Goal: Task Accomplishment & Management: Complete application form

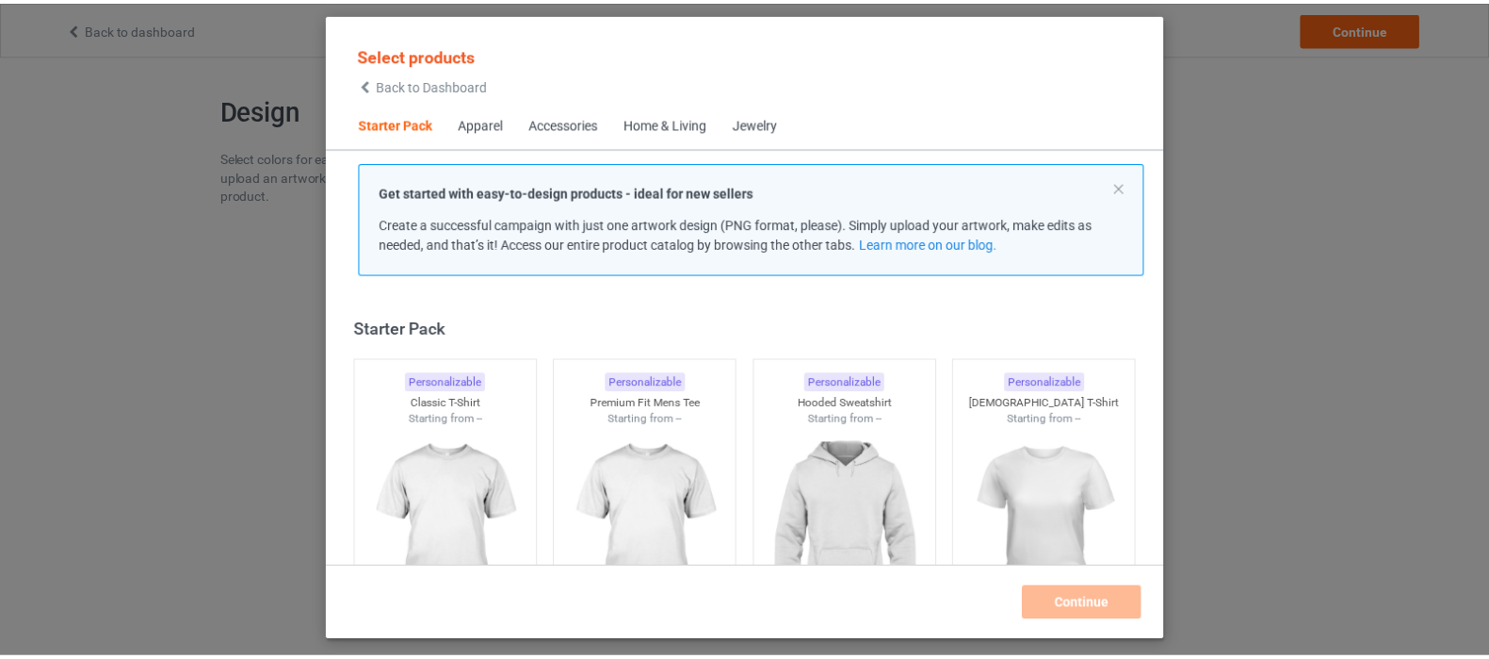
scroll to position [24, 0]
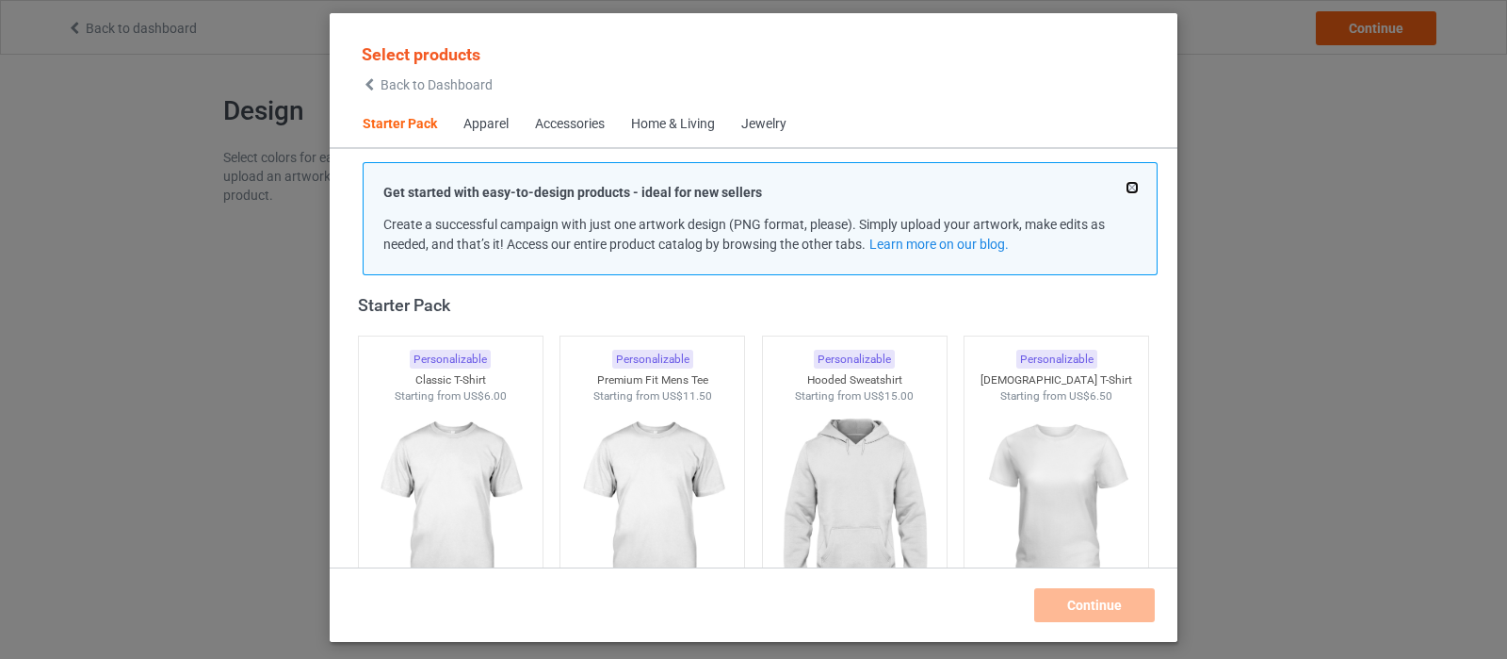
click at [1131, 187] on button at bounding box center [1132, 187] width 9 height 9
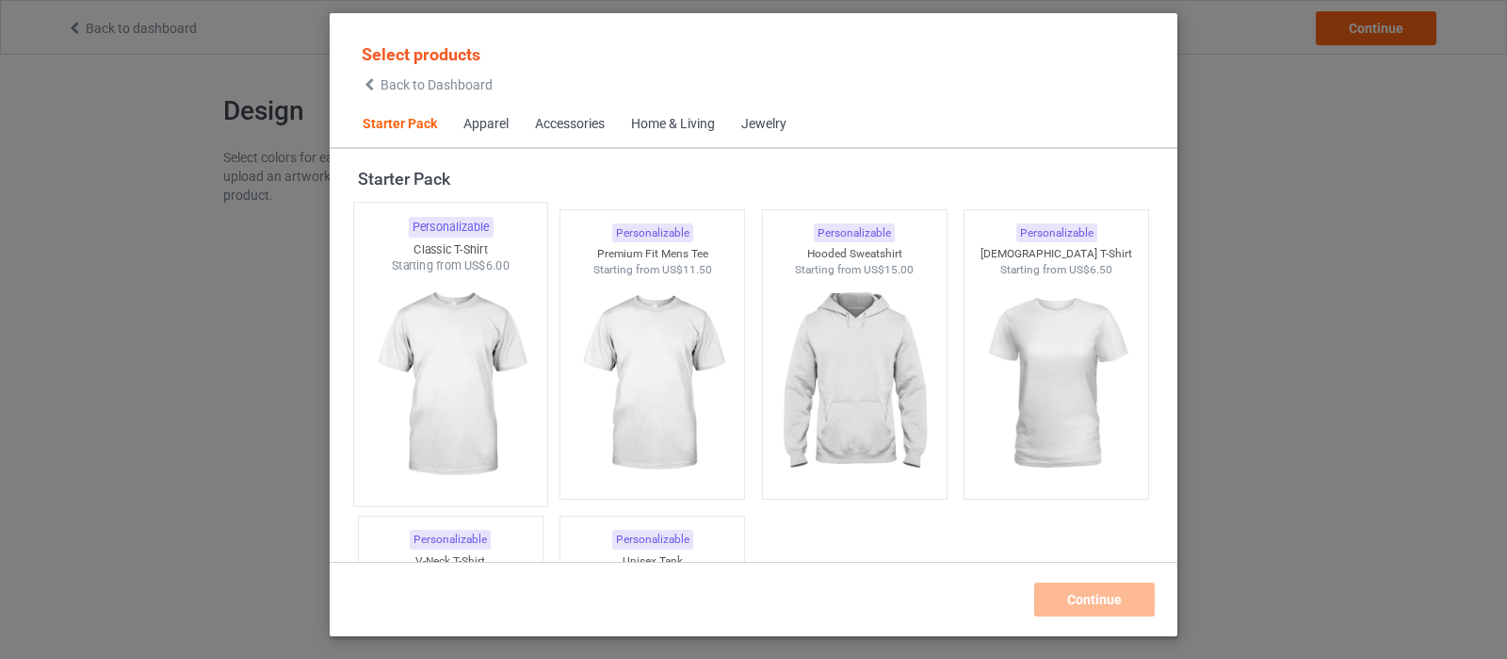
click at [429, 369] on img at bounding box center [450, 384] width 177 height 221
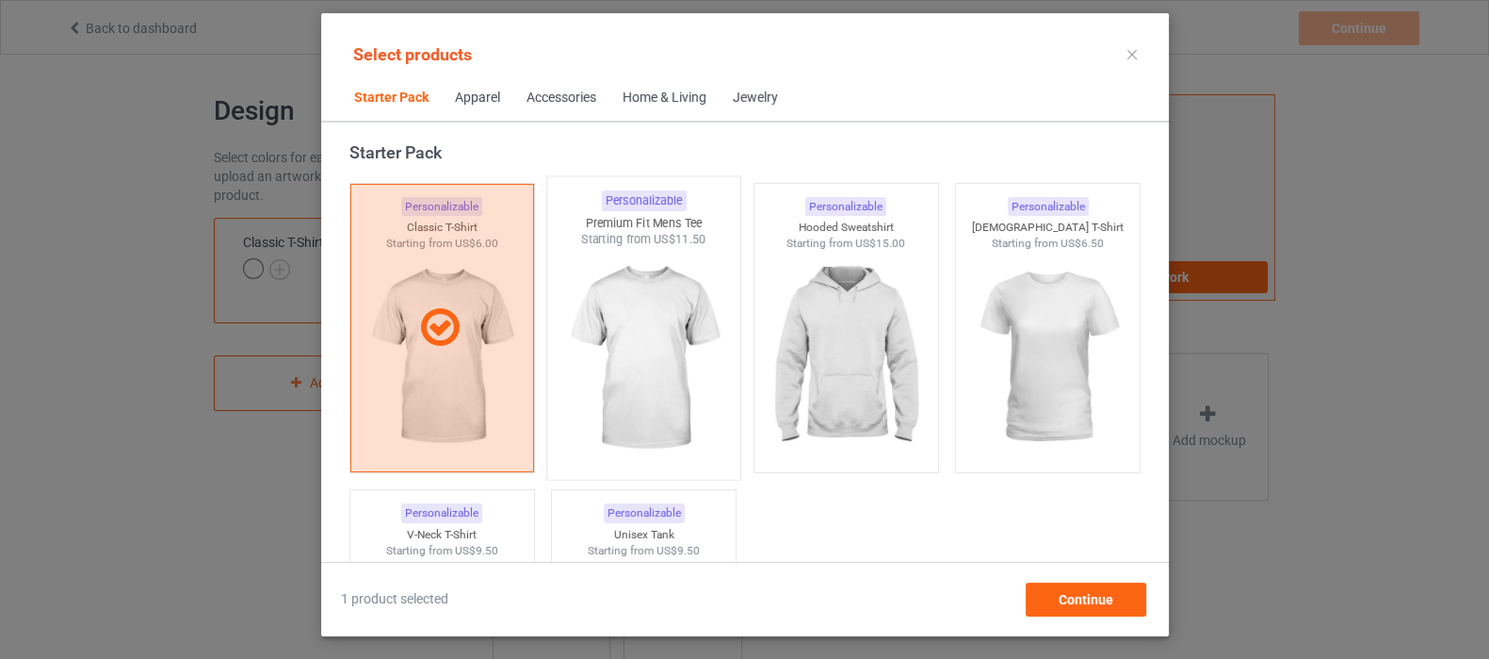
click at [642, 346] on img at bounding box center [643, 358] width 177 height 221
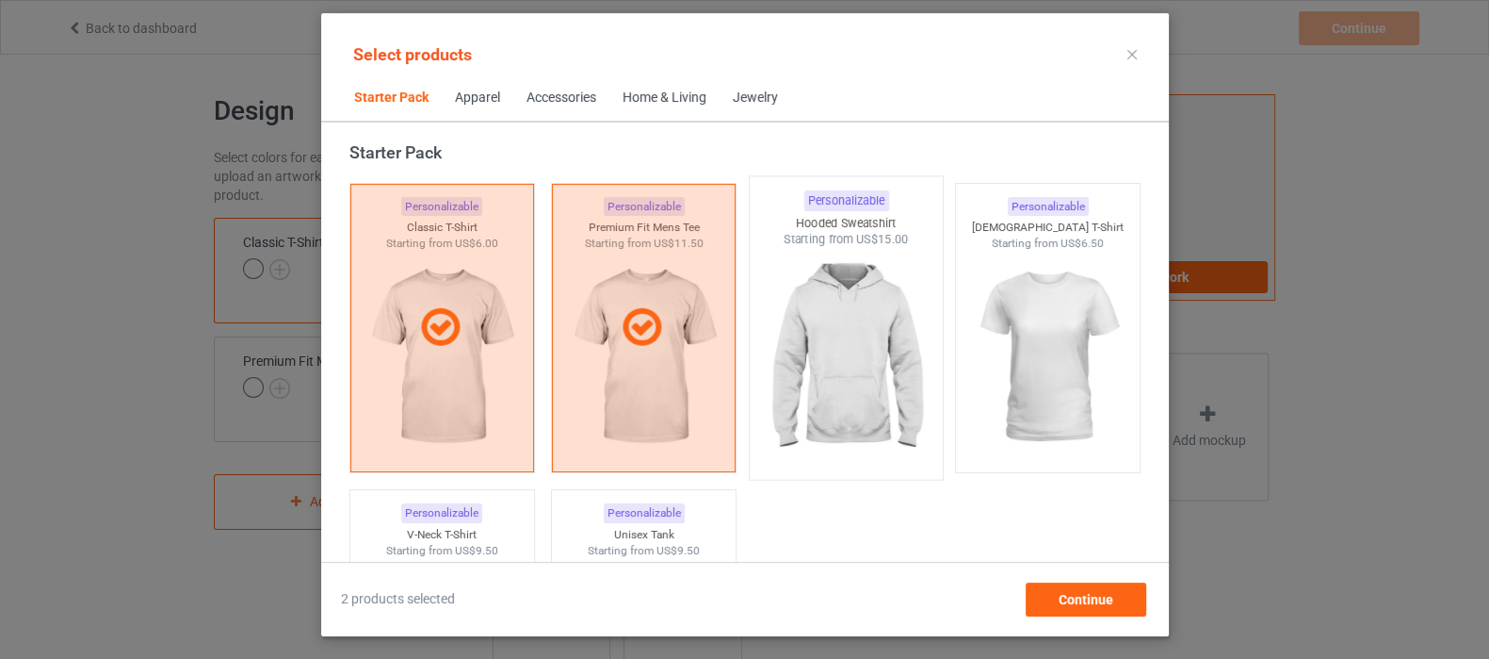
click at [879, 312] on img at bounding box center [845, 358] width 177 height 221
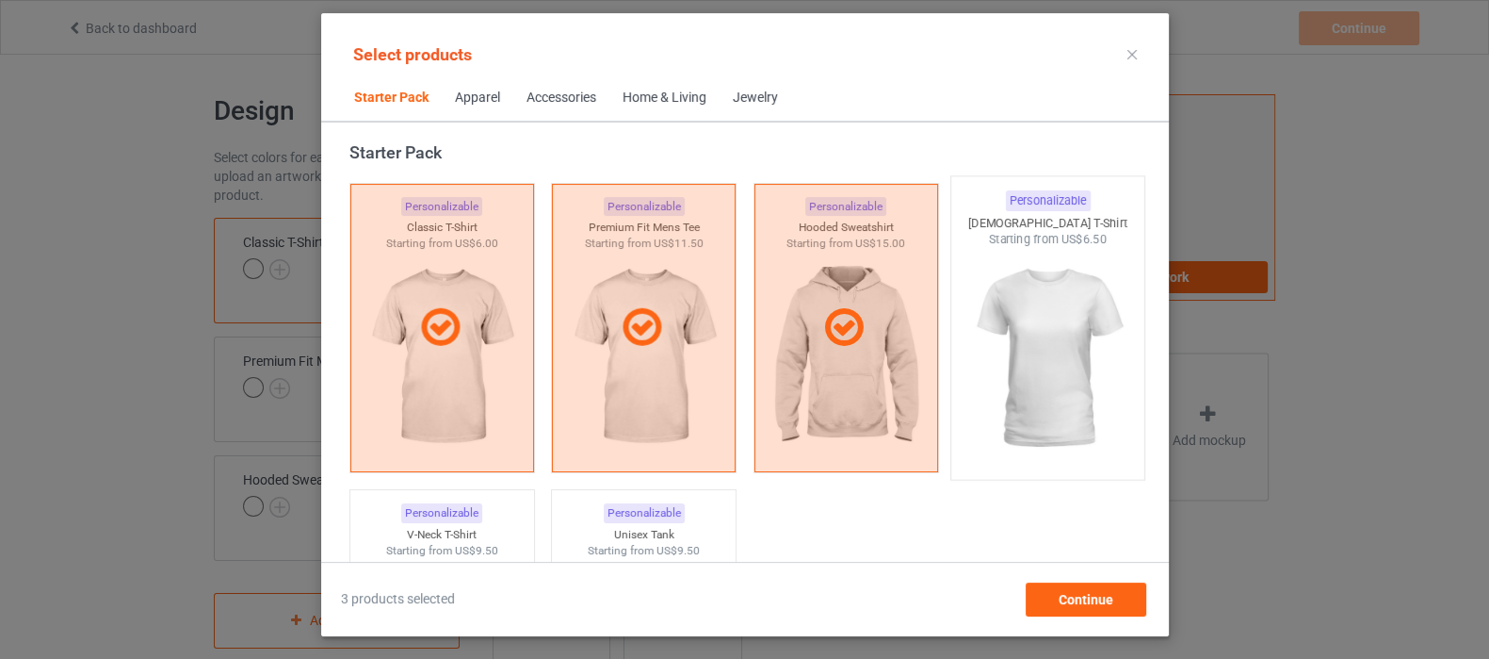
click at [1003, 314] on img at bounding box center [1047, 358] width 177 height 221
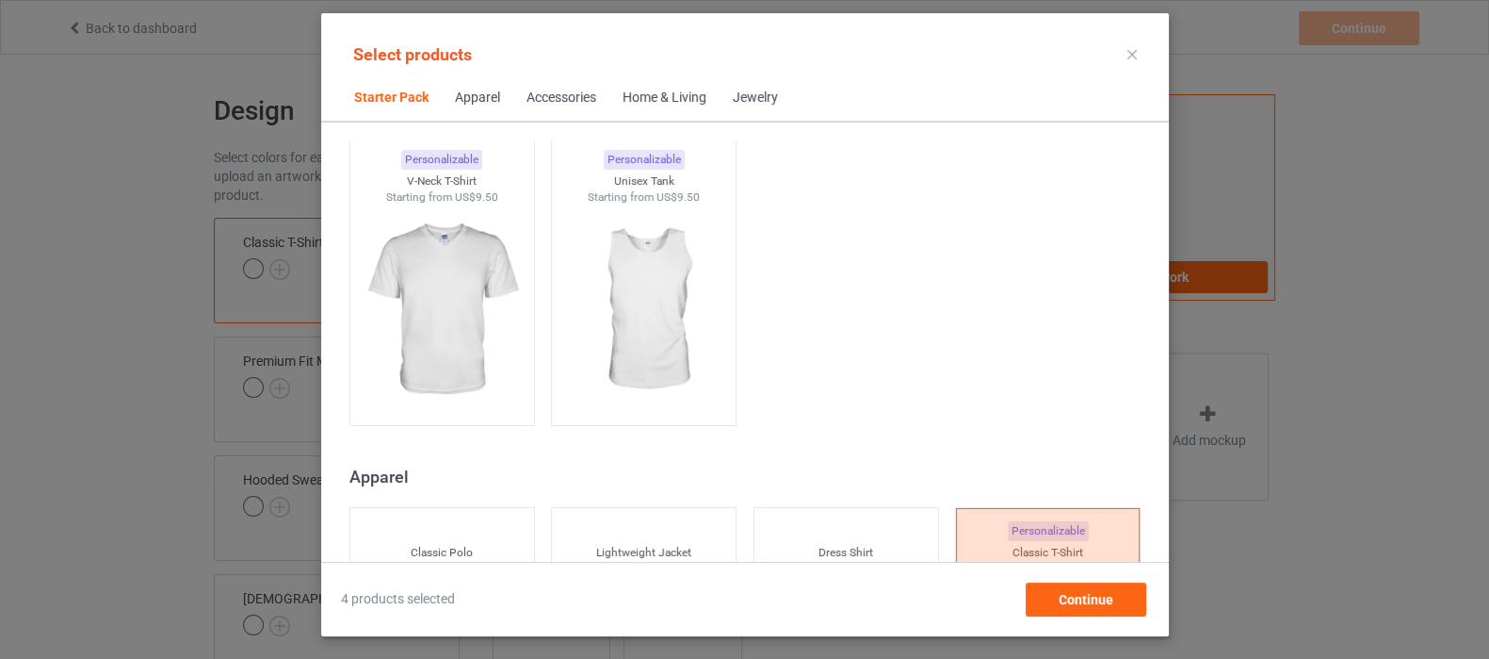
scroll to position [495, 0]
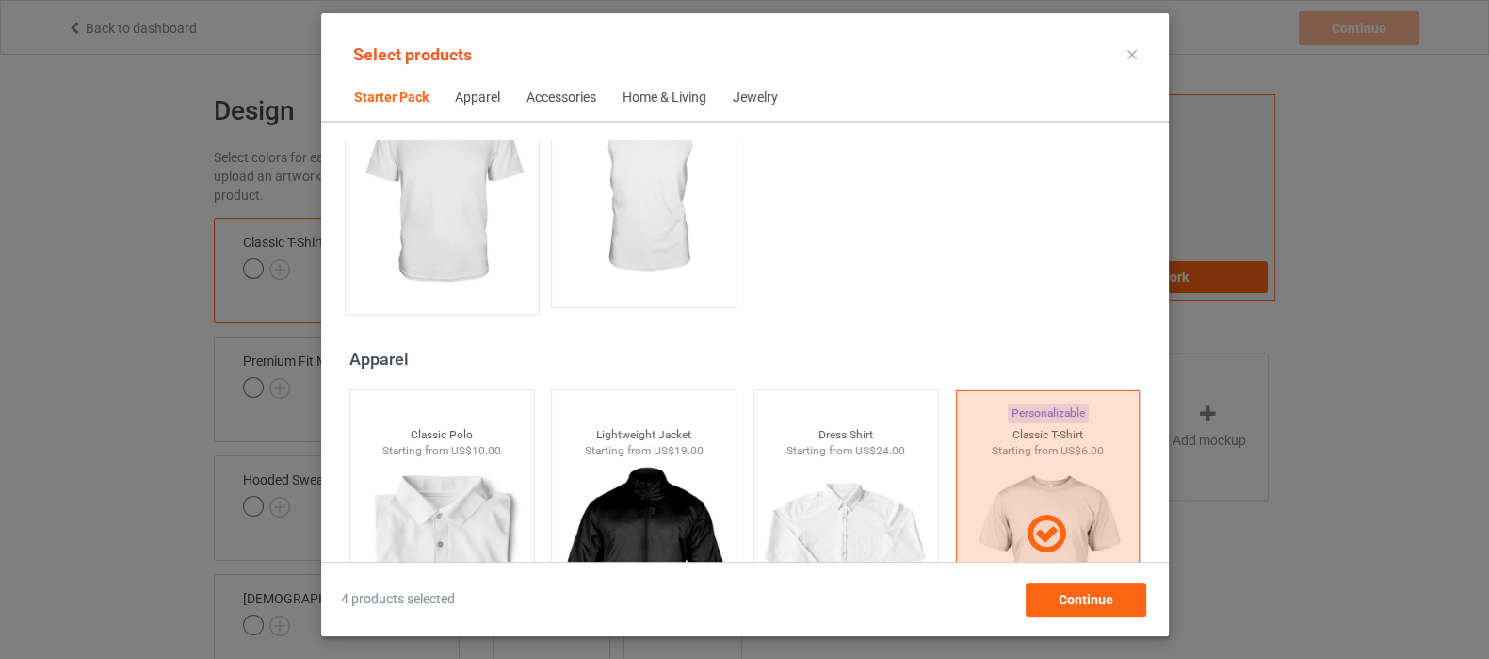
click at [482, 280] on img at bounding box center [441, 193] width 177 height 221
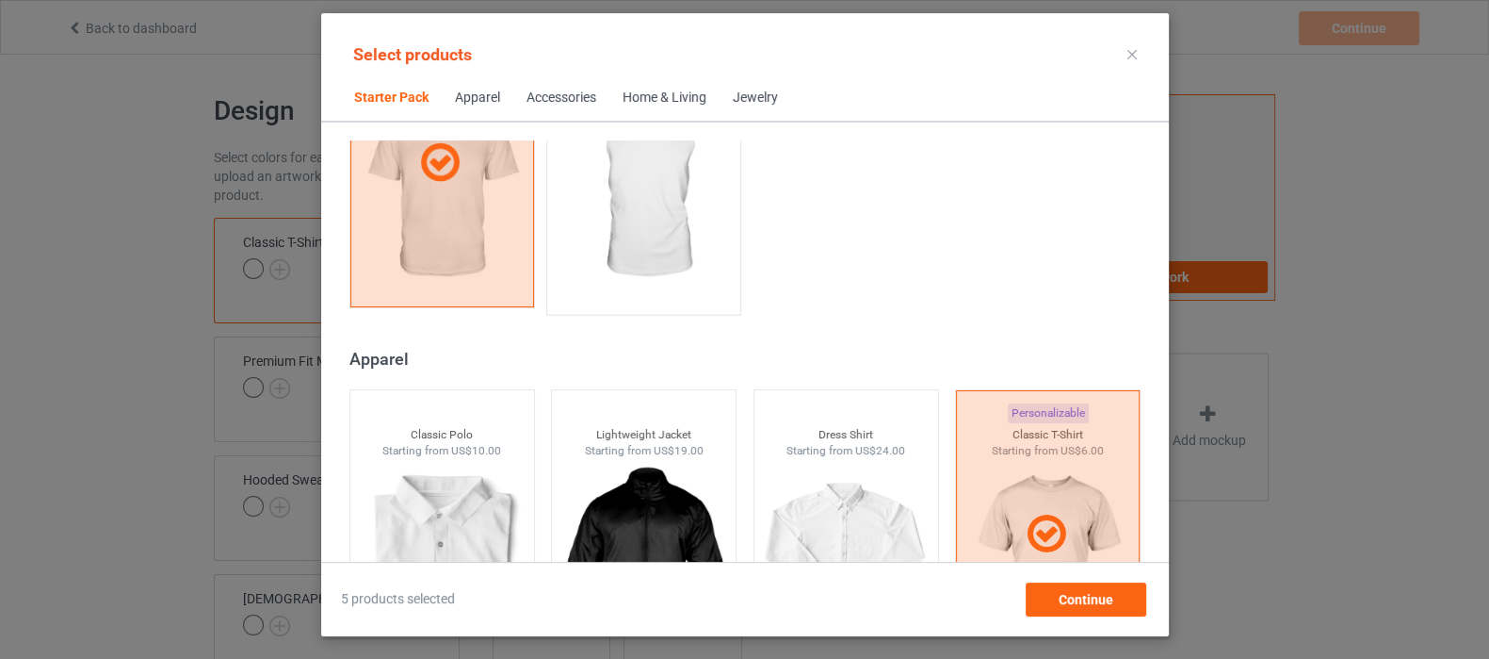
click at [615, 242] on img at bounding box center [643, 193] width 177 height 221
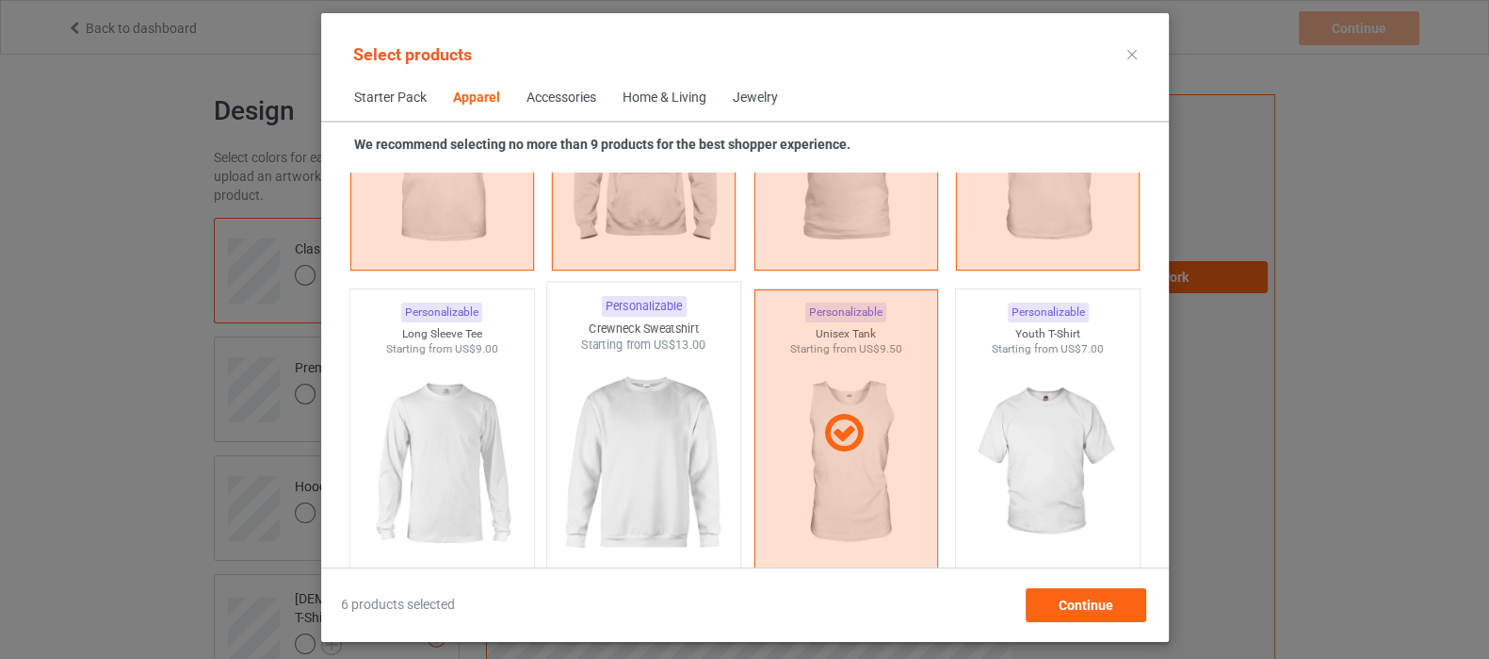
scroll to position [1319, 0]
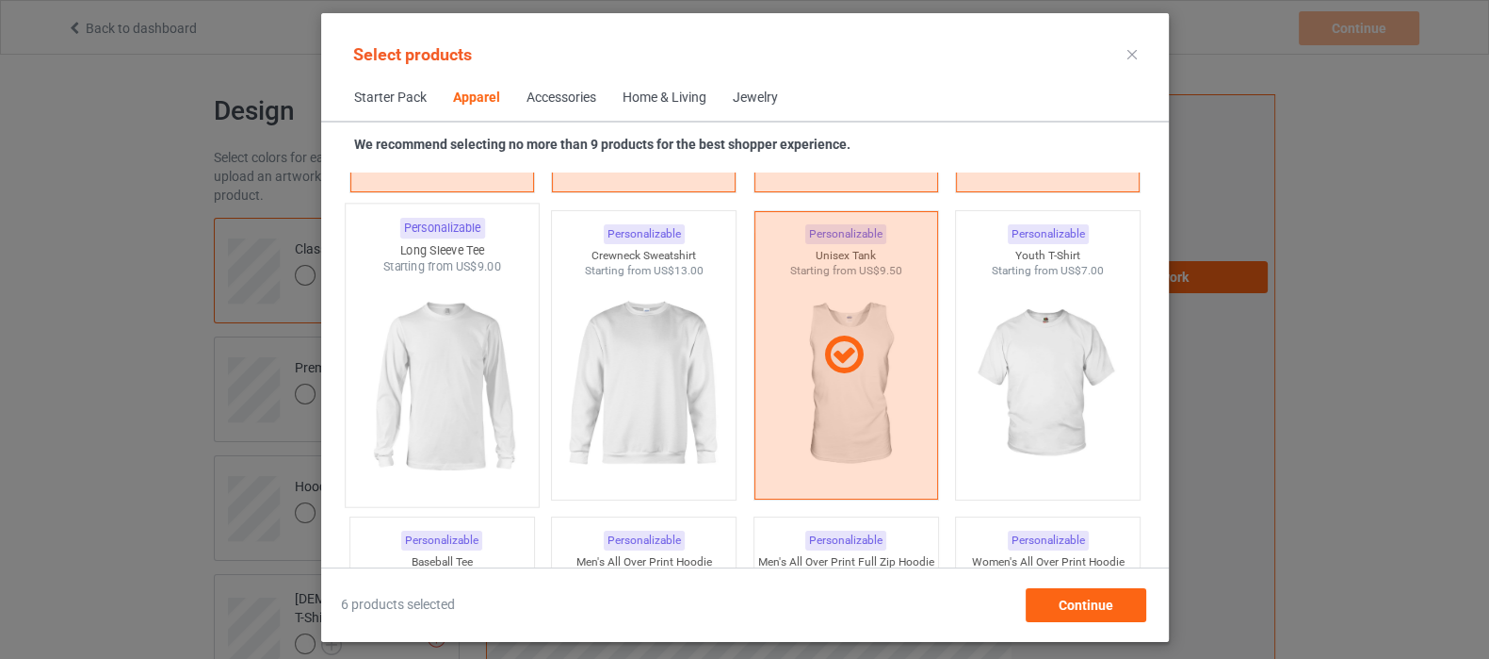
click at [516, 358] on img at bounding box center [441, 385] width 177 height 221
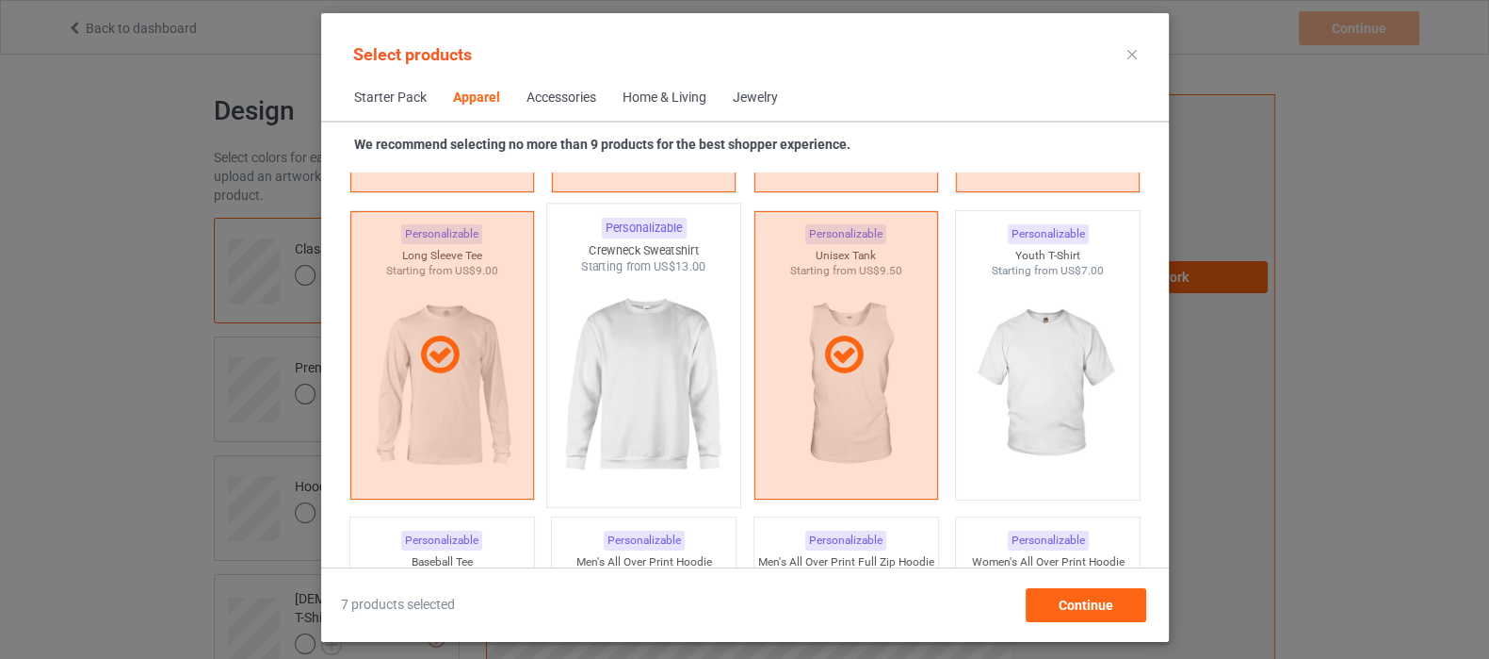
click at [638, 336] on img at bounding box center [643, 385] width 177 height 221
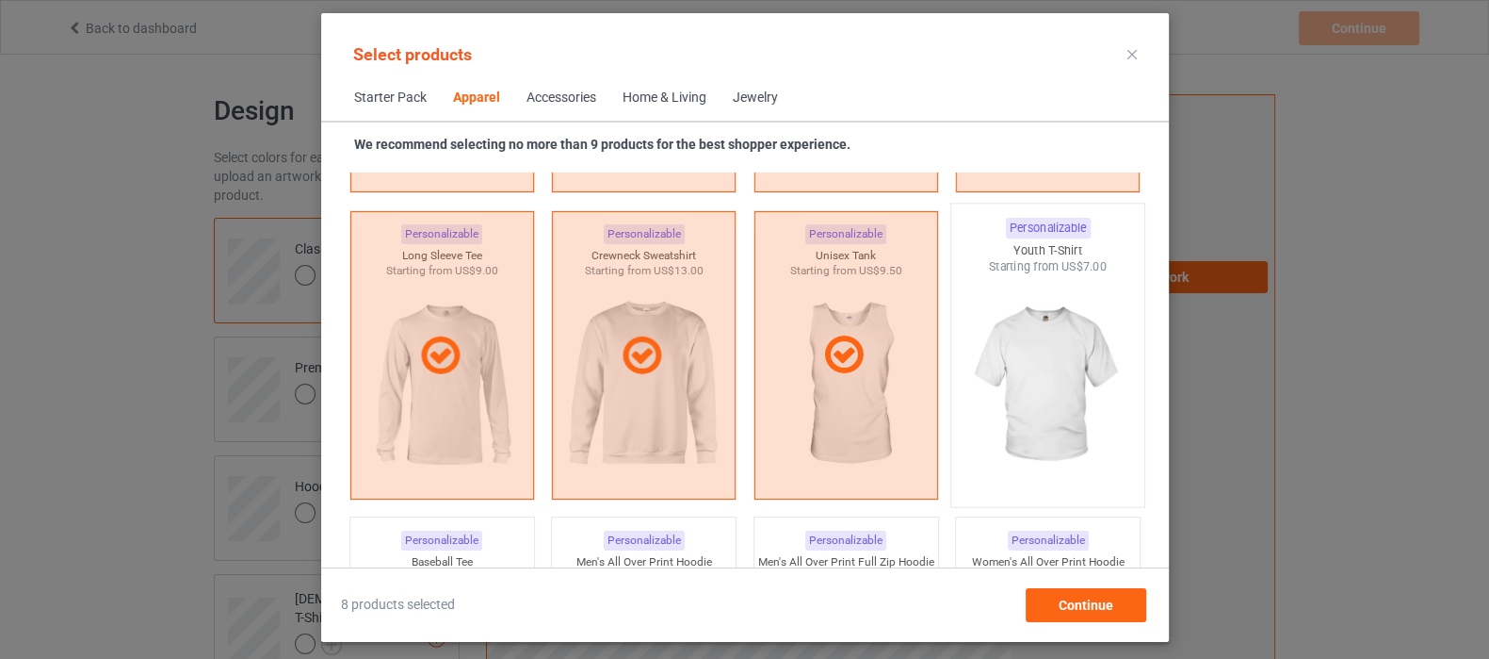
click at [1024, 336] on img at bounding box center [1047, 385] width 177 height 221
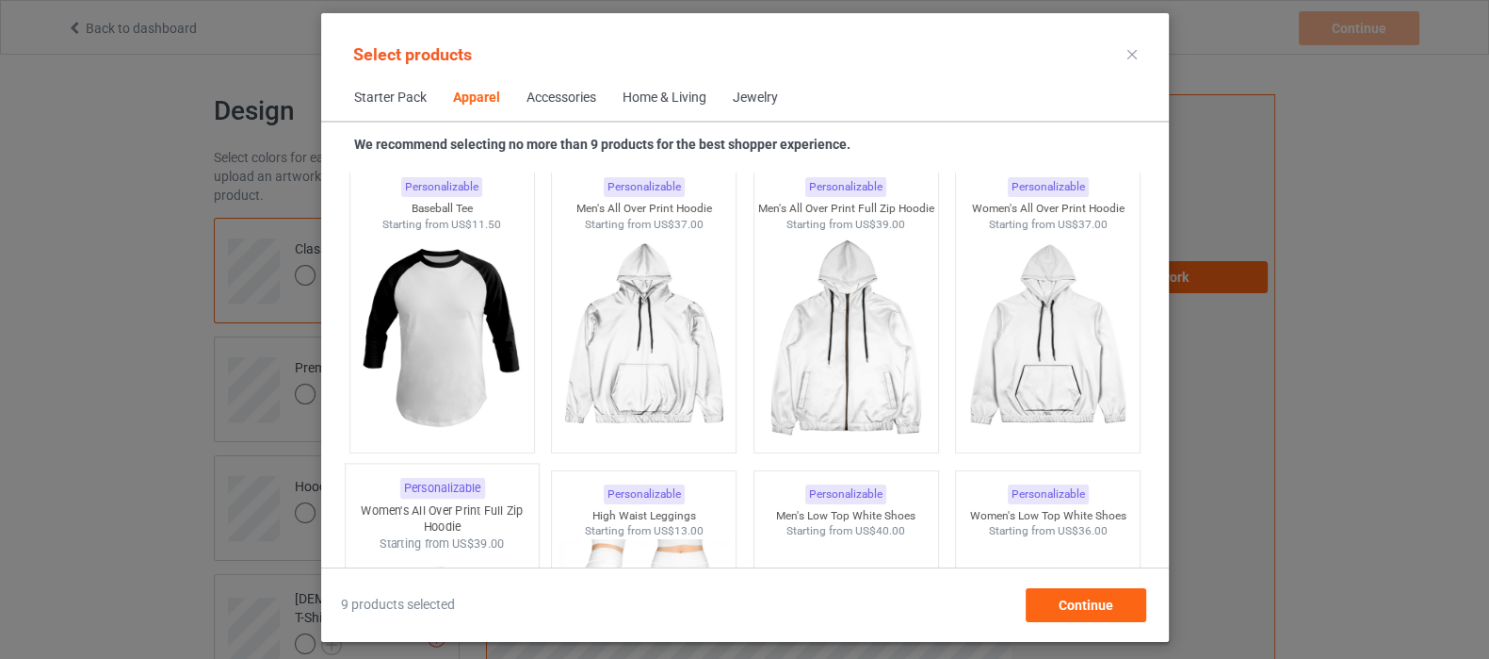
scroll to position [1790, 0]
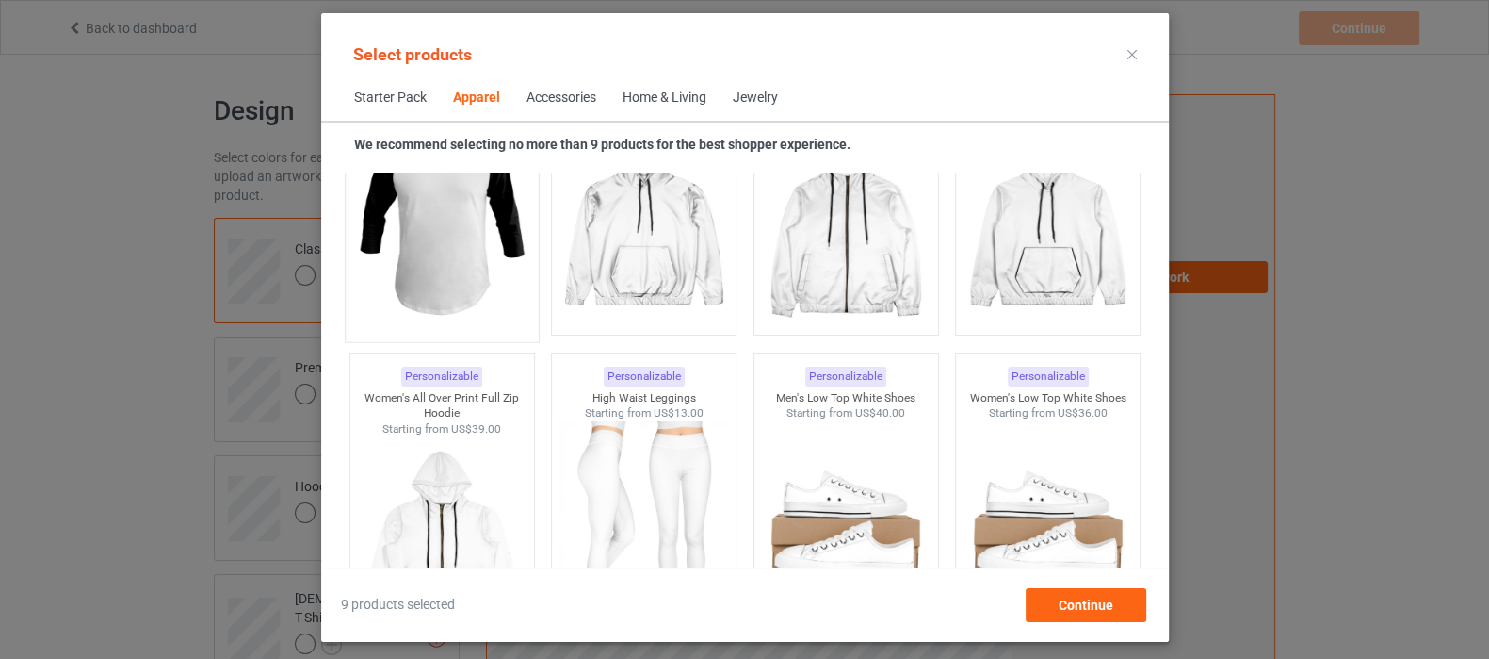
click at [449, 266] on img at bounding box center [441, 220] width 177 height 221
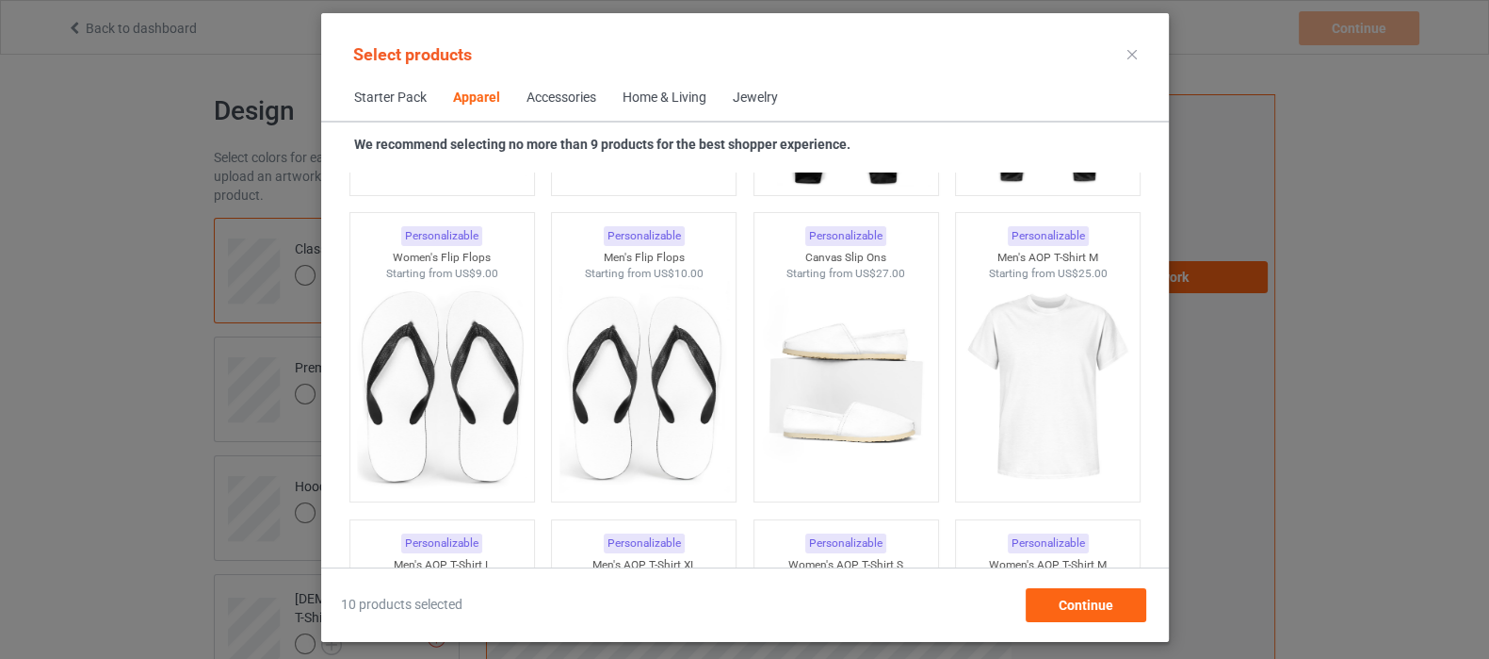
scroll to position [2732, 0]
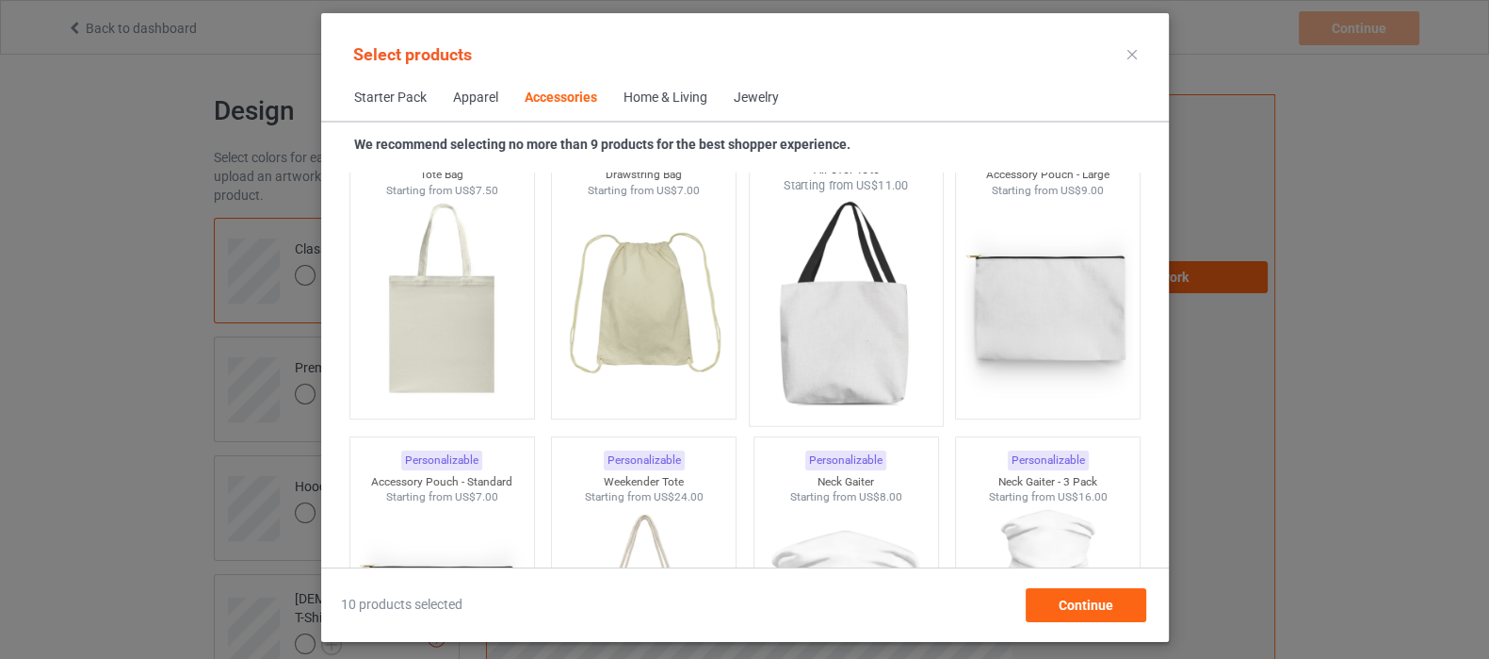
scroll to position [5794, 0]
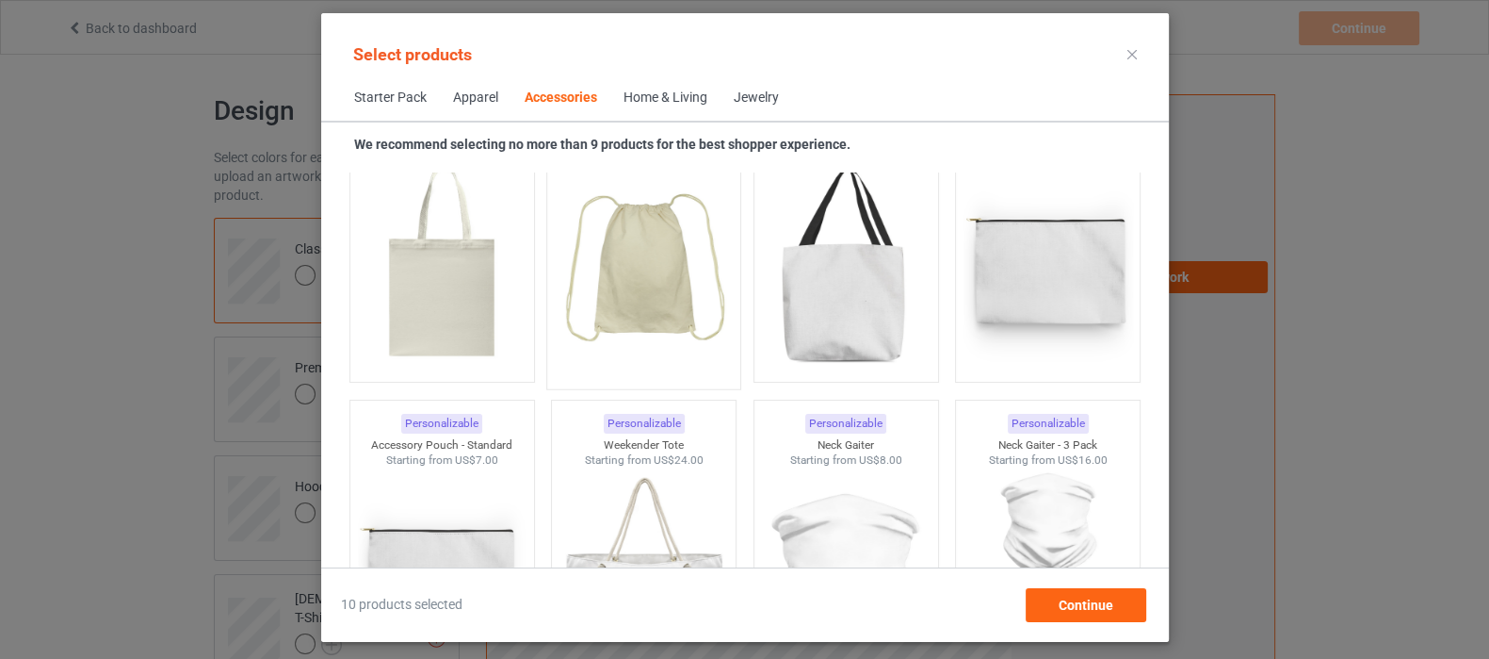
click at [615, 292] on img at bounding box center [643, 267] width 177 height 221
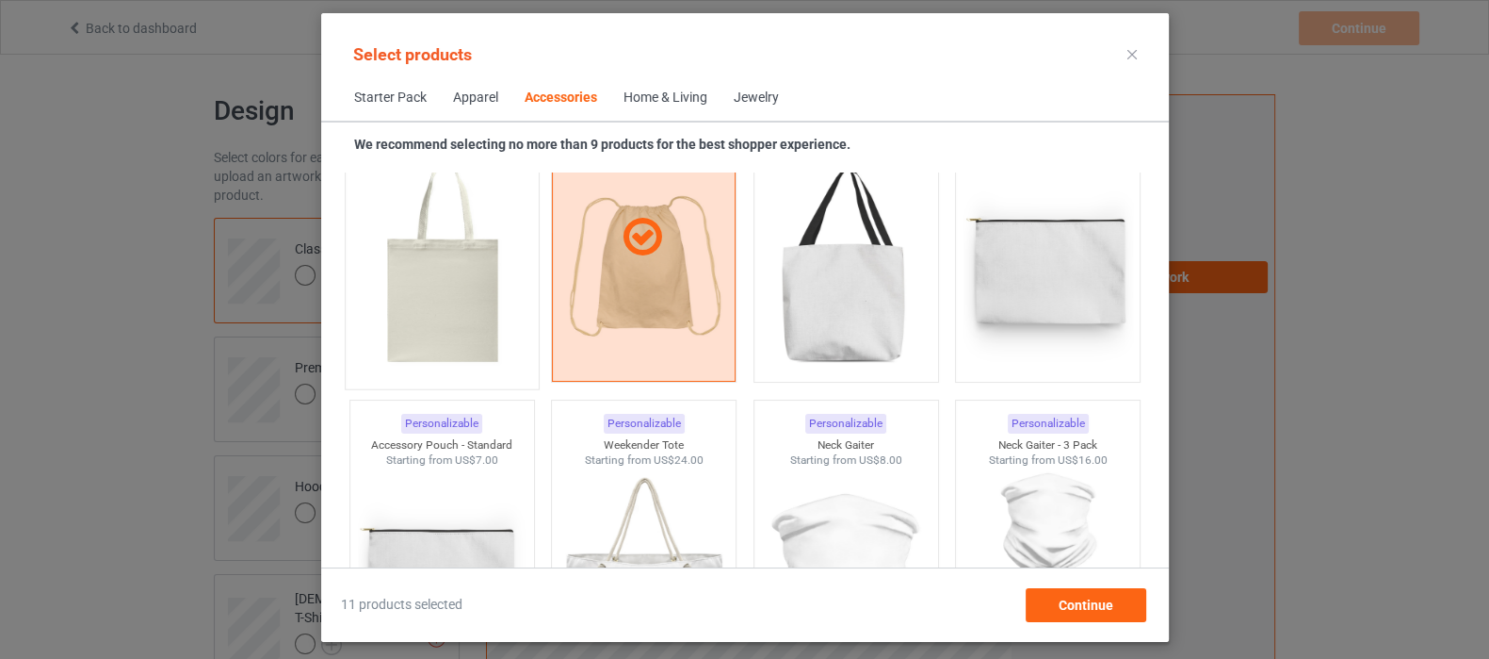
click at [468, 301] on img at bounding box center [441, 267] width 177 height 221
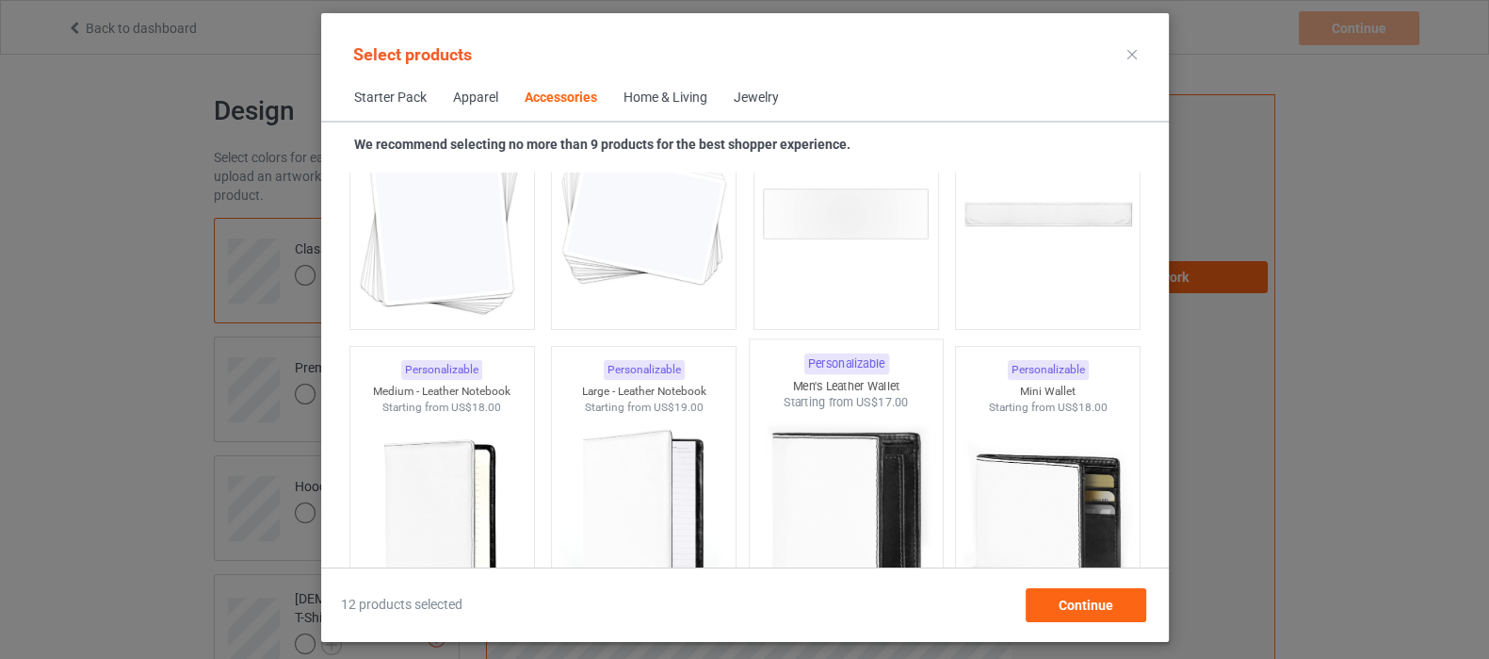
scroll to position [7560, 0]
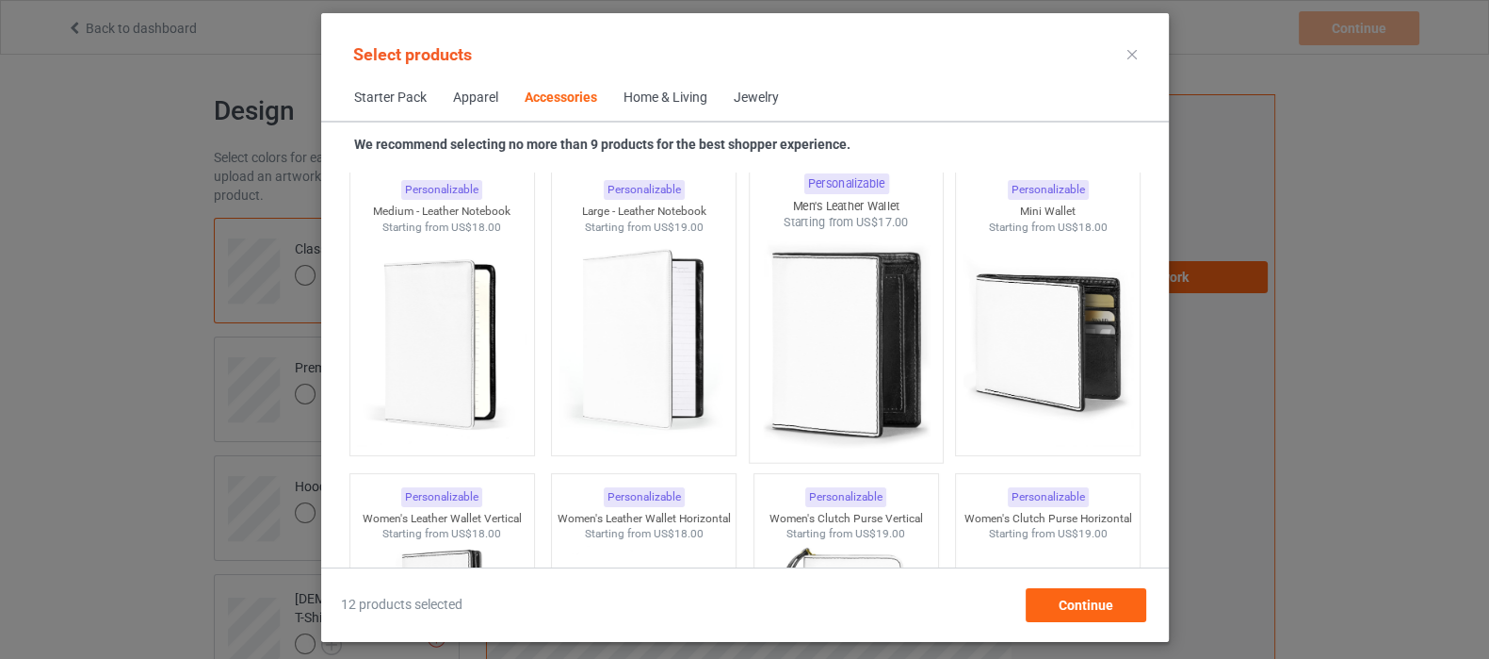
click at [857, 359] on img at bounding box center [845, 341] width 177 height 221
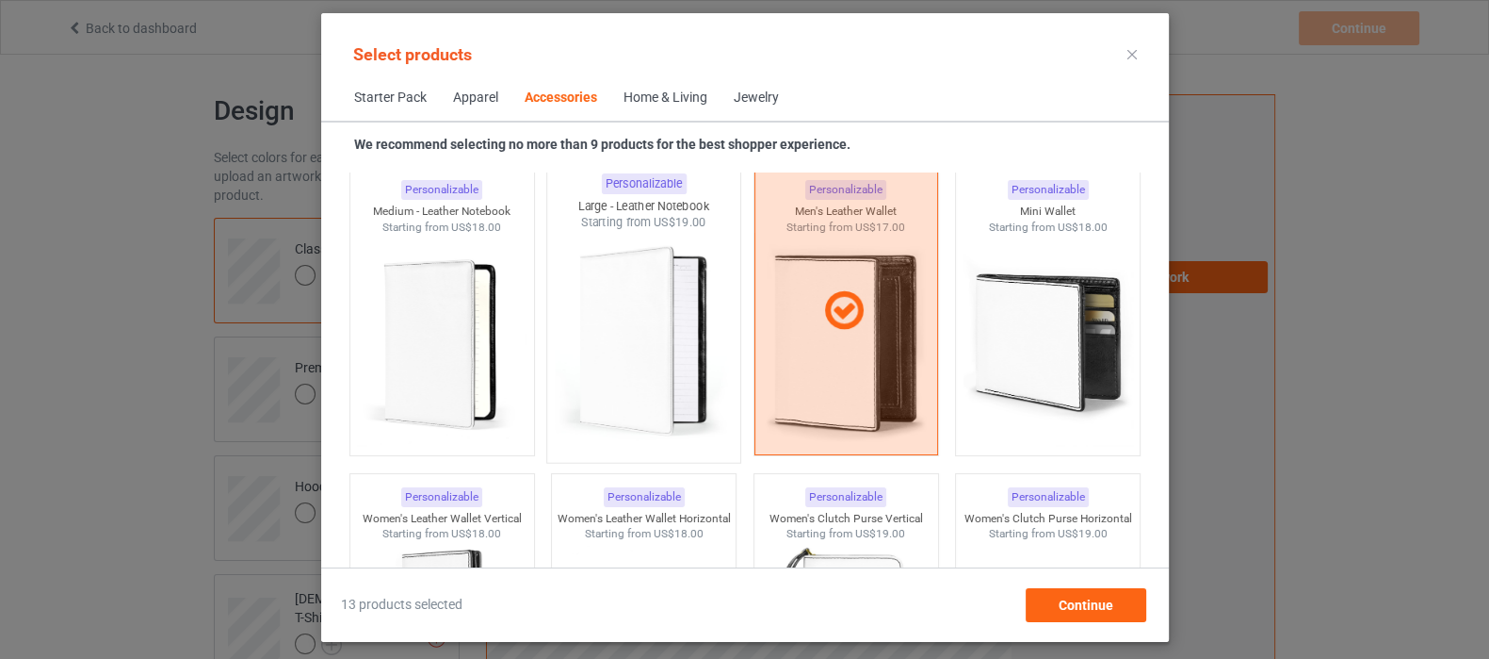
click at [651, 337] on img at bounding box center [643, 341] width 177 height 221
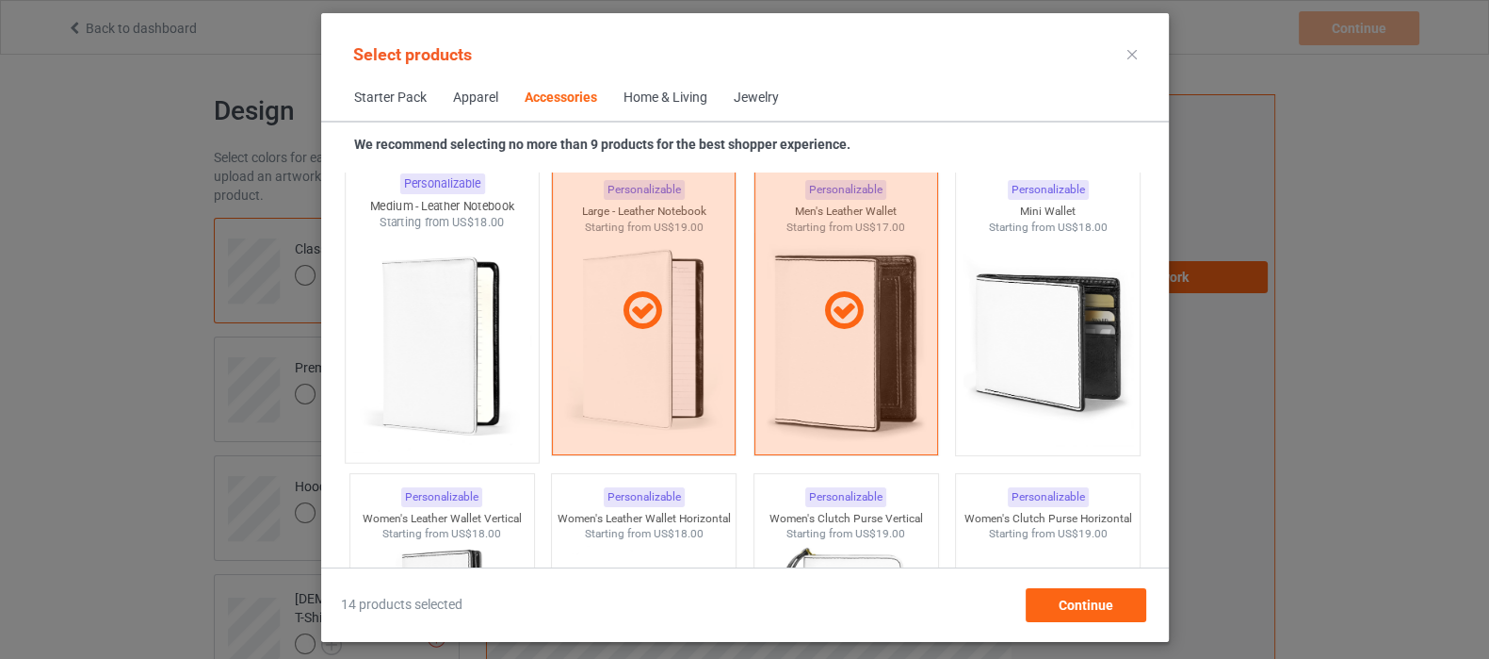
click at [463, 333] on img at bounding box center [441, 341] width 177 height 221
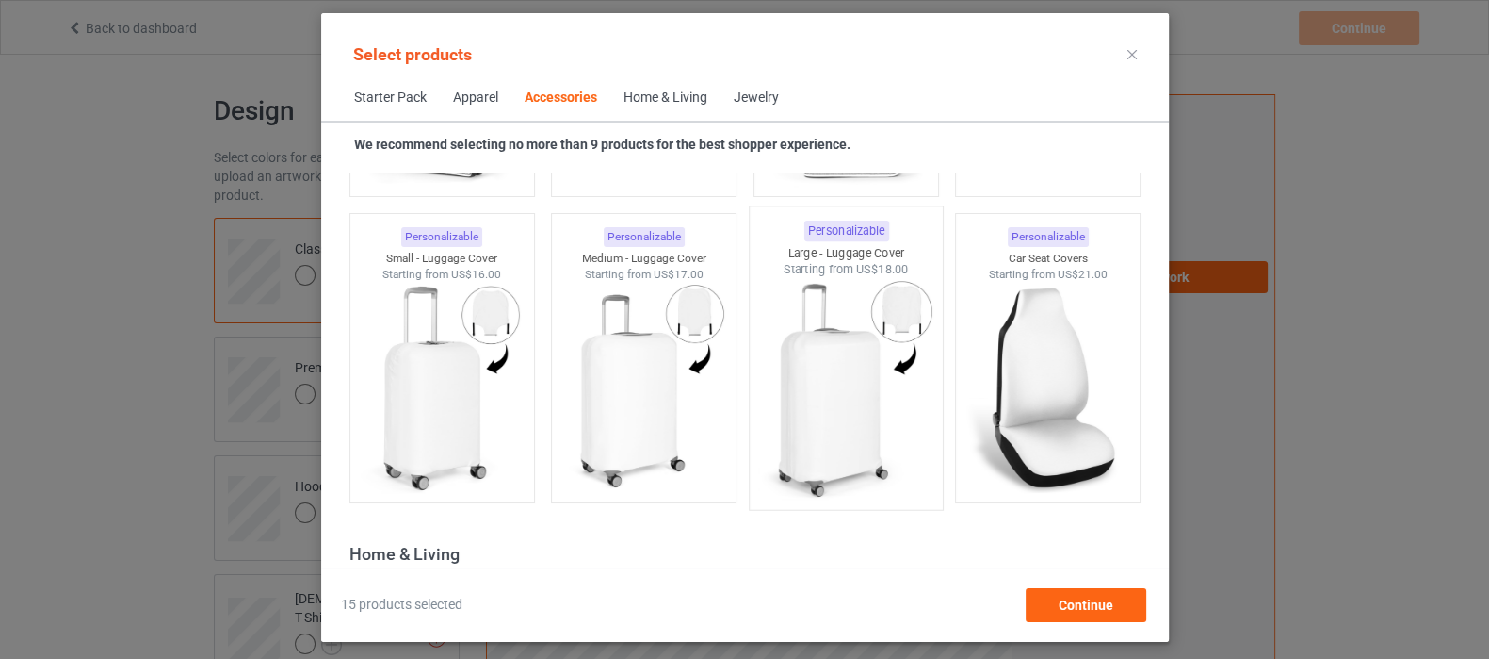
scroll to position [8267, 0]
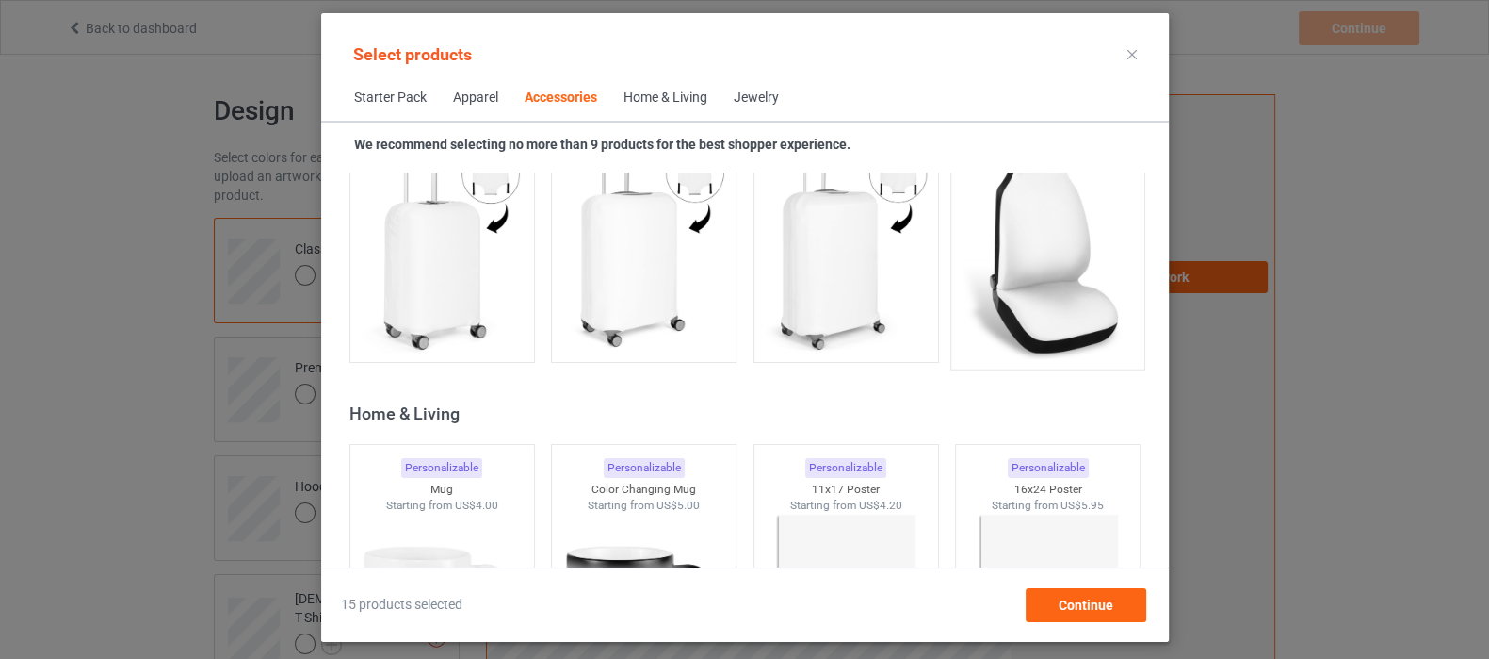
click at [1051, 241] on img at bounding box center [1047, 248] width 177 height 221
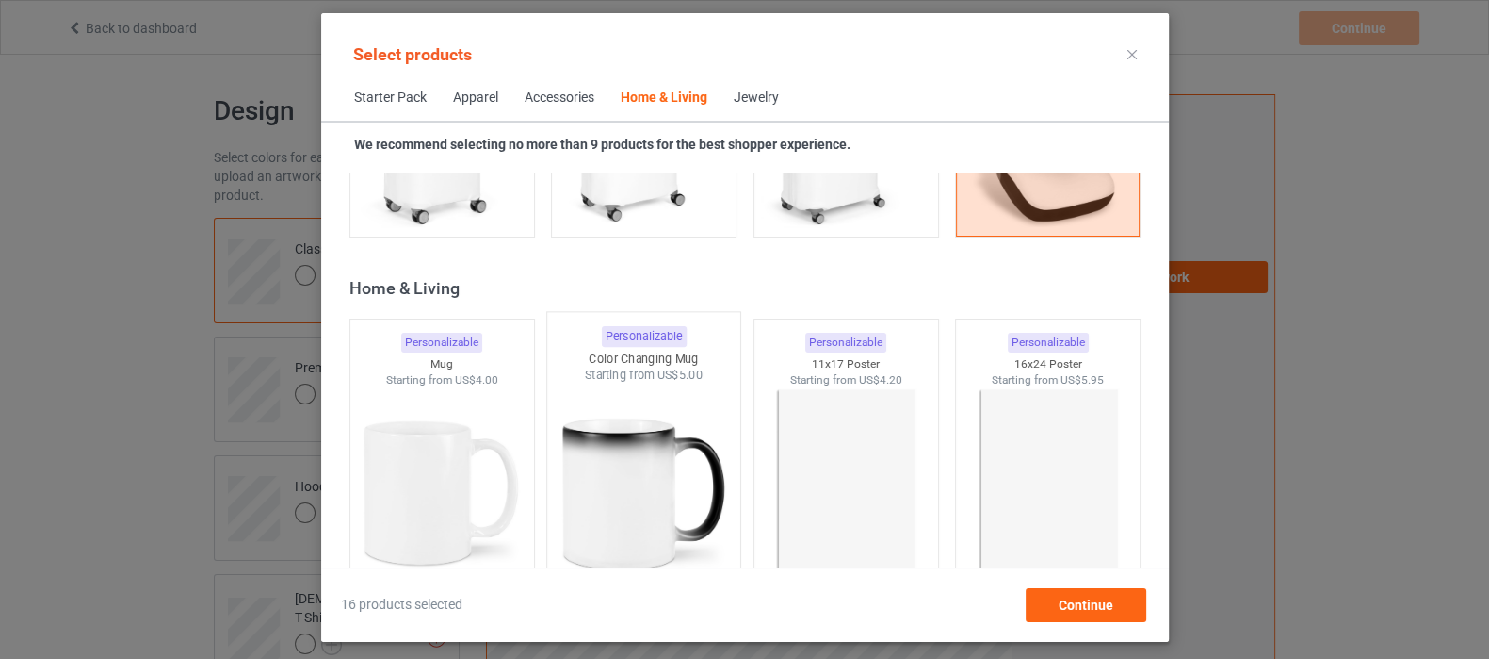
scroll to position [8502, 0]
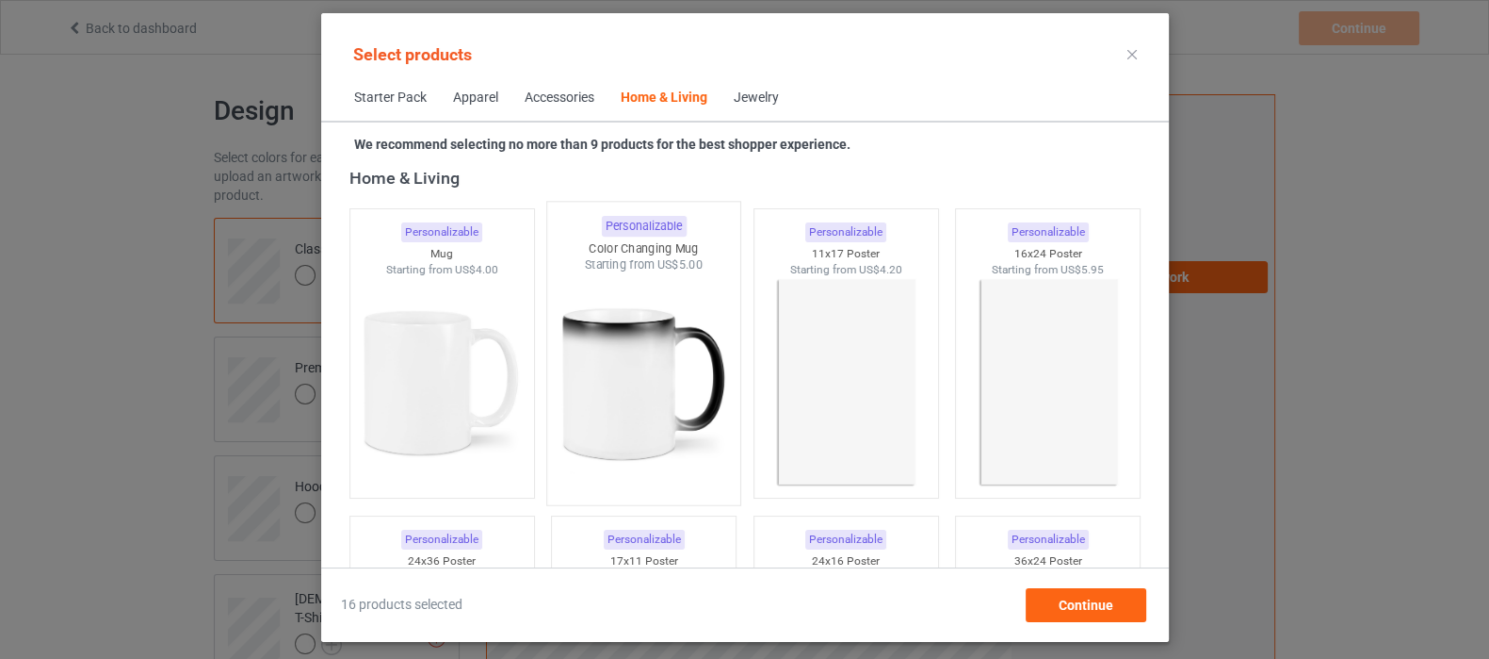
click at [671, 366] on img at bounding box center [643, 383] width 177 height 221
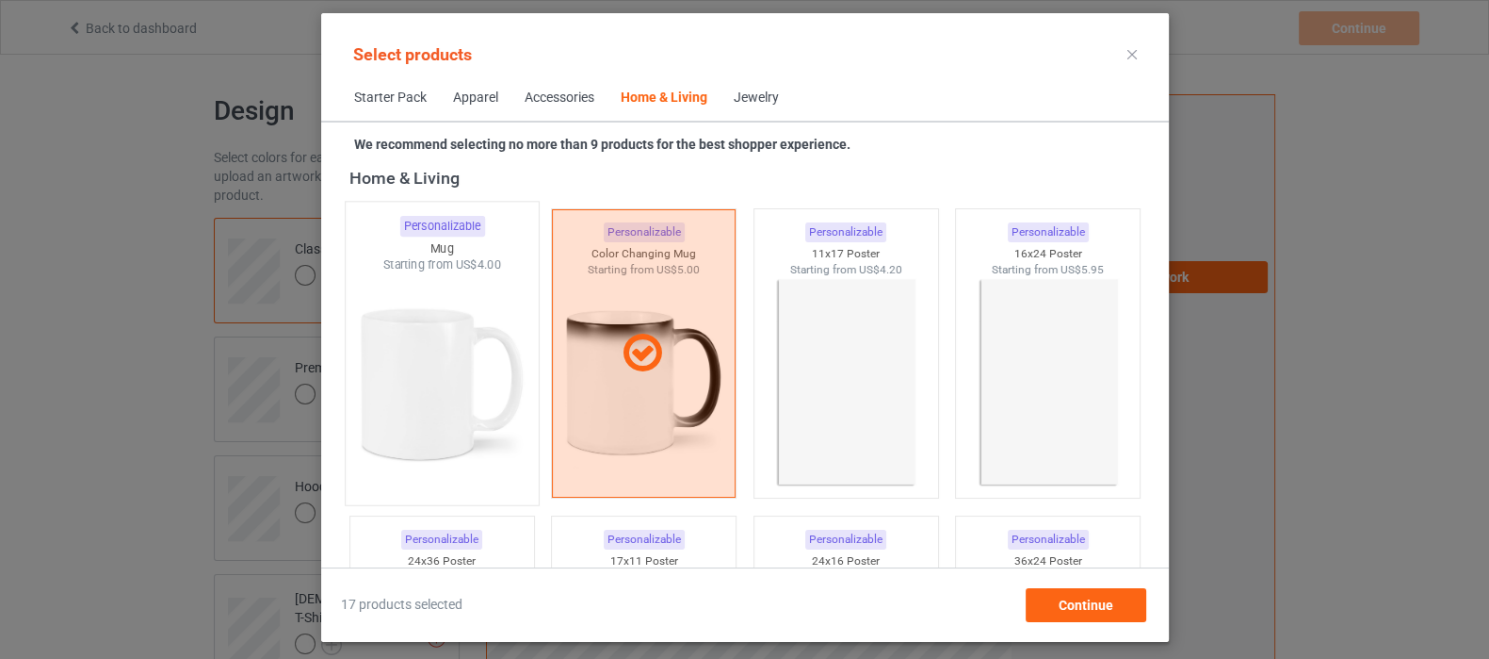
click at [380, 368] on img at bounding box center [441, 383] width 177 height 221
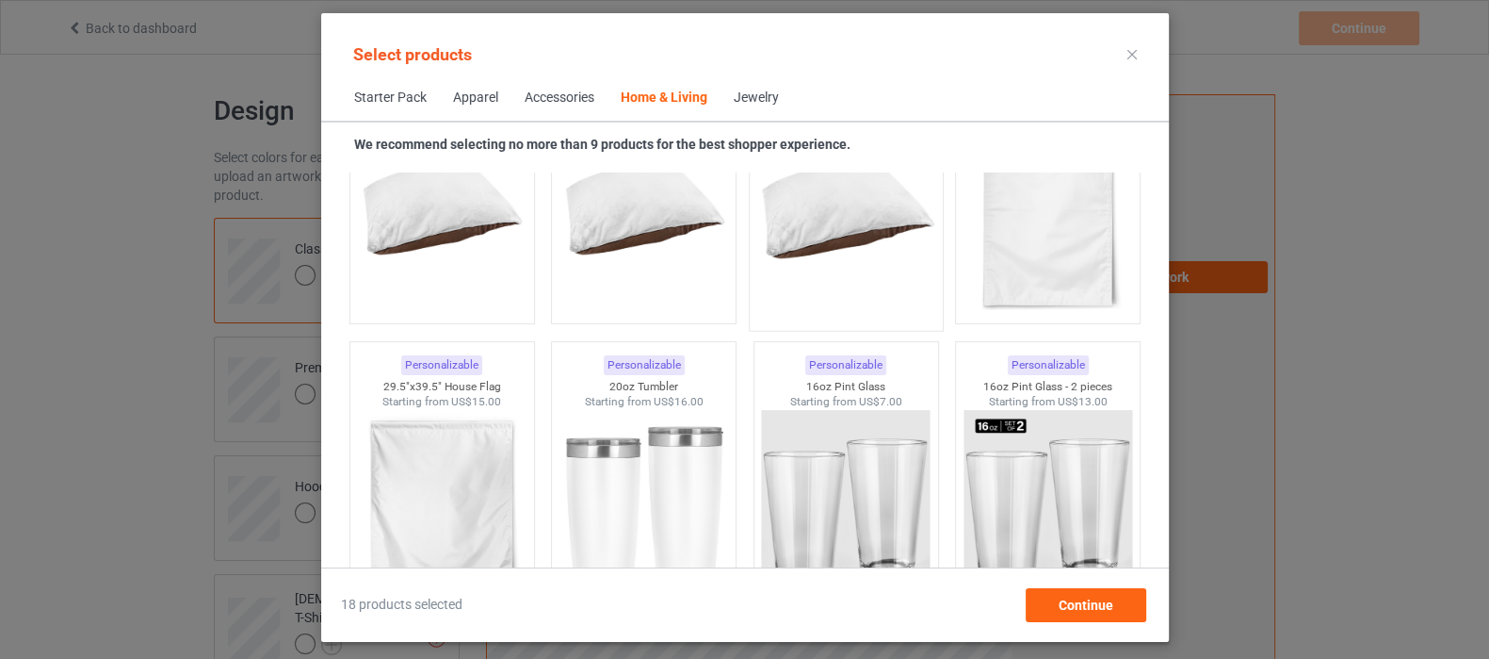
scroll to position [12388, 0]
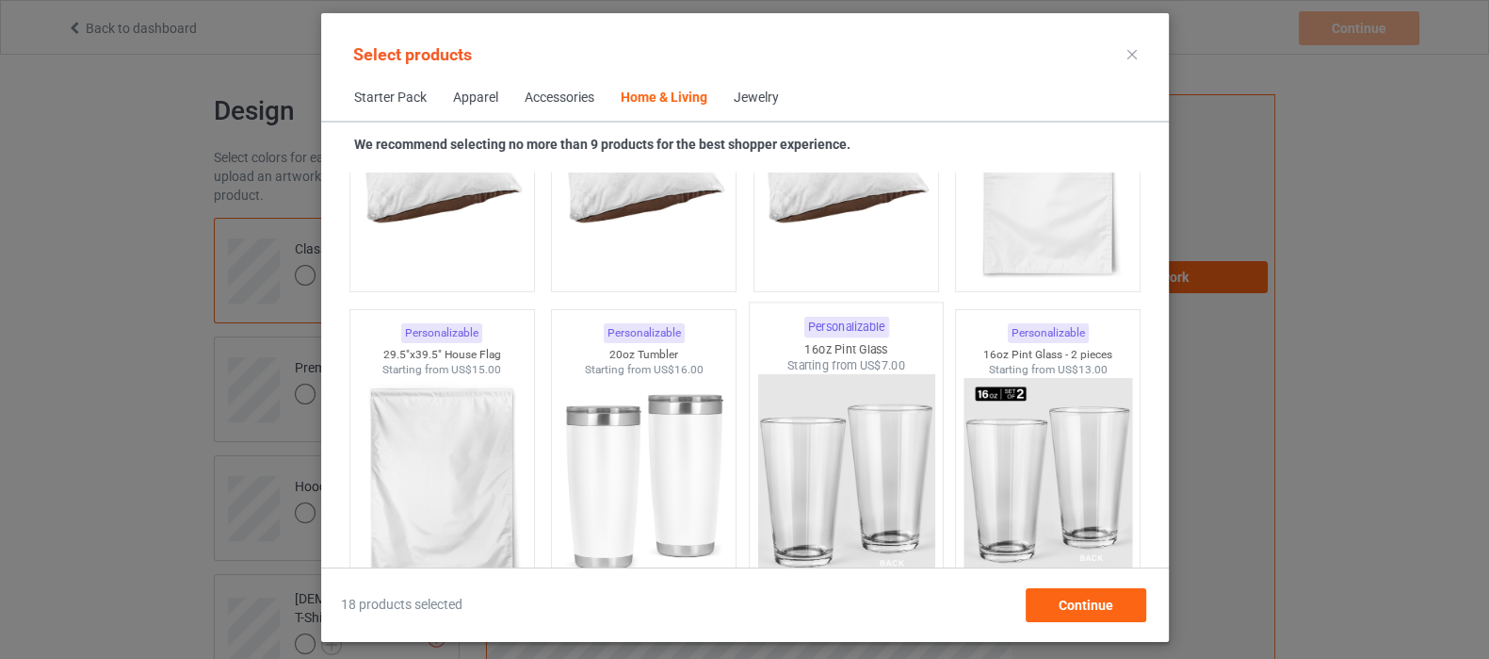
click at [864, 492] on img at bounding box center [845, 484] width 177 height 221
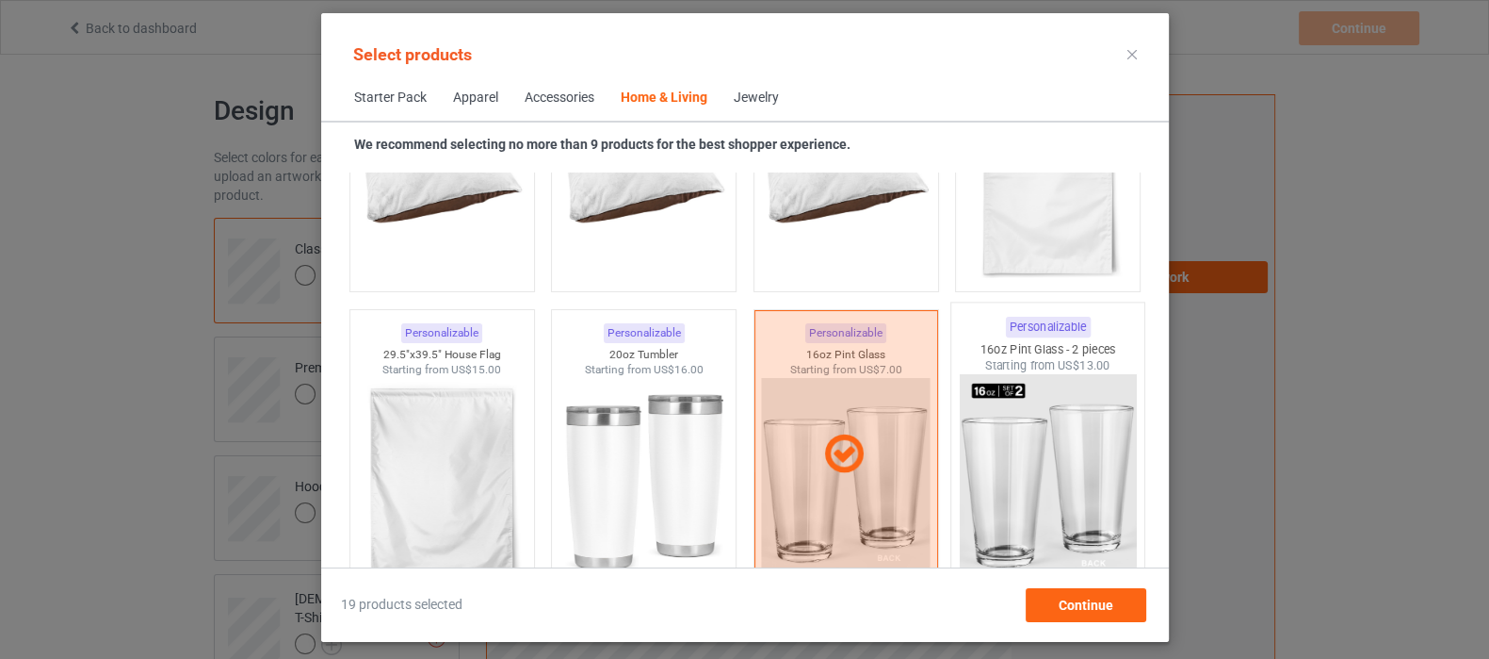
click at [1013, 465] on img at bounding box center [1047, 484] width 177 height 221
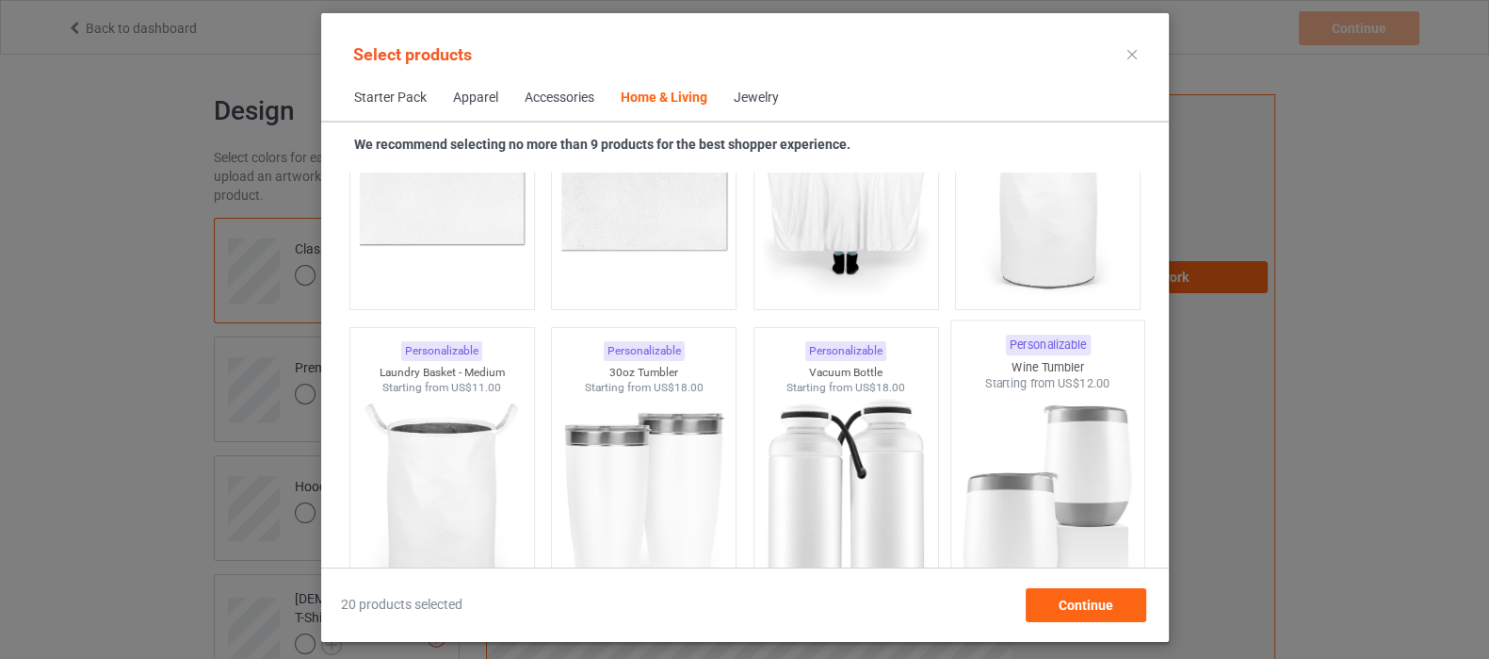
scroll to position [14272, 0]
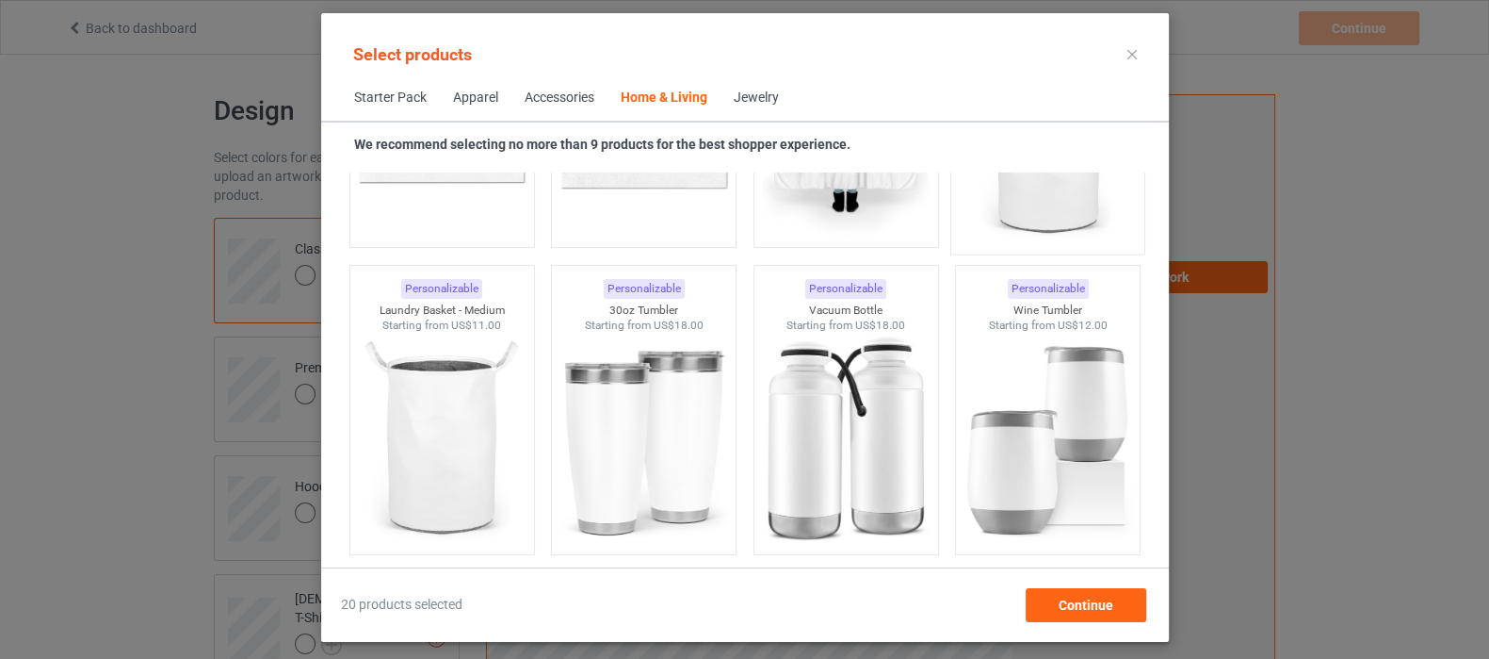
click at [1029, 214] on img at bounding box center [1047, 133] width 177 height 221
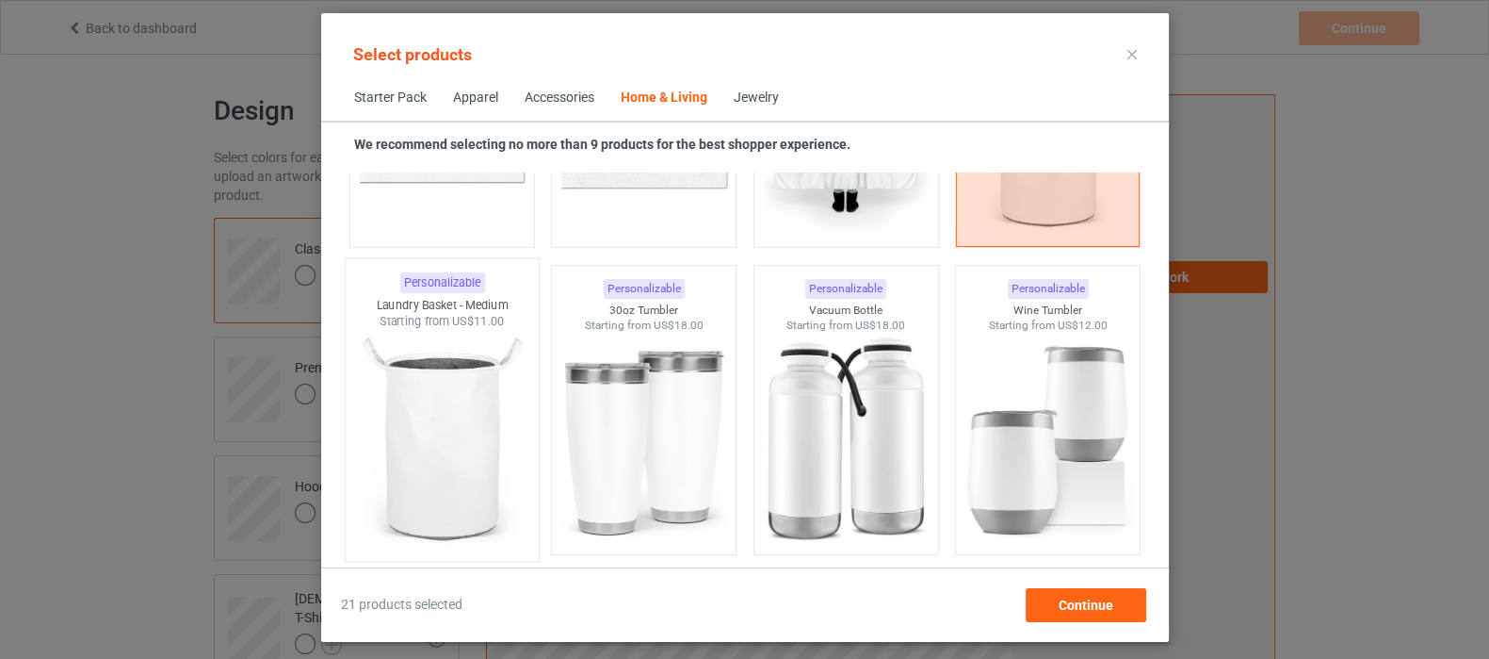
click at [469, 421] on img at bounding box center [441, 440] width 177 height 221
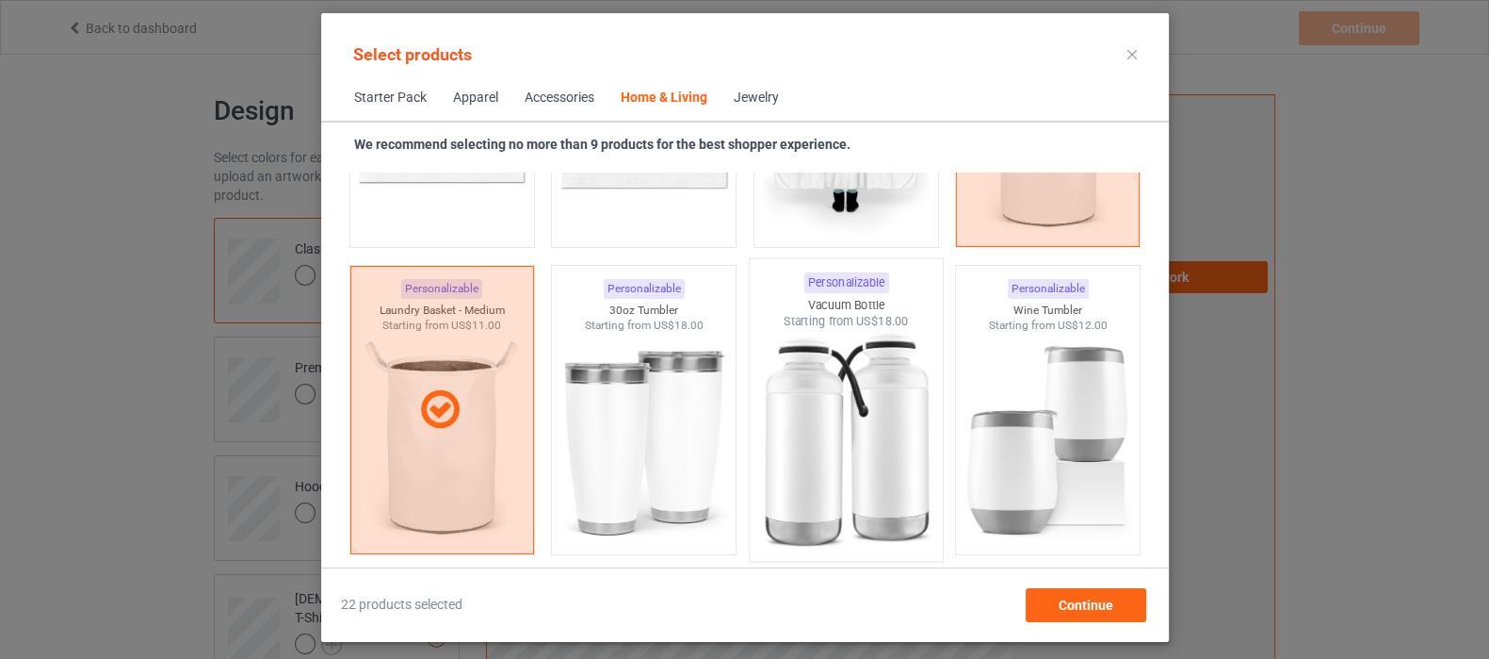
click at [831, 430] on img at bounding box center [845, 440] width 177 height 221
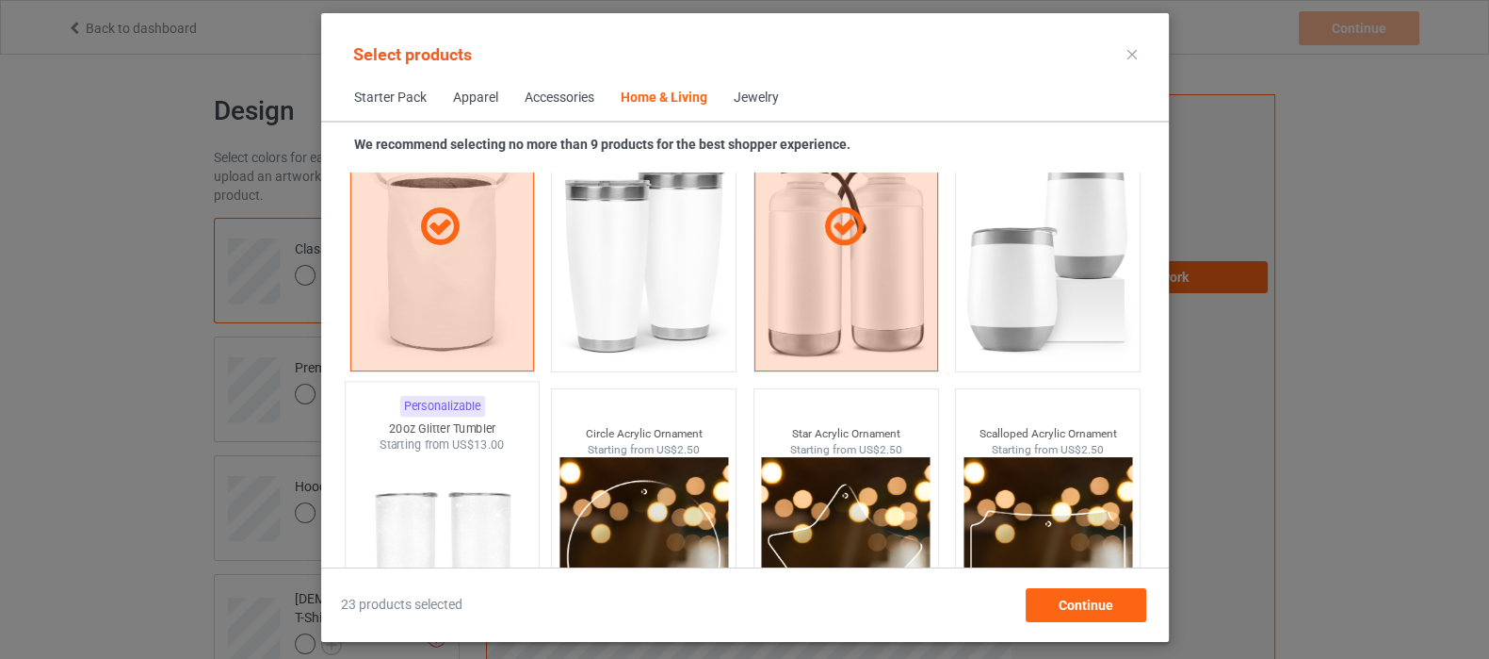
scroll to position [14508, 0]
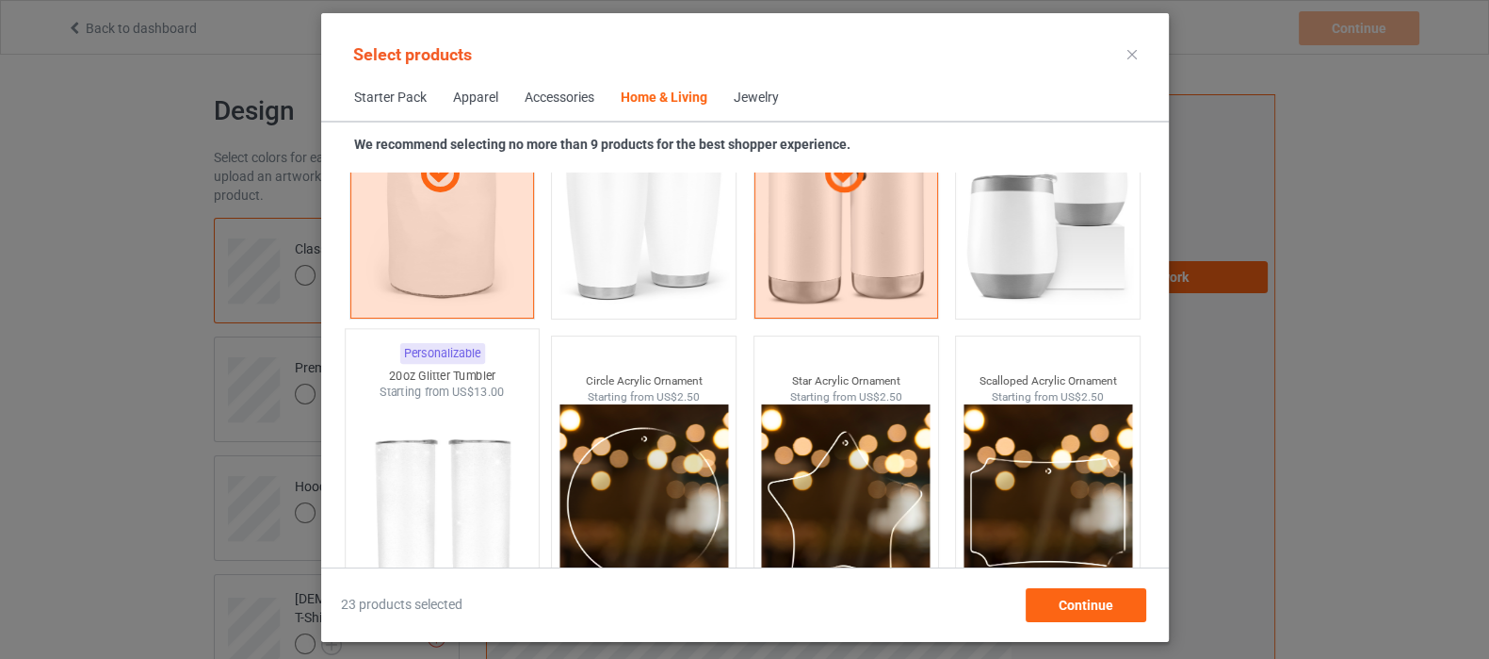
click at [454, 472] on img at bounding box center [441, 510] width 177 height 221
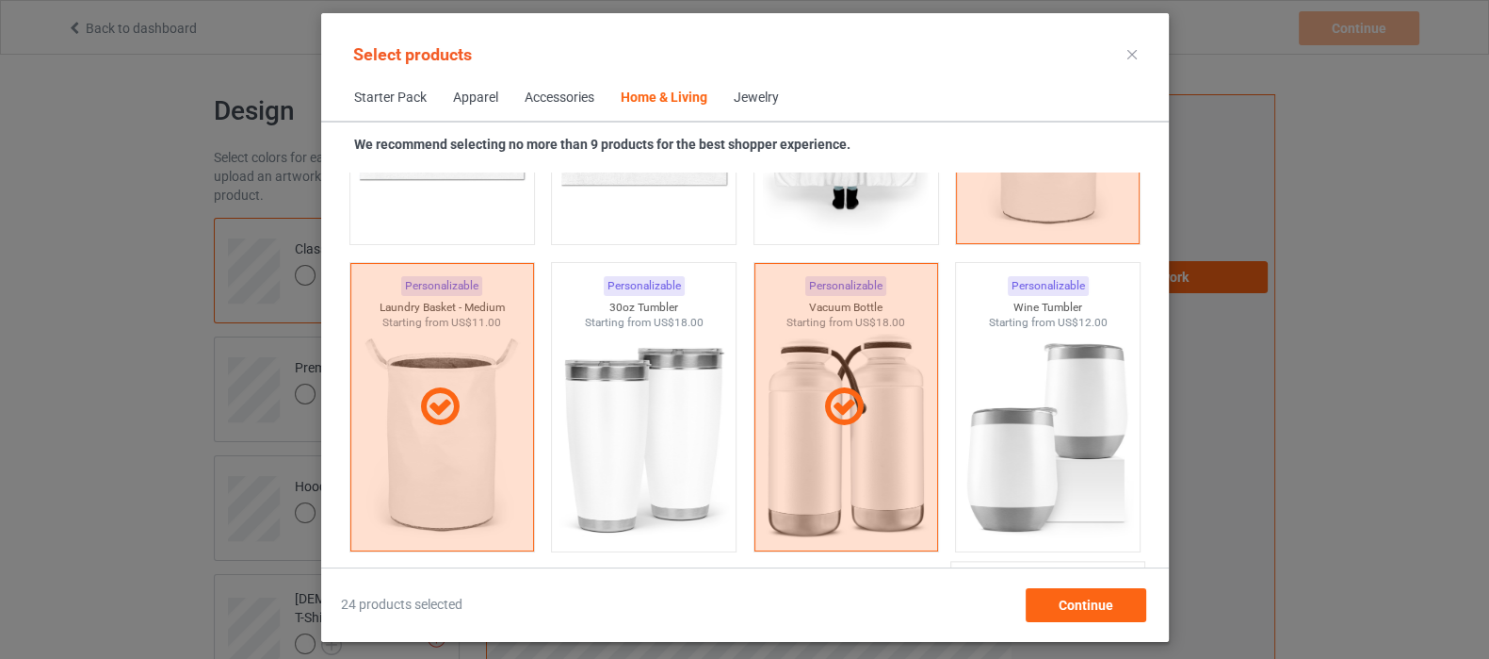
scroll to position [14272, 0]
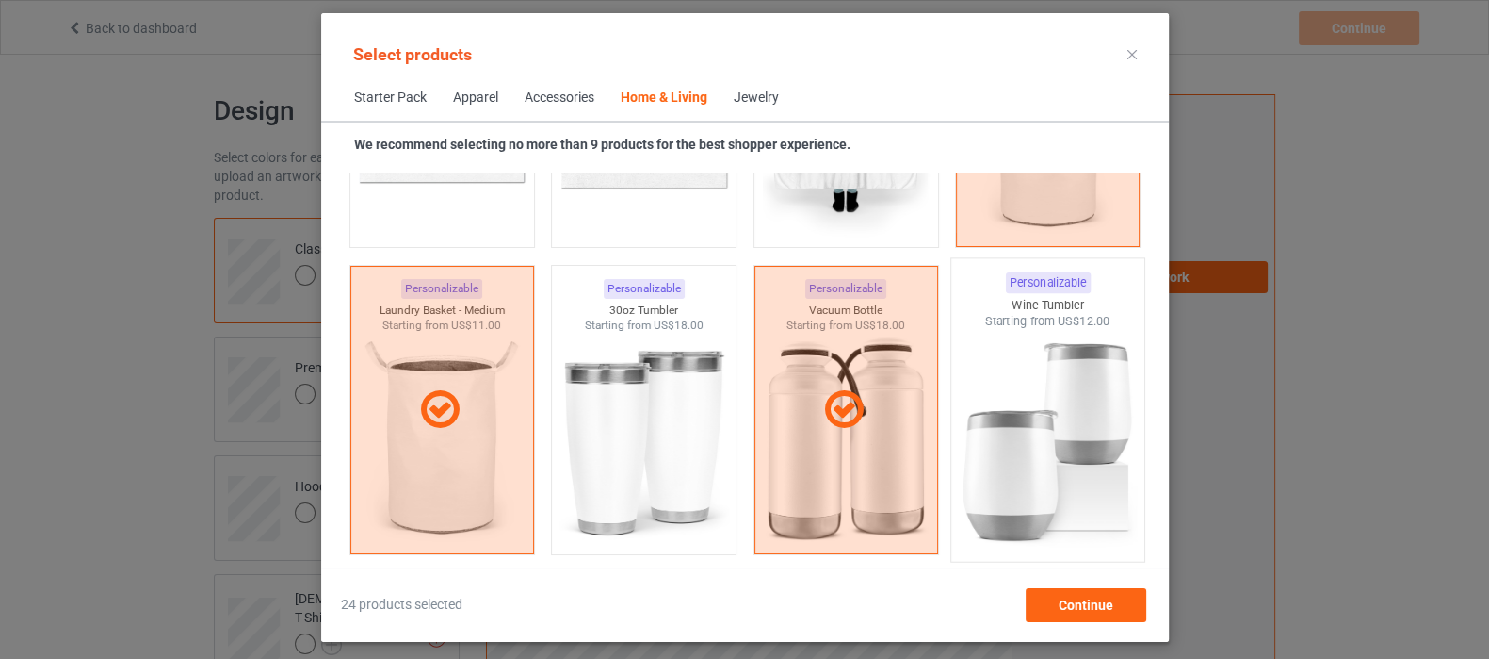
click at [1033, 442] on img at bounding box center [1047, 440] width 177 height 221
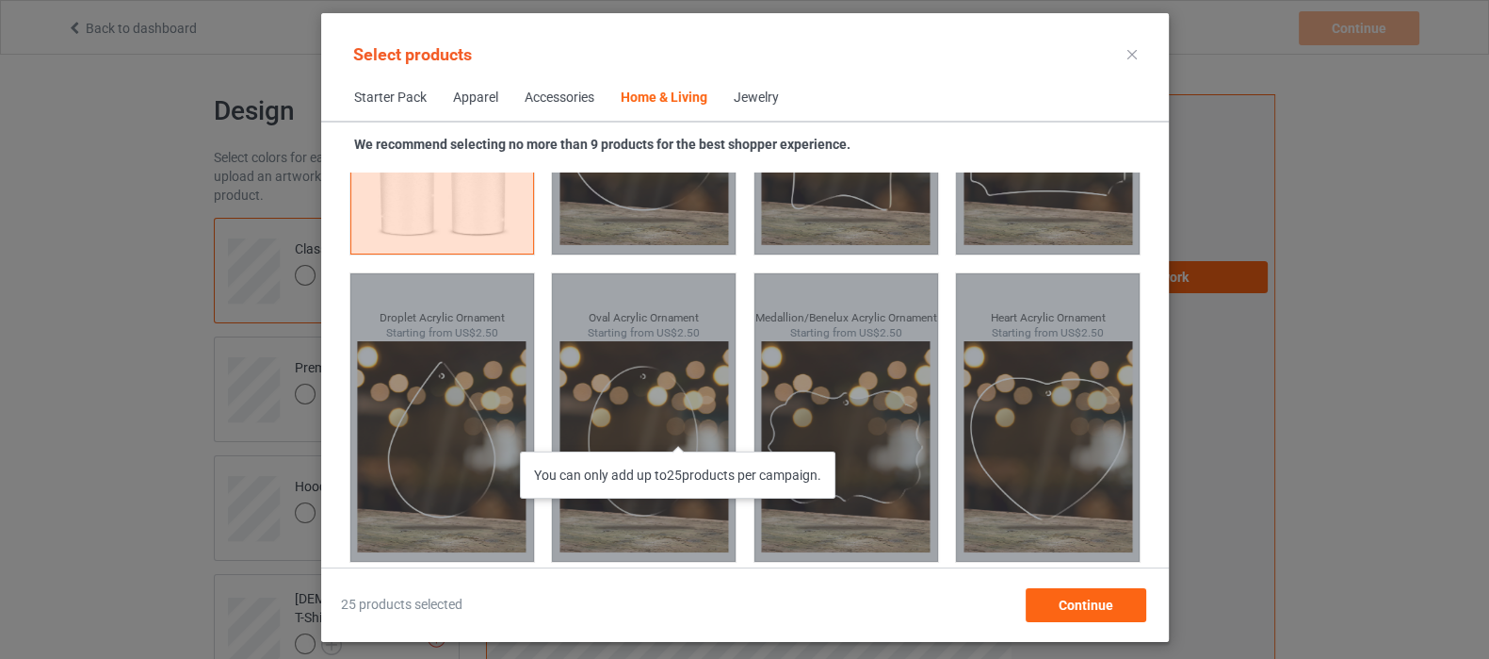
scroll to position [14881, 0]
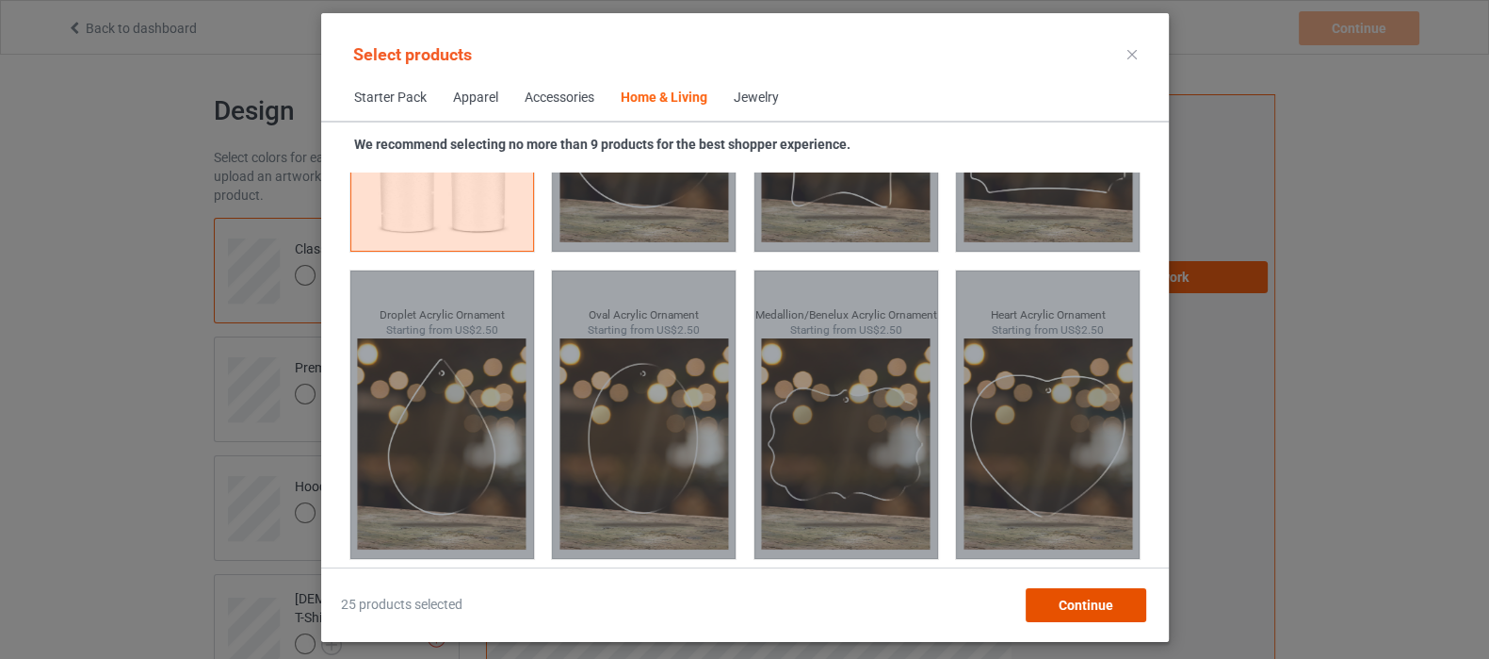
click at [1061, 610] on span "Continue" at bounding box center [1085, 604] width 55 height 15
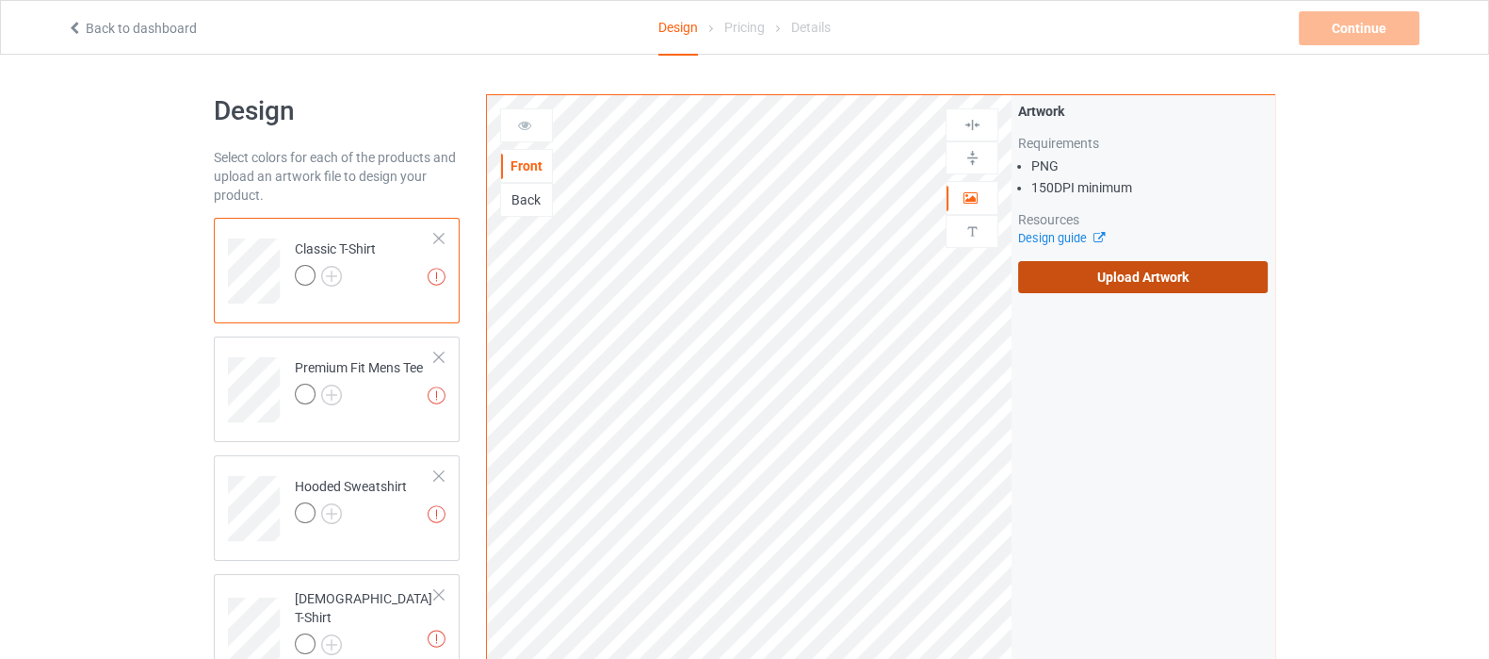
click at [1075, 272] on label "Upload Artwork" at bounding box center [1143, 277] width 250 height 32
click at [0, 0] on input "Upload Artwork" at bounding box center [0, 0] width 0 height 0
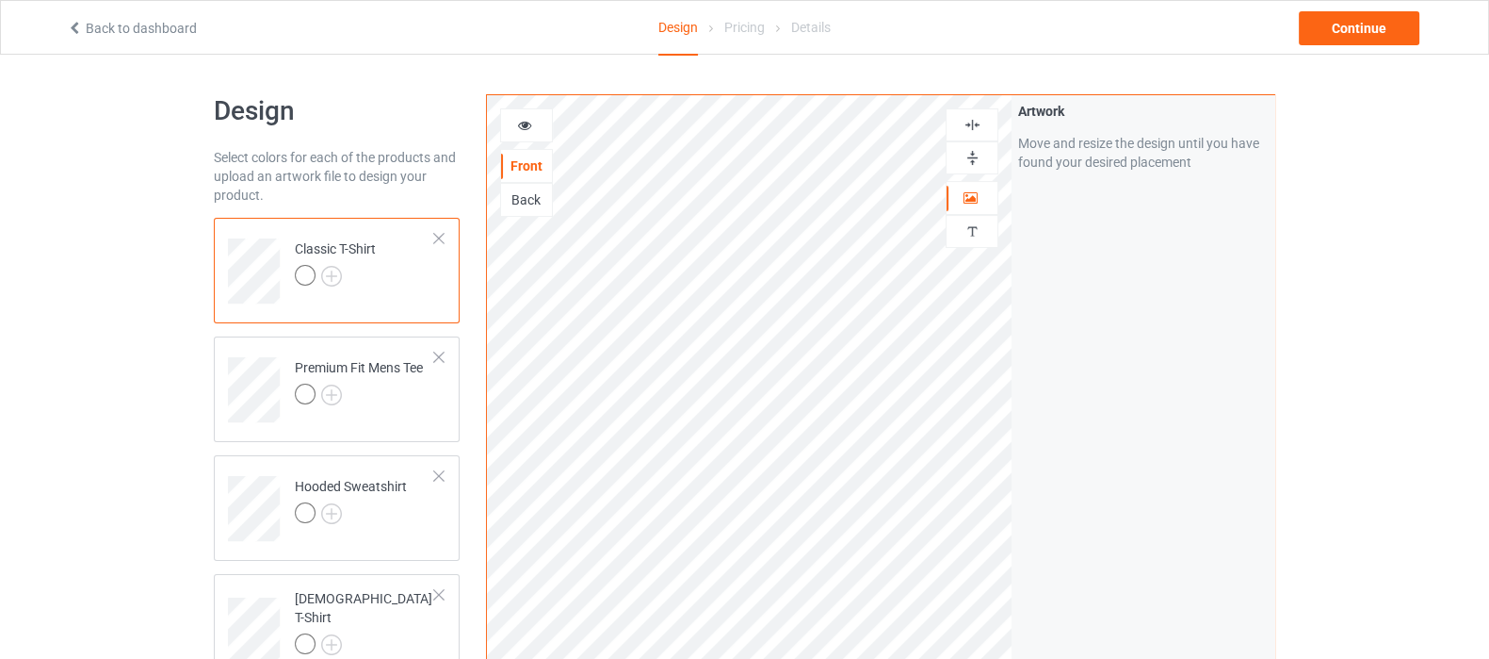
click at [967, 130] on img at bounding box center [973, 125] width 18 height 18
click at [981, 162] on img at bounding box center [973, 158] width 18 height 18
click at [333, 282] on img at bounding box center [331, 276] width 21 height 21
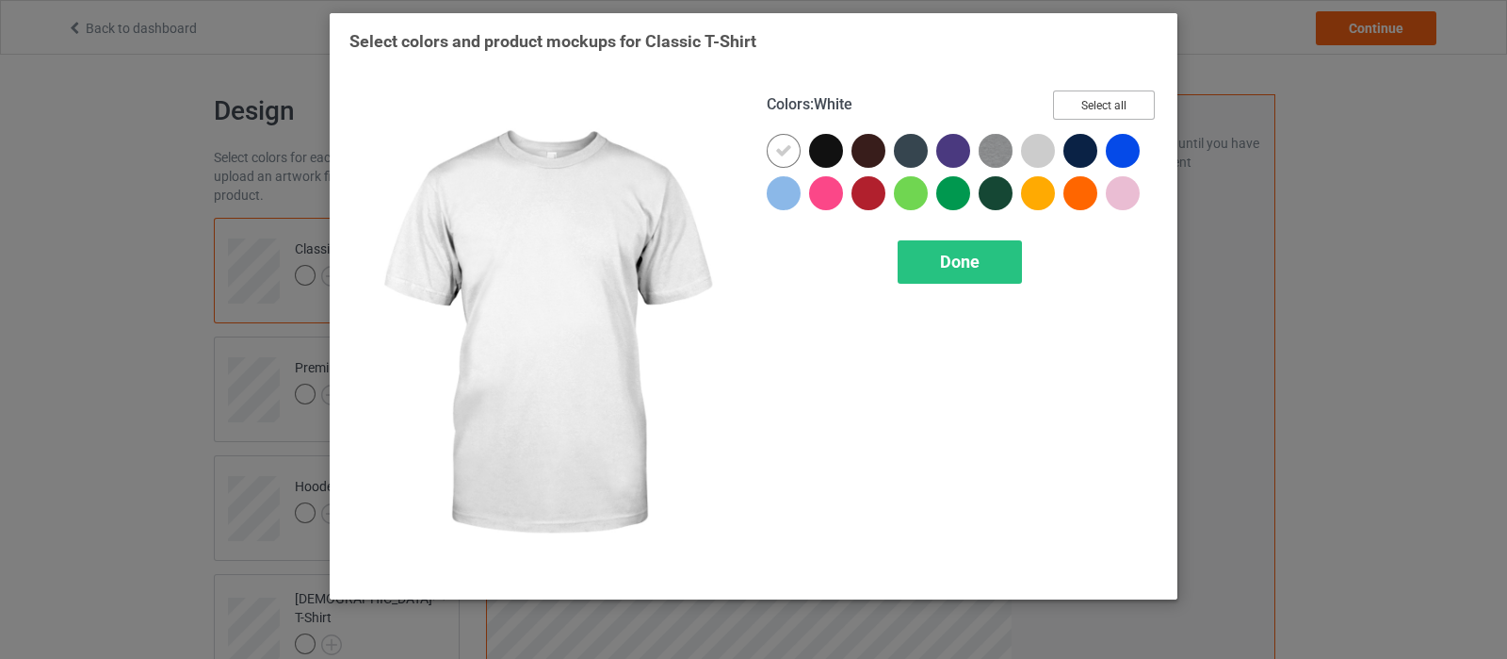
click at [1093, 96] on button "Select all" at bounding box center [1104, 104] width 102 height 29
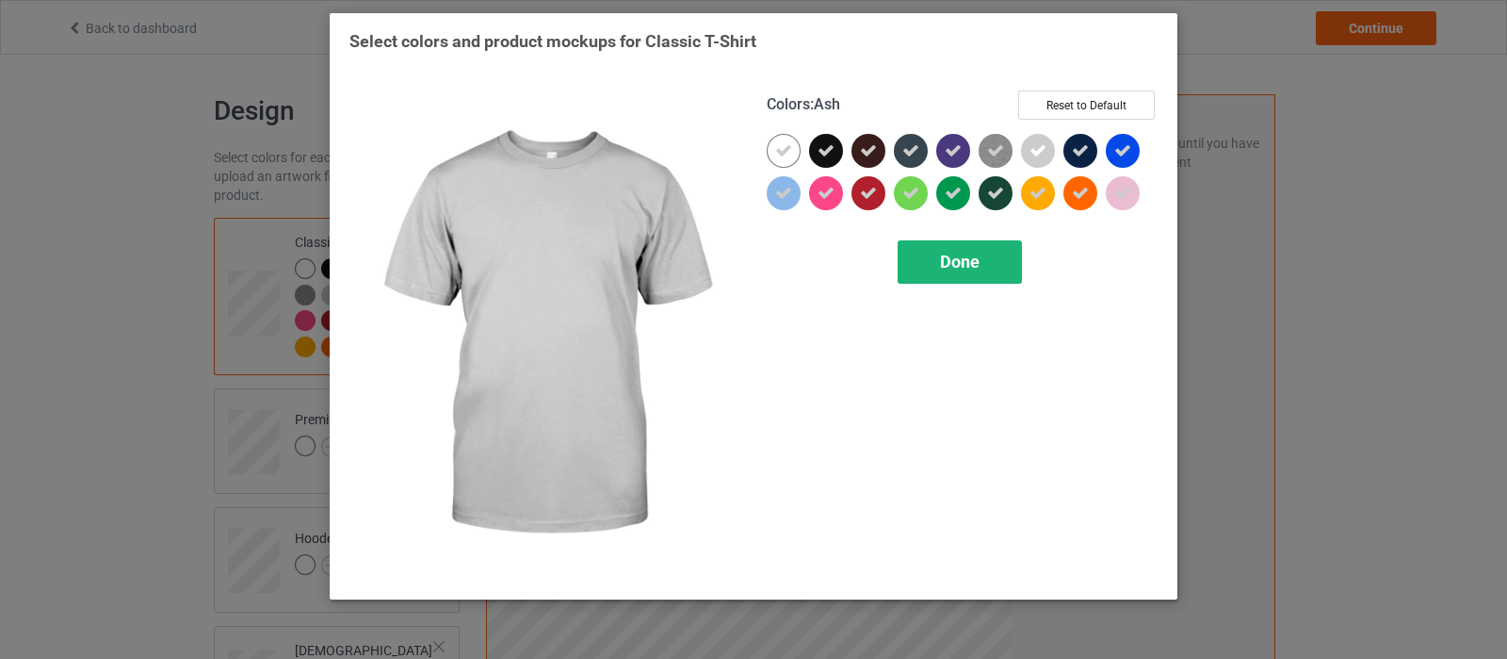
click at [933, 270] on div "Done" at bounding box center [960, 261] width 124 height 43
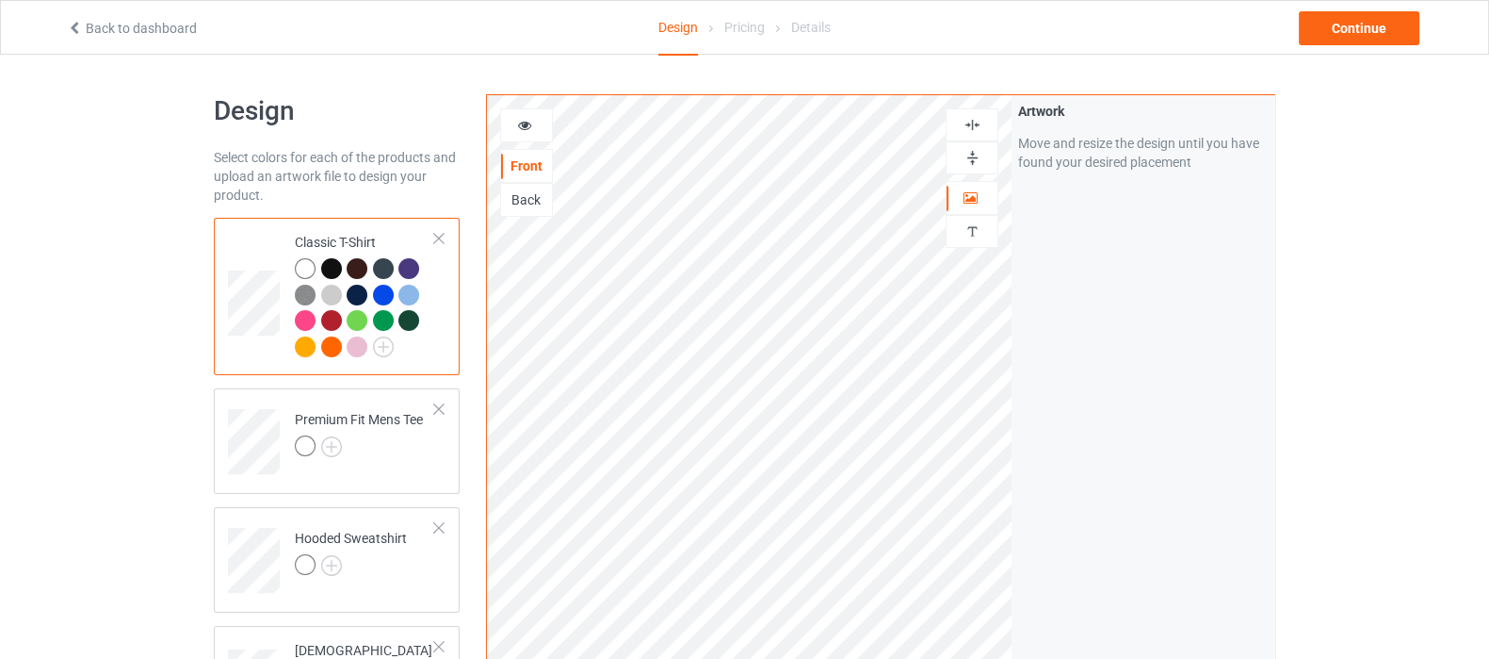
click at [512, 126] on div at bounding box center [526, 125] width 51 height 19
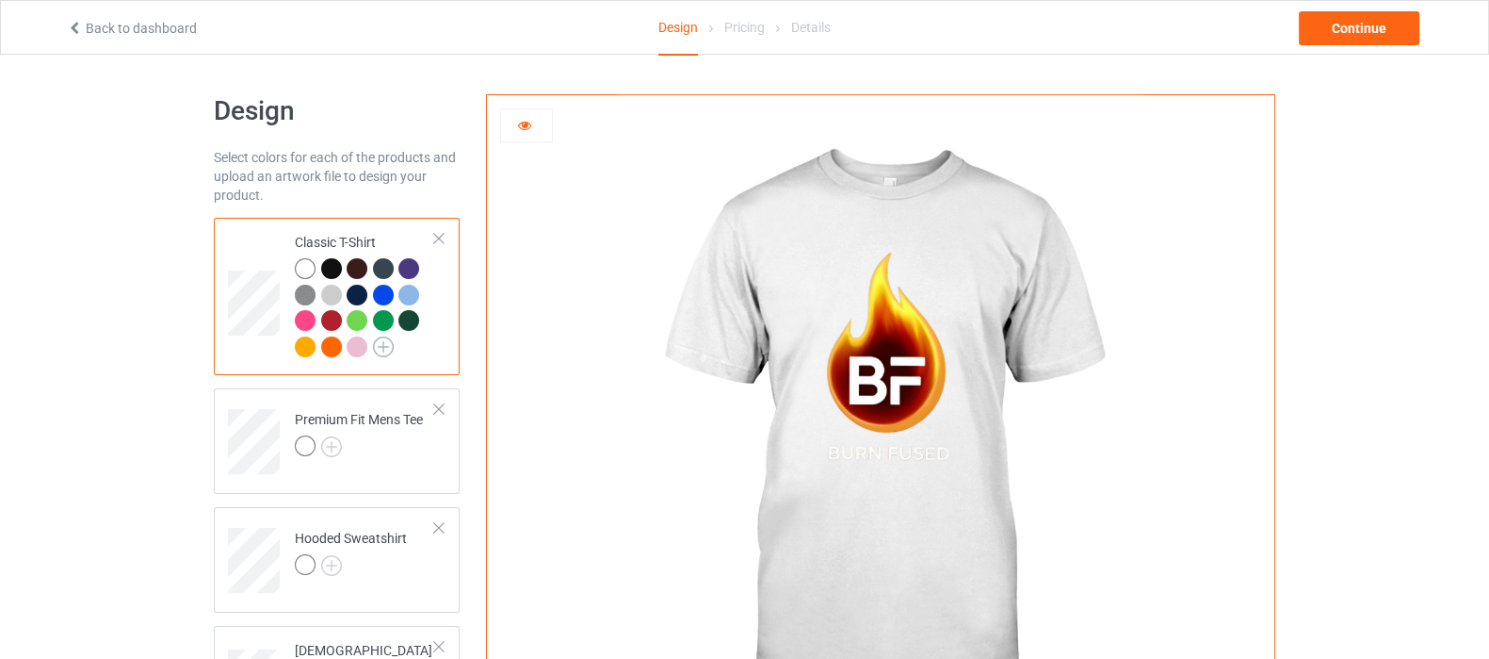
click at [386, 349] on img at bounding box center [383, 346] width 21 height 21
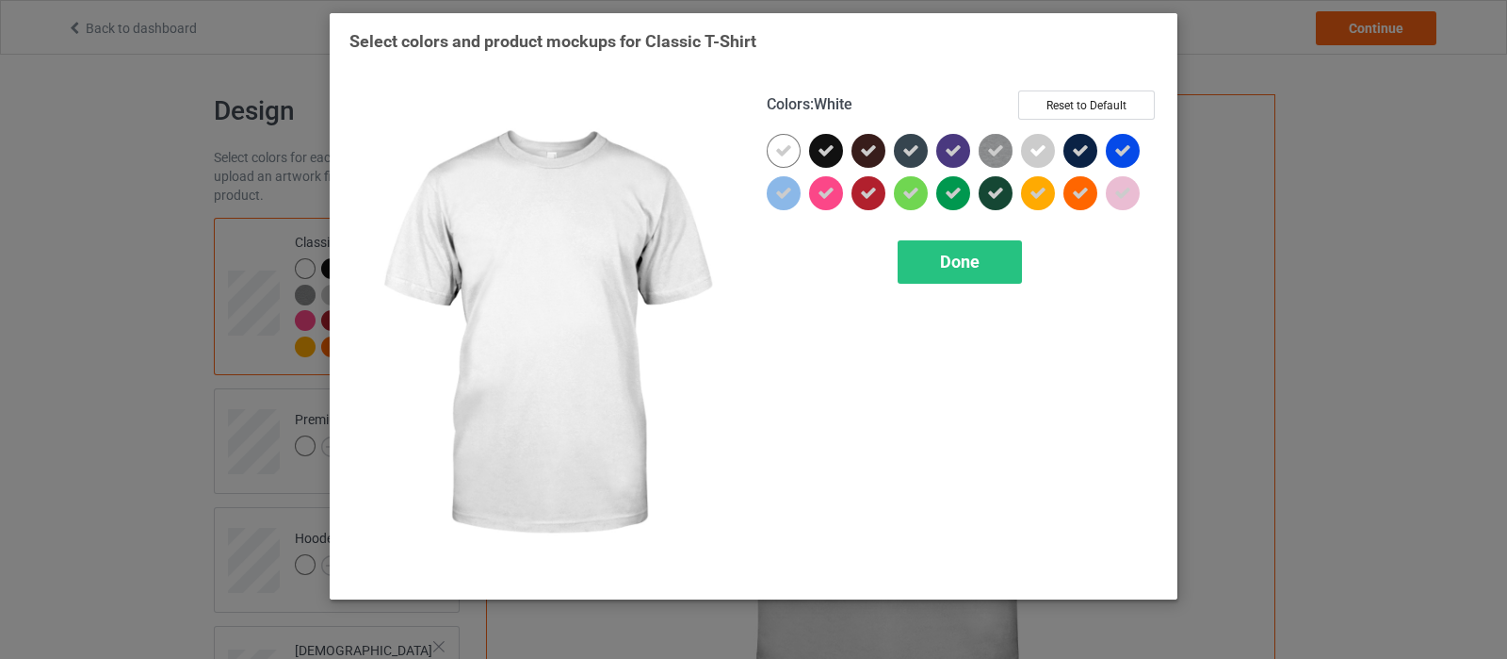
click at [785, 147] on icon at bounding box center [783, 150] width 17 height 17
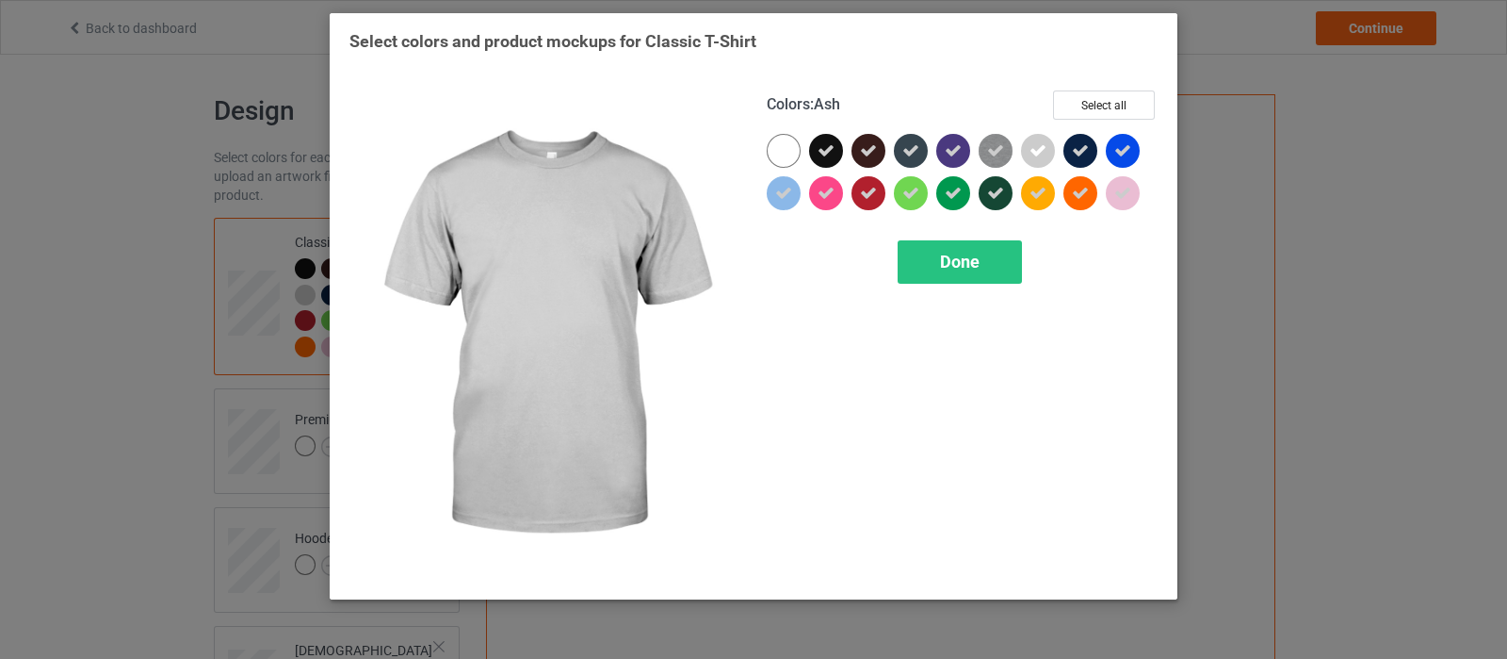
click at [1033, 145] on icon at bounding box center [1038, 150] width 17 height 17
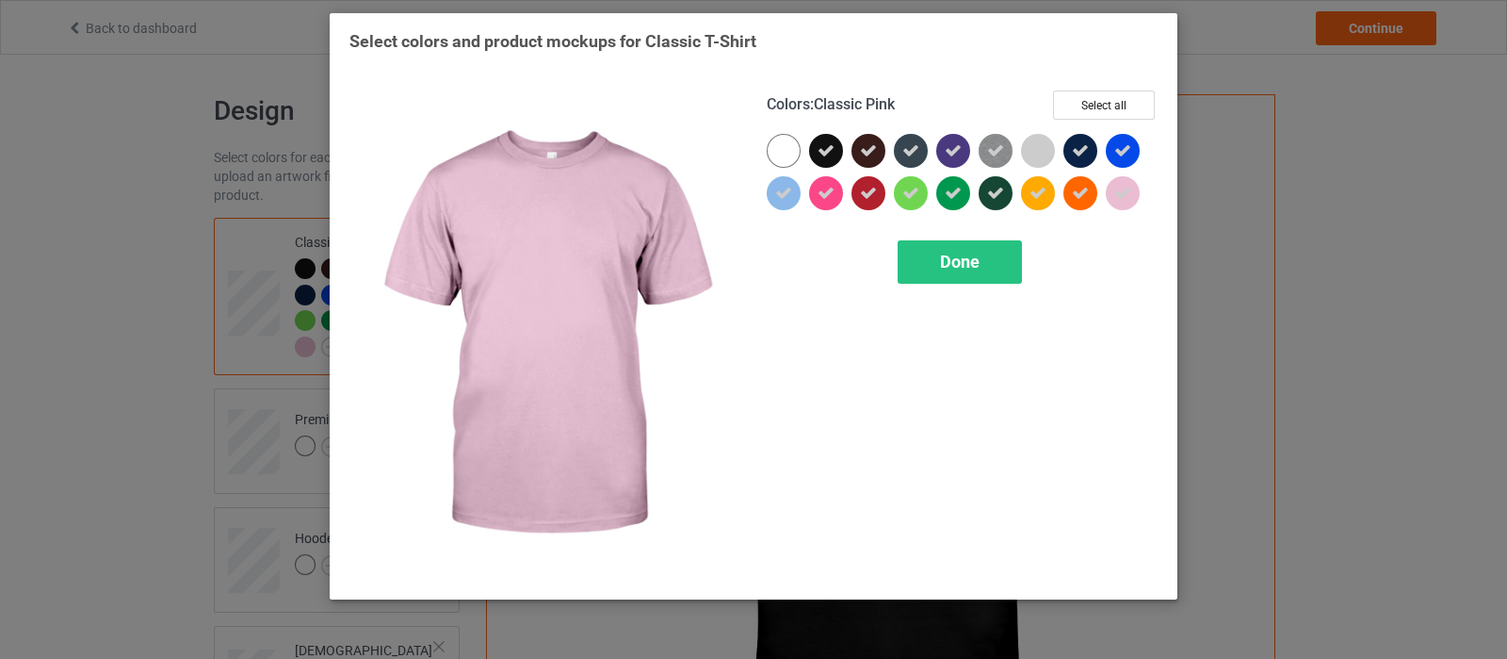
click at [1118, 195] on icon at bounding box center [1122, 193] width 17 height 17
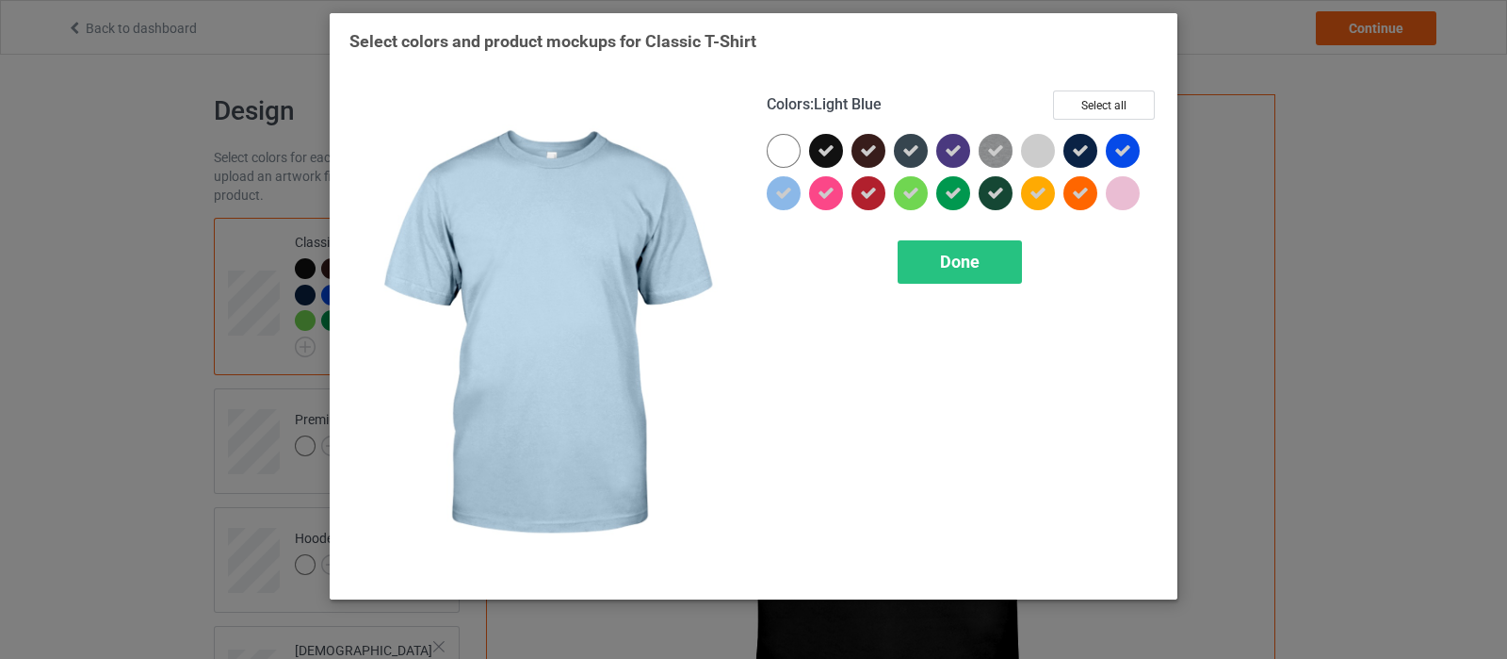
click at [780, 204] on div at bounding box center [784, 193] width 34 height 34
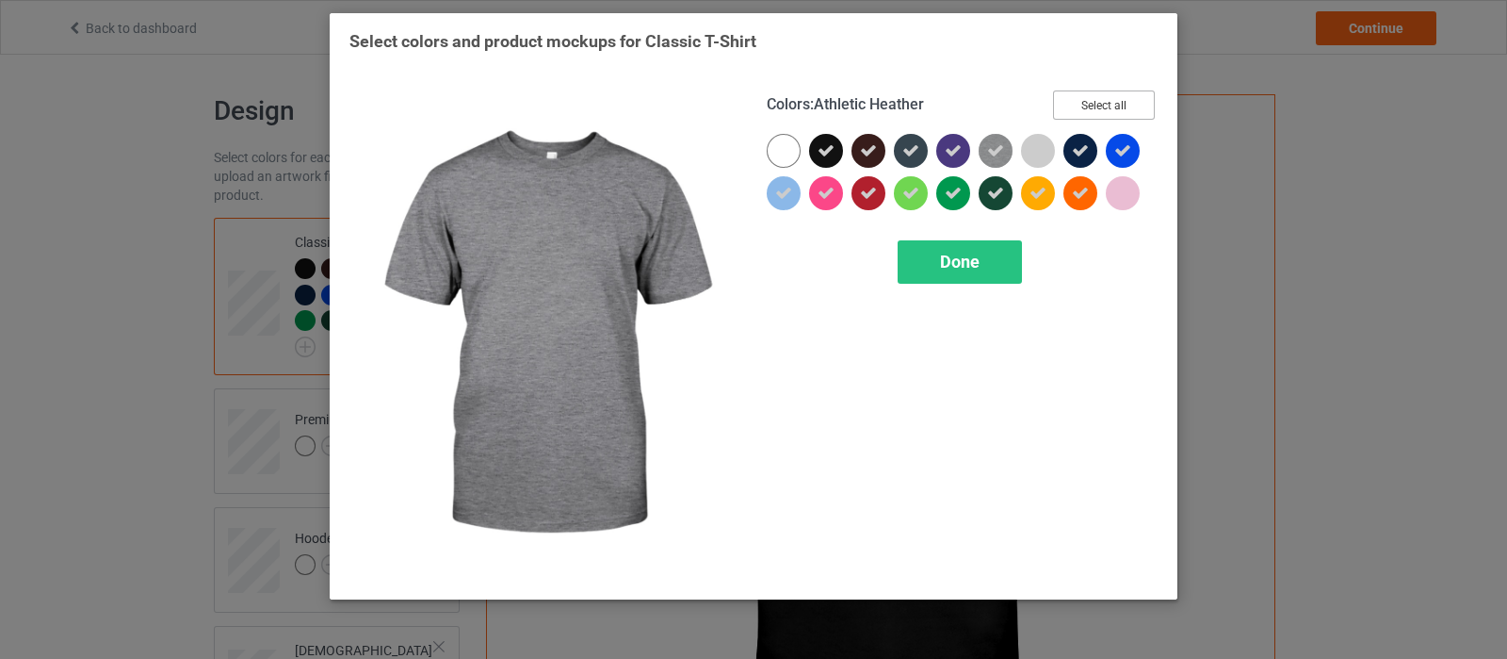
click at [1088, 98] on button "Select all" at bounding box center [1104, 104] width 102 height 29
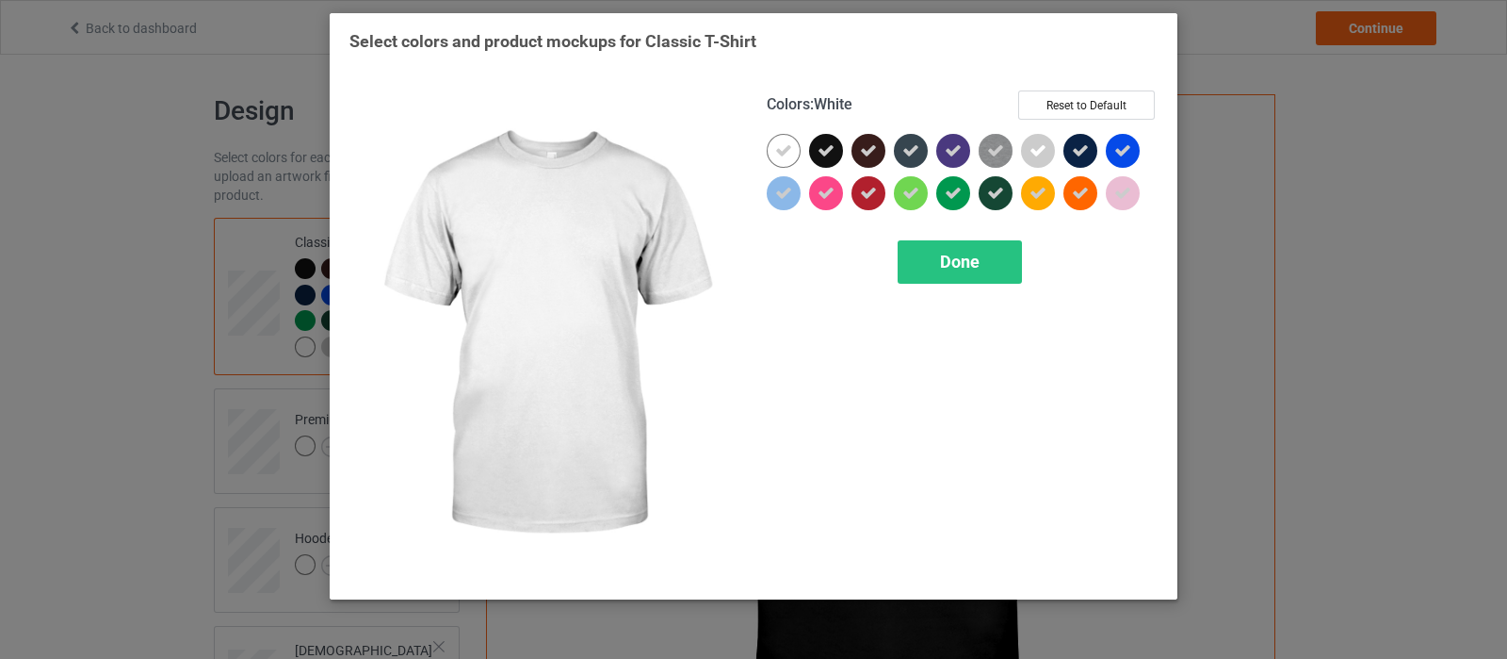
click at [796, 158] on div at bounding box center [784, 151] width 34 height 34
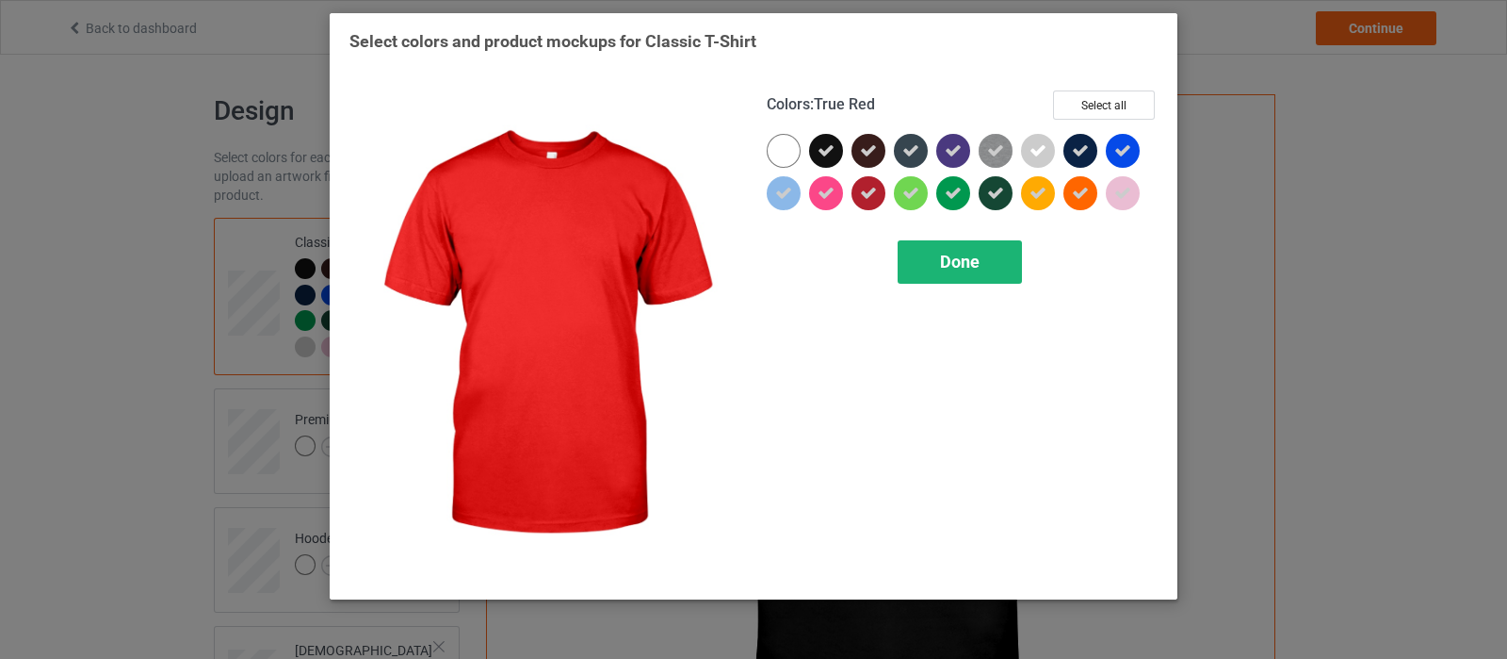
click at [918, 252] on div "Done" at bounding box center [960, 261] width 124 height 43
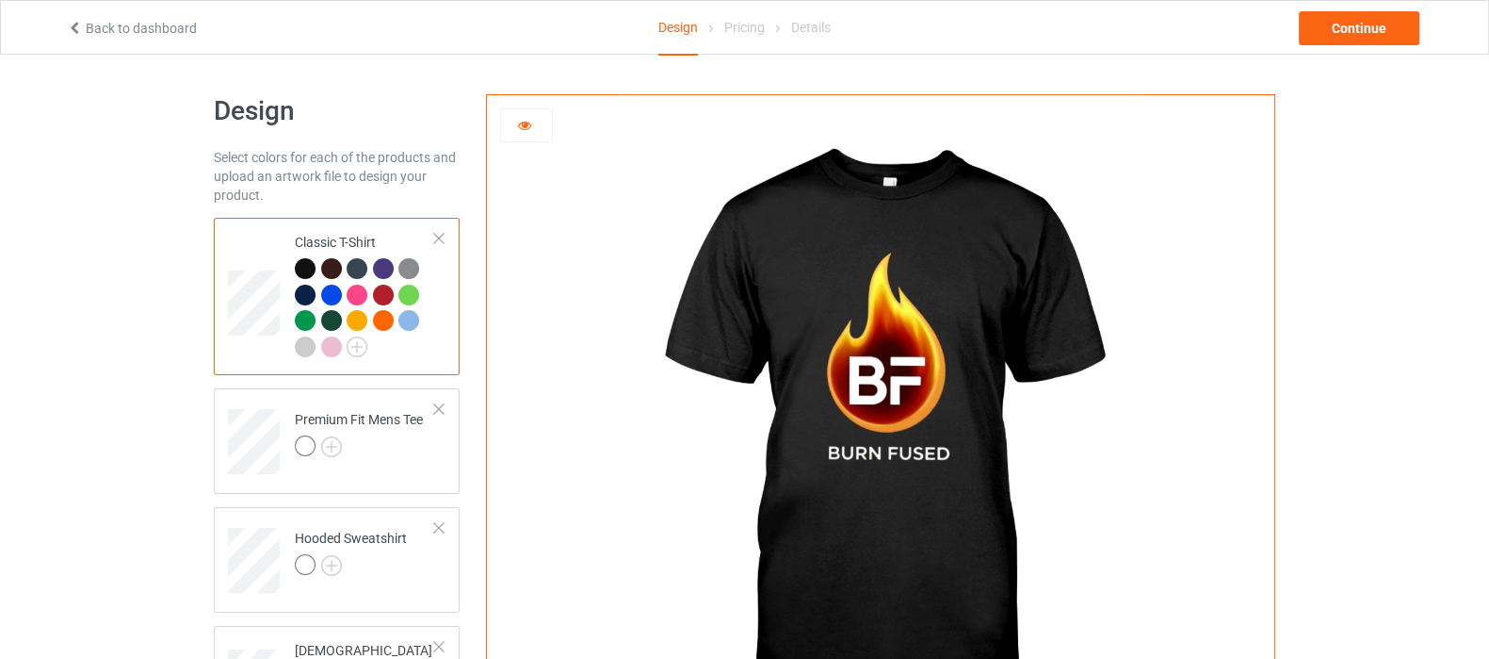
click at [408, 321] on div at bounding box center [408, 320] width 21 height 21
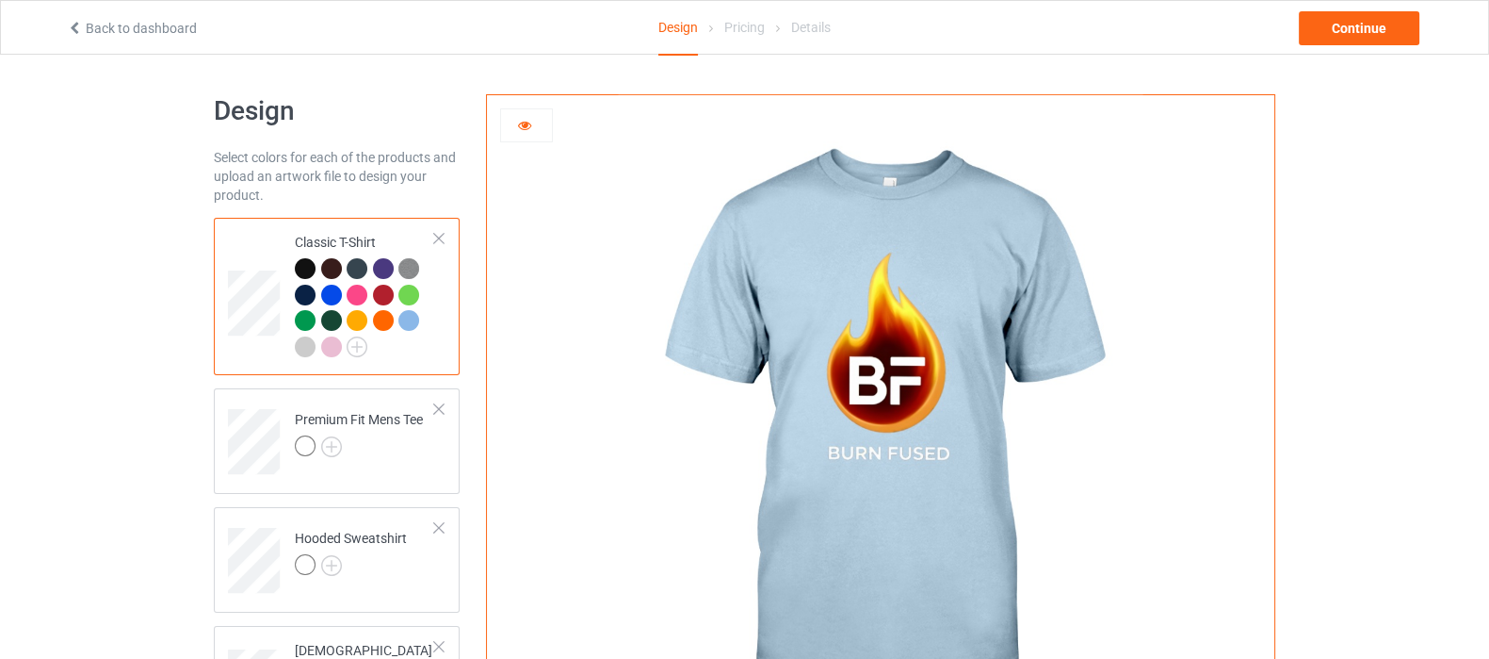
click at [336, 341] on div at bounding box center [331, 346] width 21 height 21
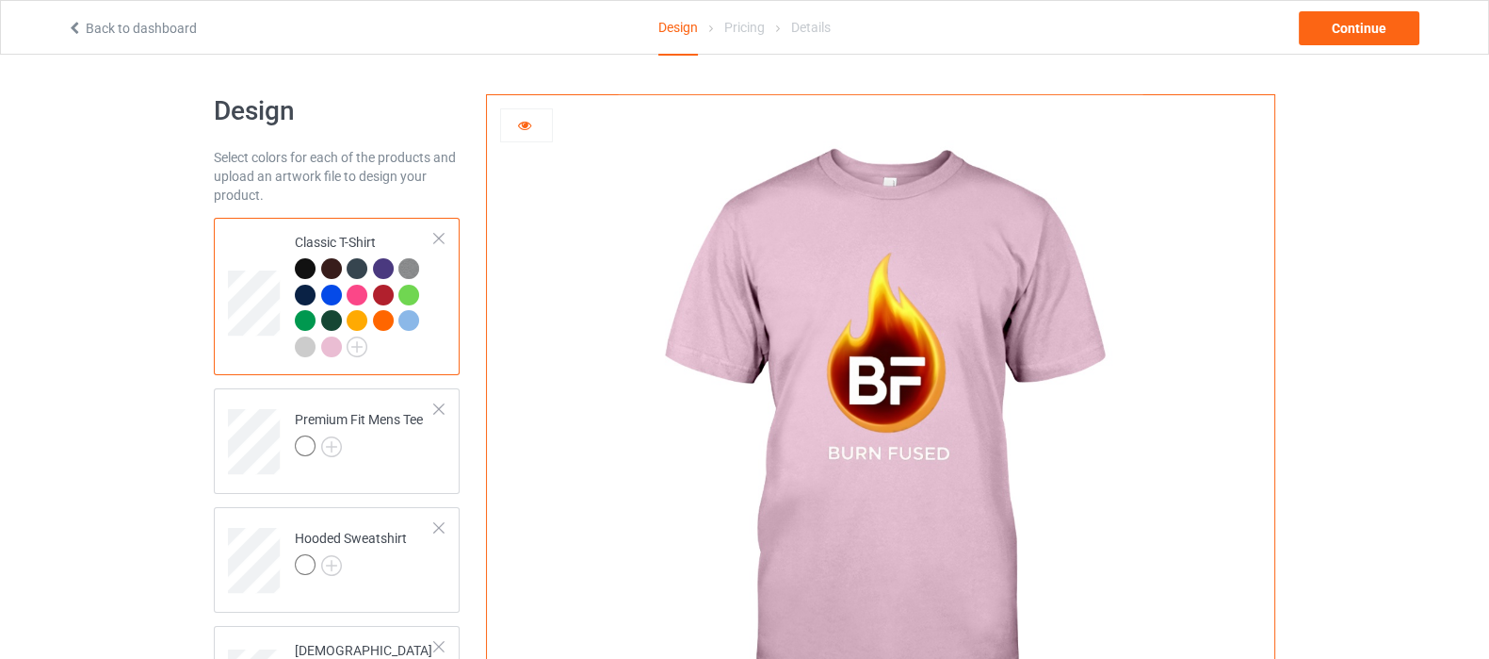
click at [299, 347] on div at bounding box center [305, 346] width 21 height 21
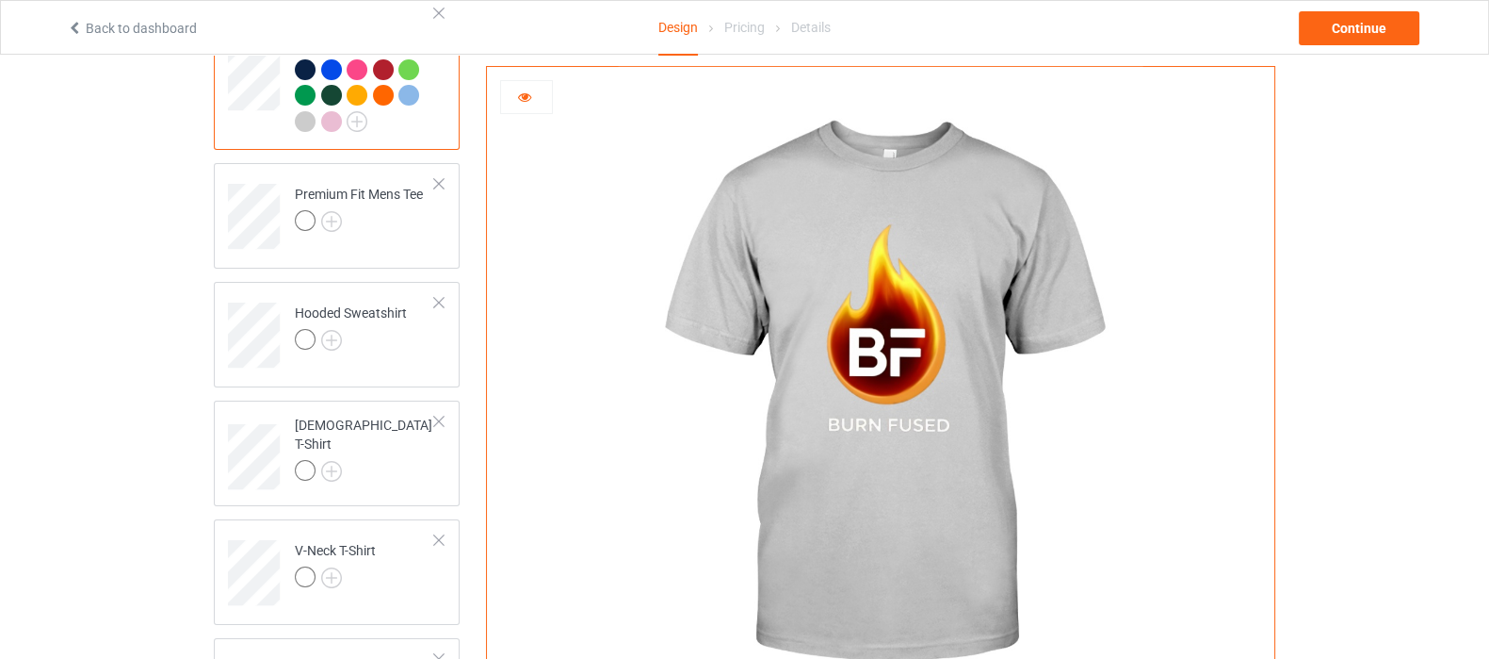
scroll to position [235, 0]
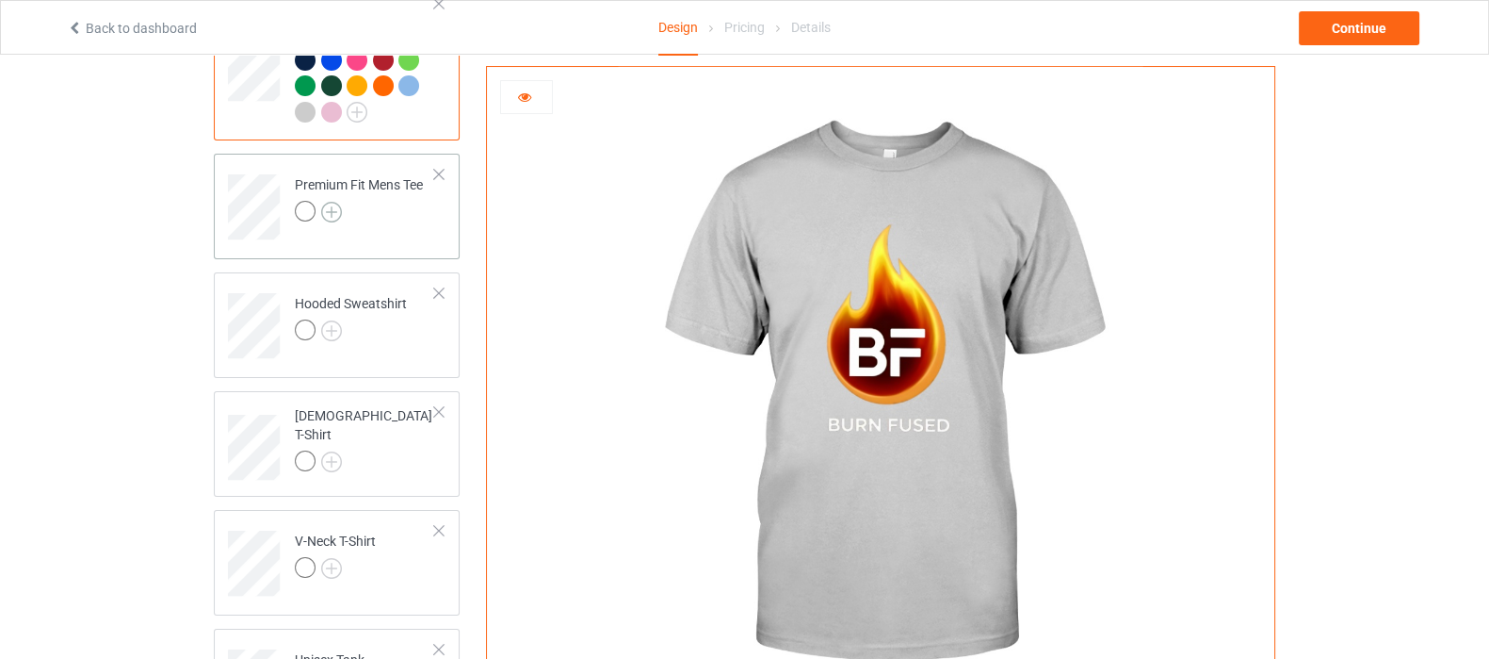
click at [334, 204] on img at bounding box center [331, 212] width 21 height 21
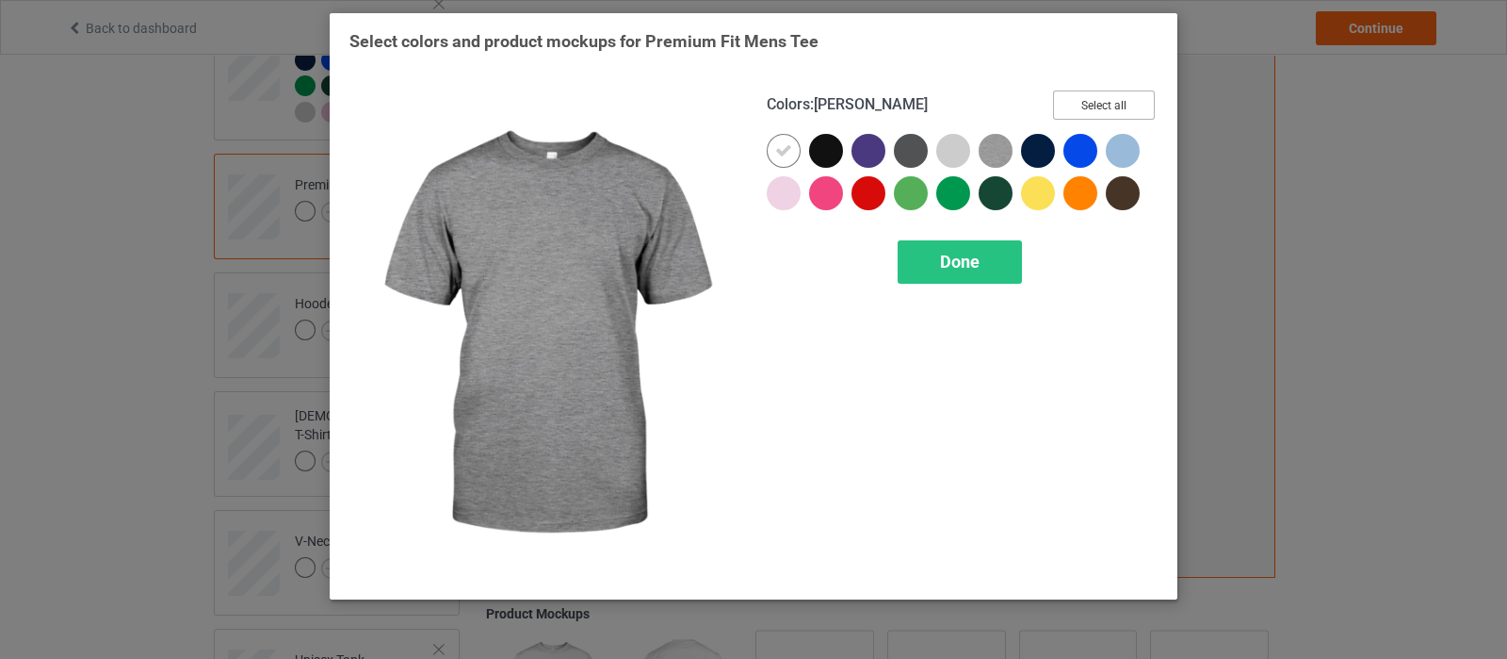
click at [1123, 103] on button "Select all" at bounding box center [1104, 104] width 102 height 29
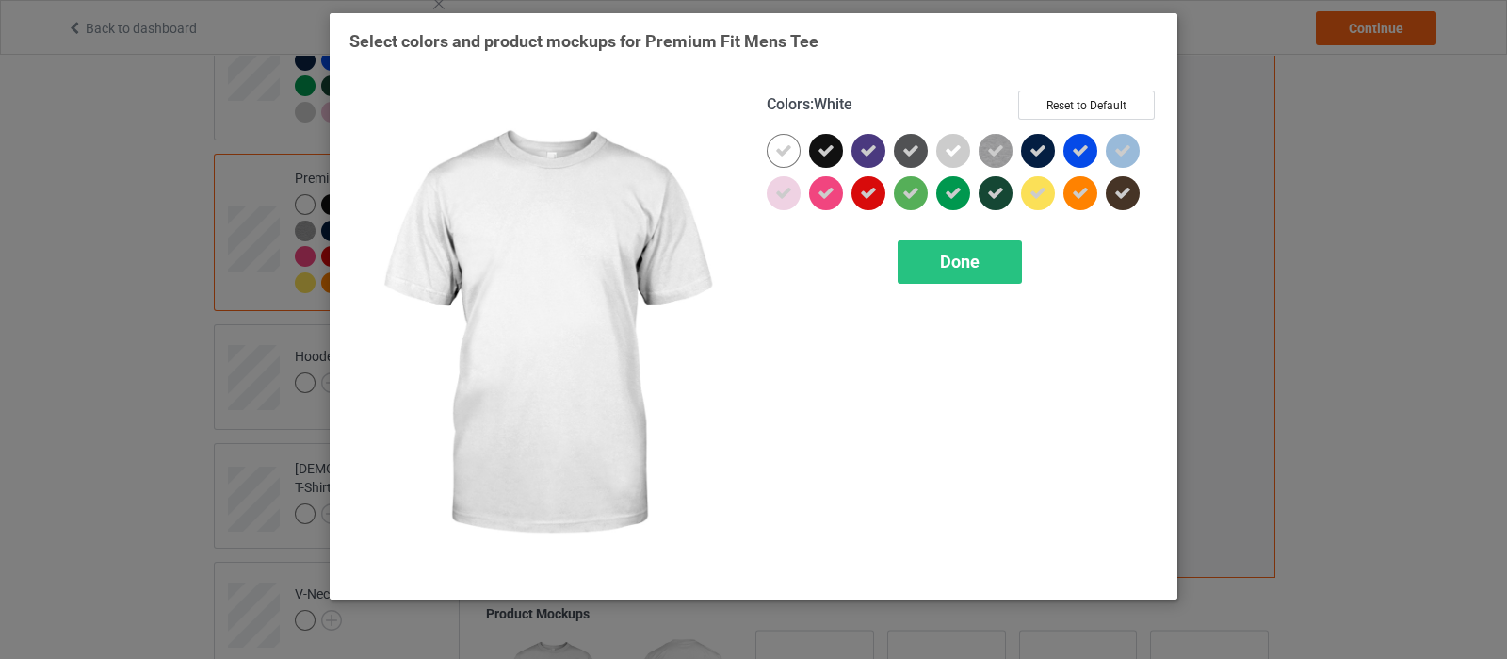
drag, startPoint x: 782, startPoint y: 148, endPoint x: 895, endPoint y: 255, distance: 155.9
click at [787, 148] on icon at bounding box center [783, 150] width 17 height 17
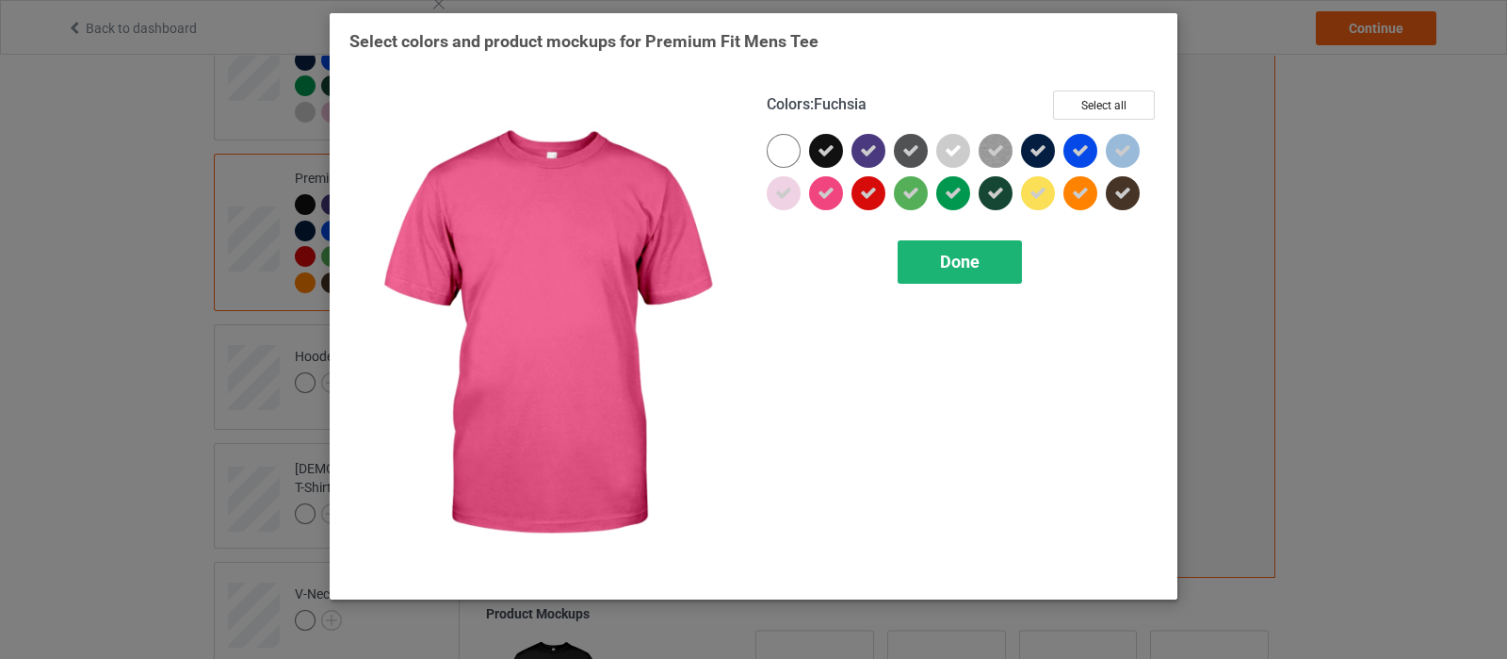
click at [907, 260] on div "Done" at bounding box center [960, 261] width 124 height 43
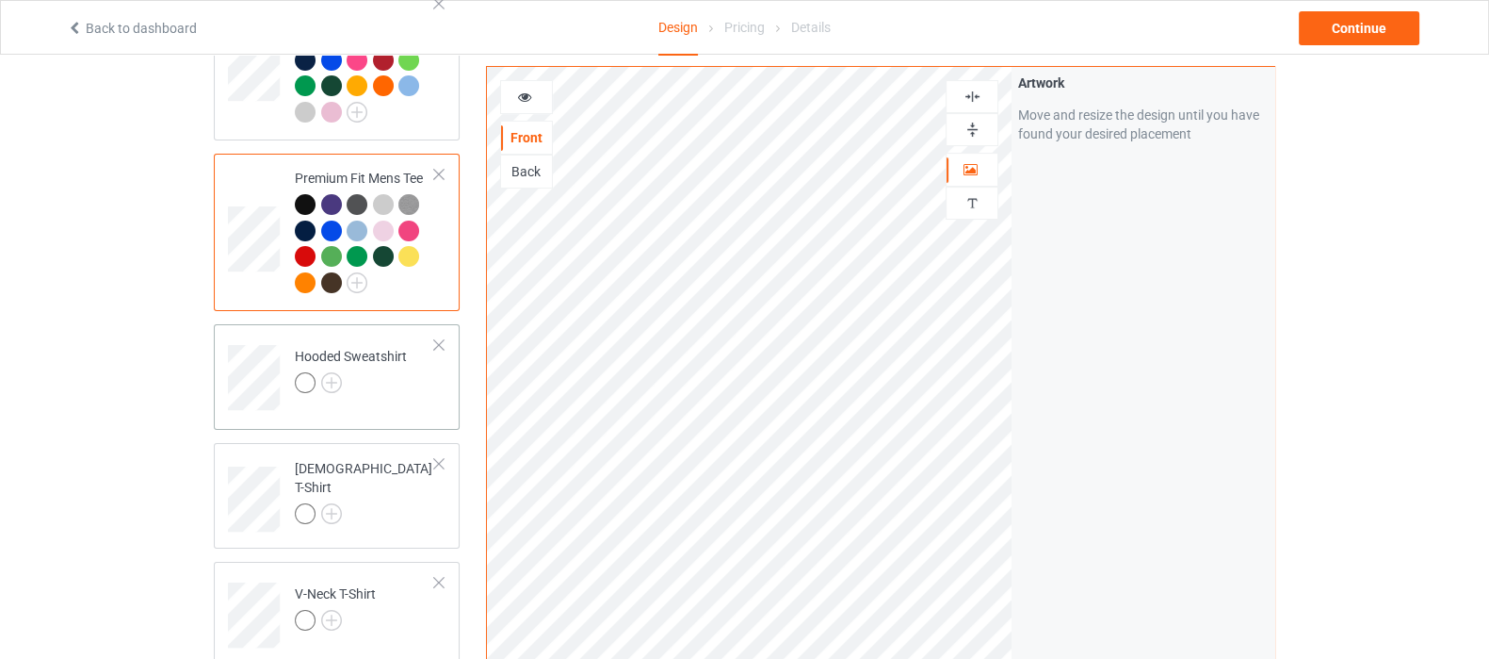
scroll to position [353, 0]
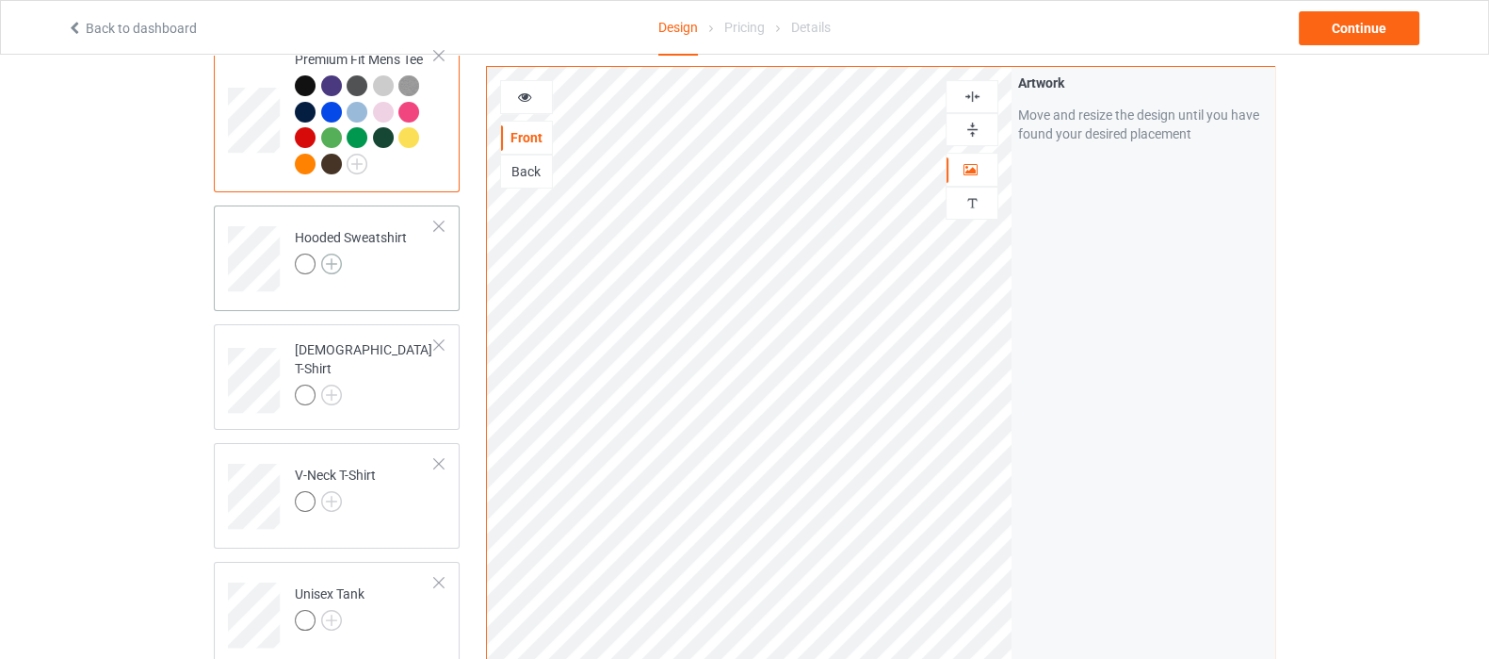
click at [328, 267] on img at bounding box center [331, 263] width 21 height 21
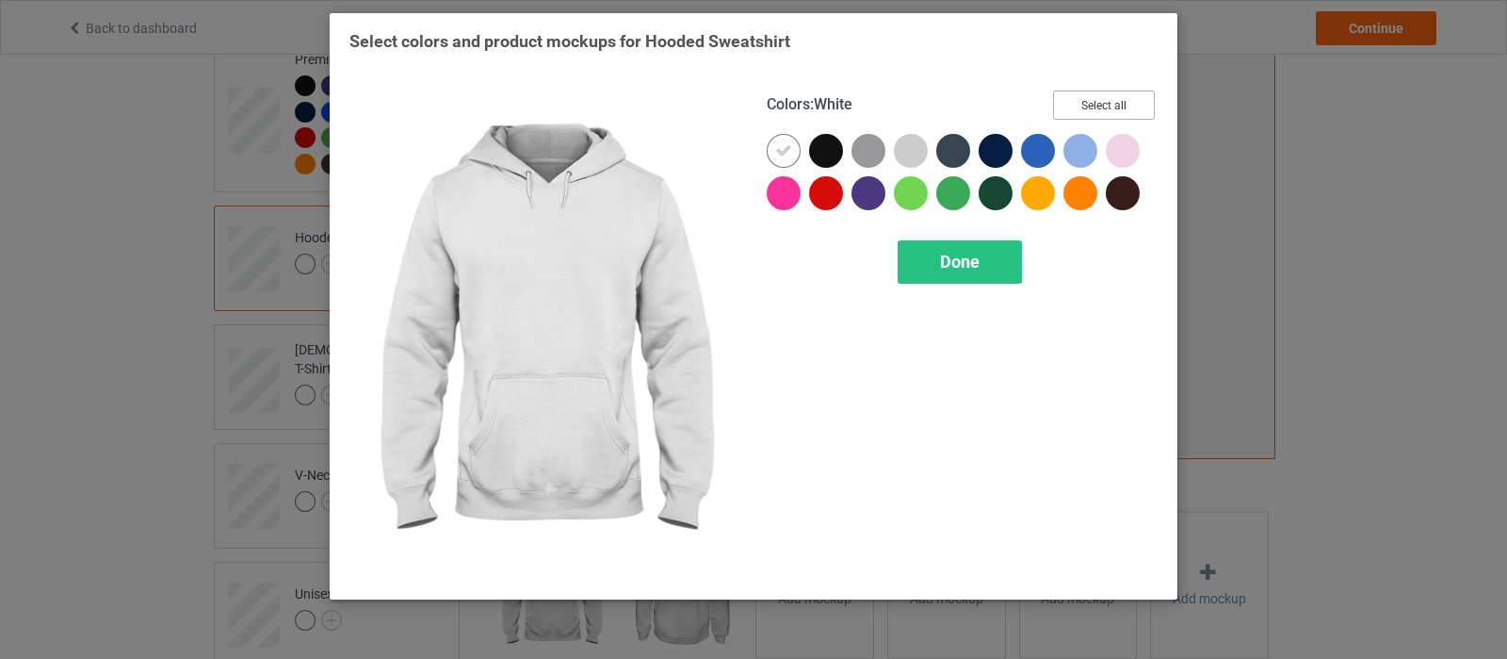
click at [1125, 106] on button "Select all" at bounding box center [1104, 104] width 102 height 29
click at [788, 154] on icon at bounding box center [783, 150] width 17 height 17
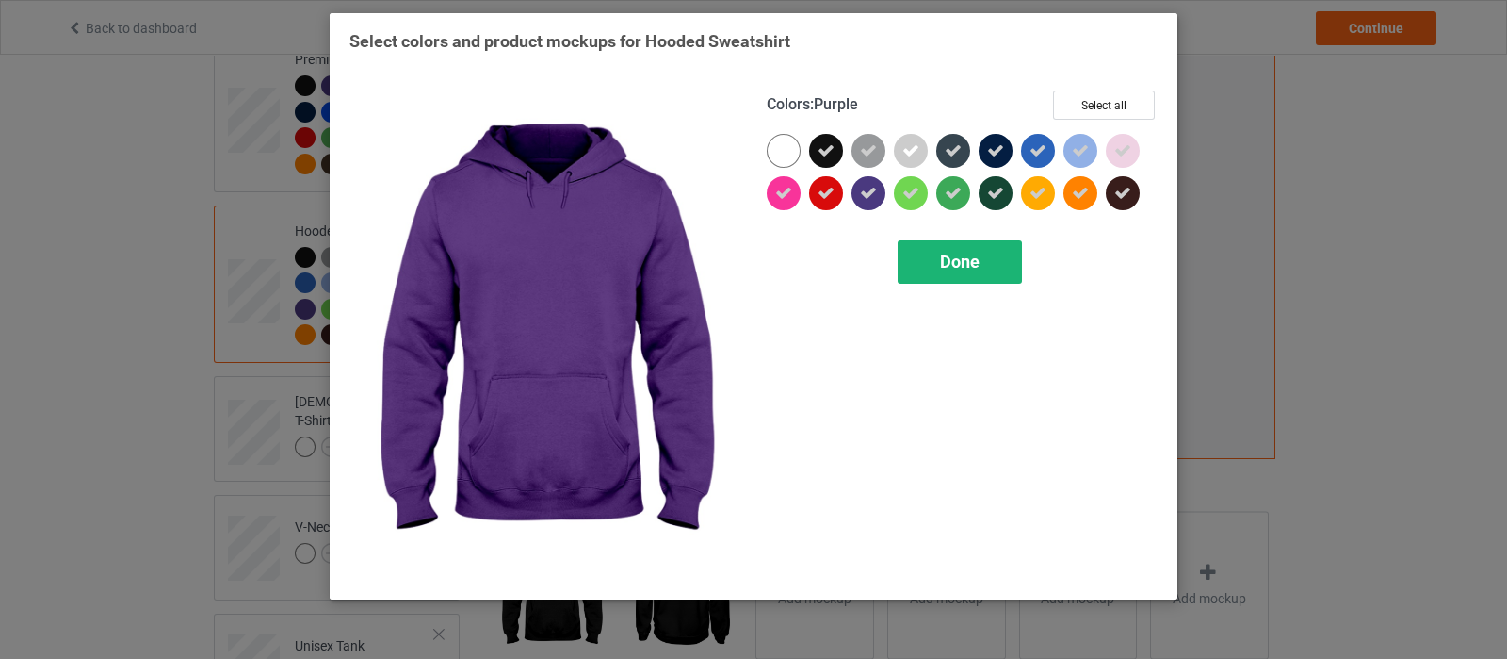
click at [924, 265] on div "Done" at bounding box center [960, 261] width 124 height 43
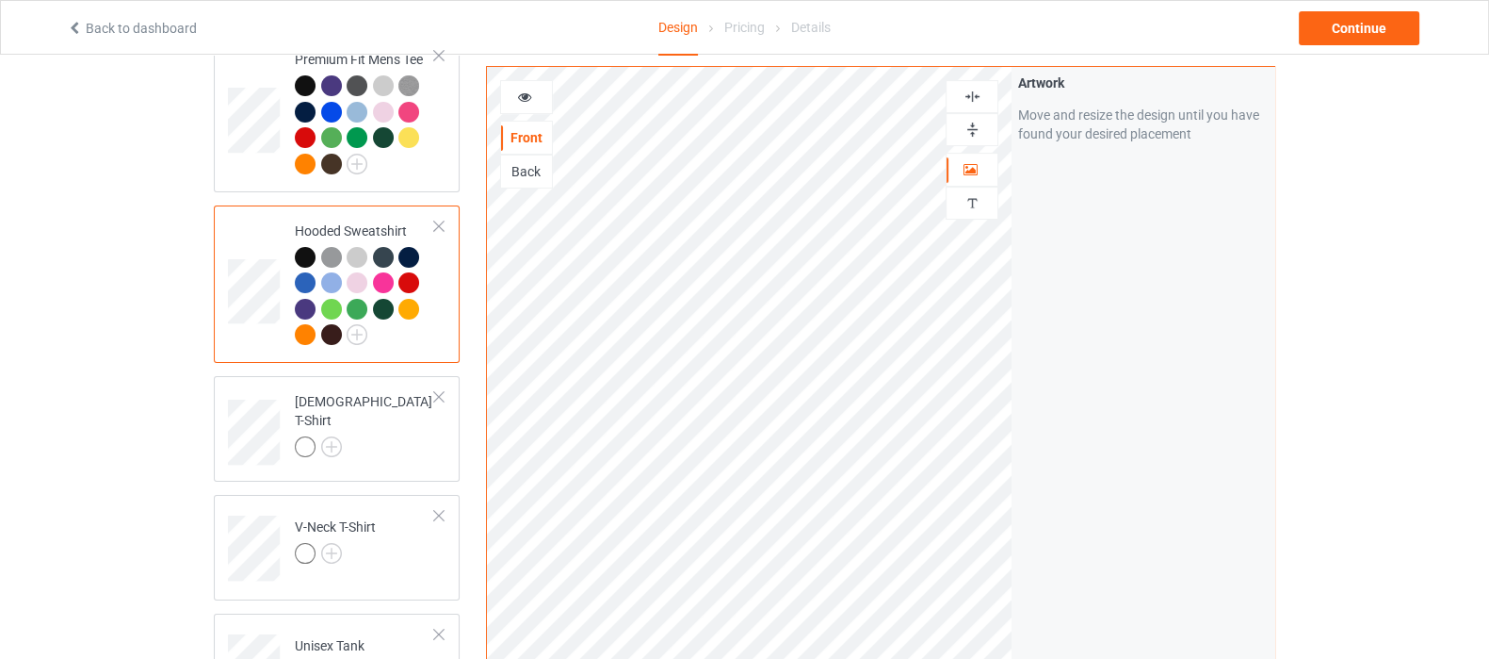
click at [360, 252] on div at bounding box center [357, 257] width 21 height 21
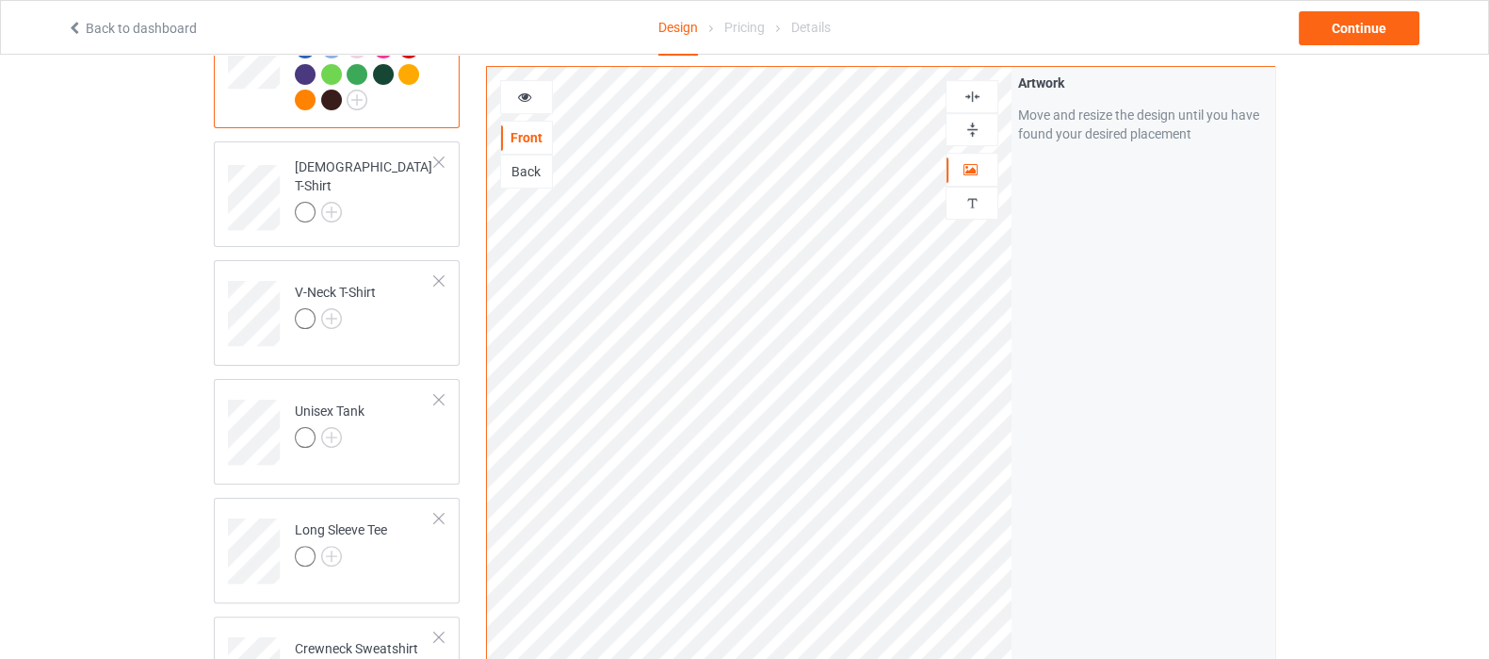
scroll to position [589, 0]
click at [339, 201] on img at bounding box center [331, 211] width 21 height 21
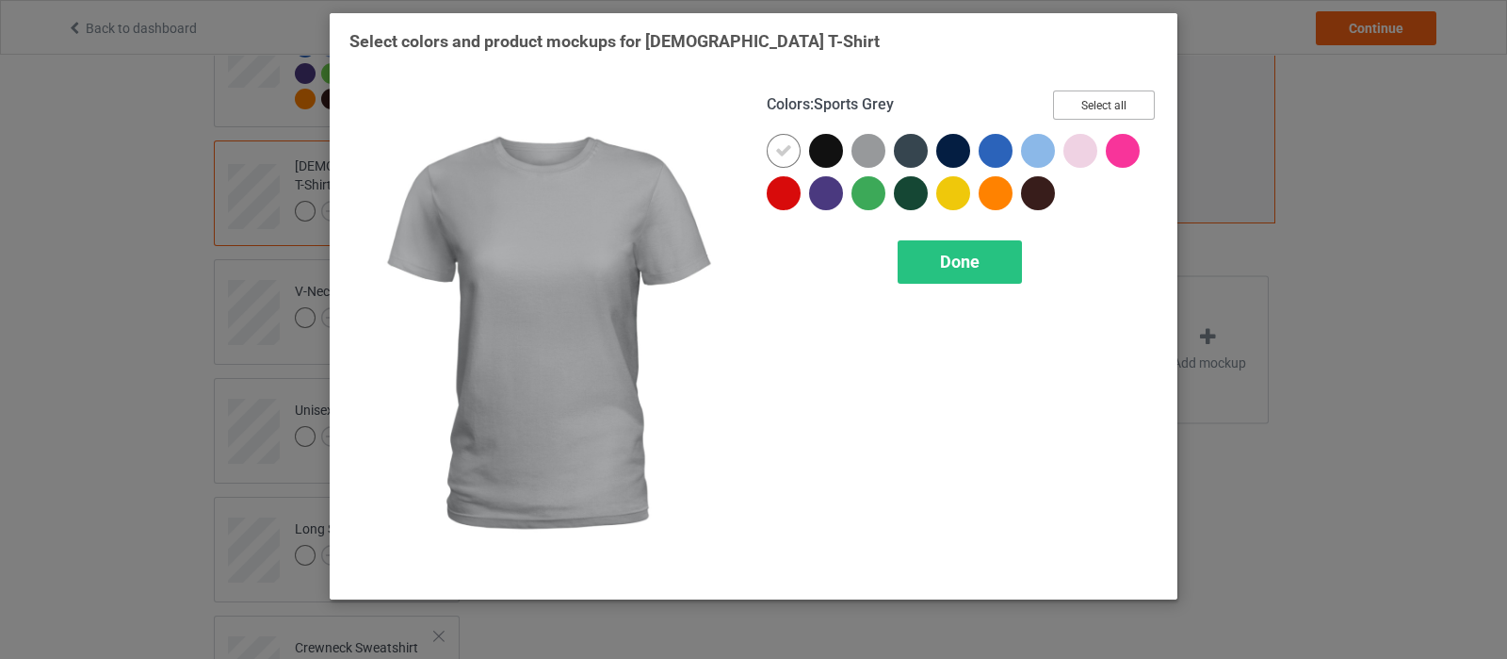
click at [1109, 103] on button "Select all" at bounding box center [1104, 104] width 102 height 29
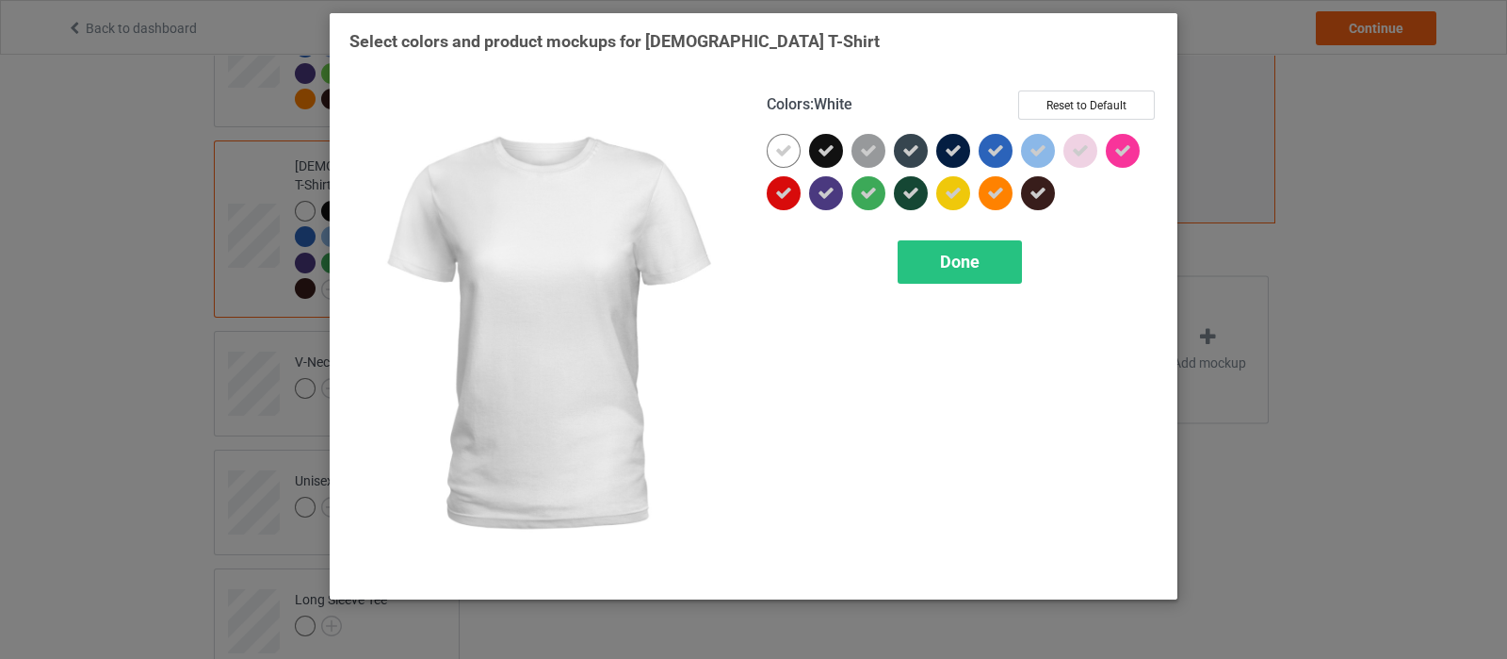
click at [778, 148] on icon at bounding box center [783, 150] width 17 height 17
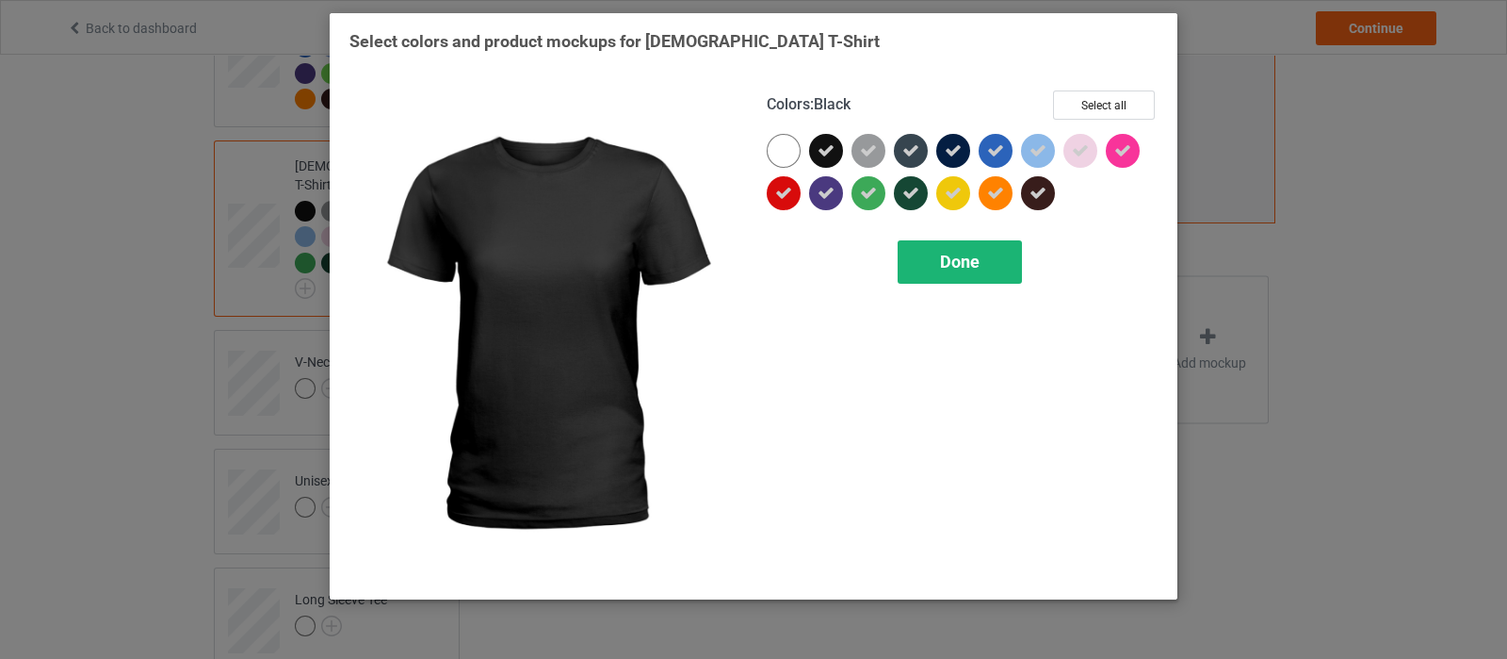
click at [927, 249] on div "Done" at bounding box center [960, 261] width 124 height 43
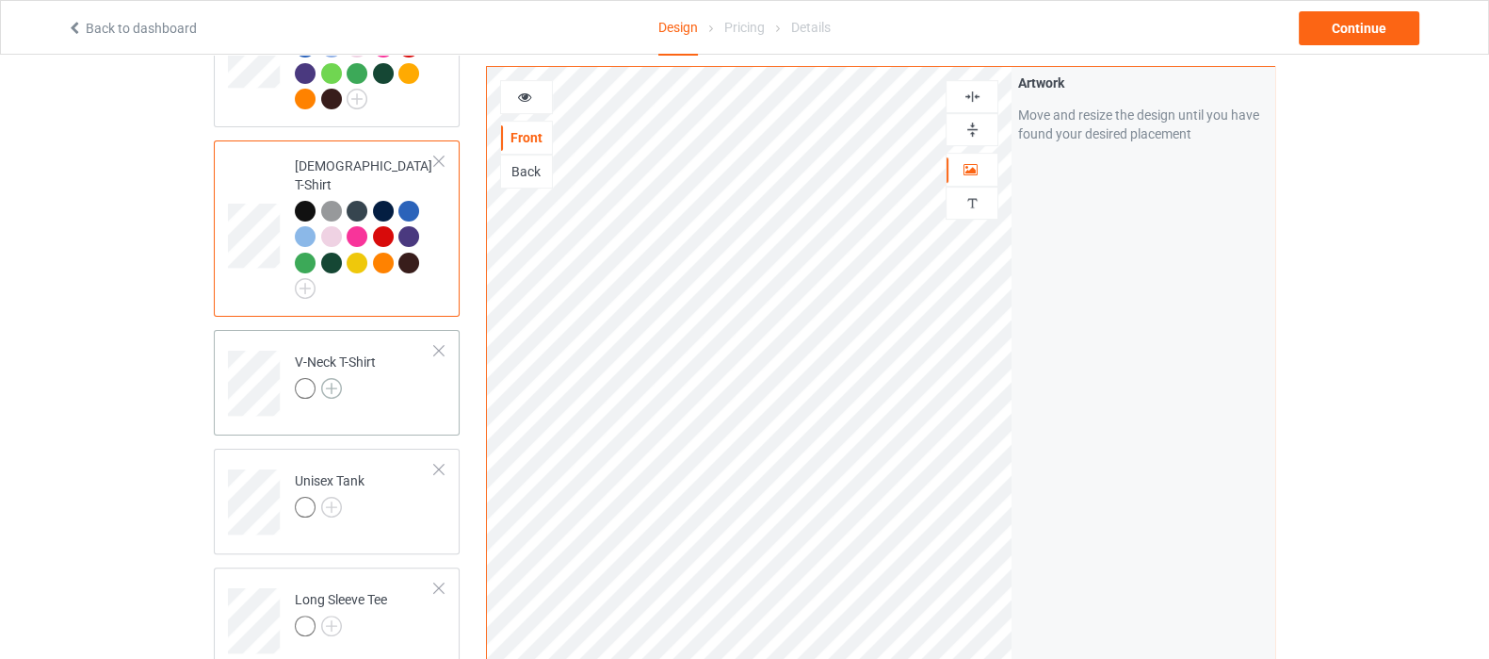
click at [331, 378] on img at bounding box center [331, 388] width 21 height 21
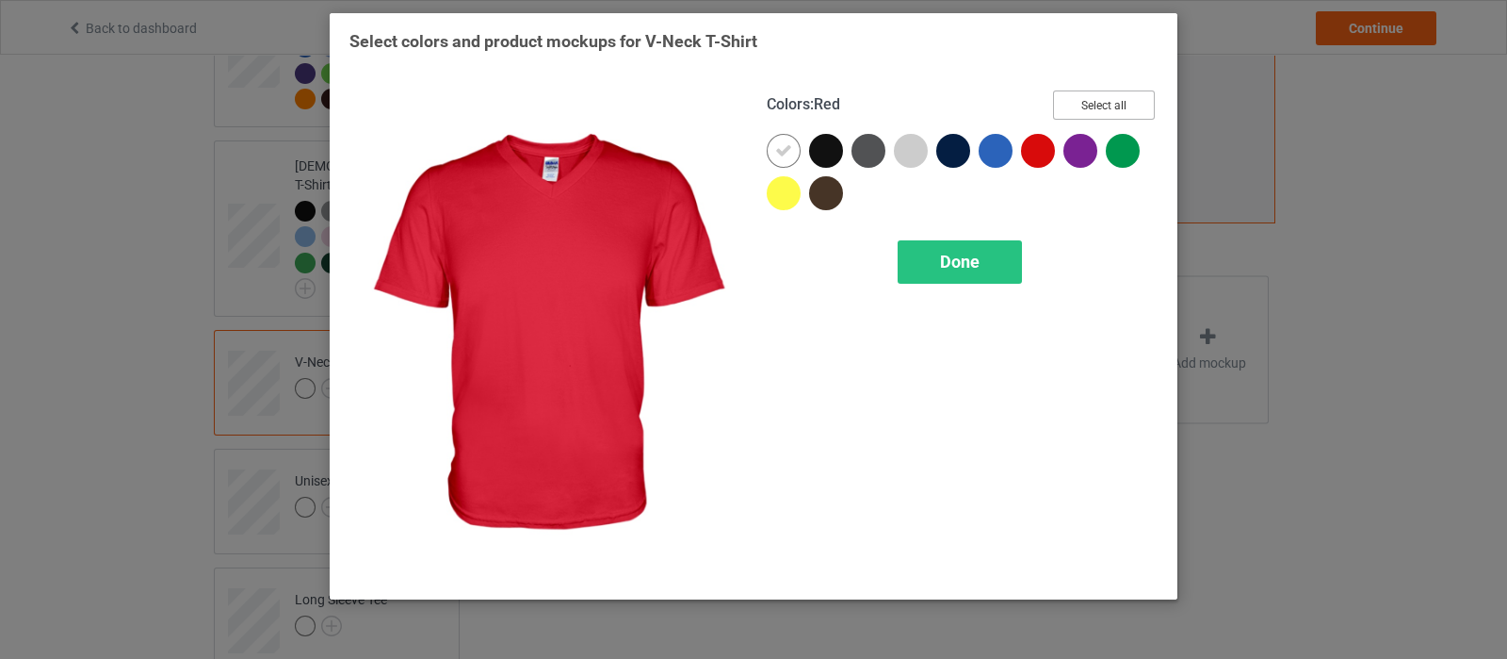
drag, startPoint x: 1086, startPoint y: 116, endPoint x: 984, endPoint y: 135, distance: 104.4
click at [1086, 115] on button "Select all" at bounding box center [1104, 104] width 102 height 29
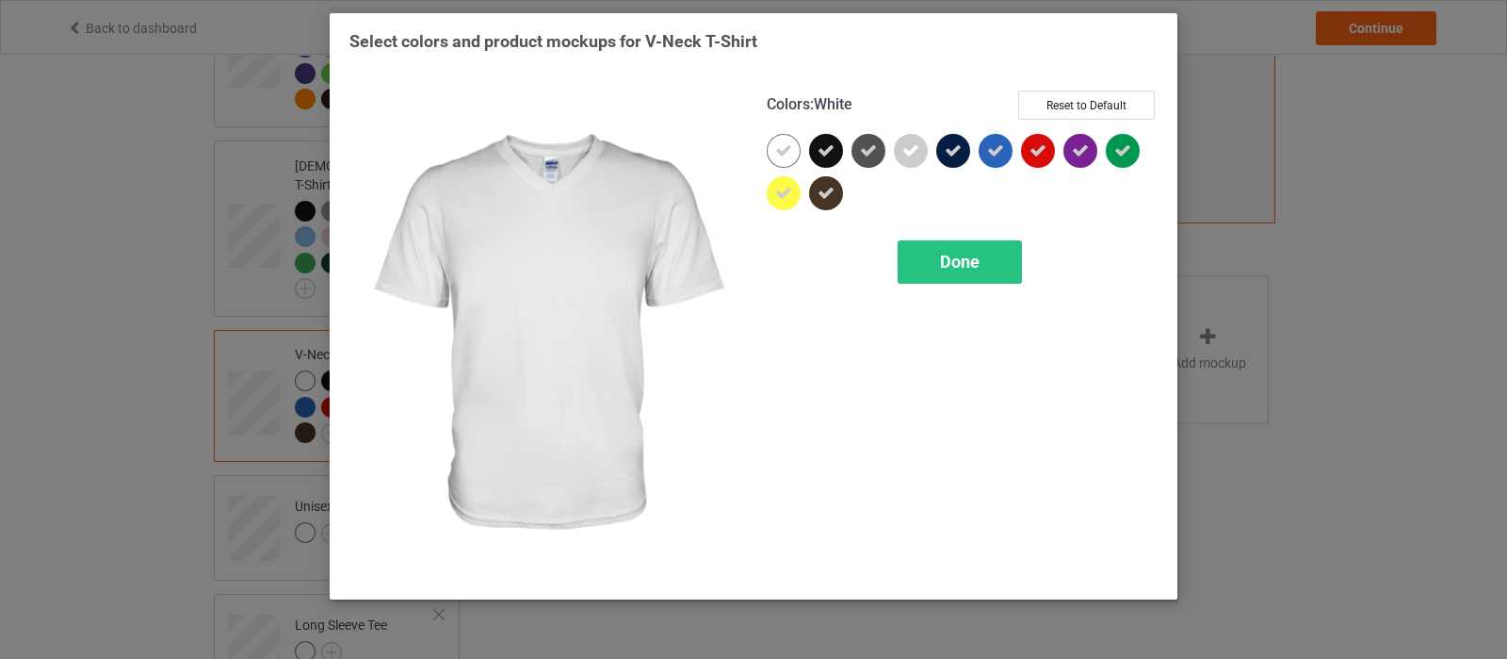
drag, startPoint x: 790, startPoint y: 153, endPoint x: 907, endPoint y: 231, distance: 140.6
click at [791, 153] on icon at bounding box center [783, 150] width 17 height 17
click at [943, 256] on span "Done" at bounding box center [960, 262] width 40 height 20
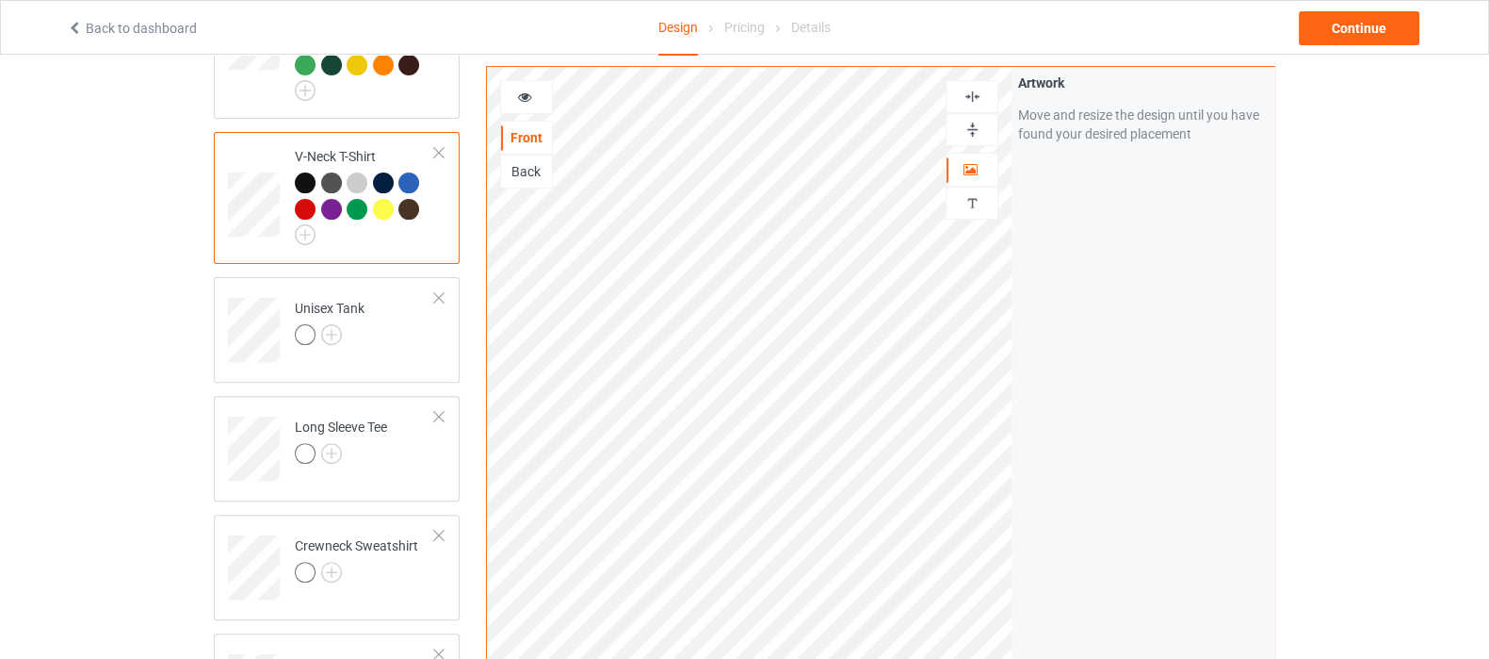
scroll to position [823, 0]
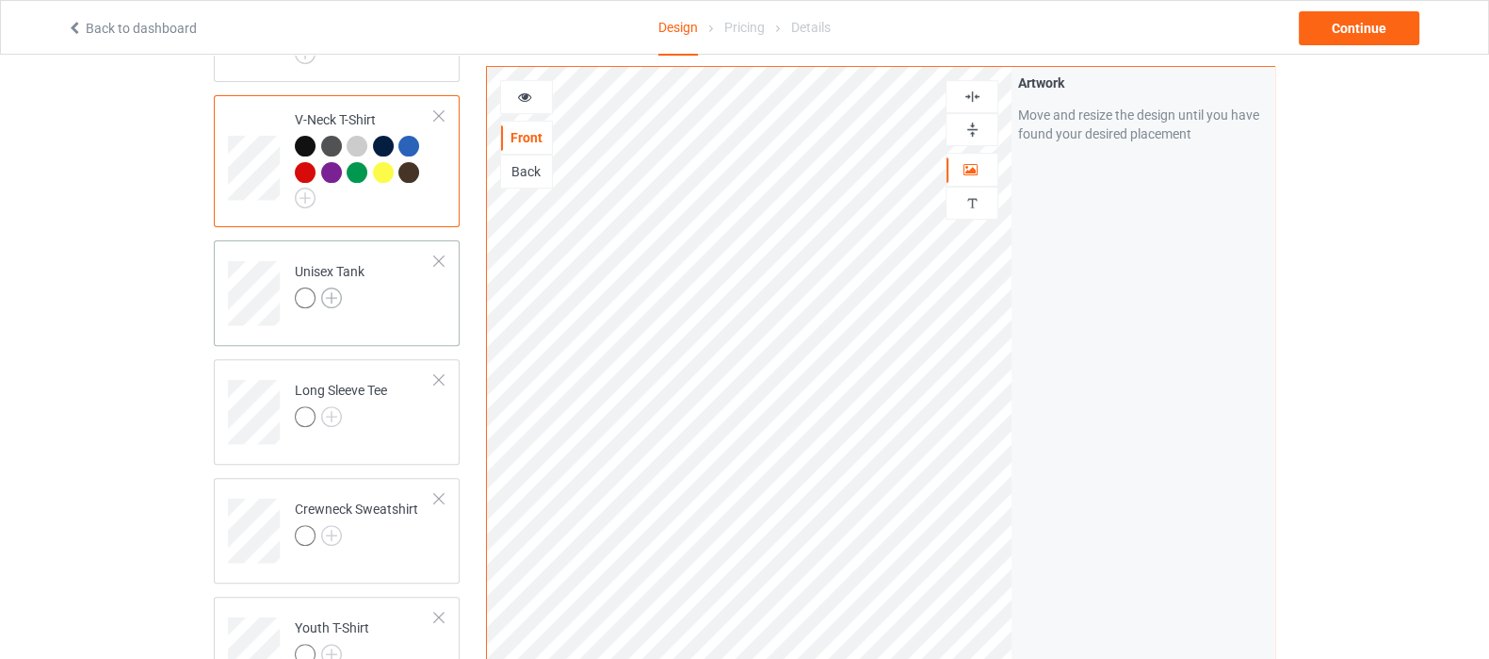
click at [328, 287] on img at bounding box center [331, 297] width 21 height 21
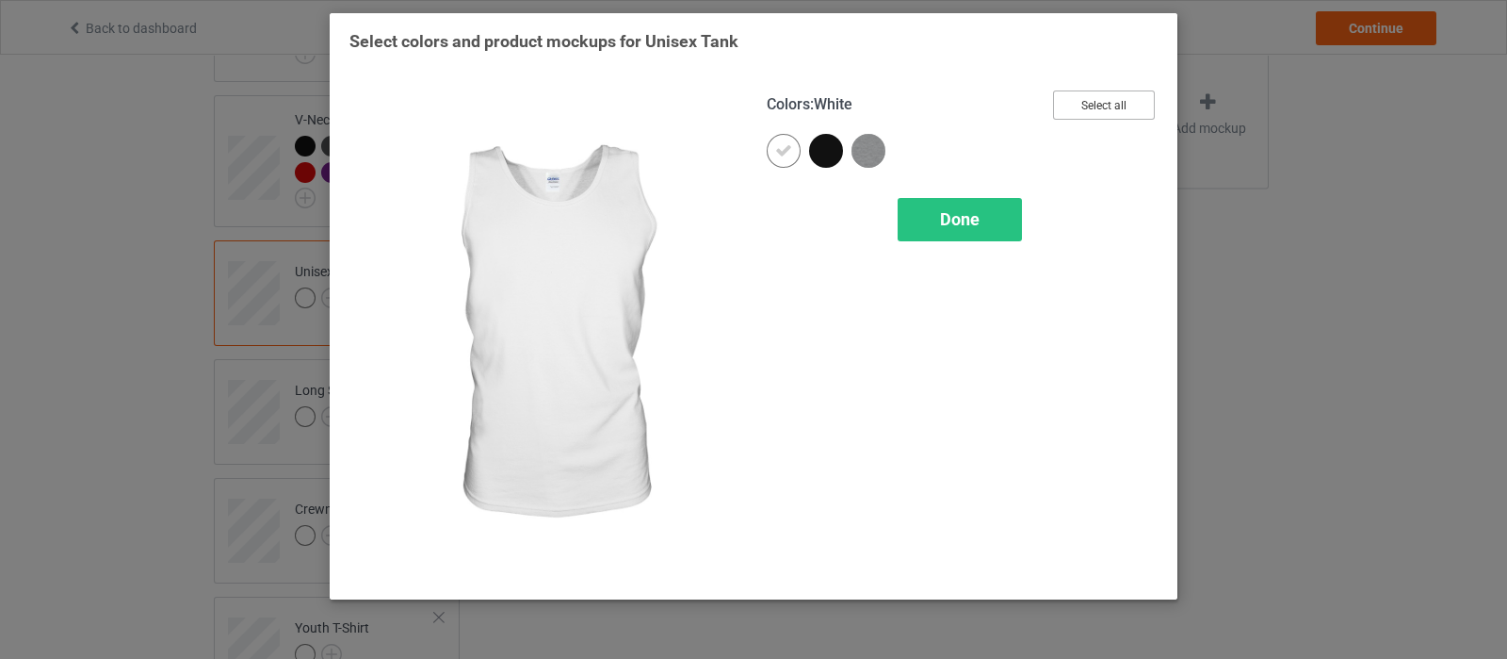
click at [1100, 117] on button "Select all" at bounding box center [1104, 104] width 102 height 29
click at [775, 148] on icon at bounding box center [783, 150] width 17 height 17
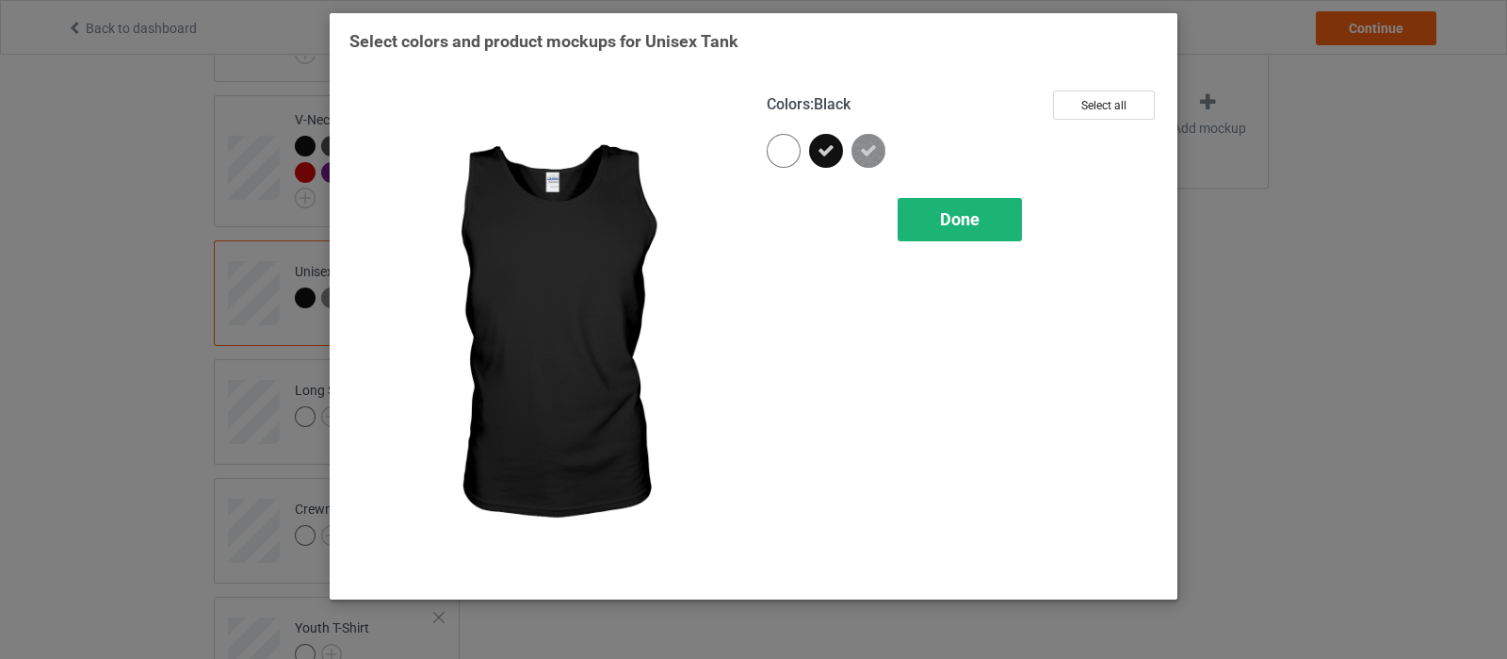
click at [924, 200] on div "Done" at bounding box center [960, 219] width 124 height 43
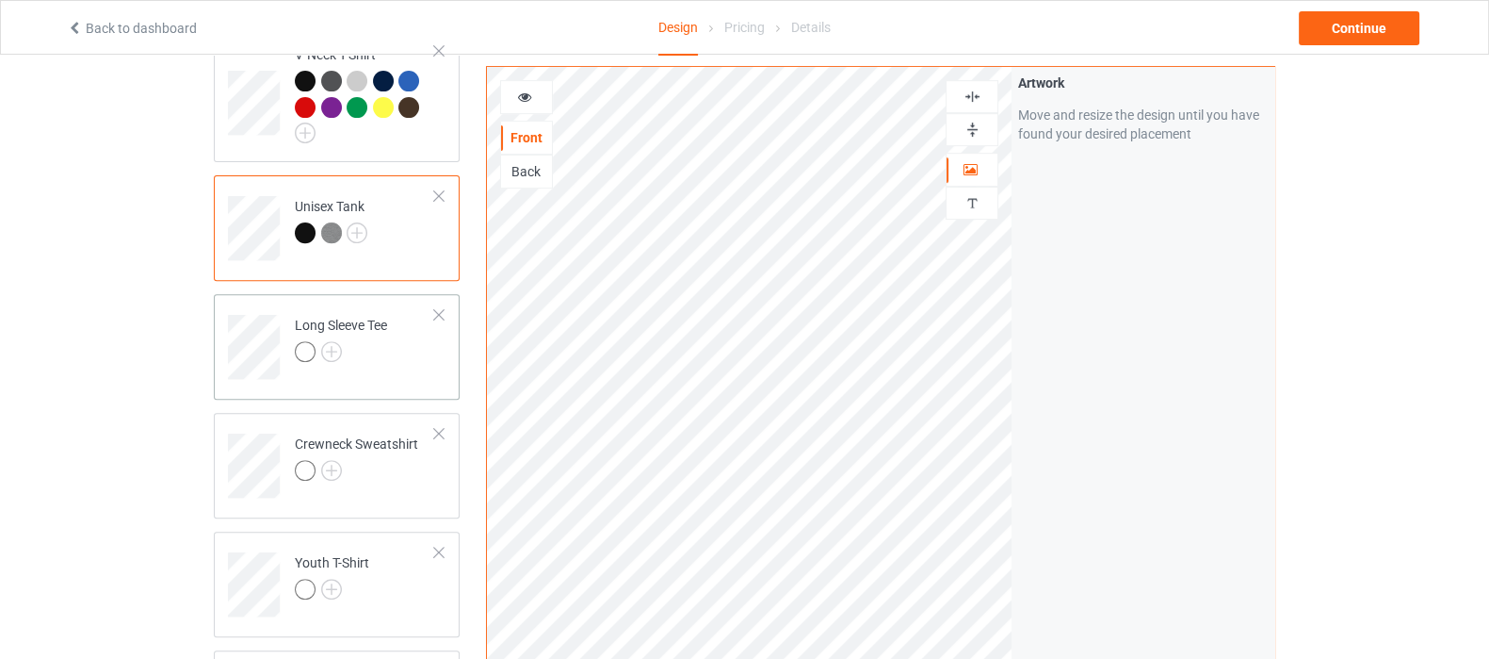
scroll to position [941, 0]
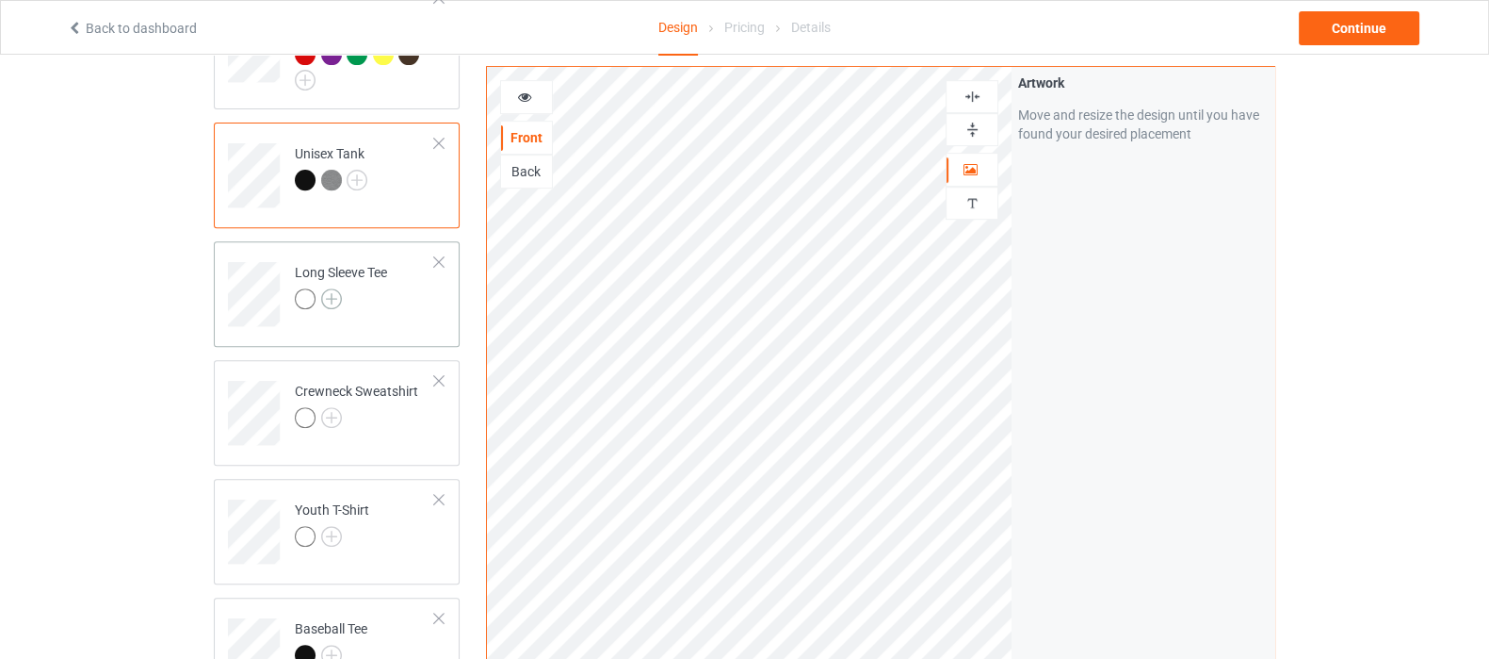
click at [325, 288] on img at bounding box center [331, 298] width 21 height 21
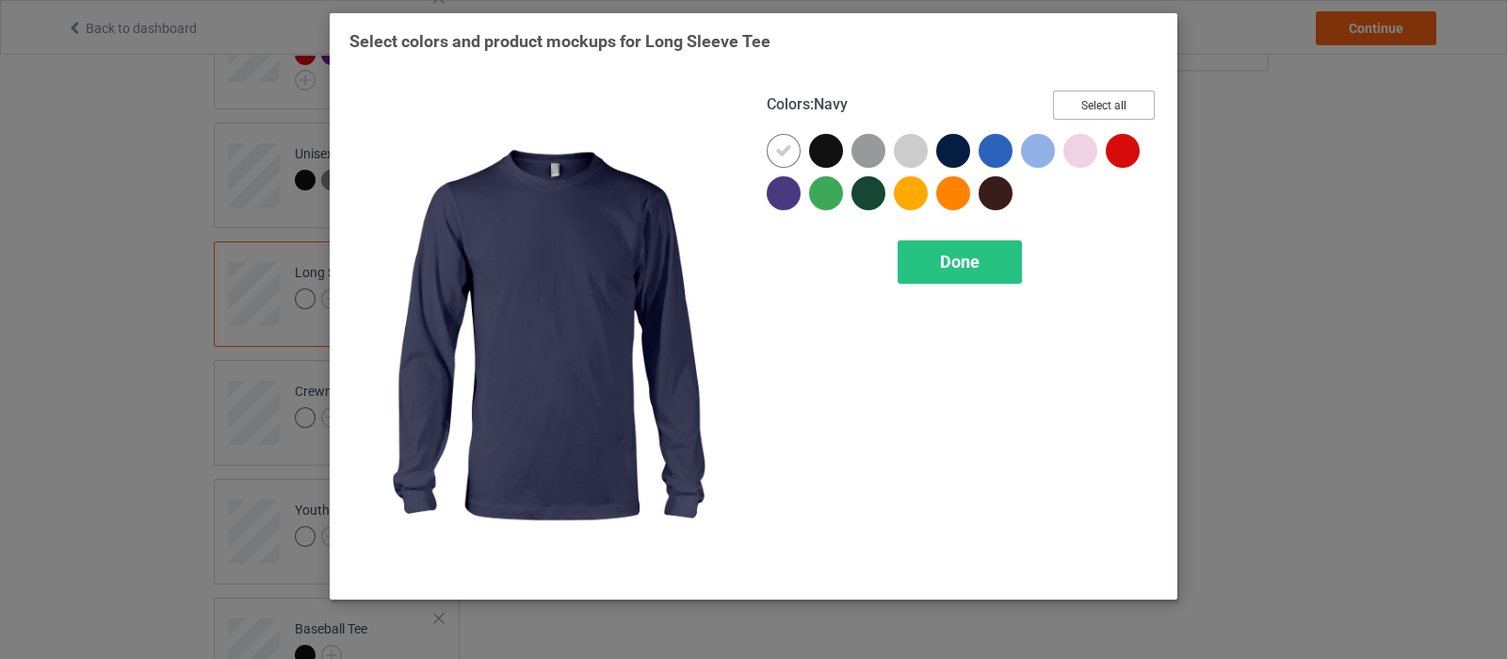
click at [1128, 109] on button "Select all" at bounding box center [1104, 104] width 102 height 29
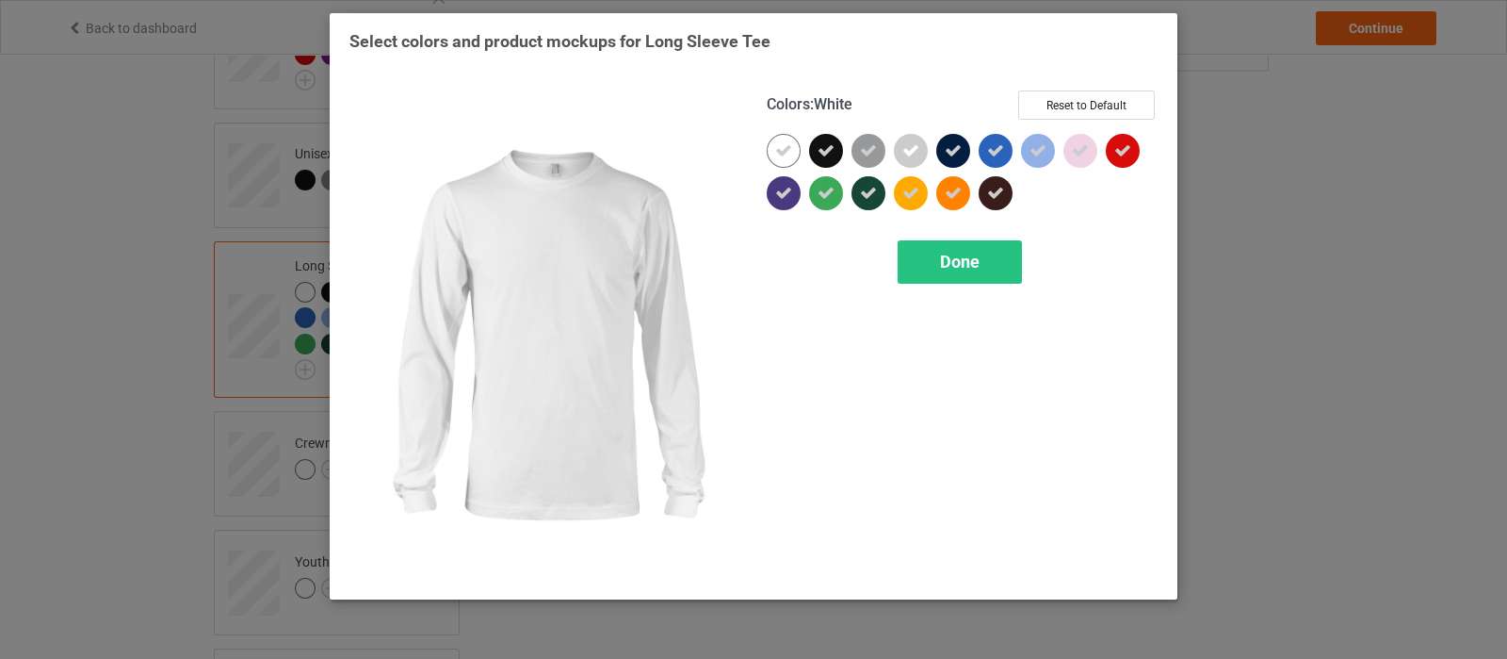
click at [778, 161] on div at bounding box center [784, 151] width 34 height 34
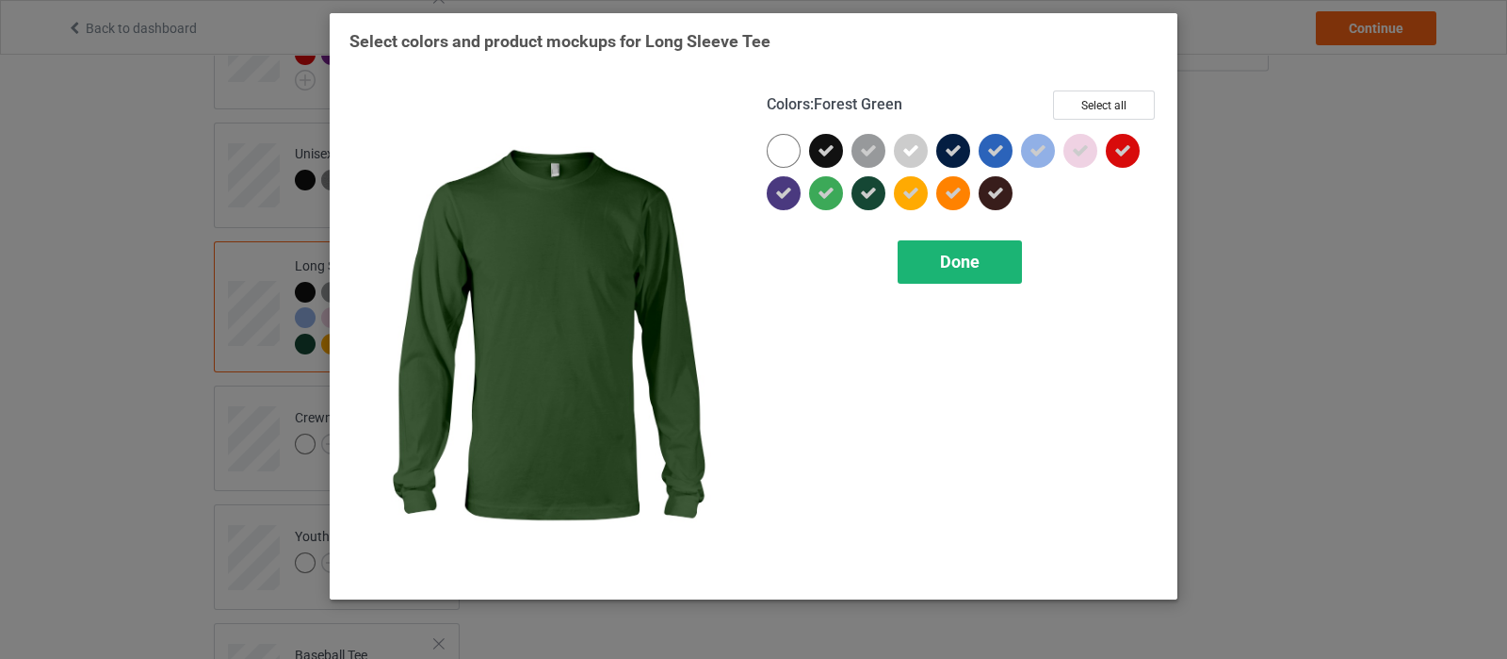
click at [937, 263] on div "Done" at bounding box center [960, 261] width 124 height 43
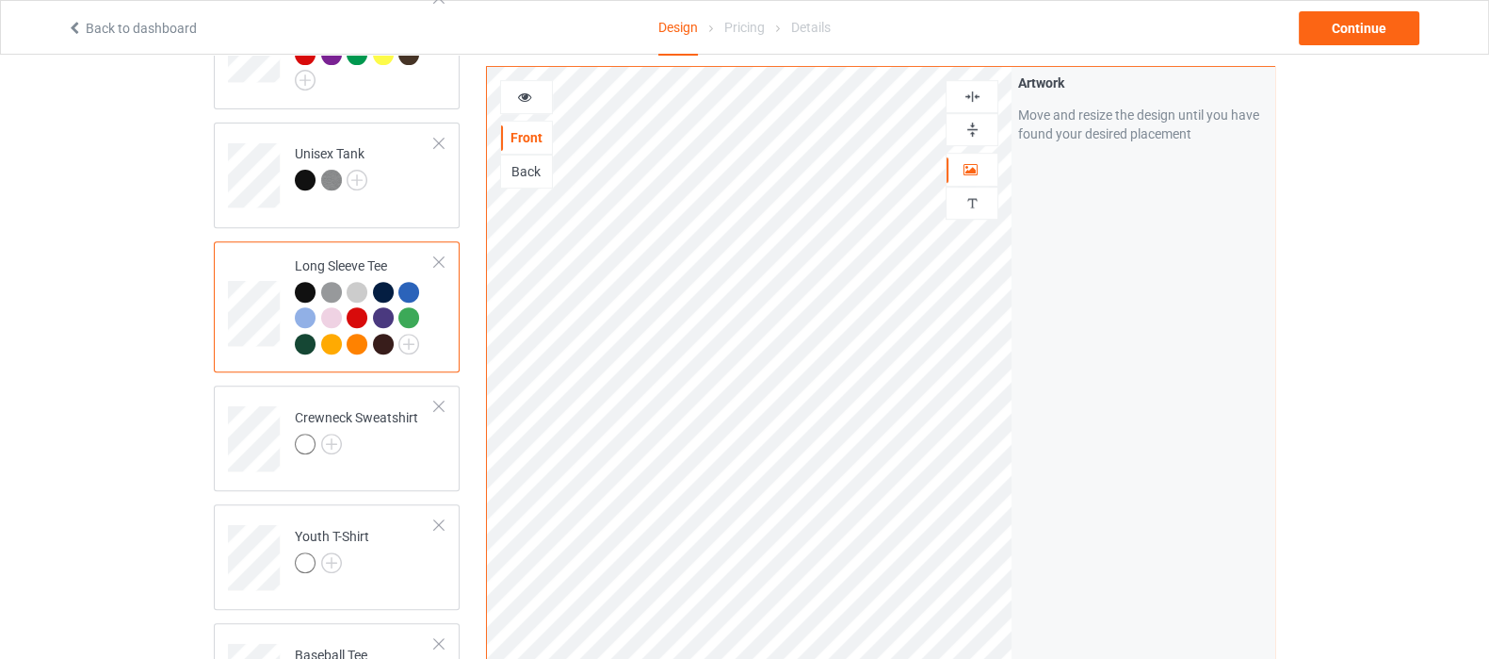
scroll to position [1060, 0]
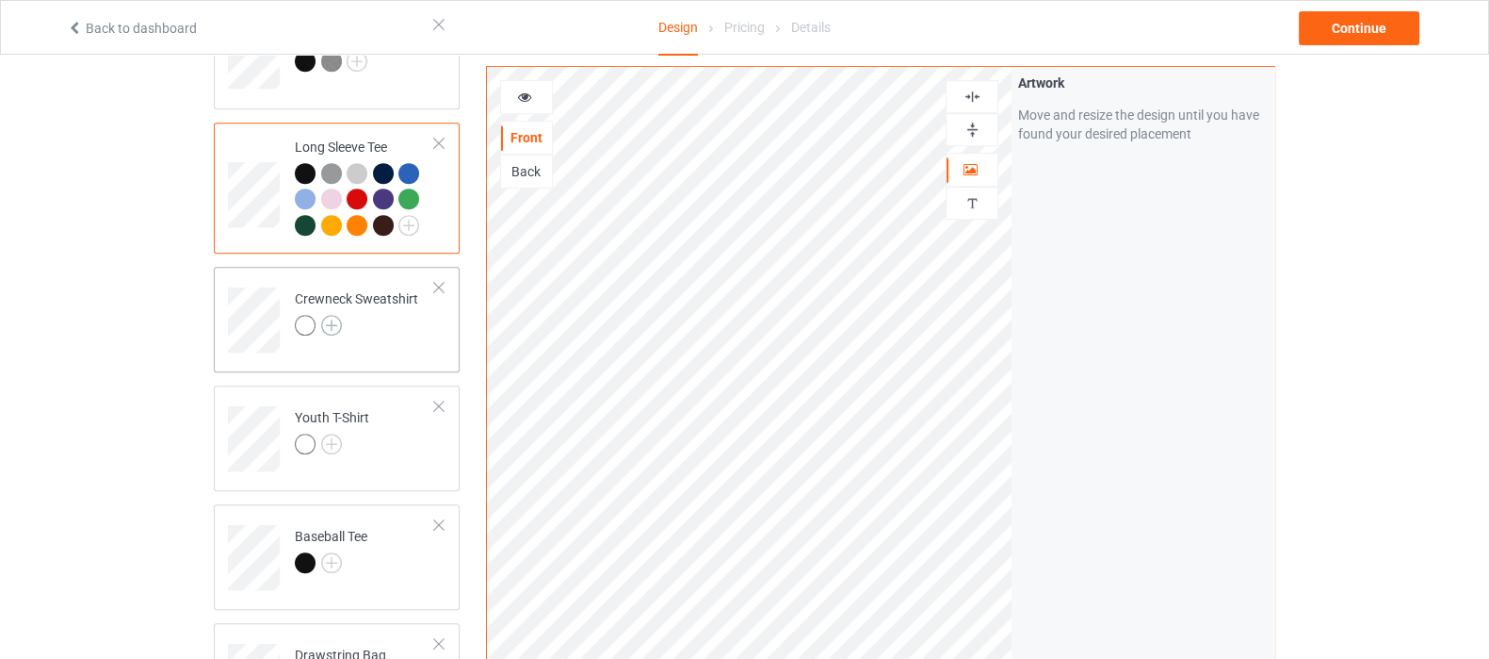
click at [330, 315] on img at bounding box center [331, 325] width 21 height 21
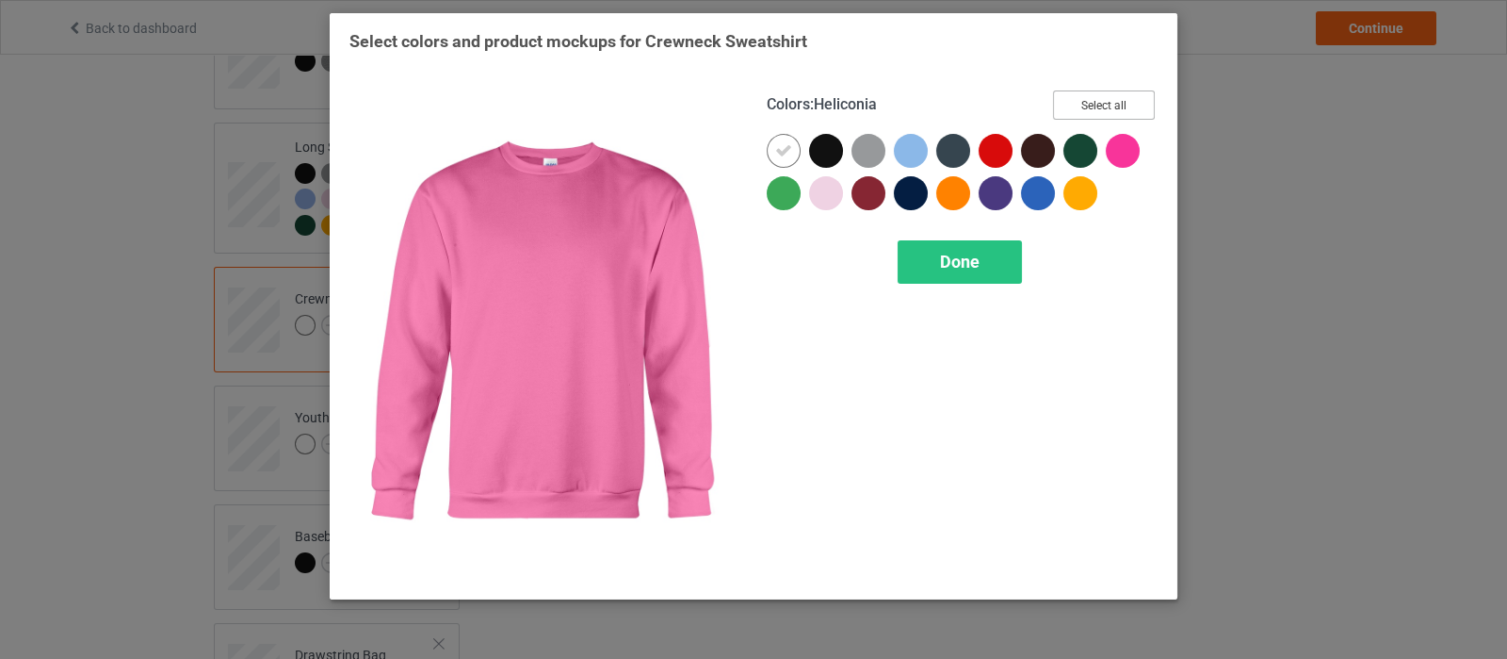
click at [1102, 106] on button "Select all" at bounding box center [1104, 104] width 102 height 29
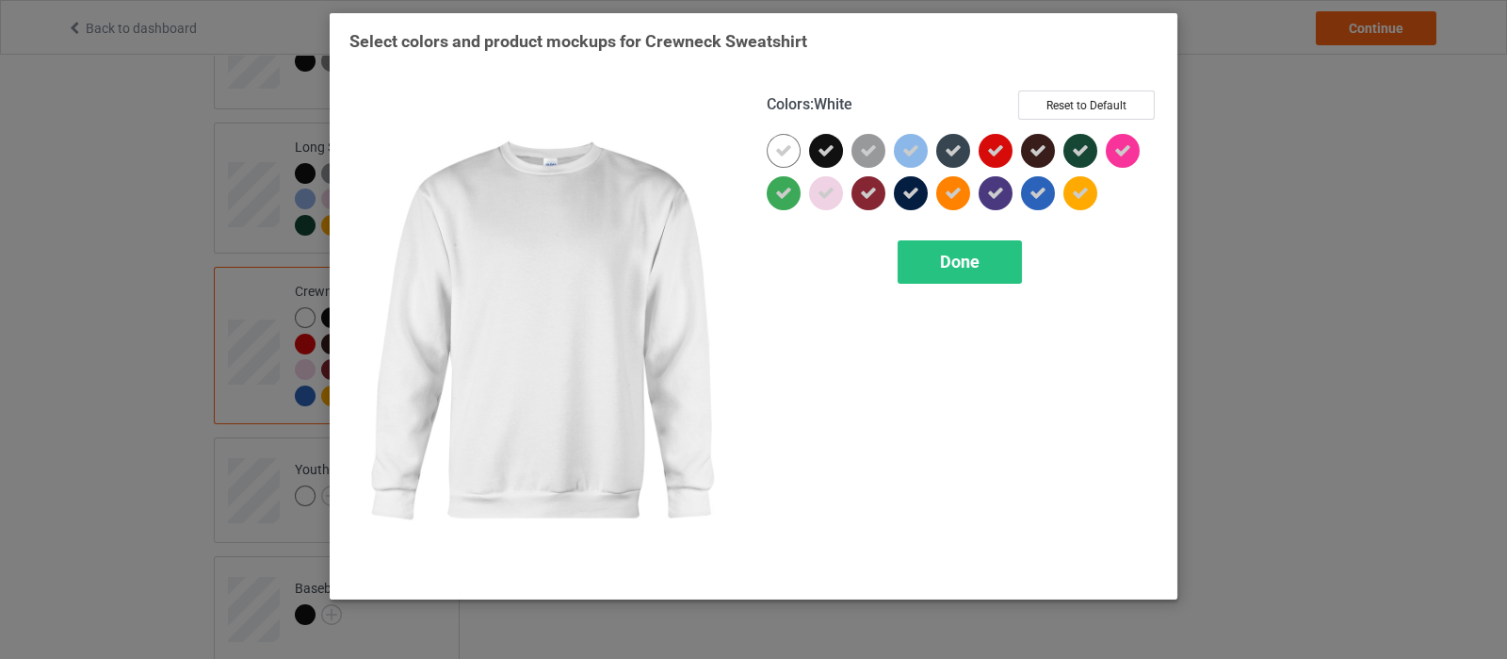
click at [784, 150] on icon at bounding box center [783, 150] width 17 height 17
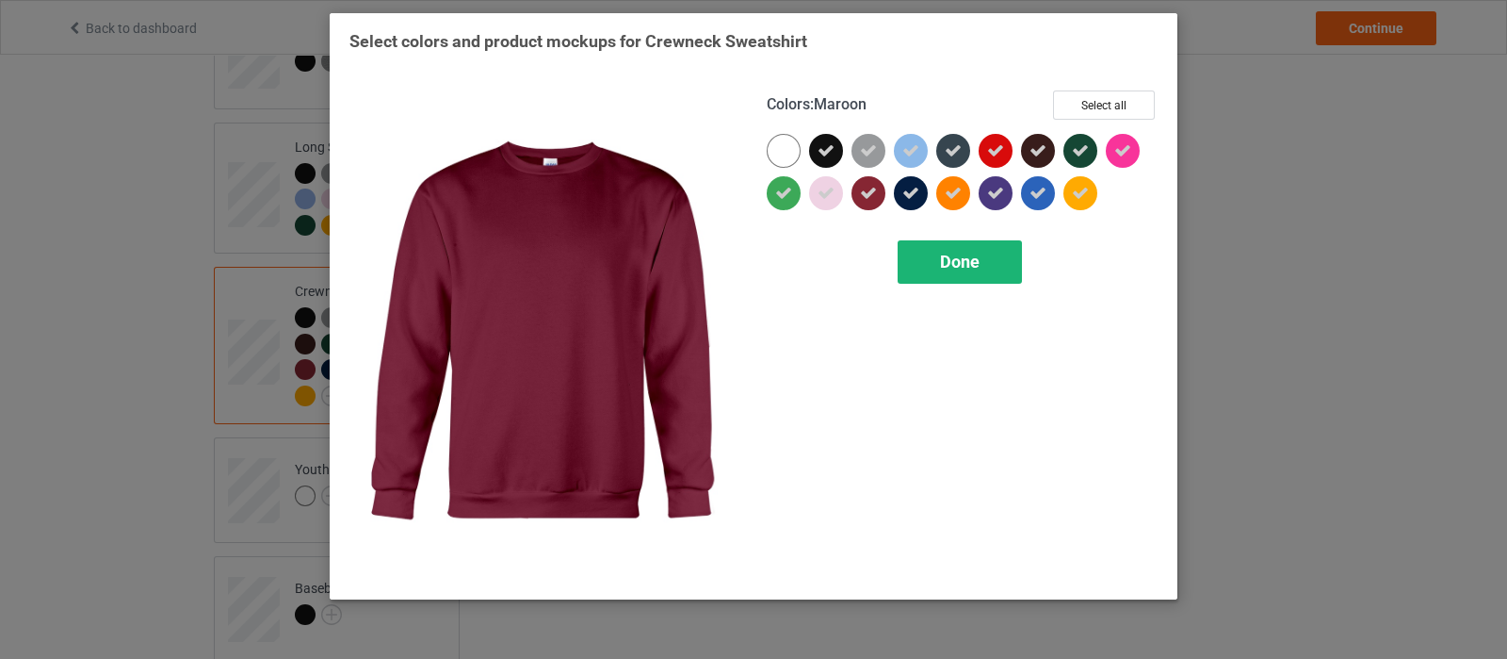
click at [983, 264] on div "Done" at bounding box center [960, 261] width 124 height 43
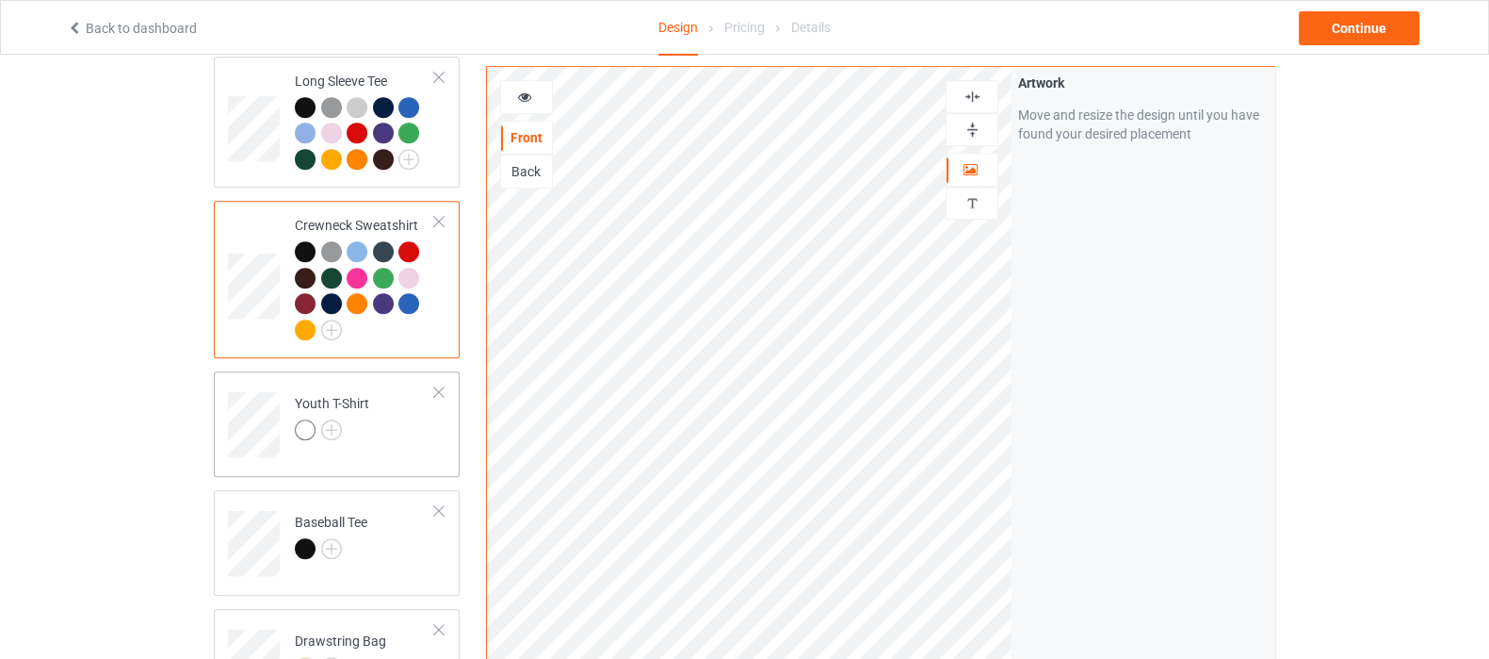
scroll to position [1178, 0]
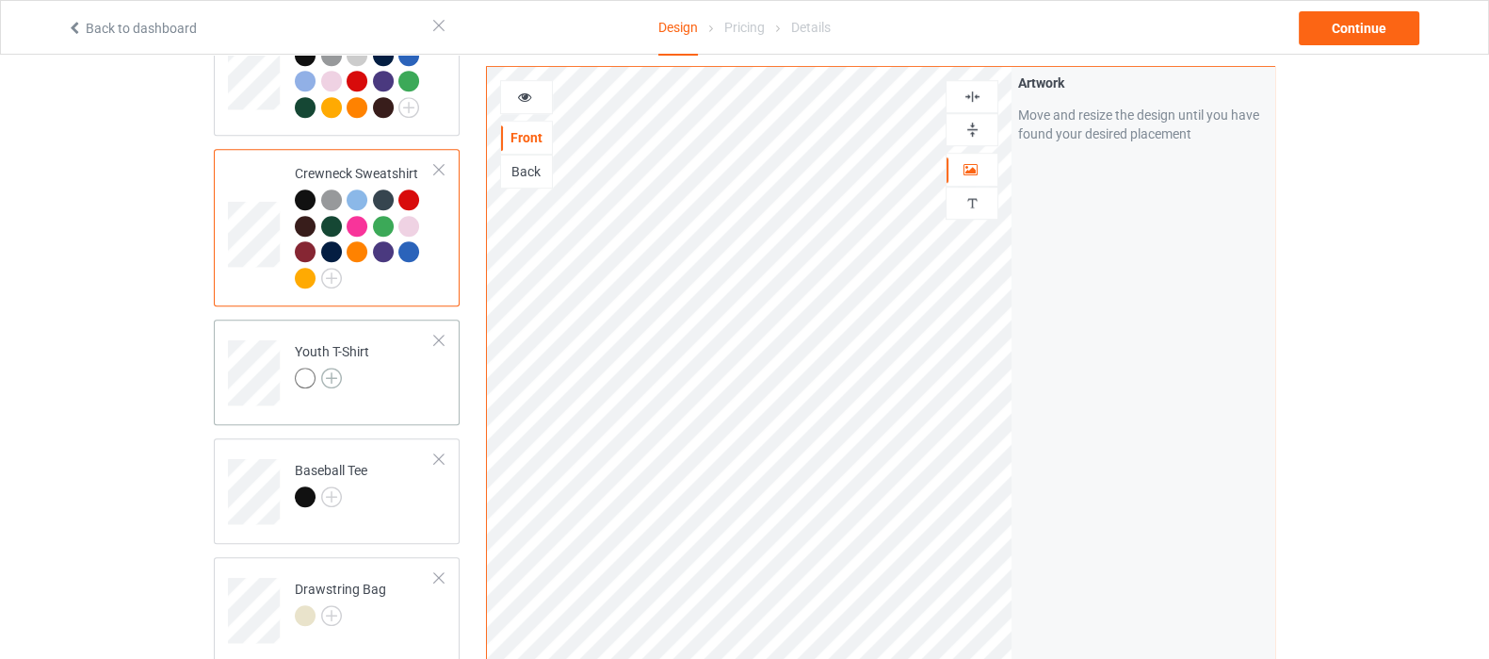
click at [325, 367] on img at bounding box center [331, 377] width 21 height 21
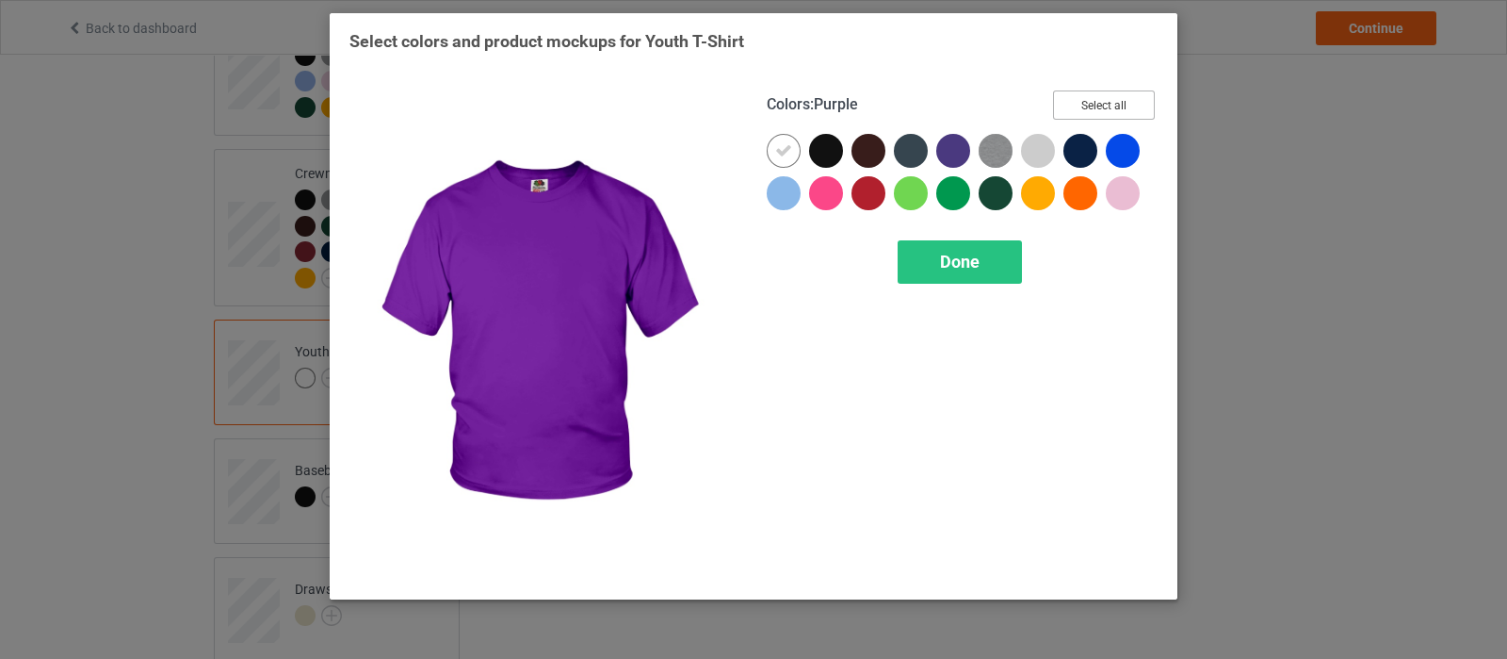
click at [1075, 99] on button "Select all" at bounding box center [1104, 104] width 102 height 29
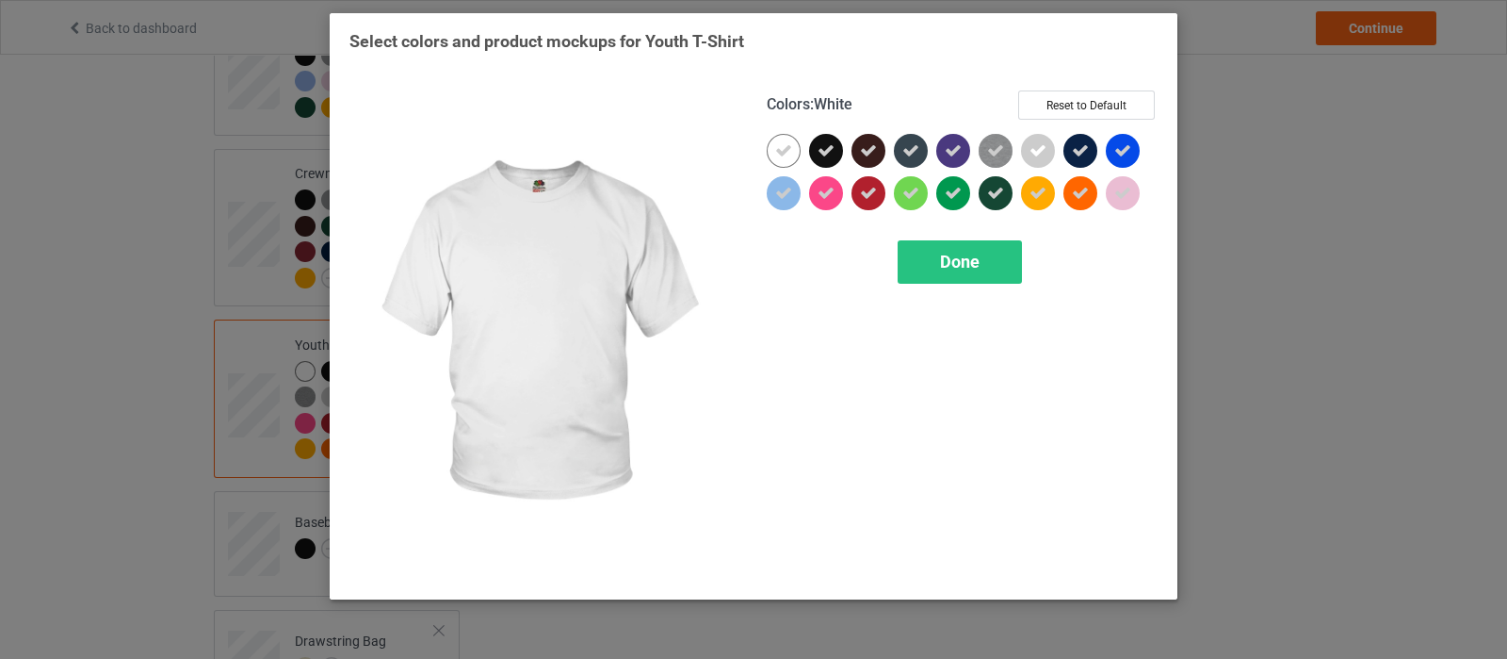
click at [798, 145] on div at bounding box center [784, 151] width 34 height 34
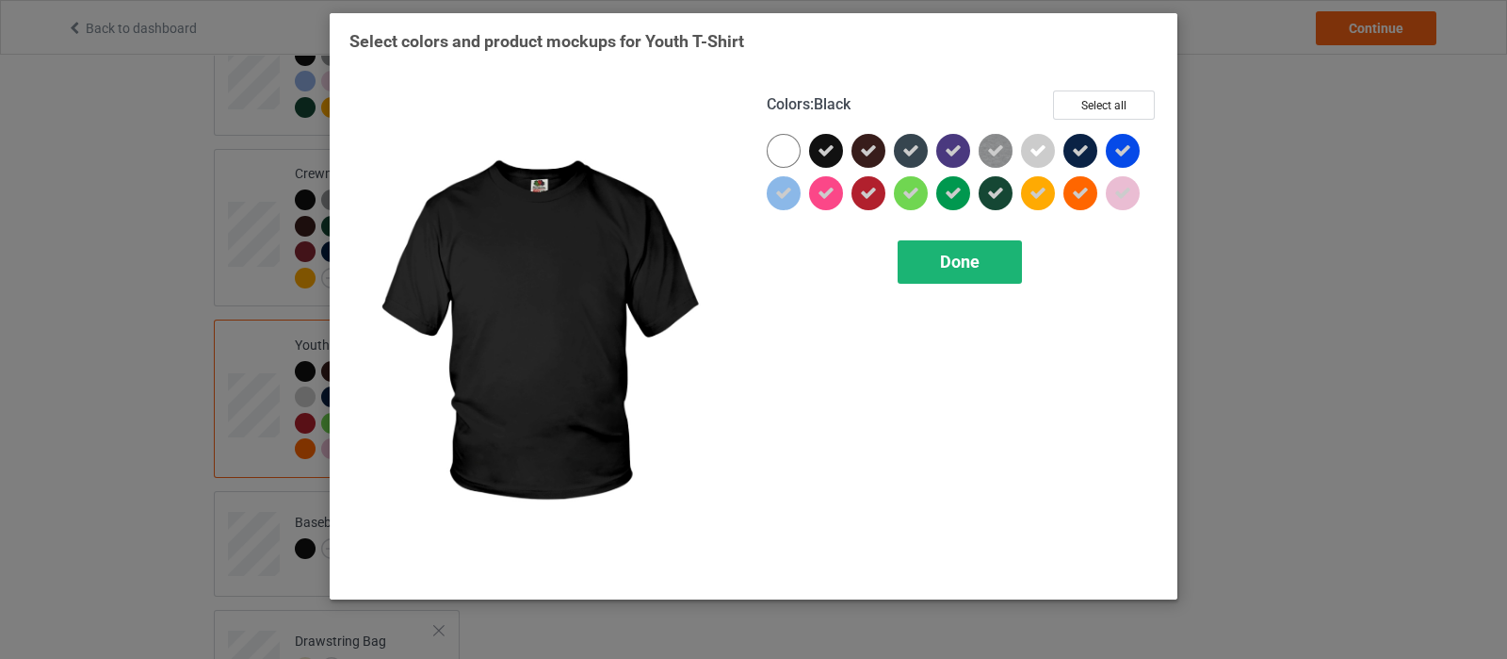
click at [1001, 259] on div "Done" at bounding box center [960, 261] width 124 height 43
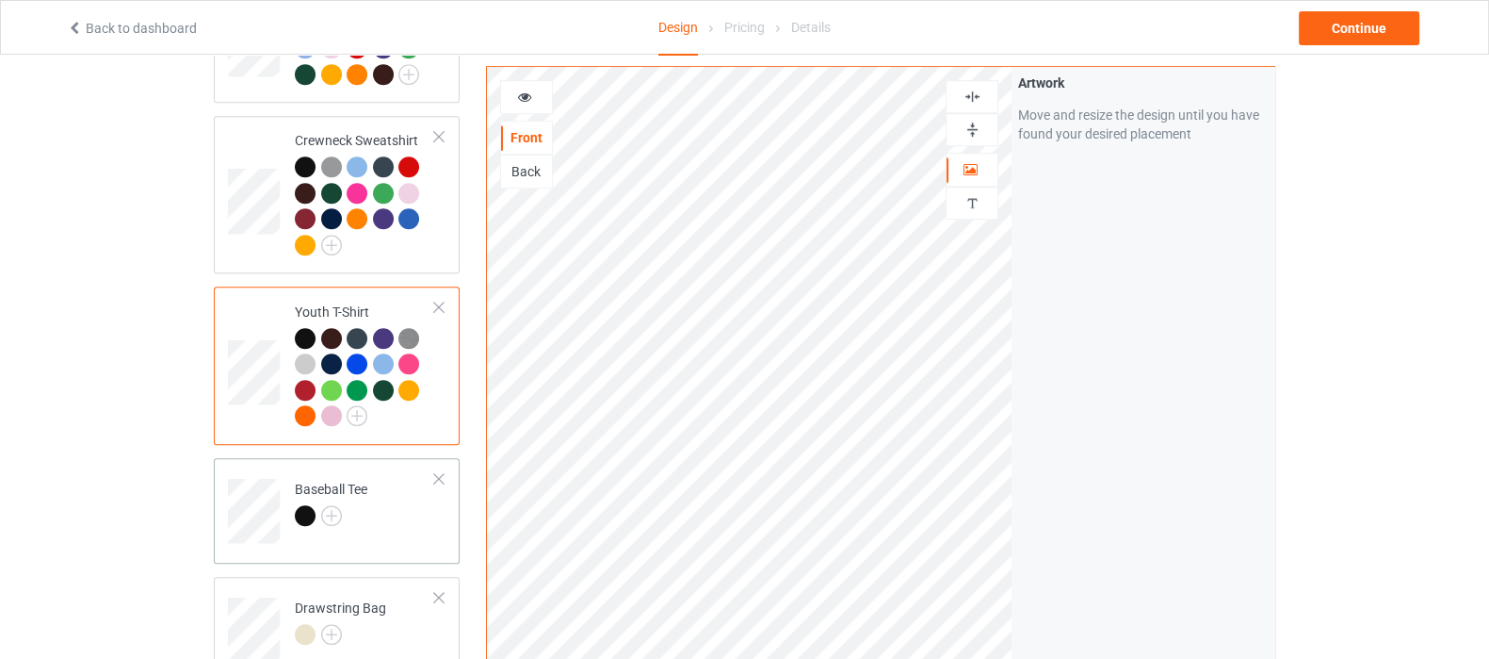
scroll to position [1295, 0]
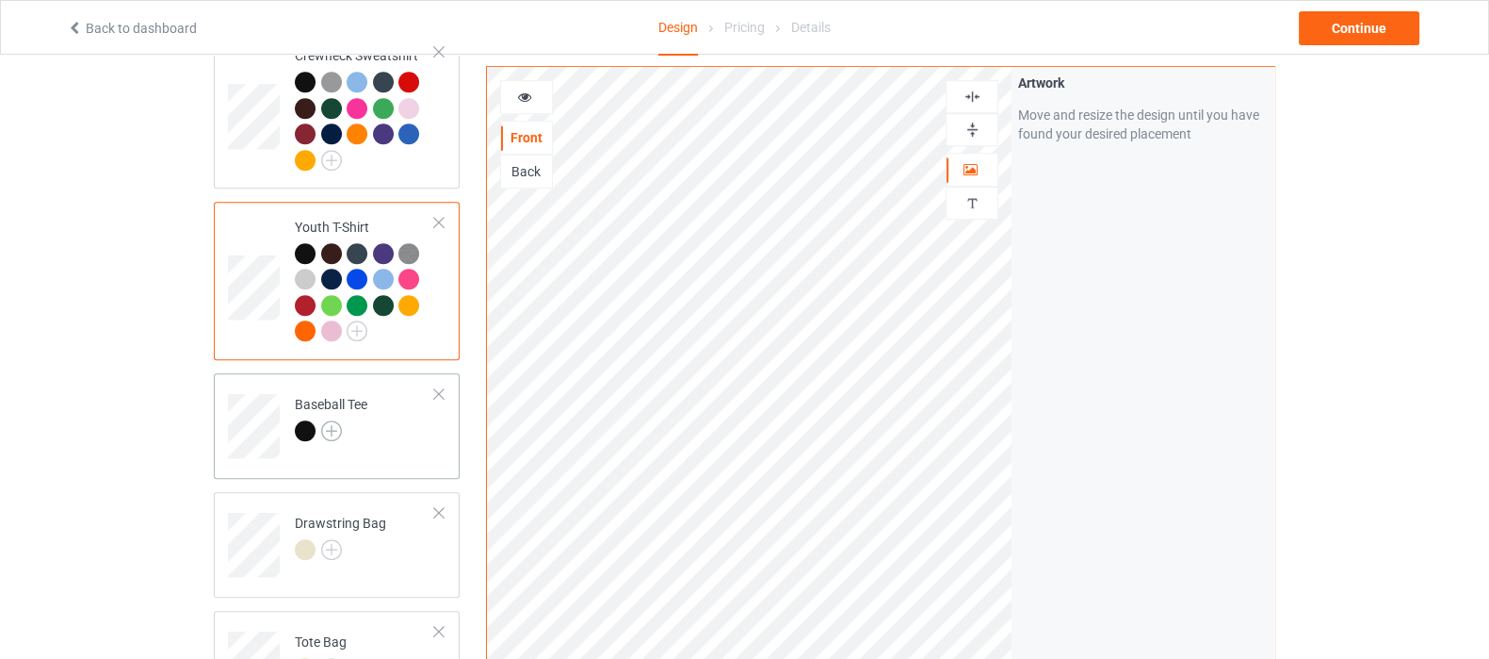
click at [333, 420] on img at bounding box center [331, 430] width 21 height 21
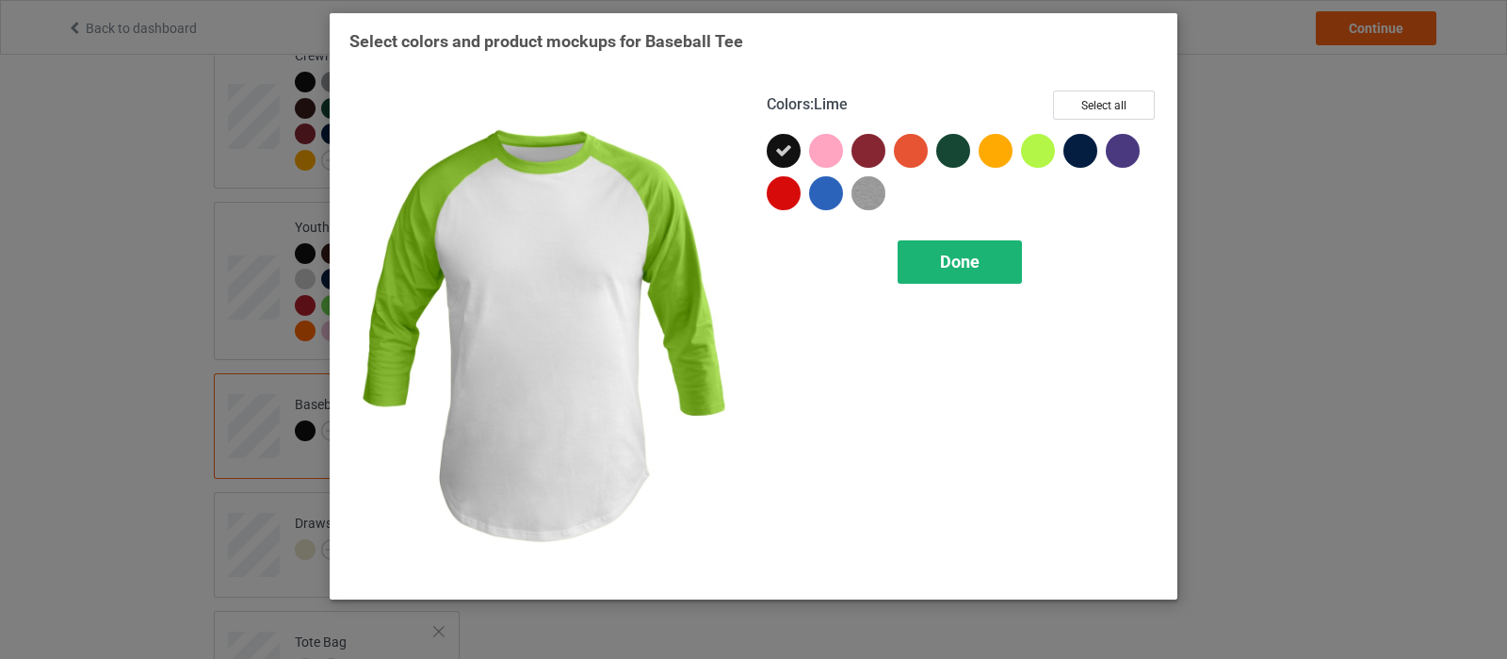
click at [998, 260] on div "Done" at bounding box center [960, 261] width 124 height 43
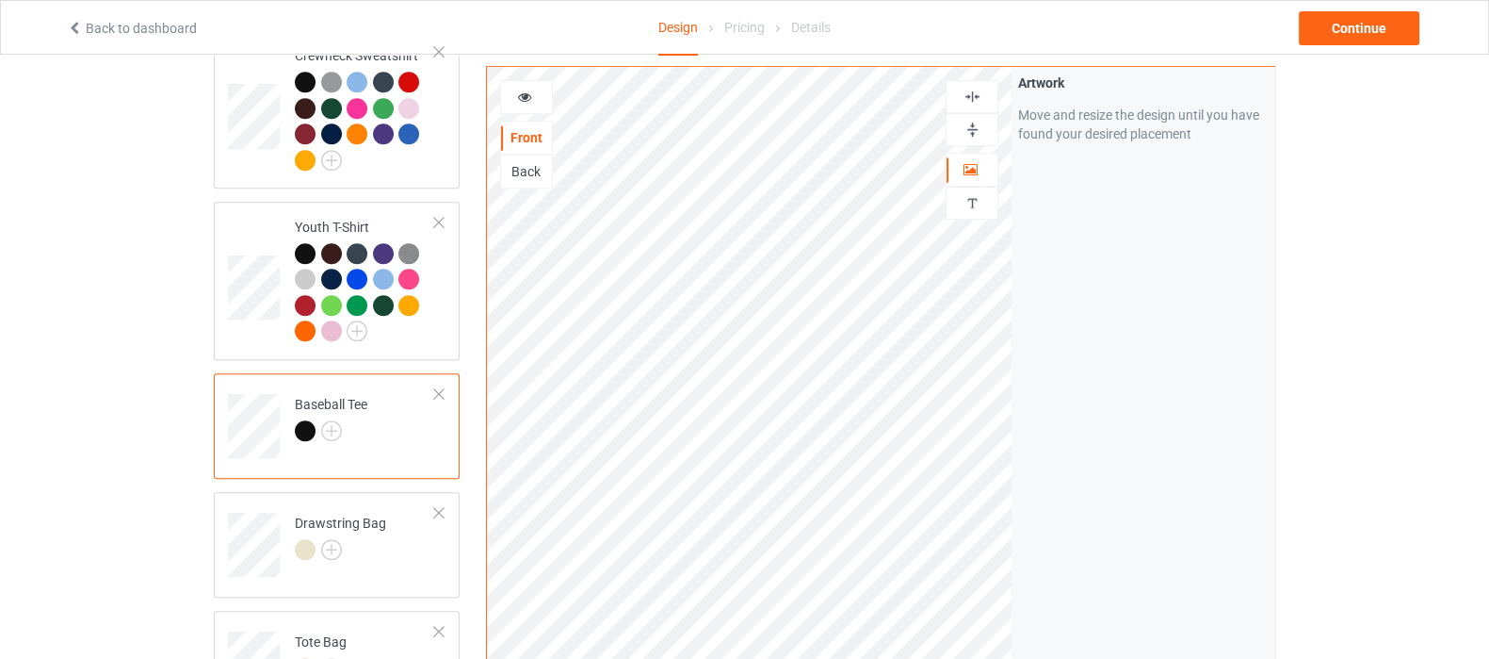
click at [439, 387] on div at bounding box center [438, 393] width 13 height 13
click at [325, 420] on img at bounding box center [331, 430] width 21 height 21
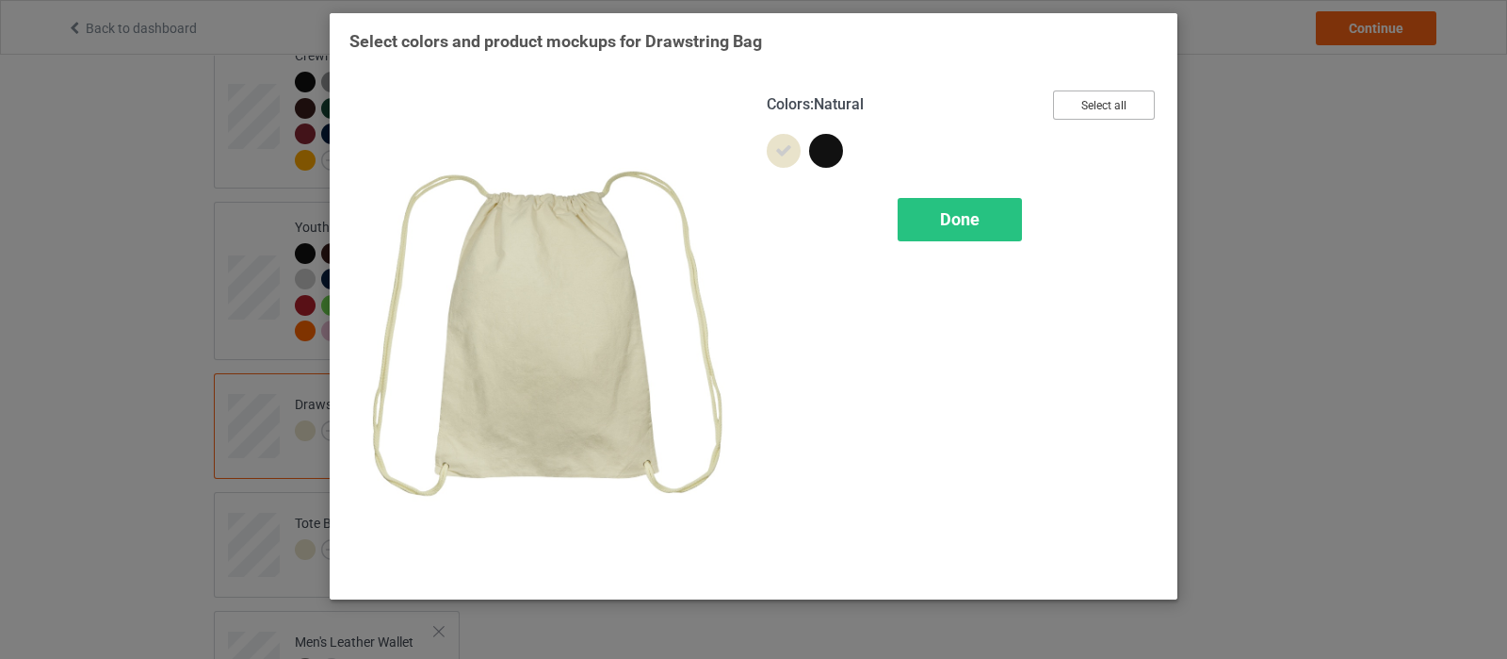
click at [1052, 104] on div "Colors : Natural Select all" at bounding box center [962, 111] width 391 height 43
click at [1066, 109] on button "Select all" at bounding box center [1104, 104] width 102 height 29
click at [994, 227] on div "Done" at bounding box center [960, 219] width 124 height 43
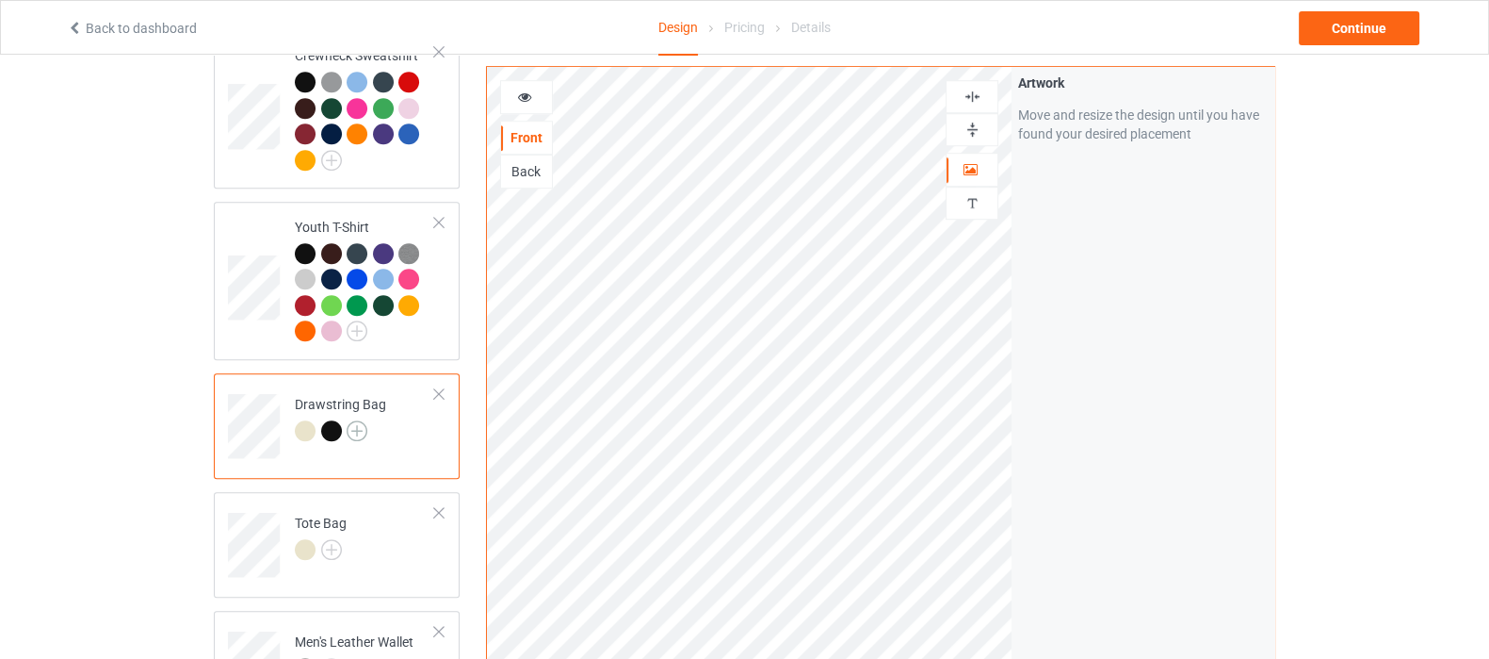
click at [355, 420] on img at bounding box center [357, 430] width 21 height 21
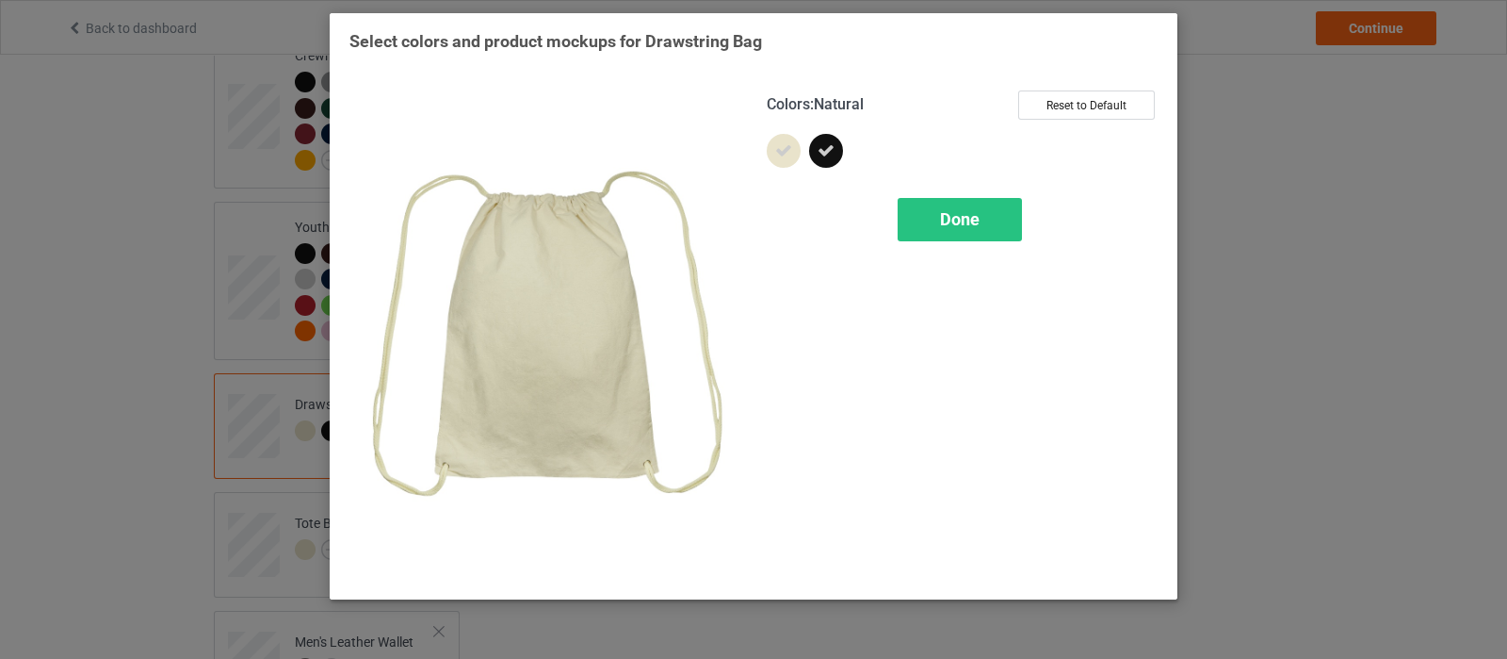
click at [785, 162] on div at bounding box center [784, 151] width 34 height 34
click at [956, 228] on span "Done" at bounding box center [960, 219] width 40 height 20
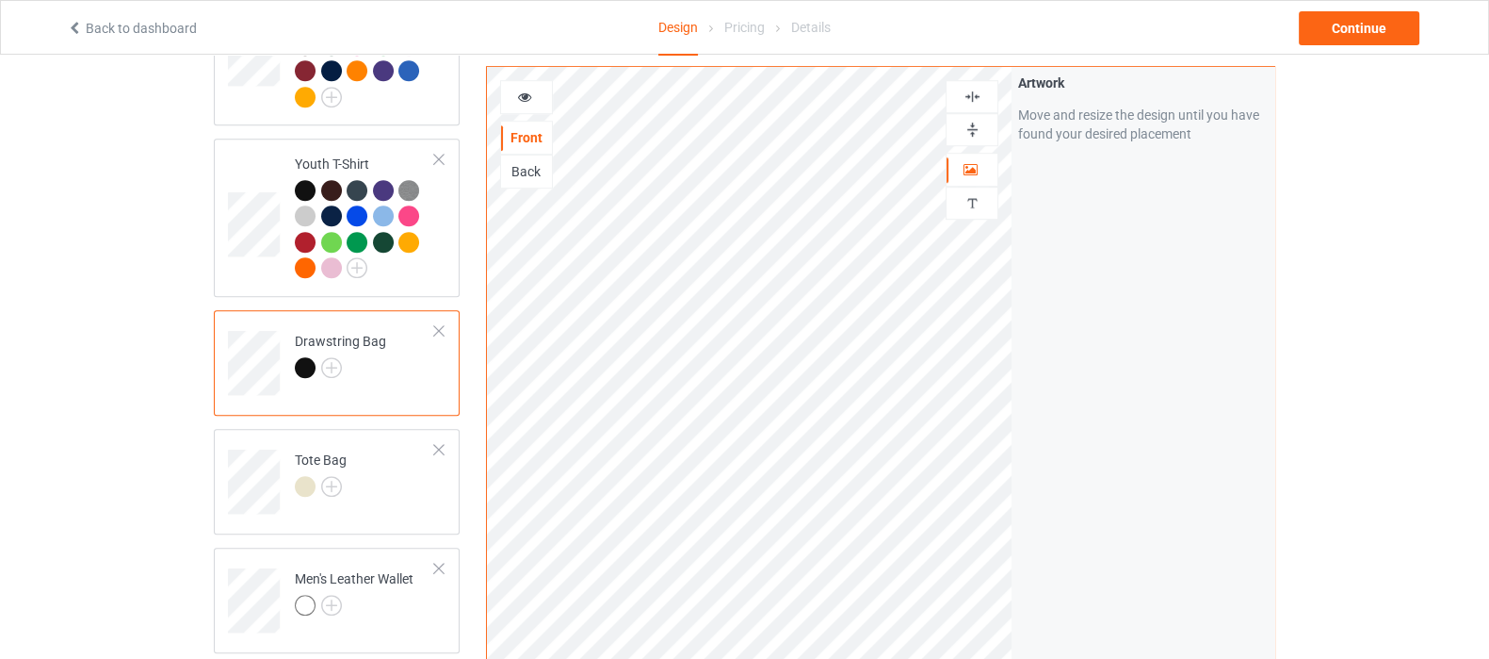
scroll to position [1413, 0]
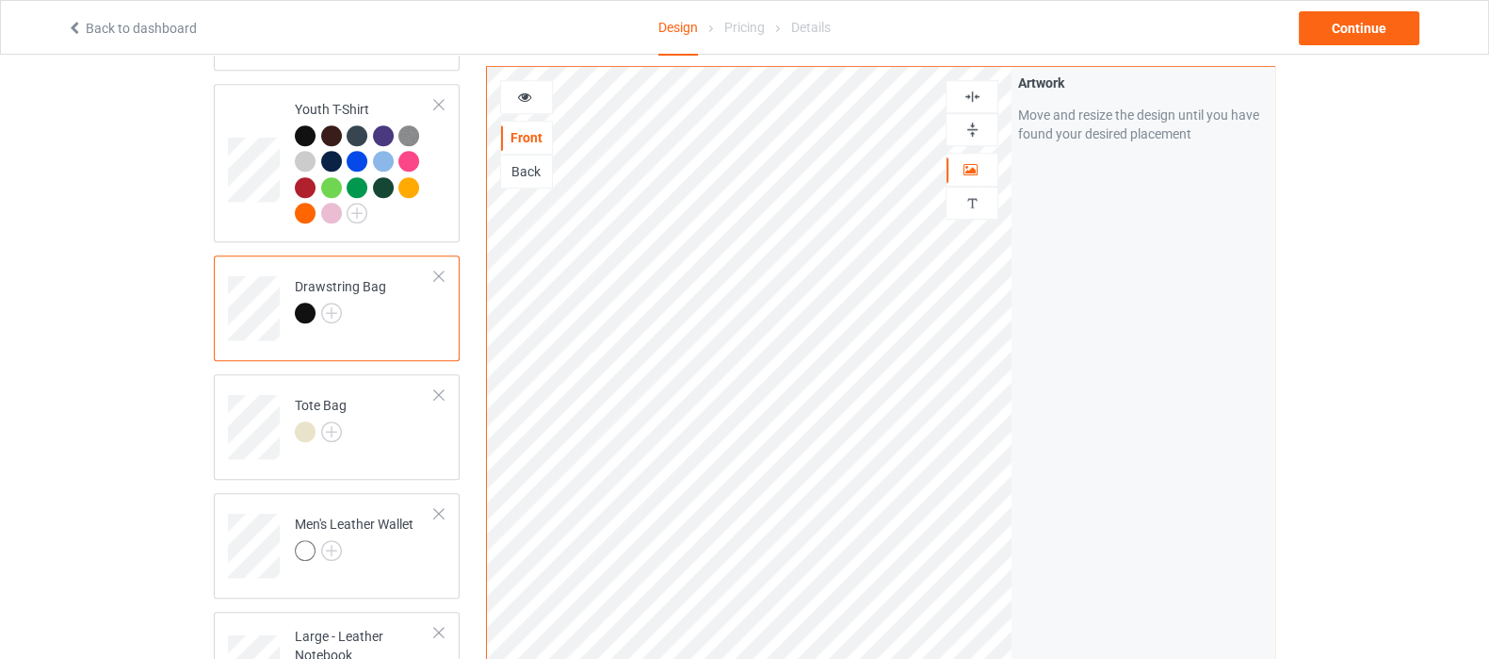
click at [973, 105] on img at bounding box center [973, 97] width 18 height 18
click at [973, 138] on div at bounding box center [972, 129] width 53 height 33
click at [970, 102] on img at bounding box center [973, 97] width 18 height 18
click at [330, 421] on img at bounding box center [331, 431] width 21 height 21
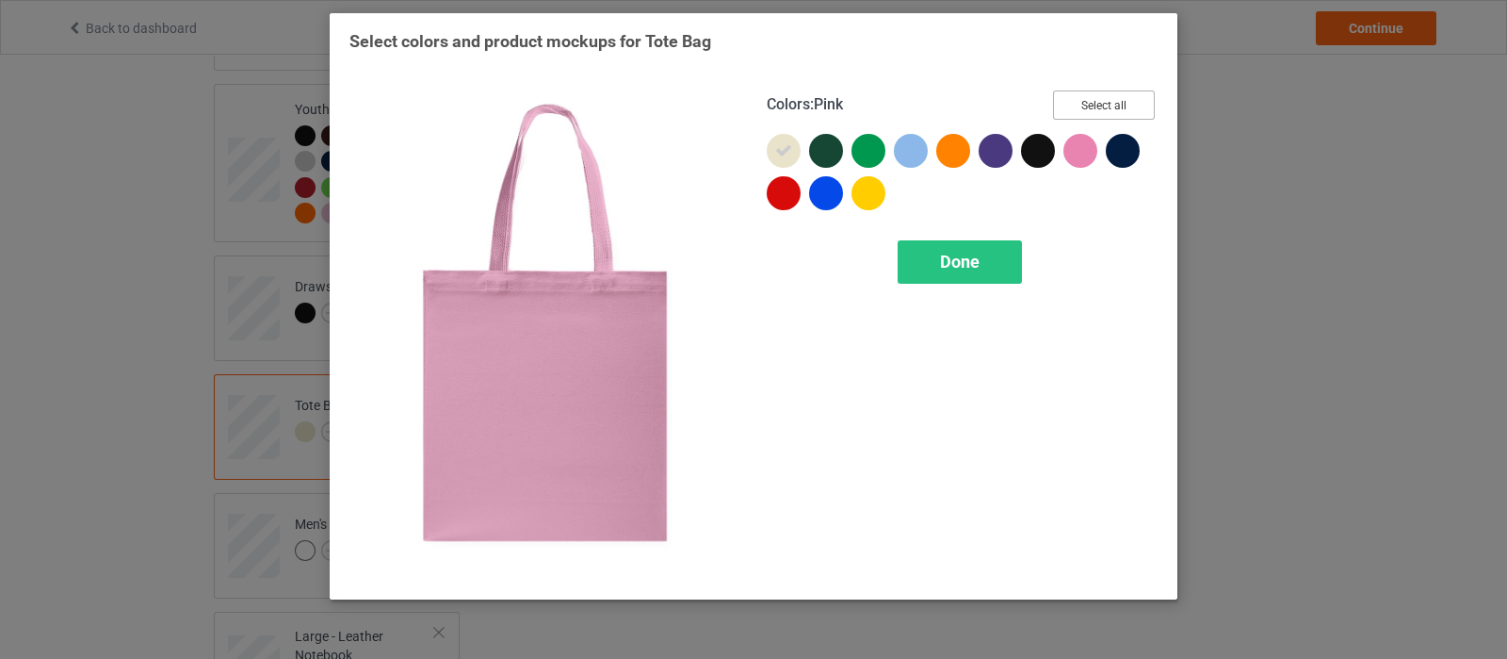
click at [1083, 110] on button "Select all" at bounding box center [1104, 104] width 102 height 29
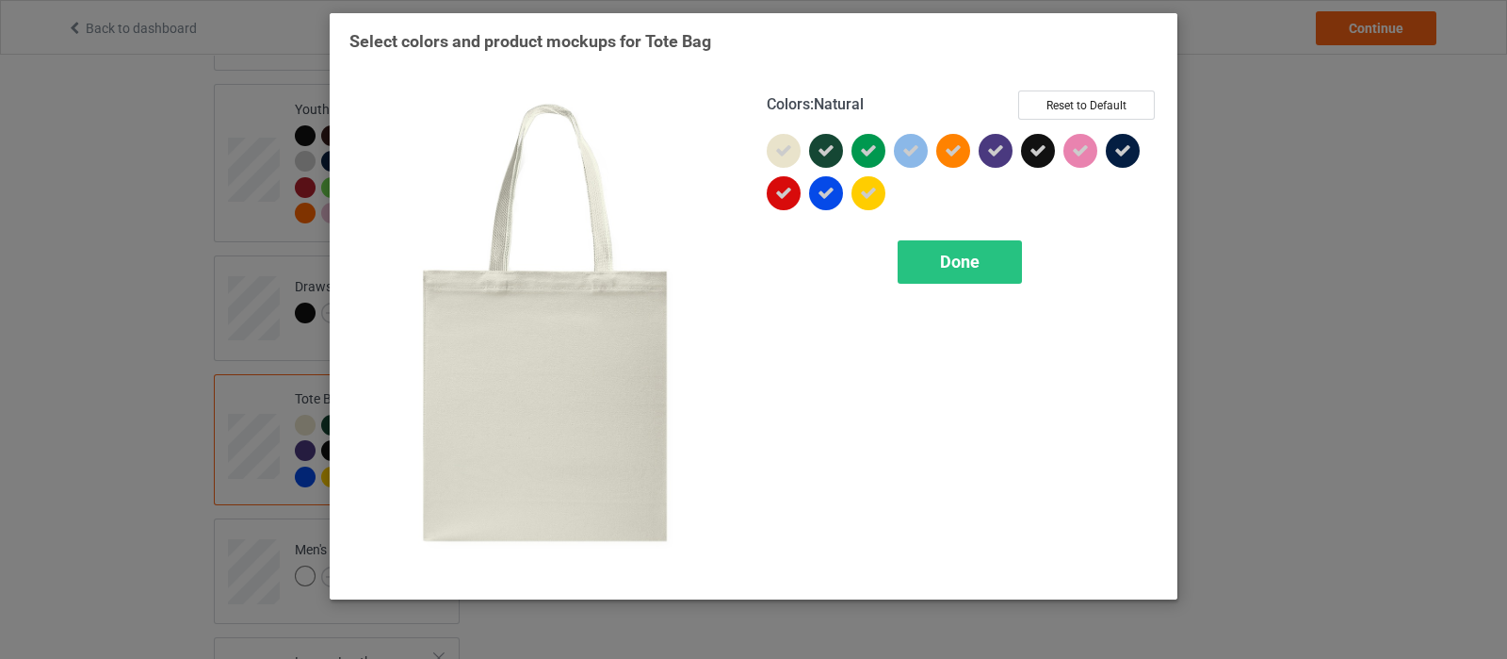
click at [782, 145] on icon at bounding box center [783, 150] width 17 height 17
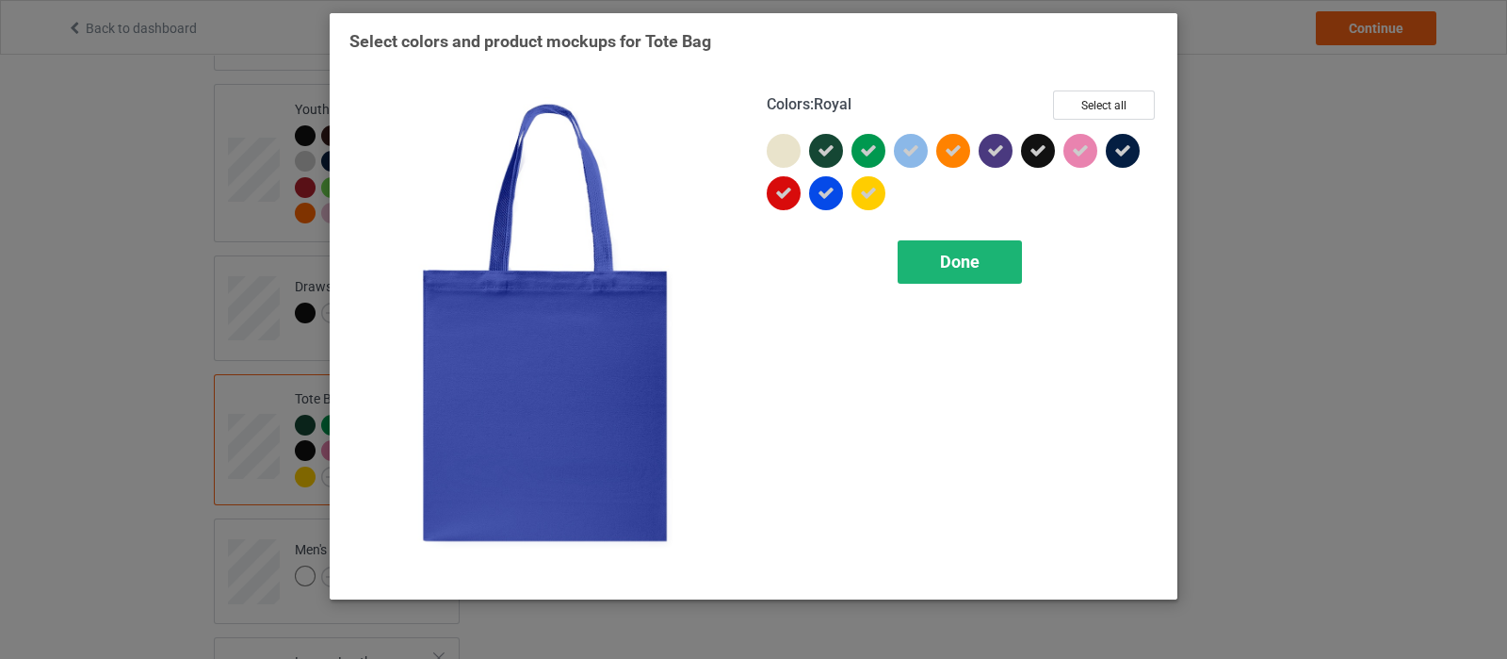
click at [940, 270] on span "Done" at bounding box center [960, 262] width 40 height 20
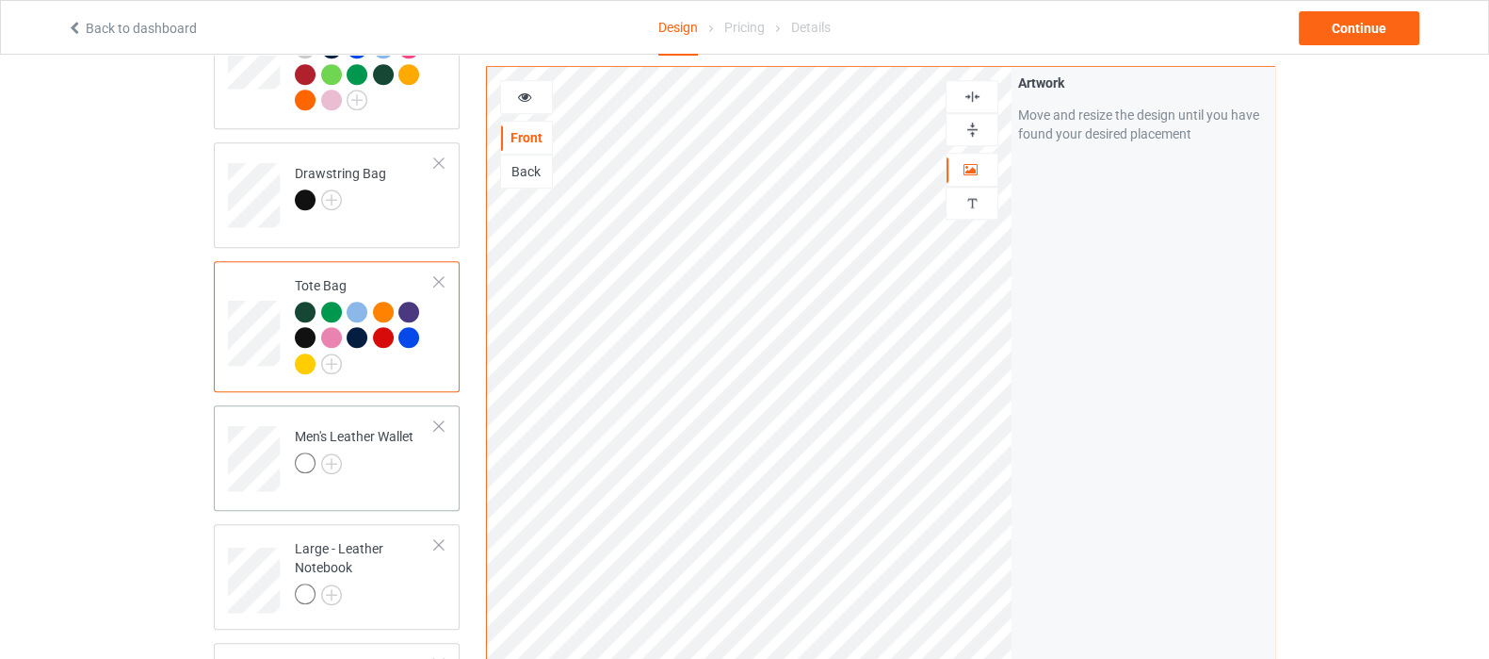
scroll to position [1530, 0]
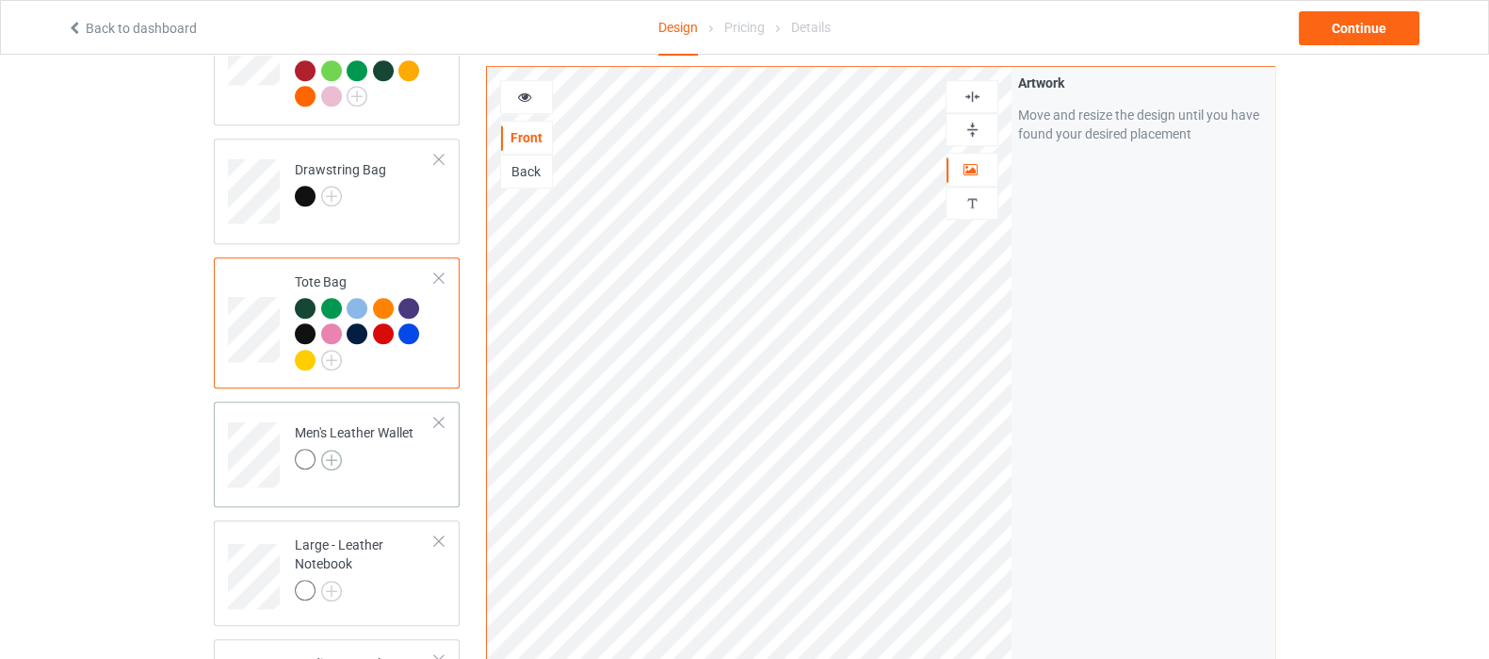
click at [333, 449] on img at bounding box center [331, 459] width 21 height 21
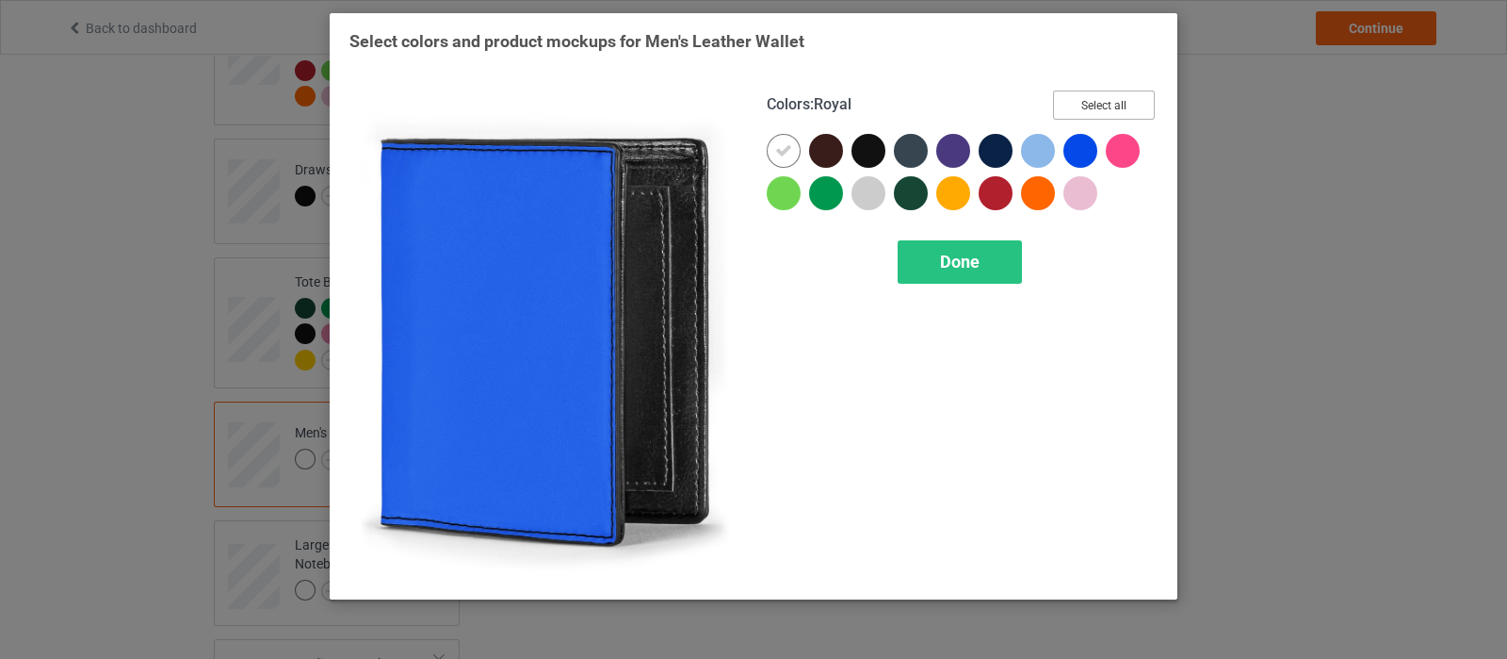
click at [1094, 110] on button "Select all" at bounding box center [1104, 104] width 102 height 29
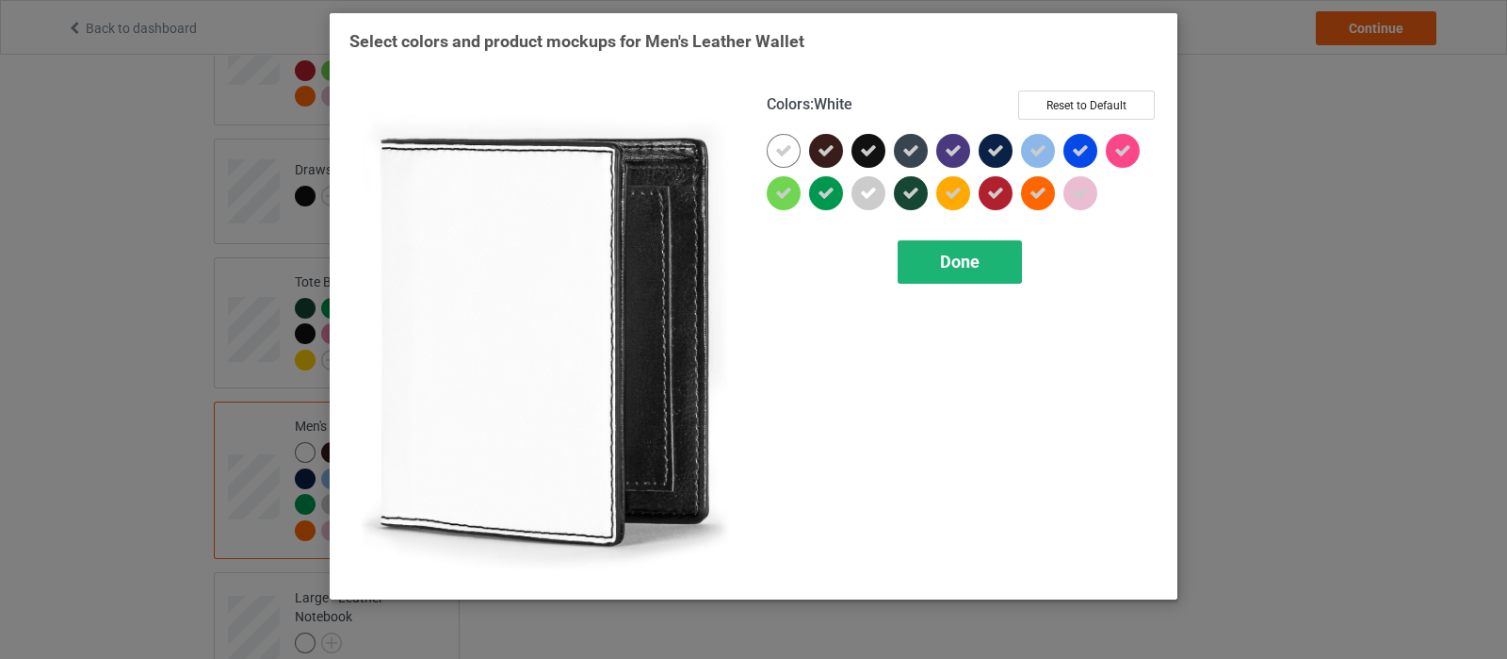
drag, startPoint x: 782, startPoint y: 154, endPoint x: 945, endPoint y: 250, distance: 188.7
click at [782, 154] on icon at bounding box center [783, 150] width 17 height 17
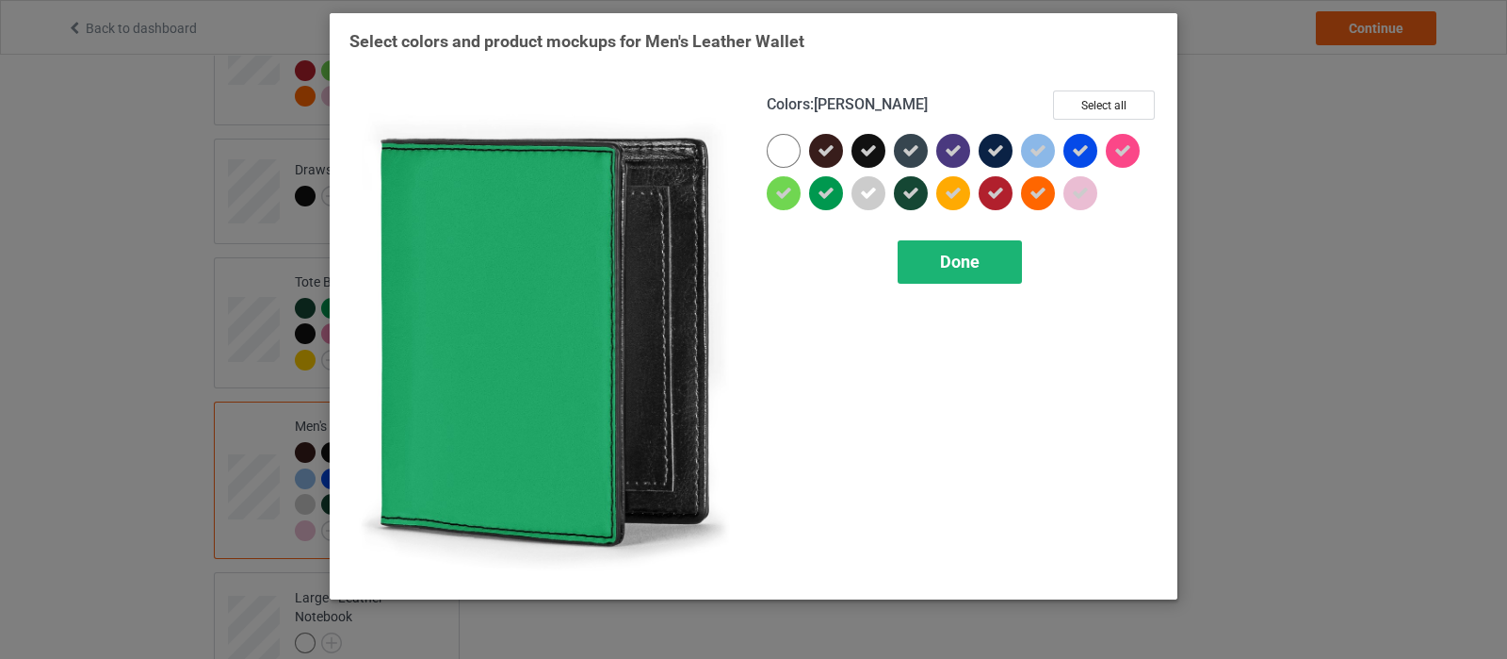
click at [947, 266] on span "Done" at bounding box center [960, 262] width 40 height 20
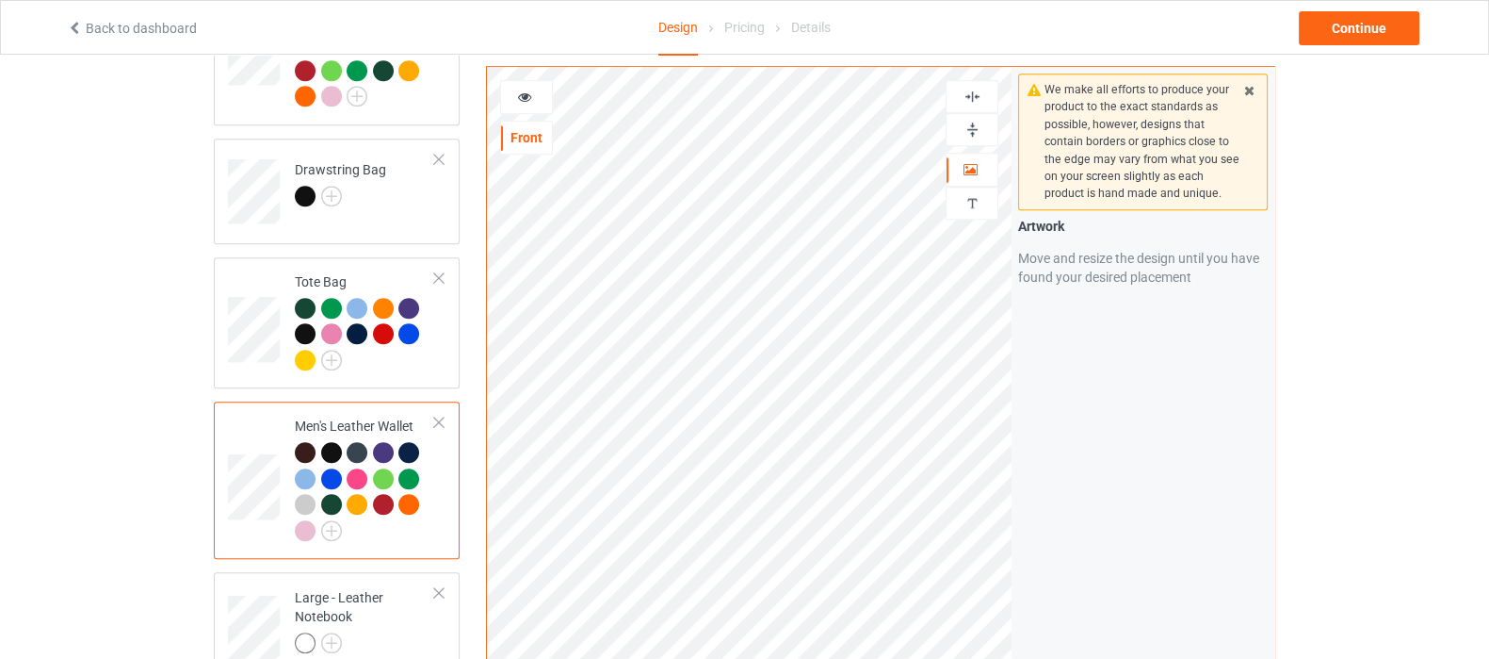
click at [971, 121] on img at bounding box center [973, 130] width 18 height 18
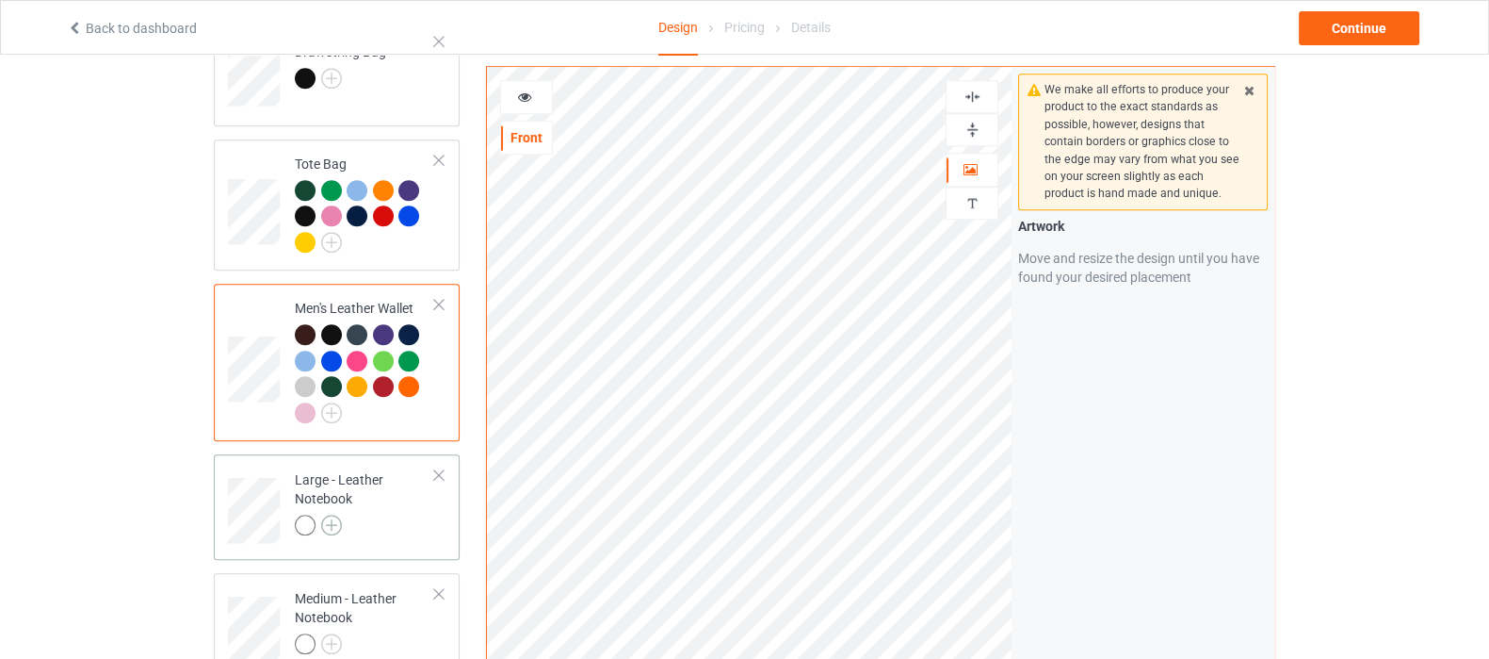
click at [335, 514] on img at bounding box center [331, 524] width 21 height 21
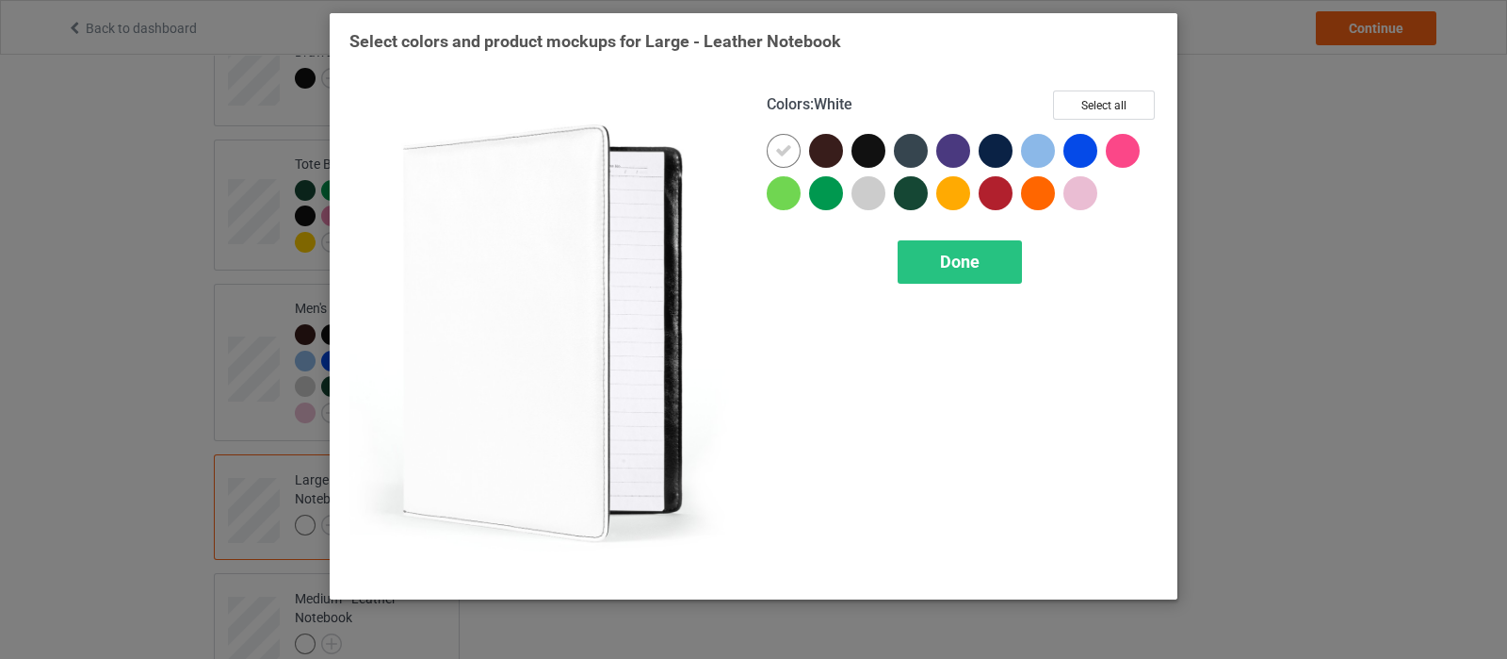
click at [789, 149] on icon at bounding box center [783, 150] width 17 height 17
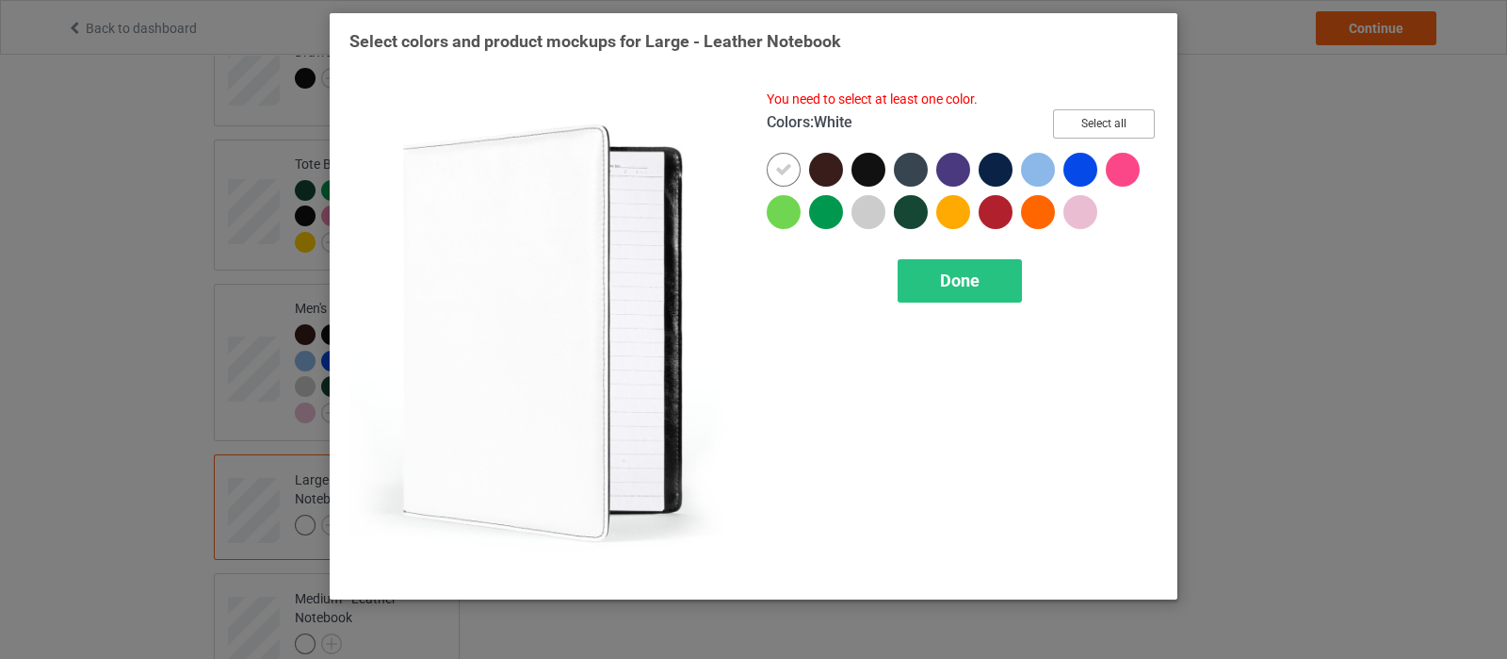
click at [1101, 125] on button "Select all" at bounding box center [1104, 123] width 102 height 29
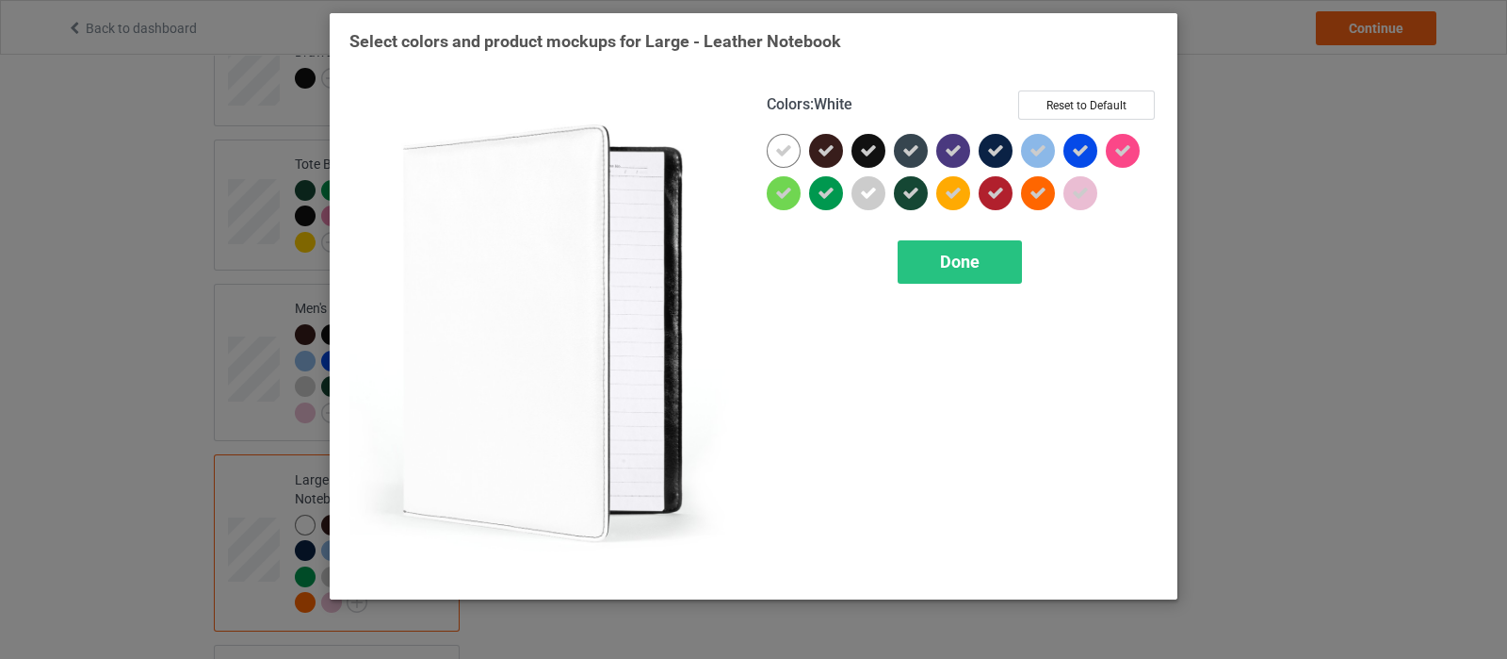
click at [780, 149] on icon at bounding box center [783, 150] width 17 height 17
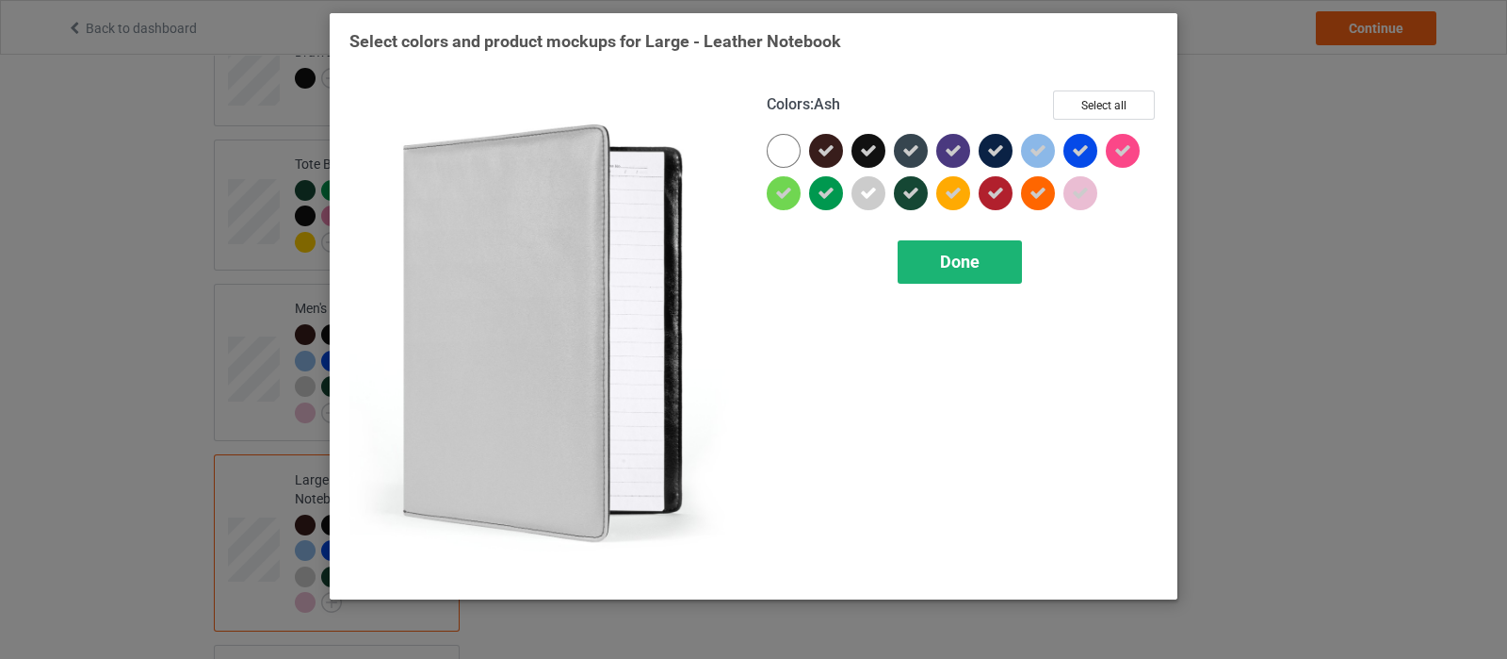
click at [957, 280] on div "Done" at bounding box center [960, 261] width 124 height 43
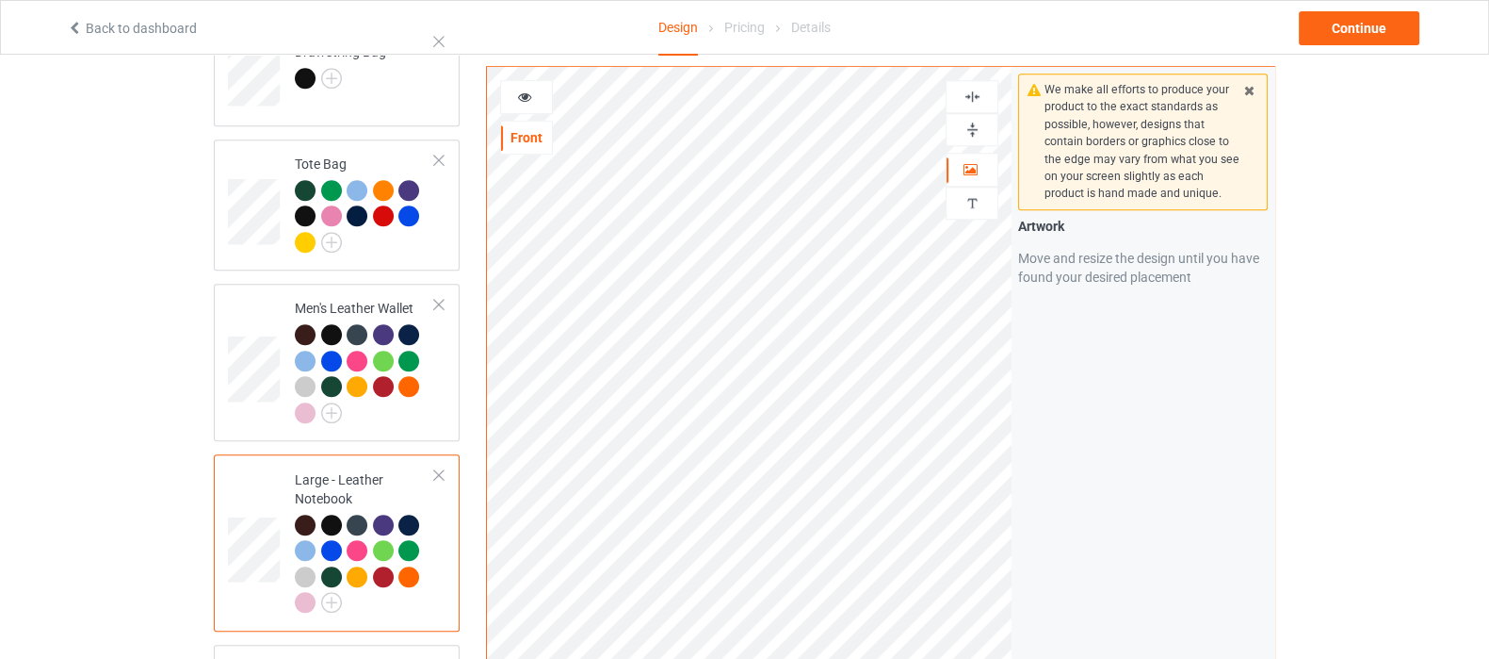
click at [977, 127] on img at bounding box center [973, 130] width 18 height 18
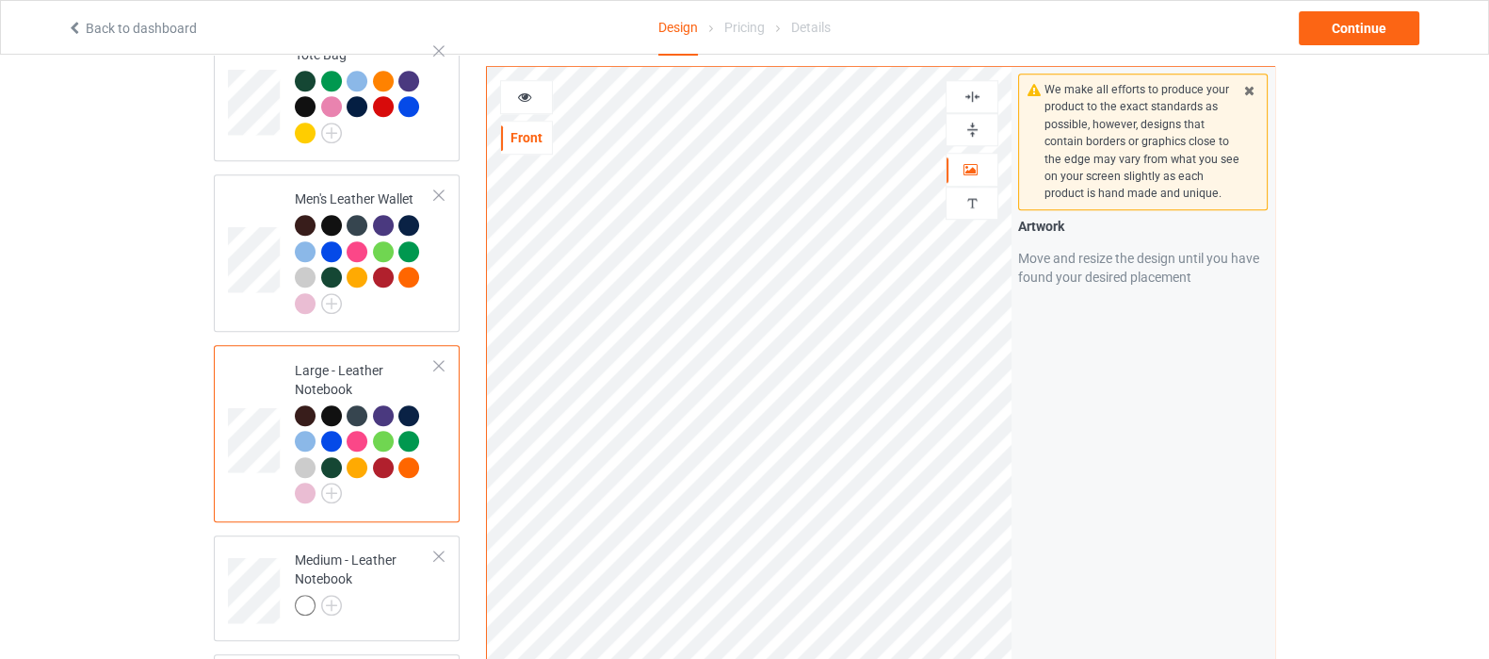
scroll to position [1883, 0]
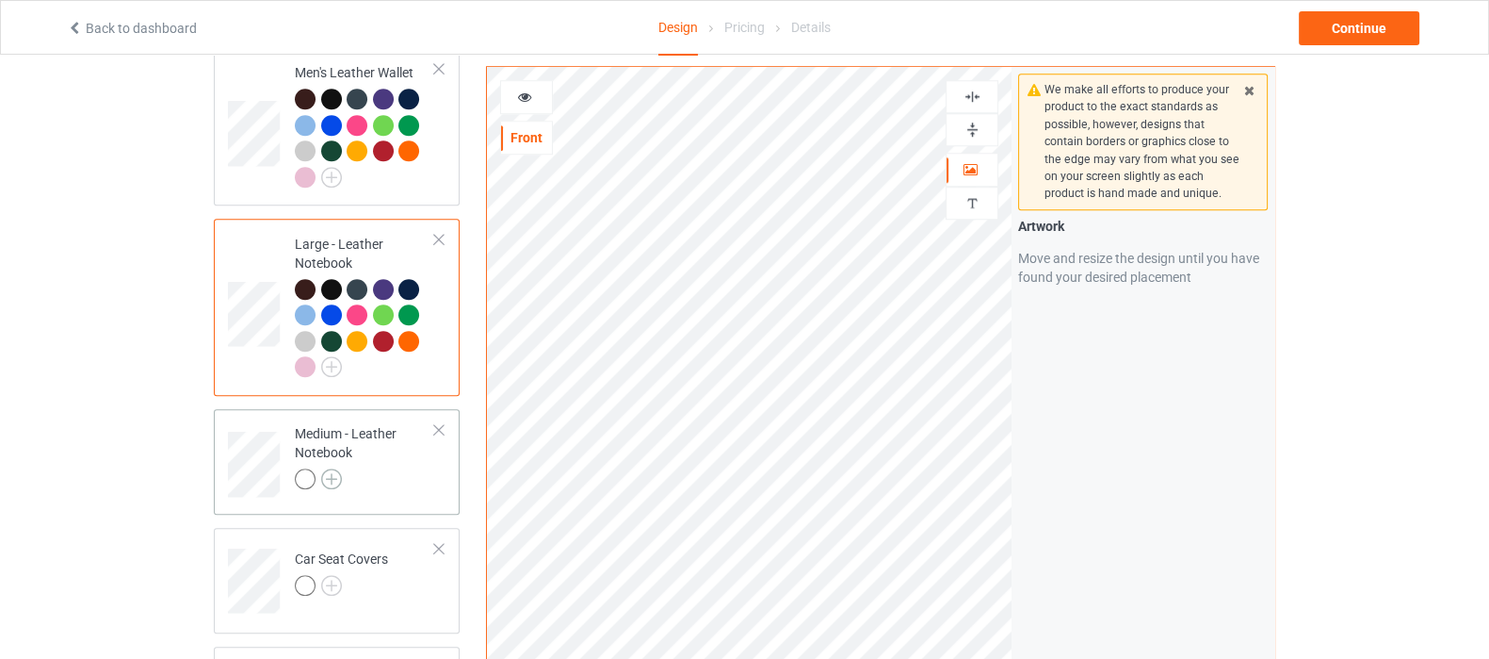
click at [331, 468] on img at bounding box center [331, 478] width 21 height 21
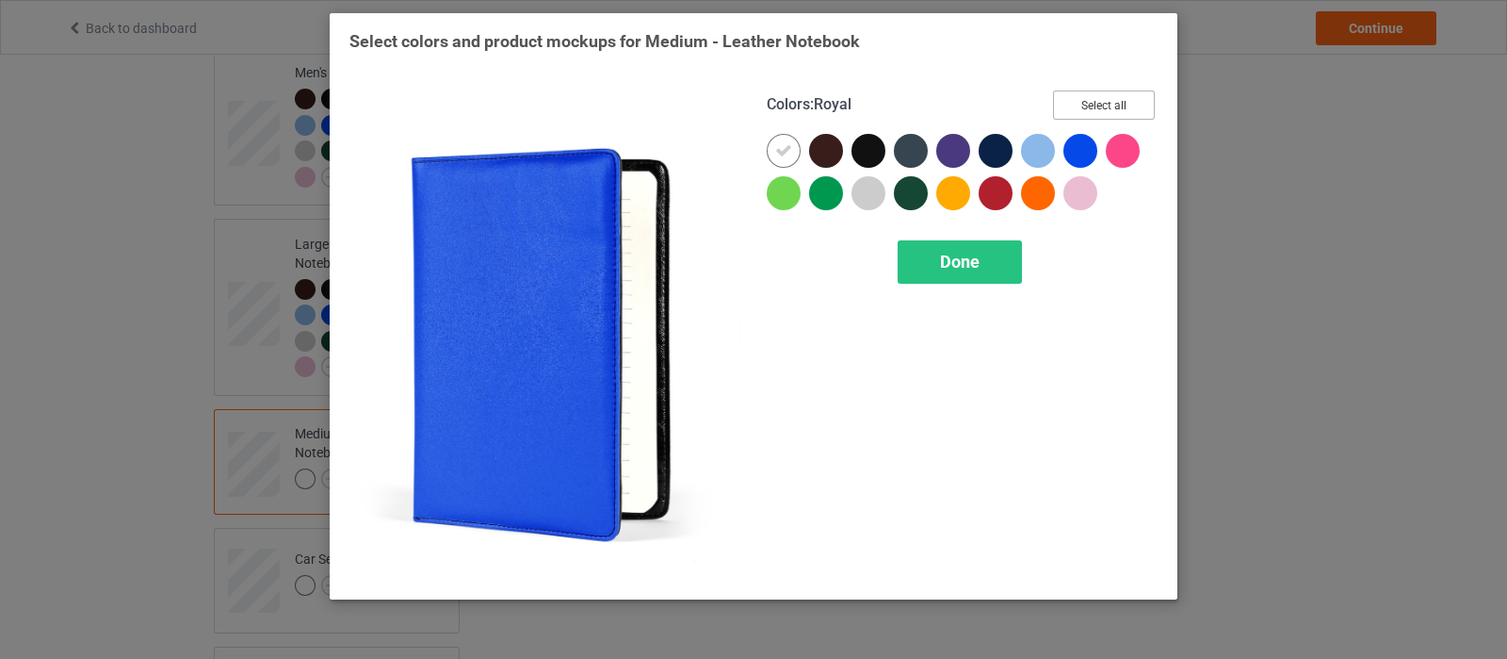
click at [1110, 104] on button "Select all" at bounding box center [1104, 104] width 102 height 29
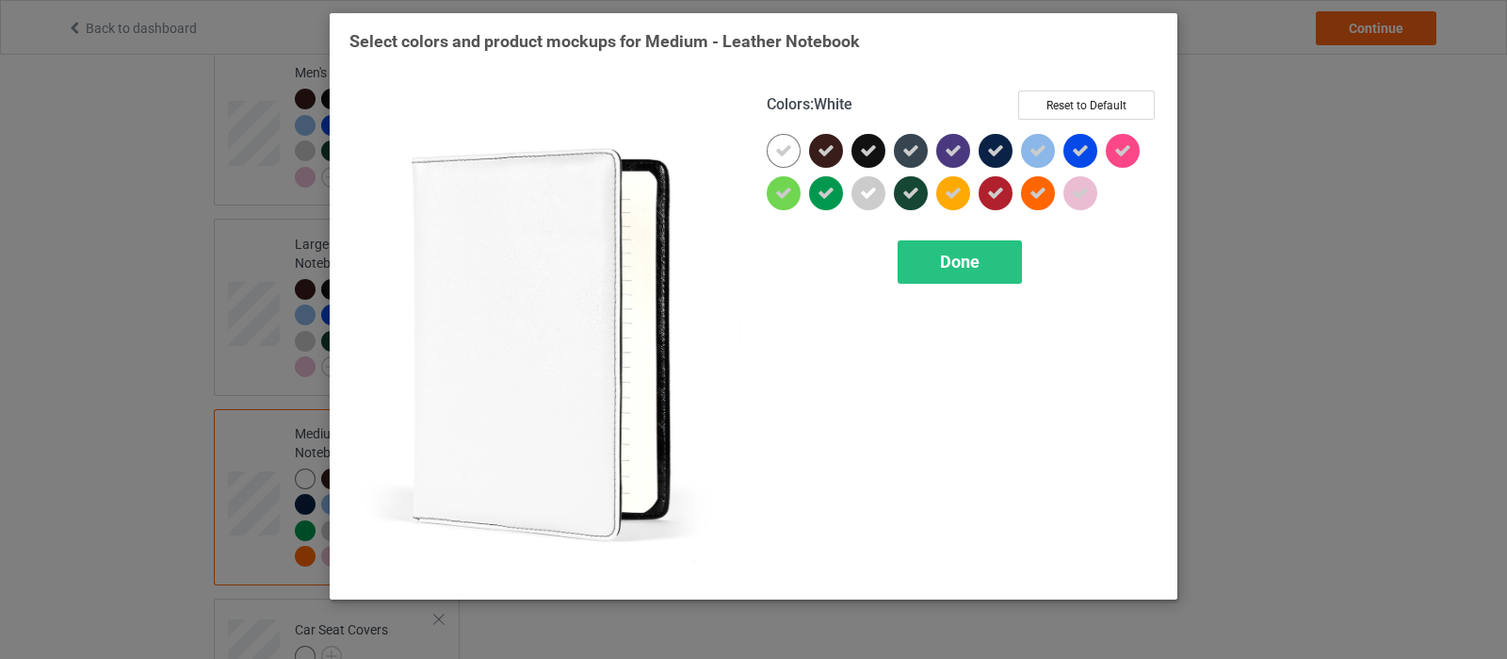
drag, startPoint x: 786, startPoint y: 146, endPoint x: 885, endPoint y: 231, distance: 130.3
click at [786, 145] on icon at bounding box center [783, 150] width 17 height 17
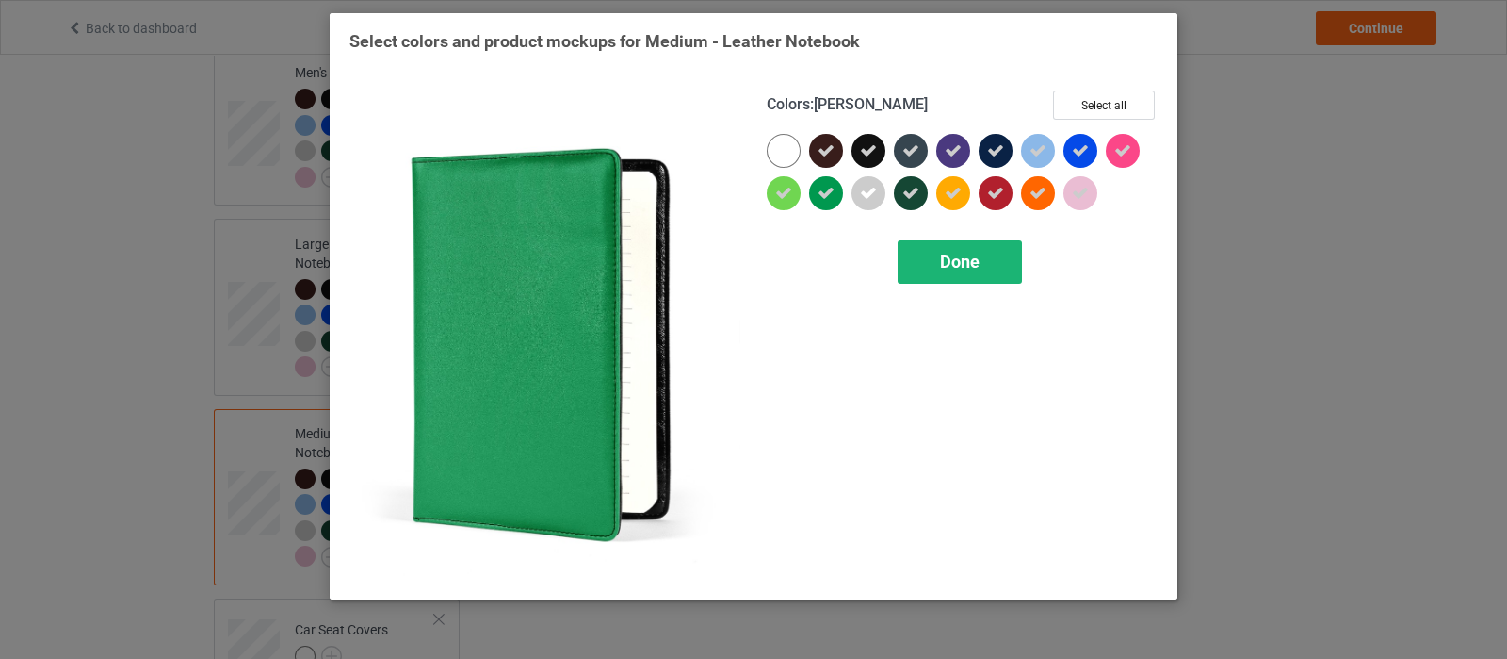
click at [968, 272] on div "Done" at bounding box center [960, 261] width 124 height 43
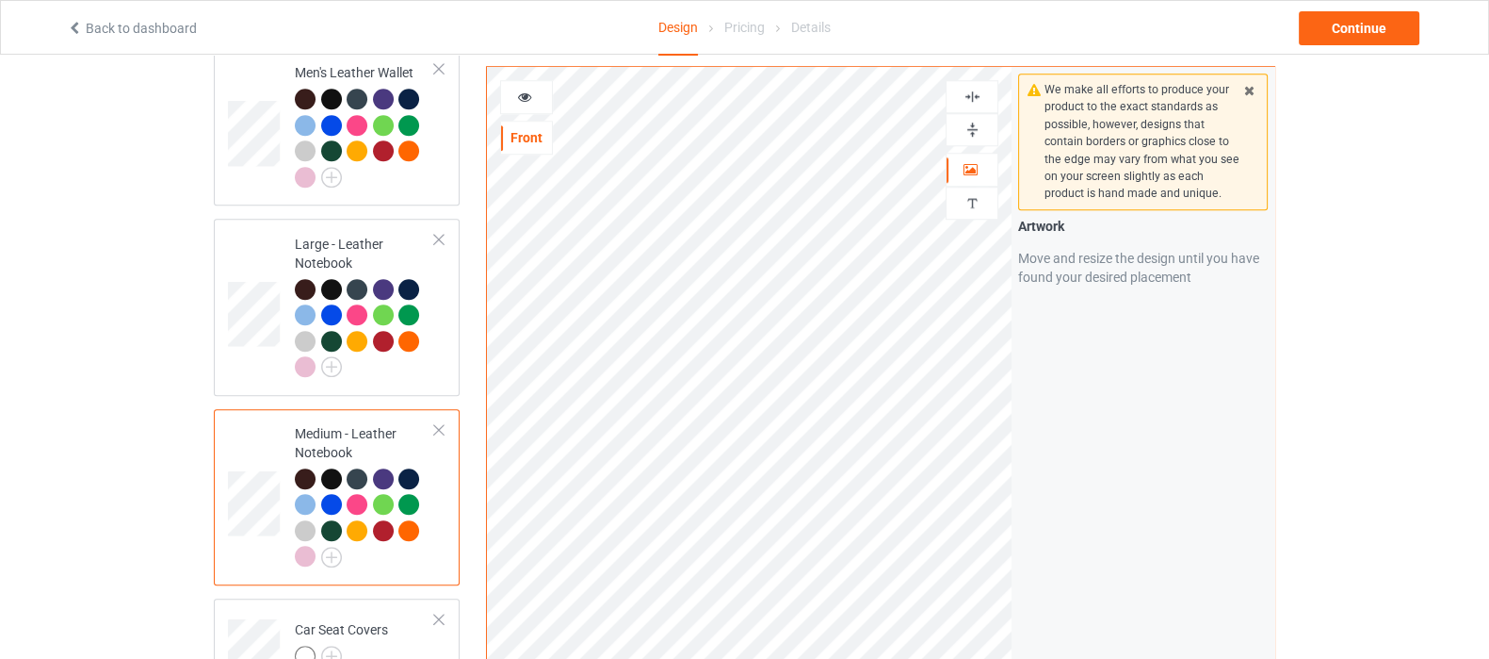
click at [973, 138] on div at bounding box center [972, 129] width 53 height 33
click at [967, 129] on img at bounding box center [973, 130] width 18 height 18
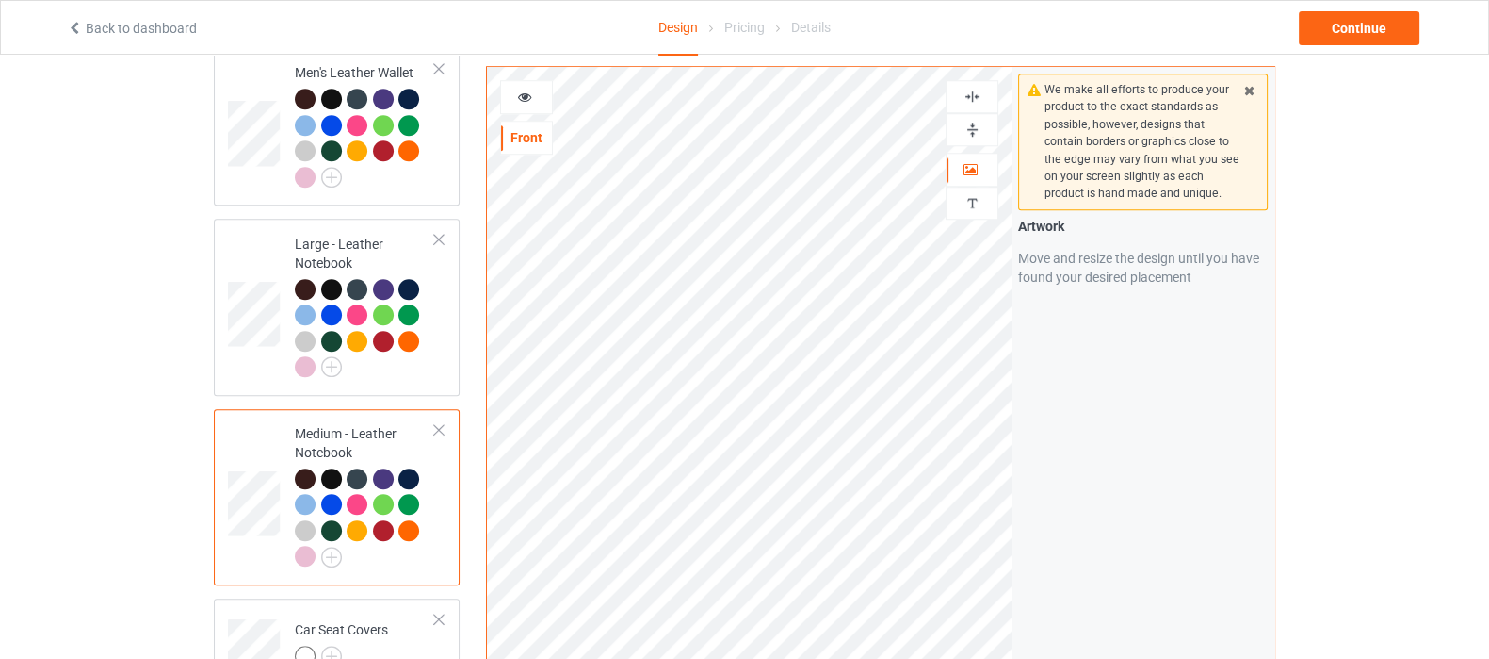
click at [967, 129] on img at bounding box center [973, 130] width 18 height 18
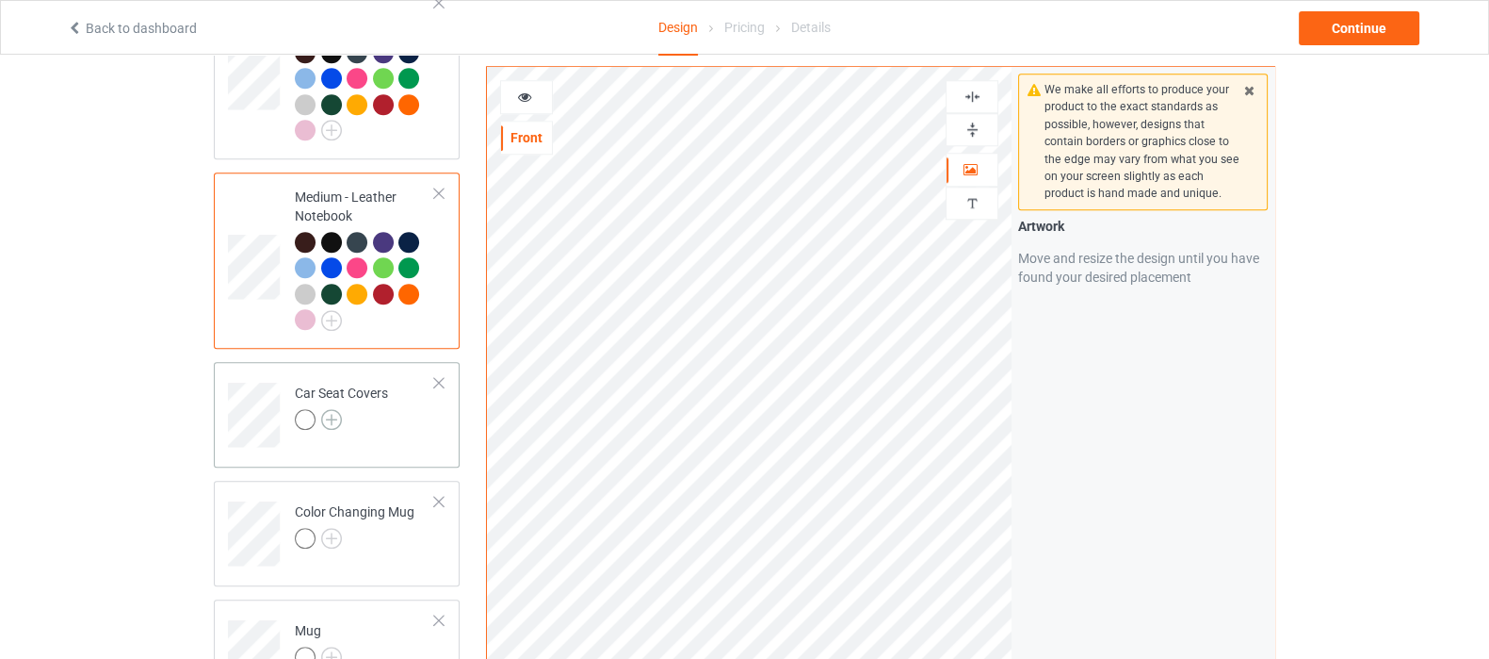
click at [336, 409] on img at bounding box center [331, 419] width 21 height 21
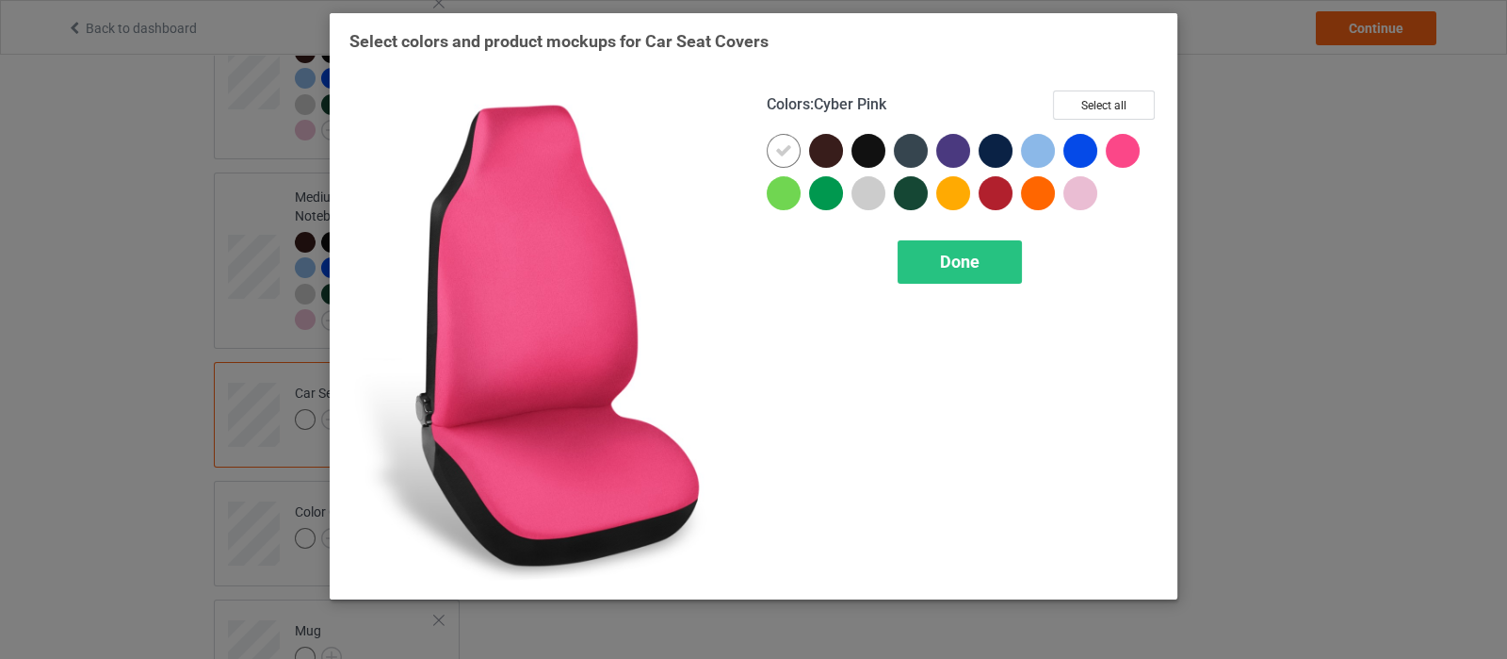
click at [1116, 120] on div "Colors : Cyber Pink Select all" at bounding box center [962, 111] width 391 height 43
click at [1112, 107] on button "Select all" at bounding box center [1104, 104] width 102 height 29
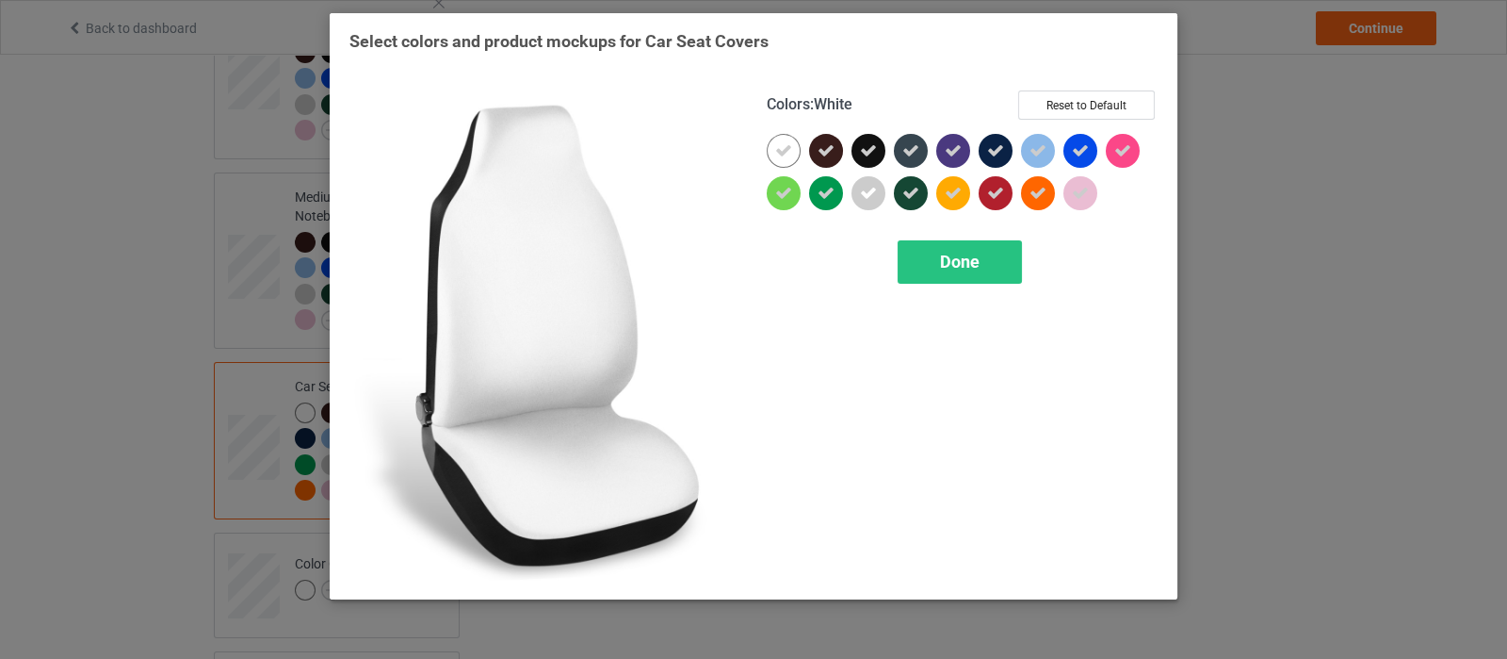
click at [784, 162] on div at bounding box center [784, 151] width 34 height 34
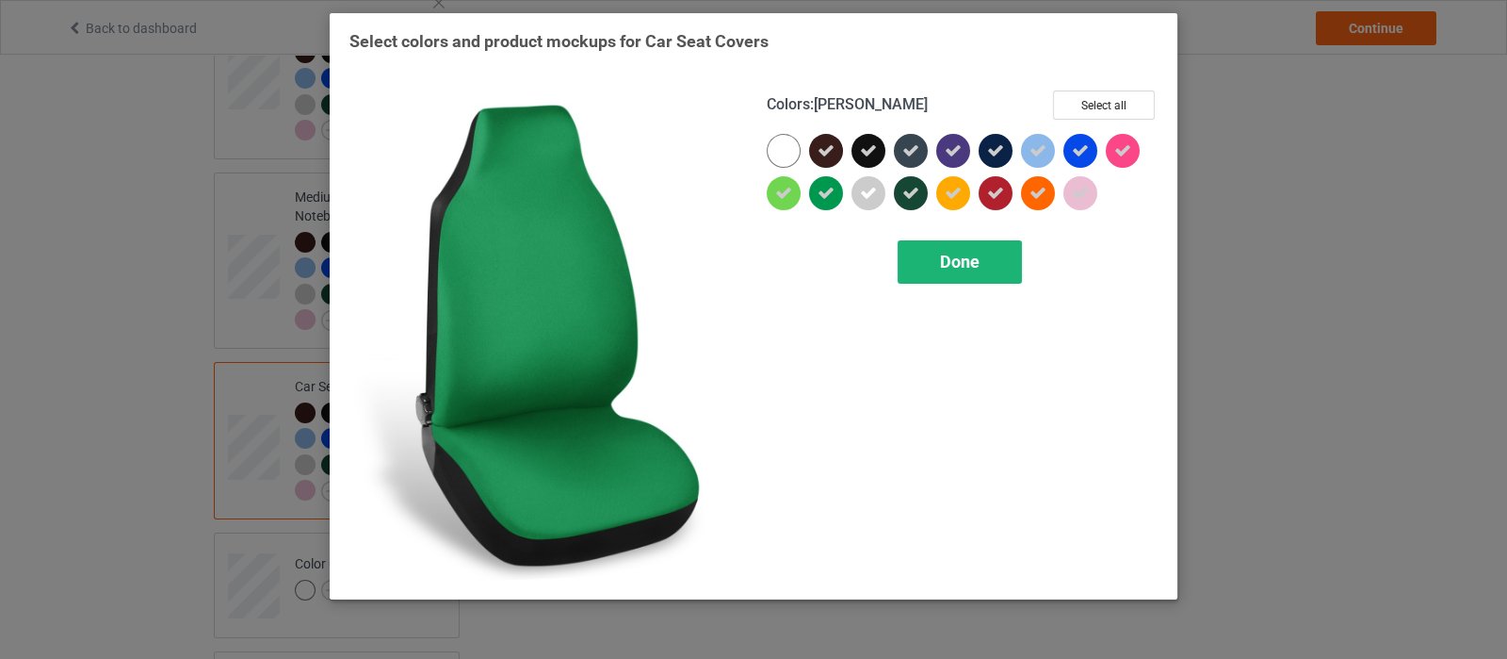
click at [940, 261] on span "Done" at bounding box center [960, 262] width 40 height 20
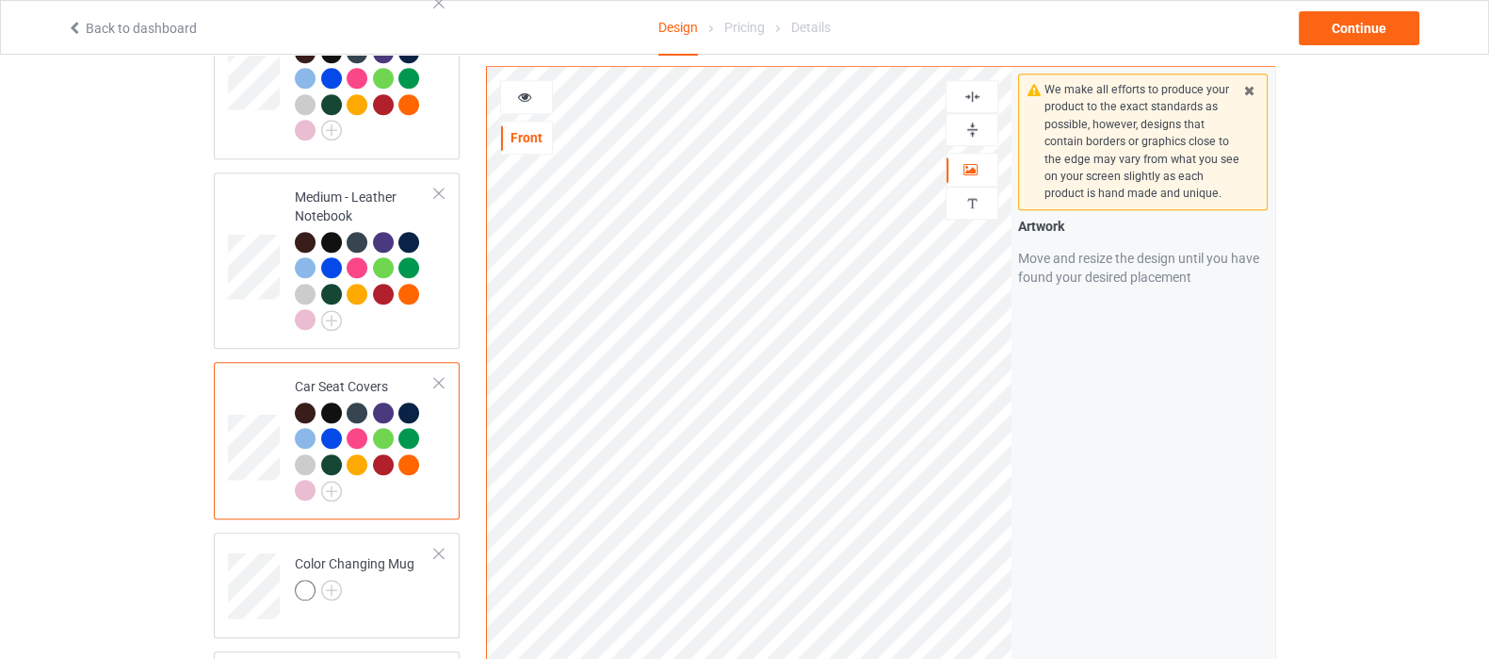
click at [964, 93] on img at bounding box center [973, 97] width 18 height 18
click at [975, 100] on img at bounding box center [973, 97] width 18 height 18
click at [975, 105] on img at bounding box center [973, 97] width 18 height 18
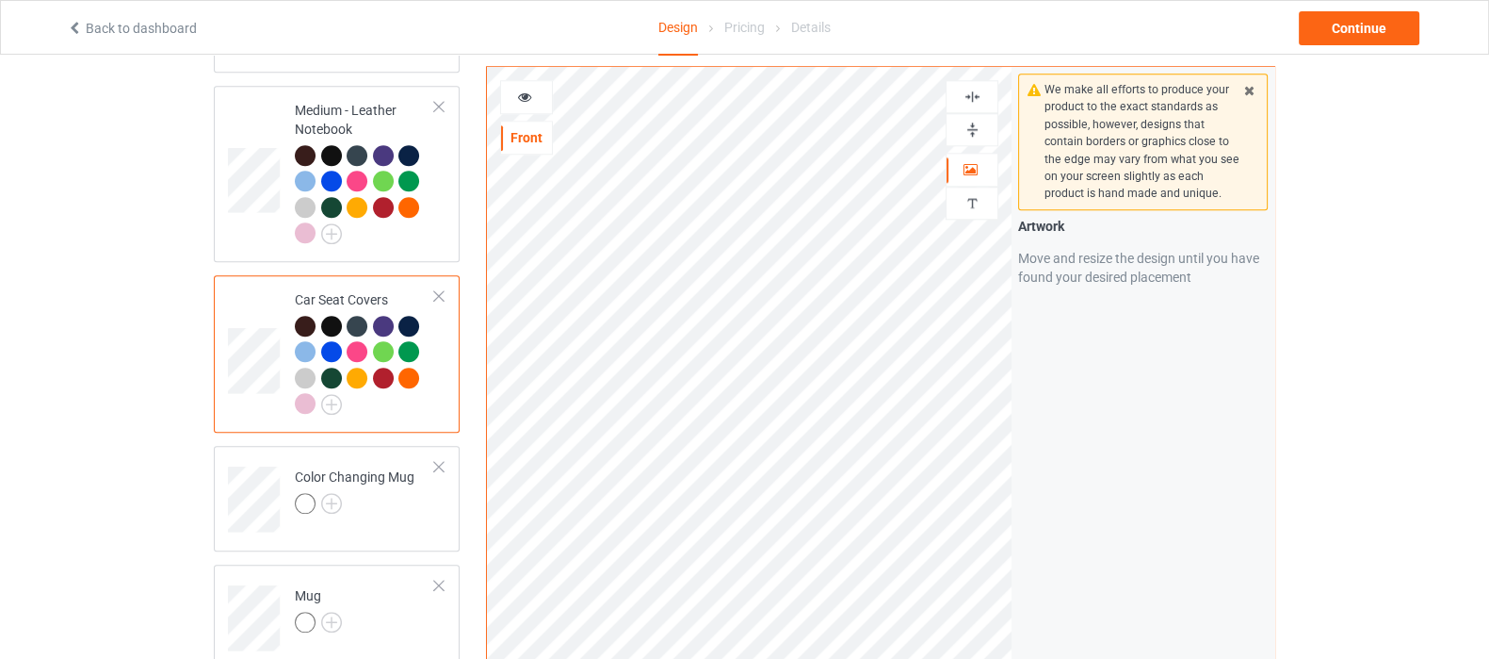
scroll to position [2237, 0]
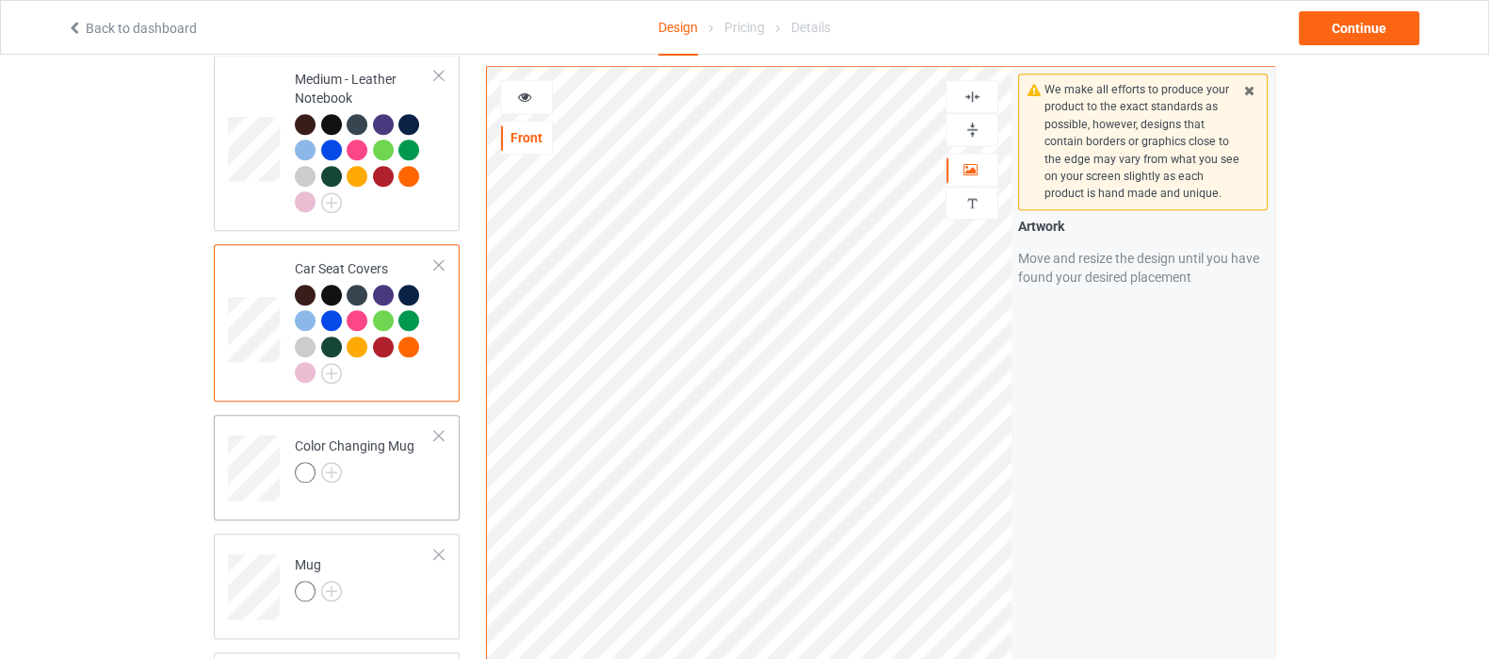
click at [323, 462] on div at bounding box center [355, 475] width 120 height 26
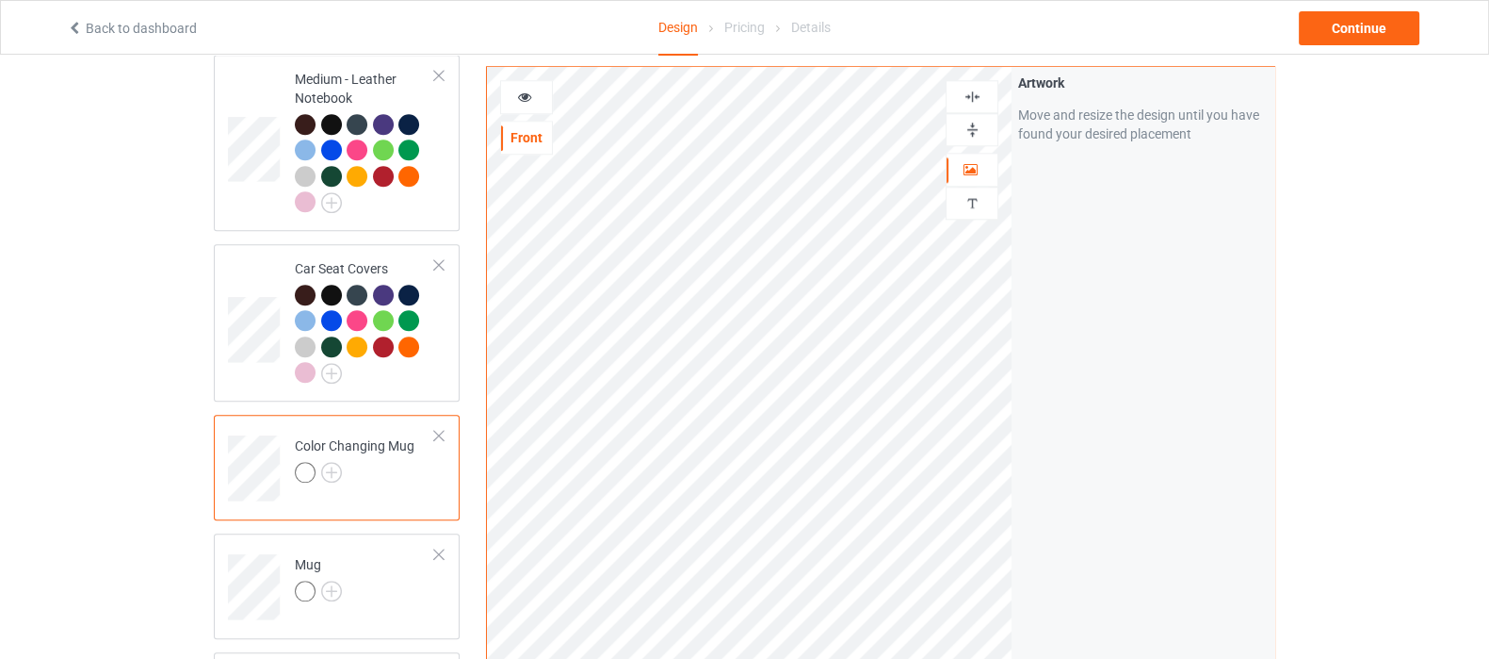
click at [975, 132] on img at bounding box center [973, 130] width 18 height 18
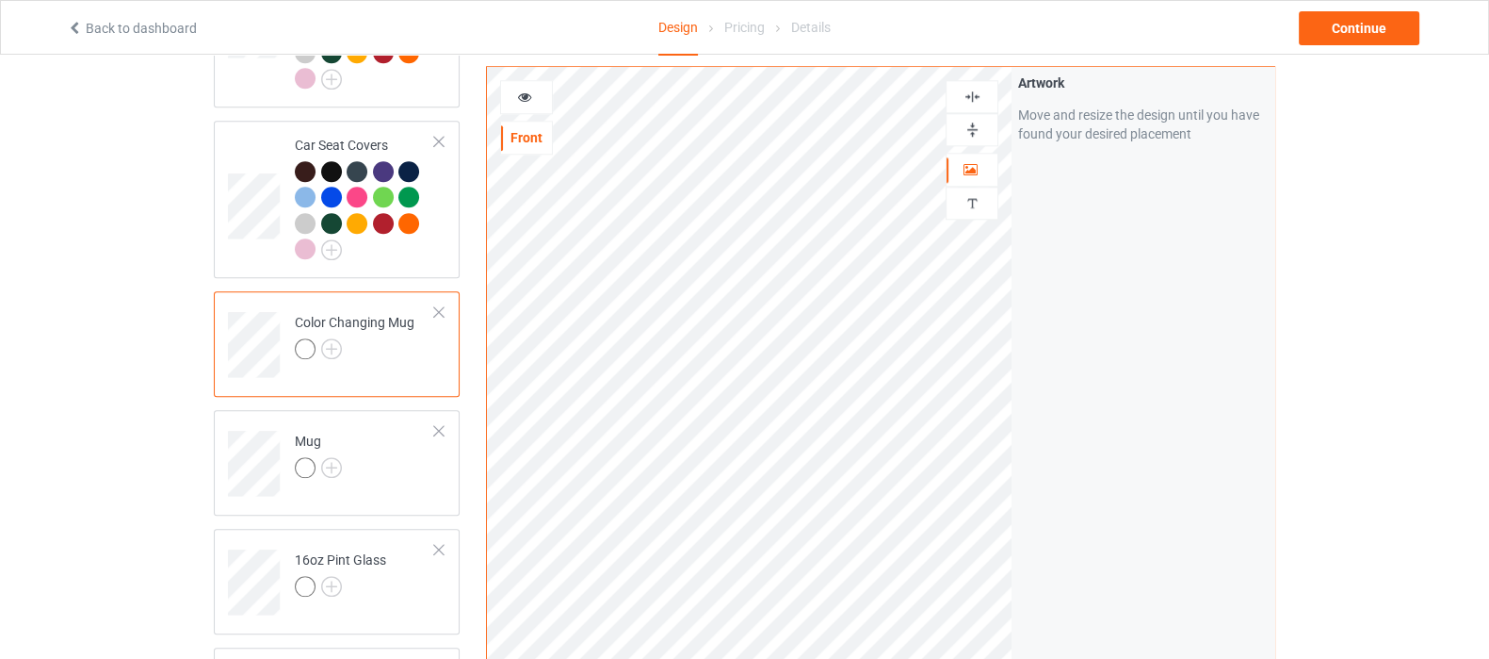
scroll to position [2473, 0]
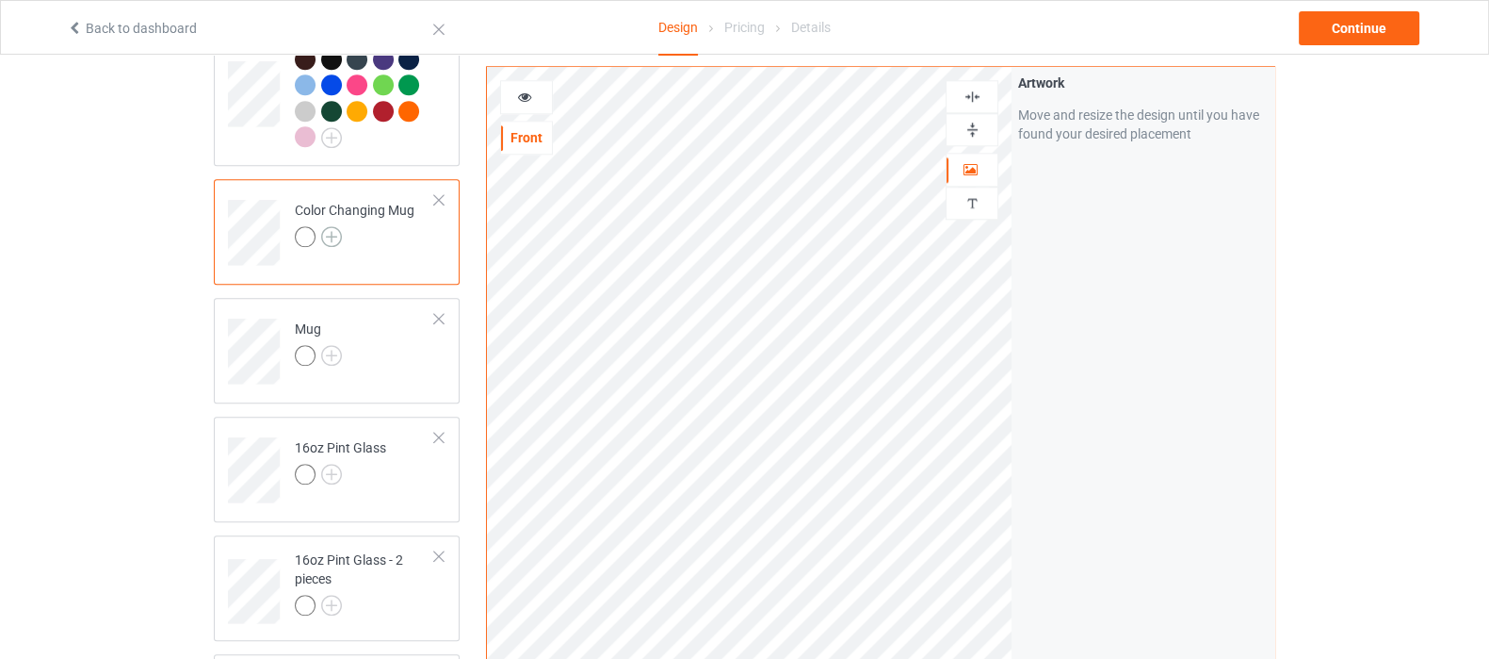
click at [327, 226] on img at bounding box center [331, 236] width 21 height 21
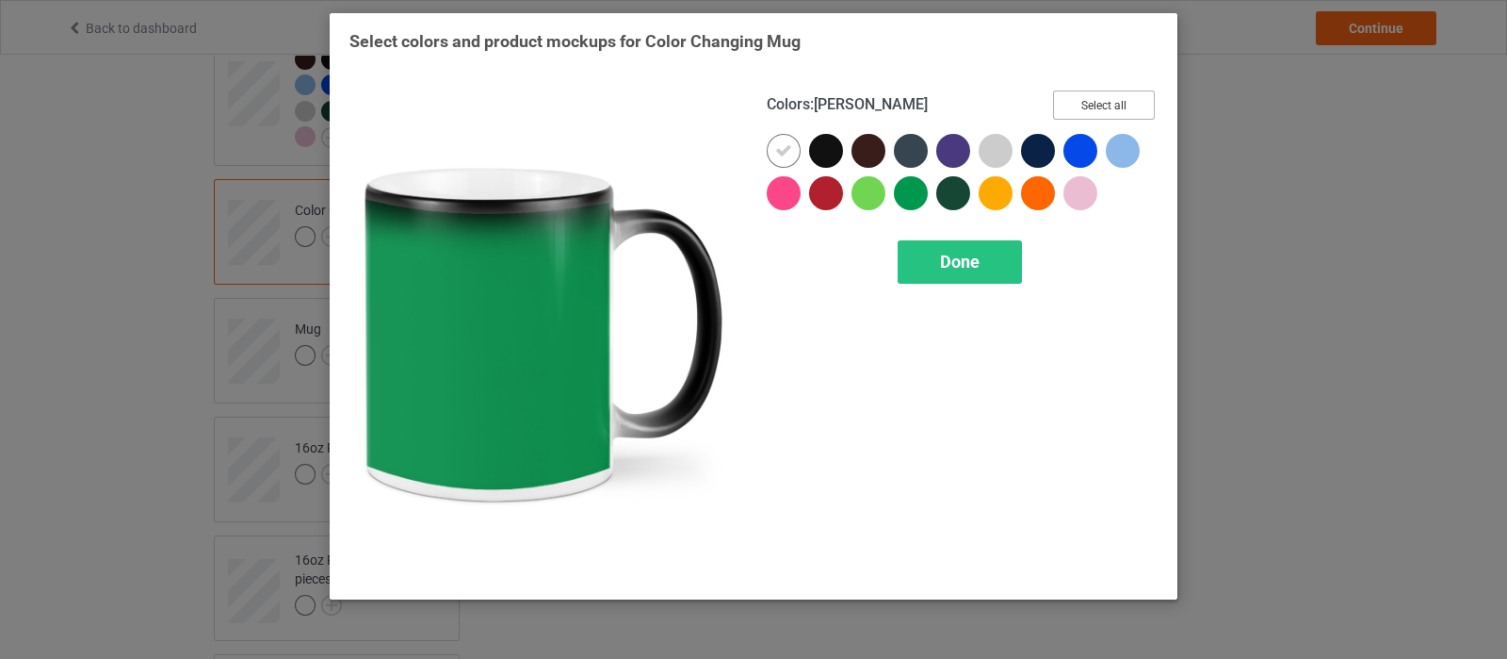
click at [1145, 106] on button "Select all" at bounding box center [1104, 104] width 102 height 29
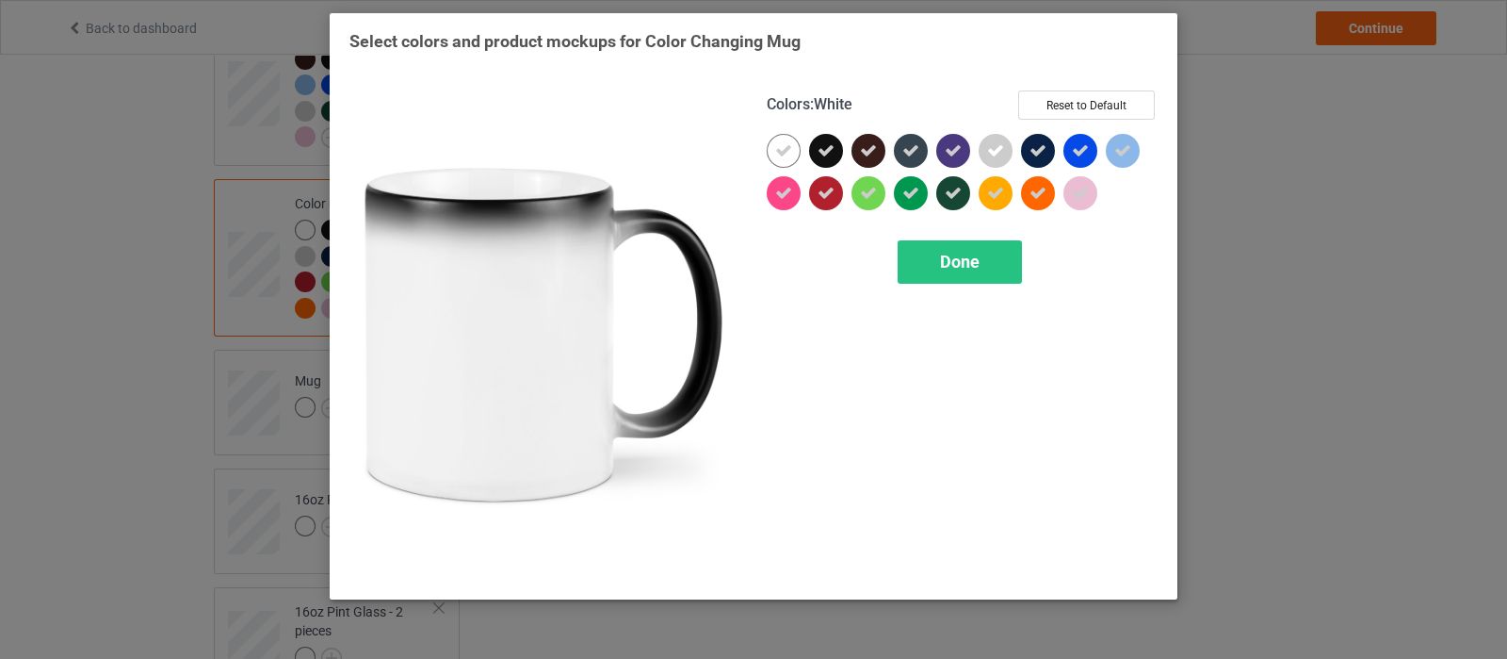
click at [782, 161] on div at bounding box center [784, 151] width 34 height 34
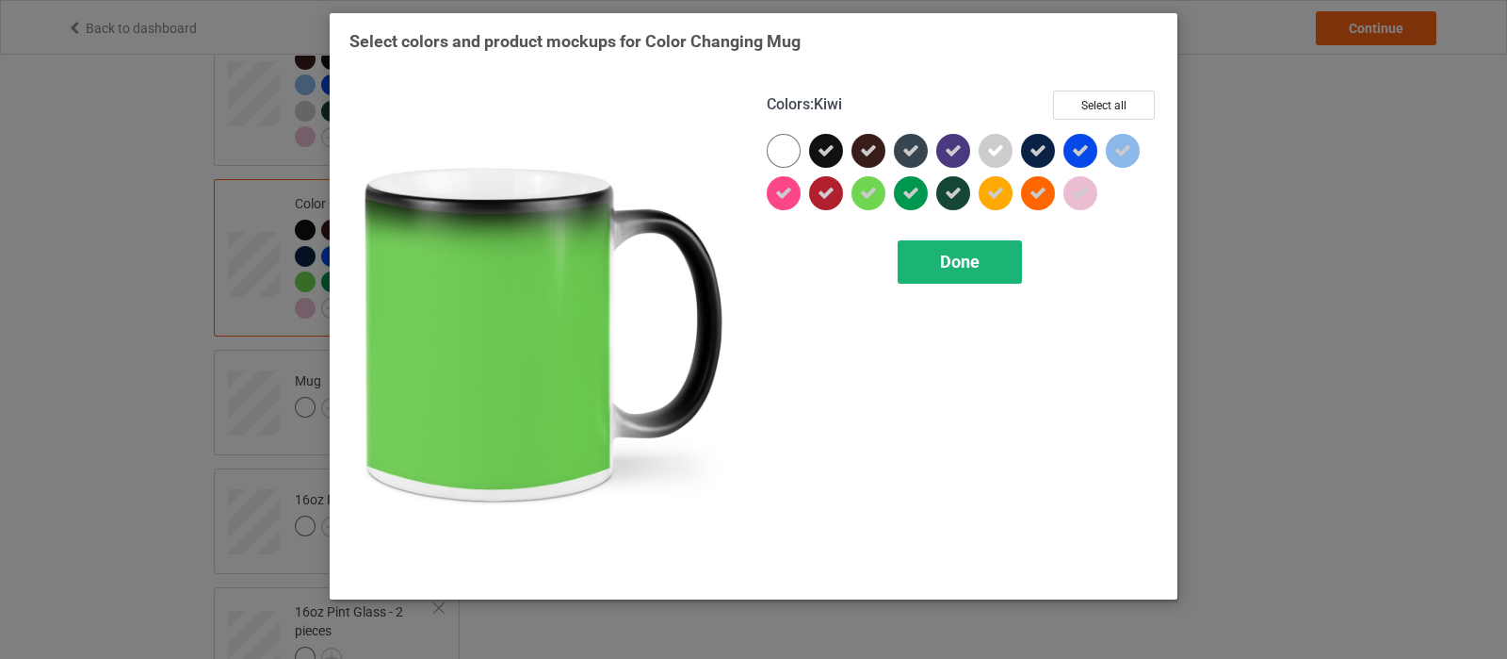
click at [944, 261] on span "Done" at bounding box center [960, 262] width 40 height 20
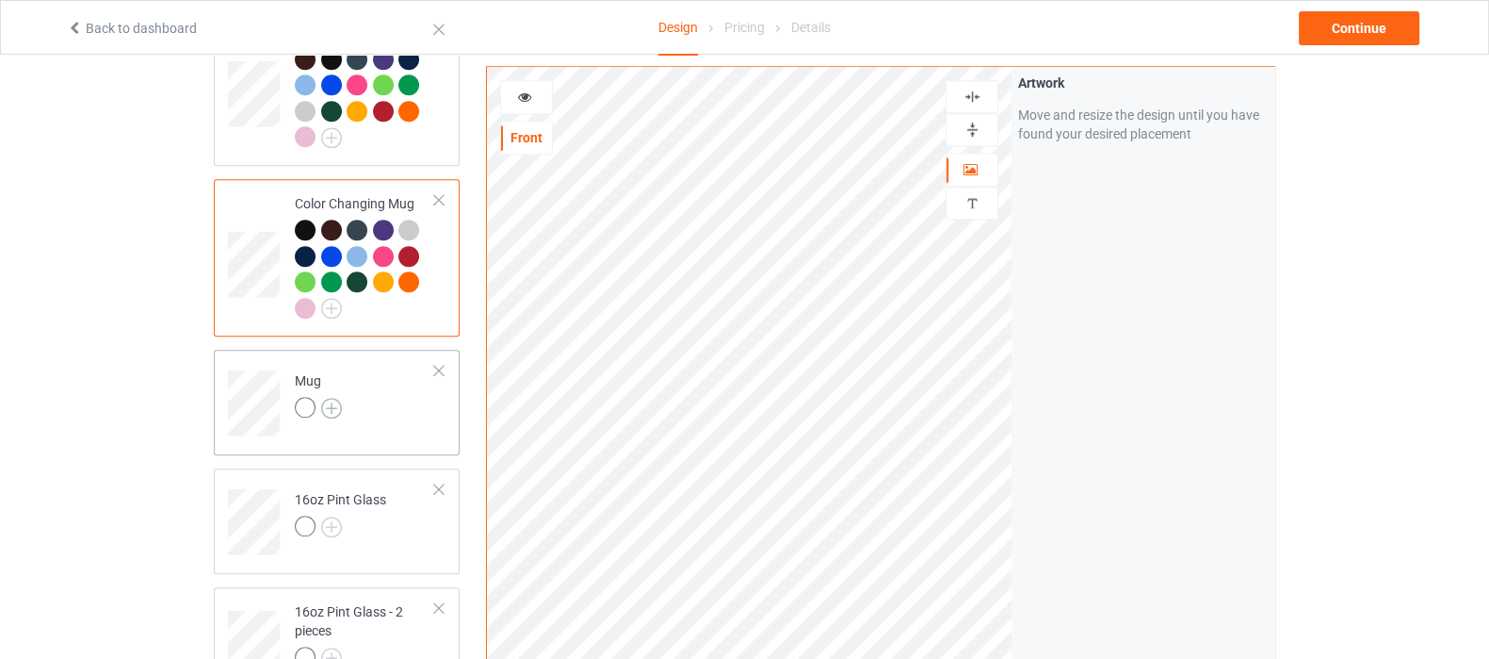
click at [331, 398] on img at bounding box center [331, 408] width 21 height 21
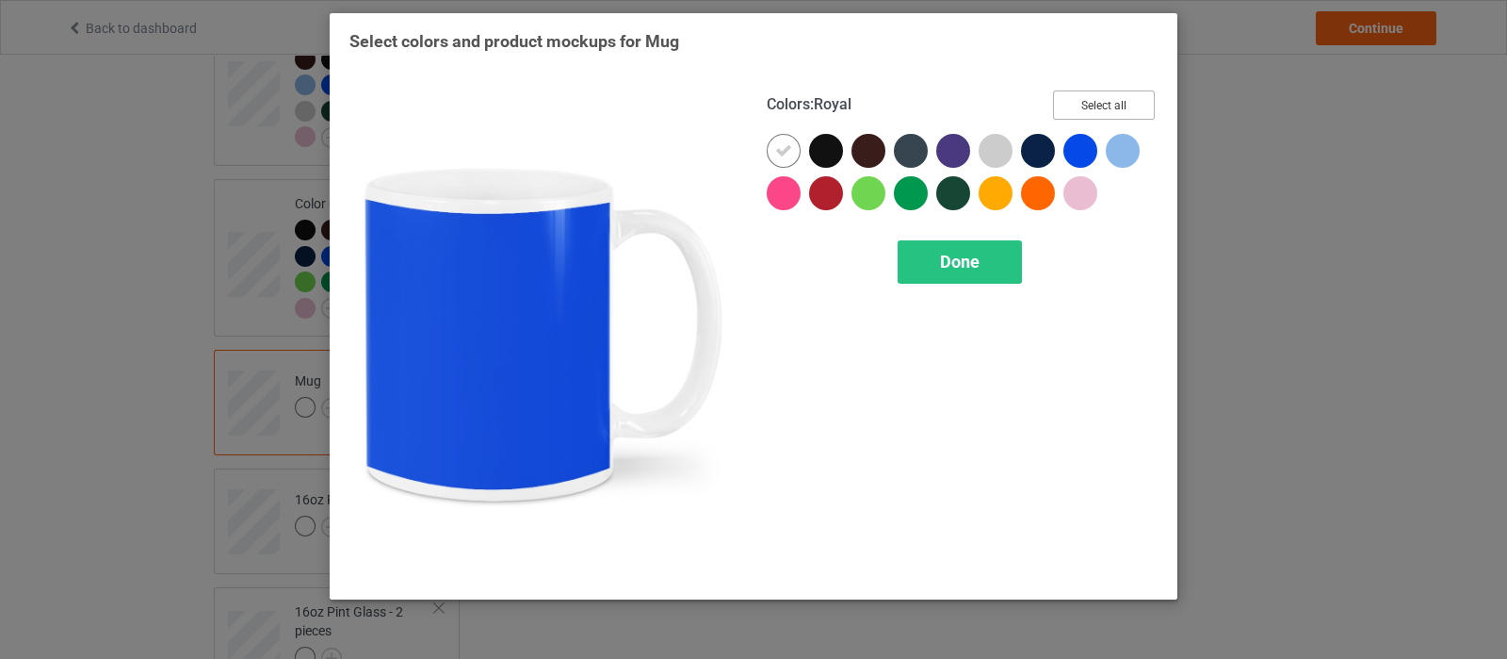
click at [1145, 106] on button "Select all" at bounding box center [1104, 104] width 102 height 29
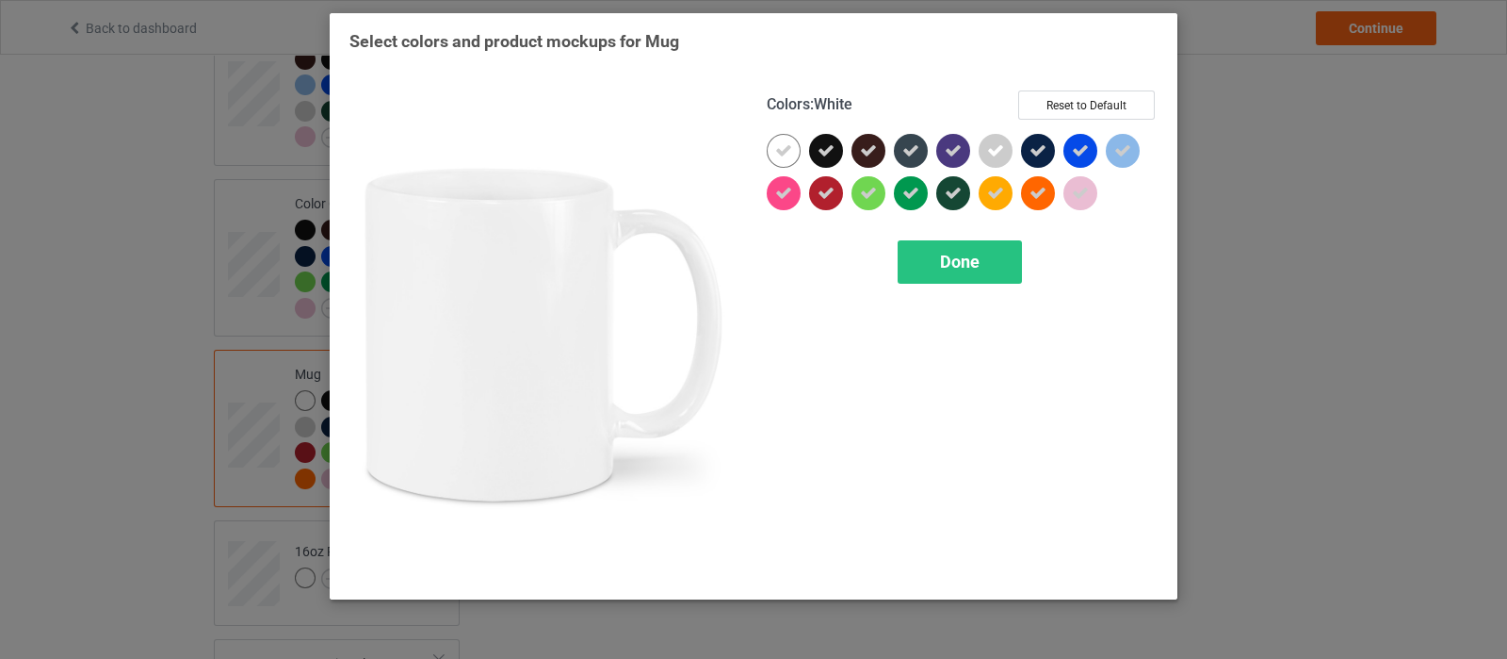
click at [797, 153] on div at bounding box center [784, 151] width 34 height 34
click at [982, 260] on div "Done" at bounding box center [960, 261] width 124 height 43
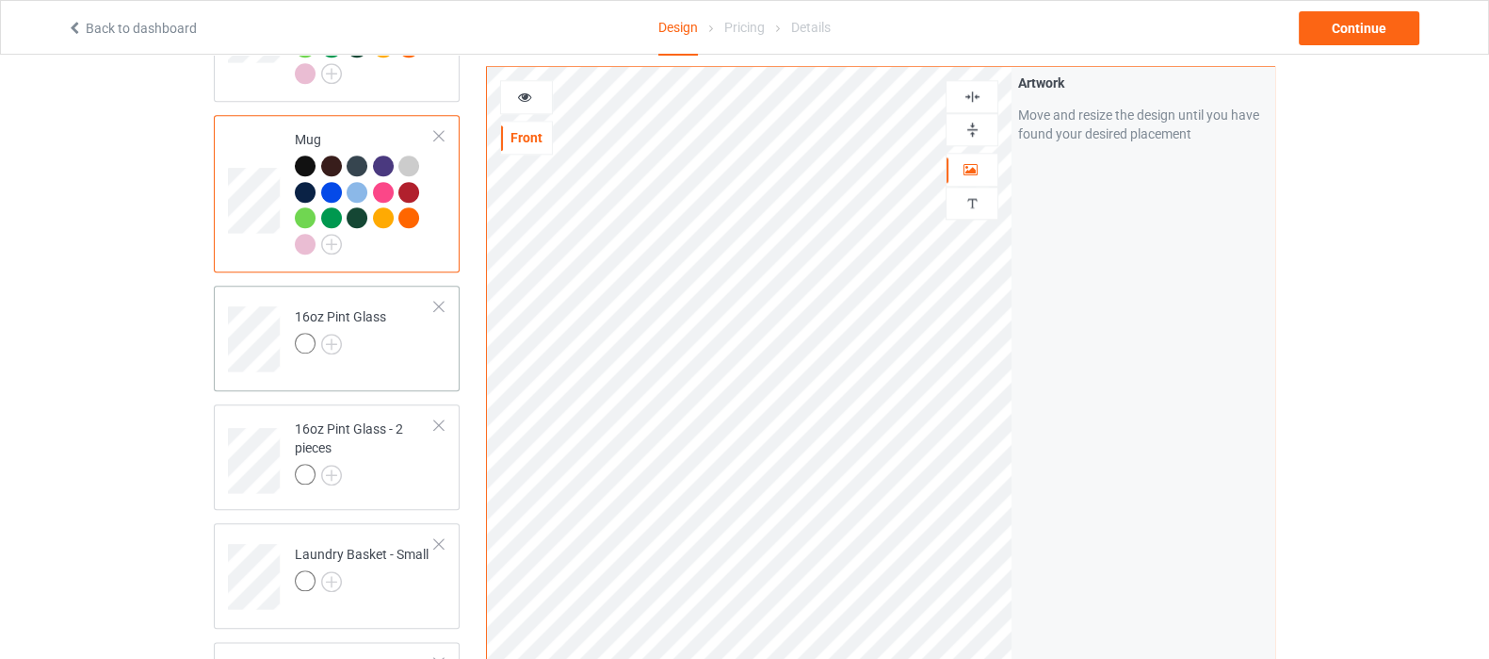
scroll to position [2708, 0]
click at [333, 333] on img at bounding box center [331, 343] width 21 height 21
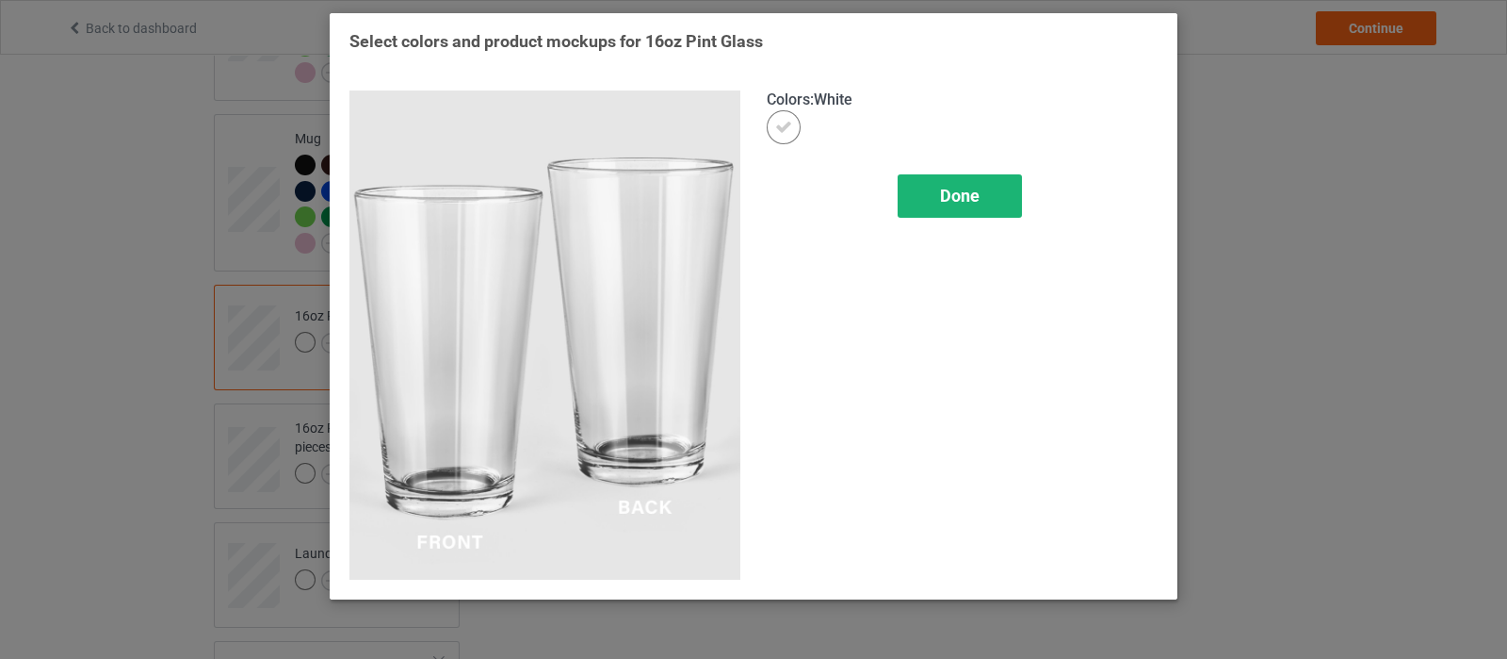
click at [979, 179] on div "Done" at bounding box center [960, 195] width 124 height 43
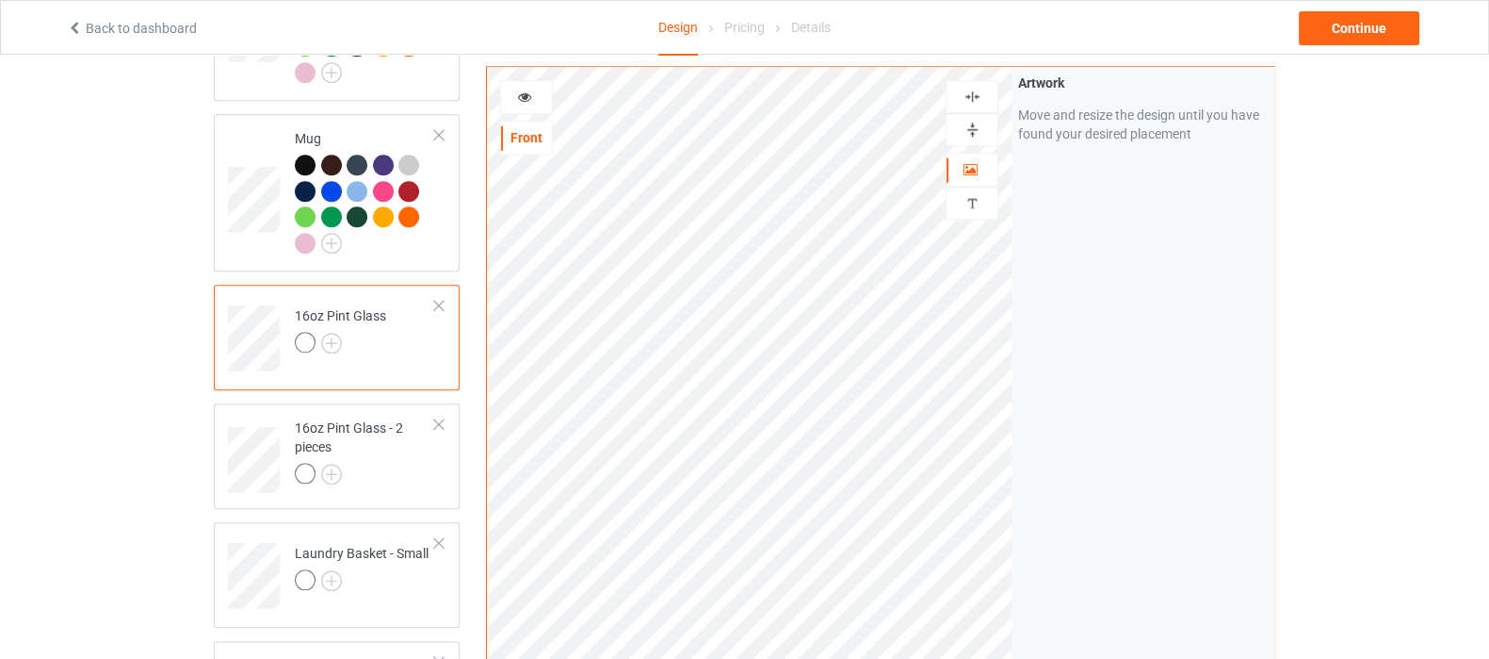
click at [964, 124] on img at bounding box center [973, 130] width 18 height 18
click at [985, 136] on div at bounding box center [972, 130] width 51 height 18
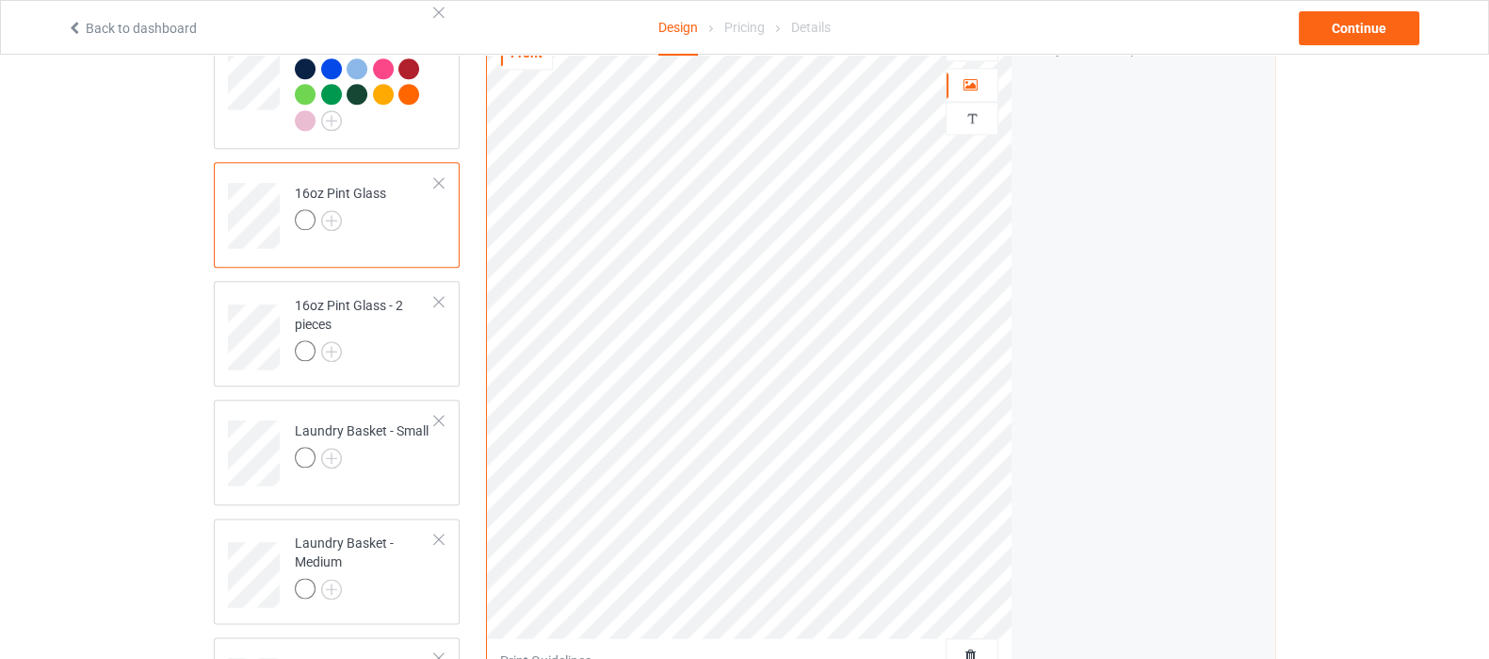
scroll to position [2708, 0]
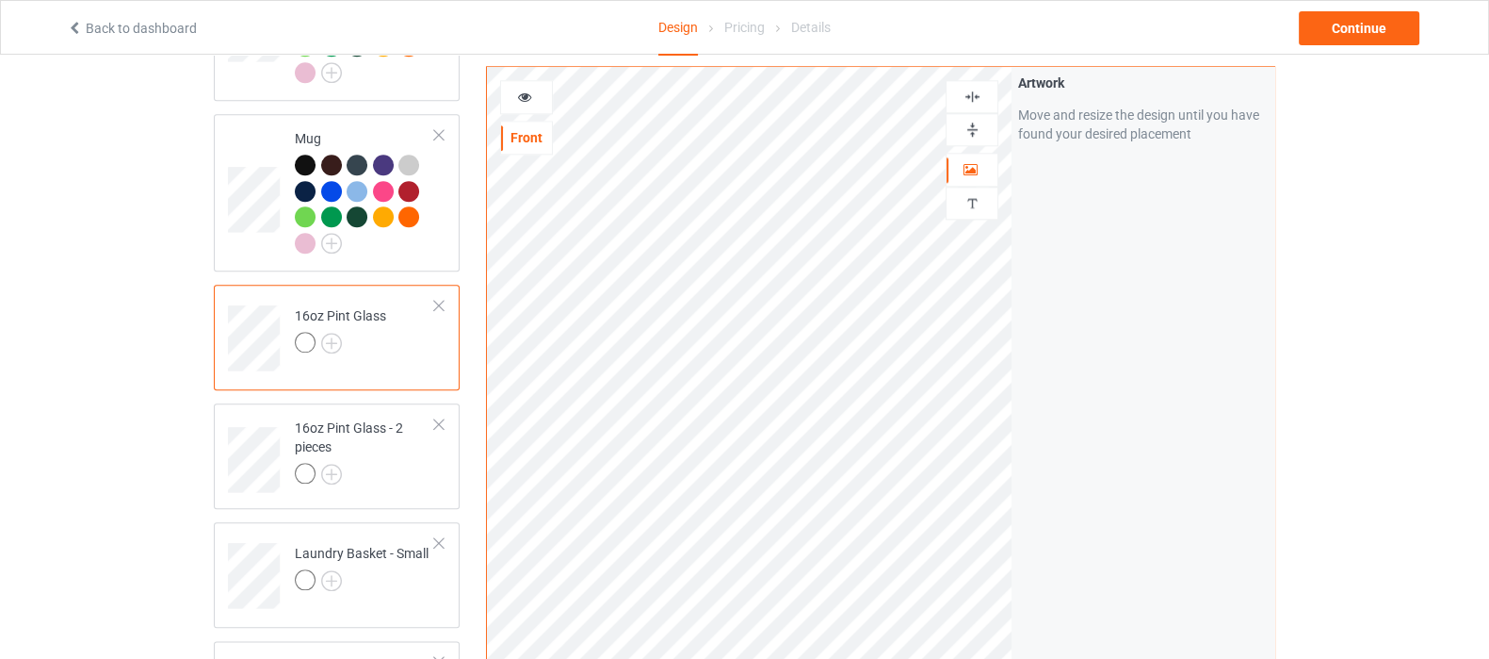
click at [979, 115] on div at bounding box center [972, 129] width 53 height 33
click at [975, 132] on img at bounding box center [973, 130] width 18 height 18
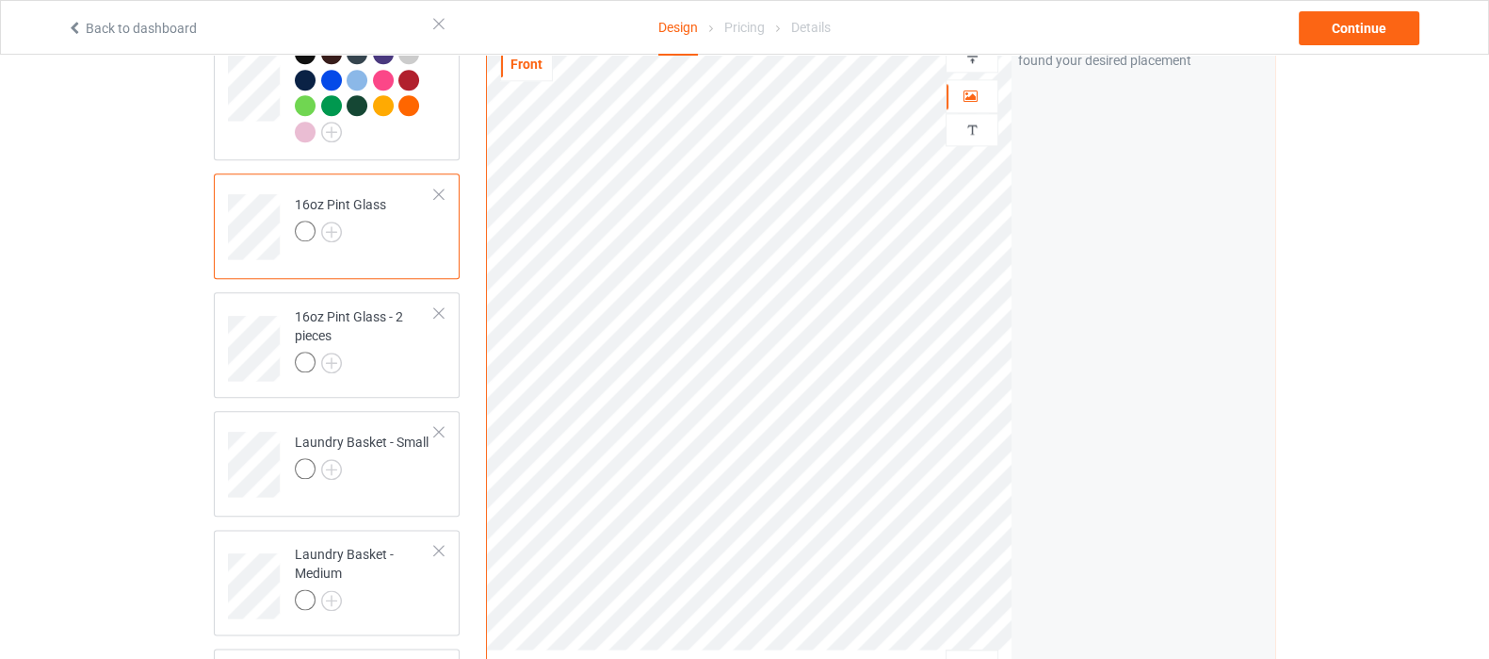
scroll to position [2943, 0]
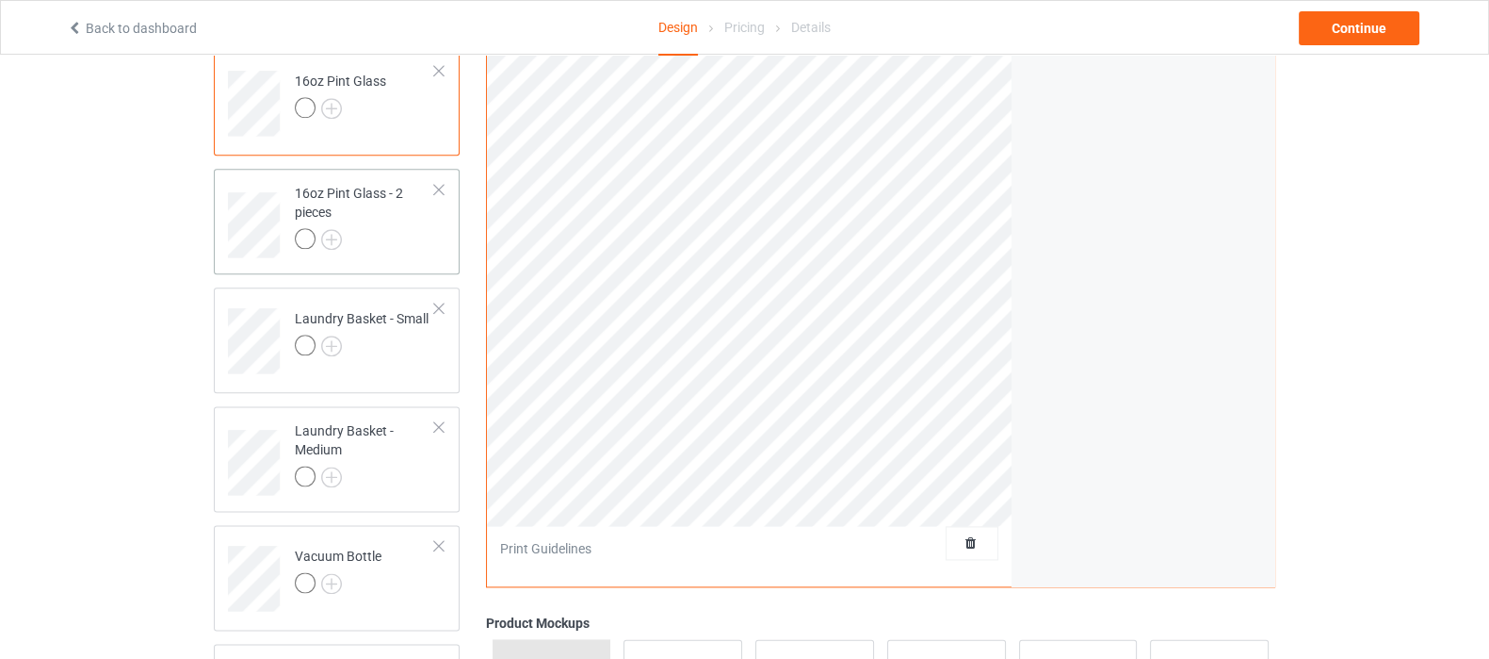
click at [403, 190] on div "16oz Pint Glass - 2 pieces" at bounding box center [365, 216] width 140 height 64
click at [325, 335] on img at bounding box center [331, 345] width 21 height 21
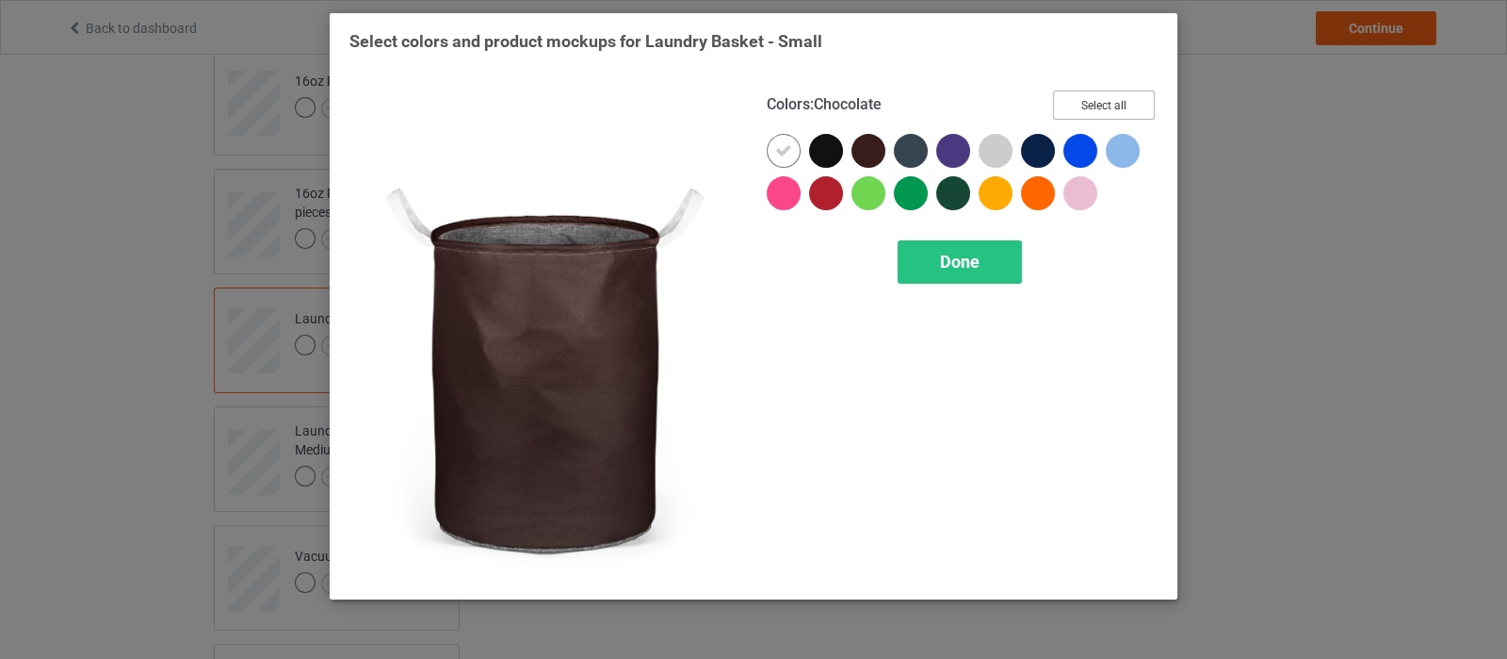
click at [1098, 107] on button "Select all" at bounding box center [1104, 104] width 102 height 29
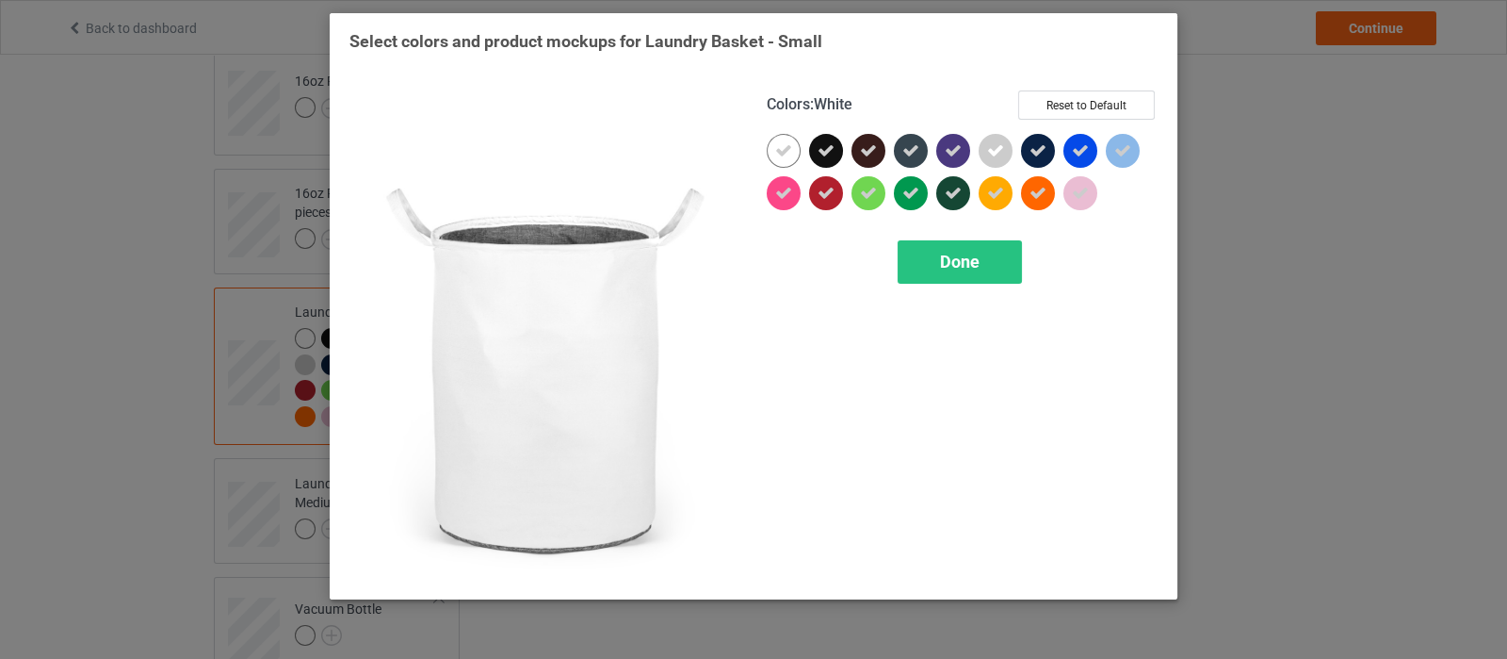
drag, startPoint x: 789, startPoint y: 153, endPoint x: 969, endPoint y: 301, distance: 233.6
click at [789, 153] on icon at bounding box center [783, 150] width 17 height 17
click at [948, 269] on span "Done" at bounding box center [960, 262] width 40 height 20
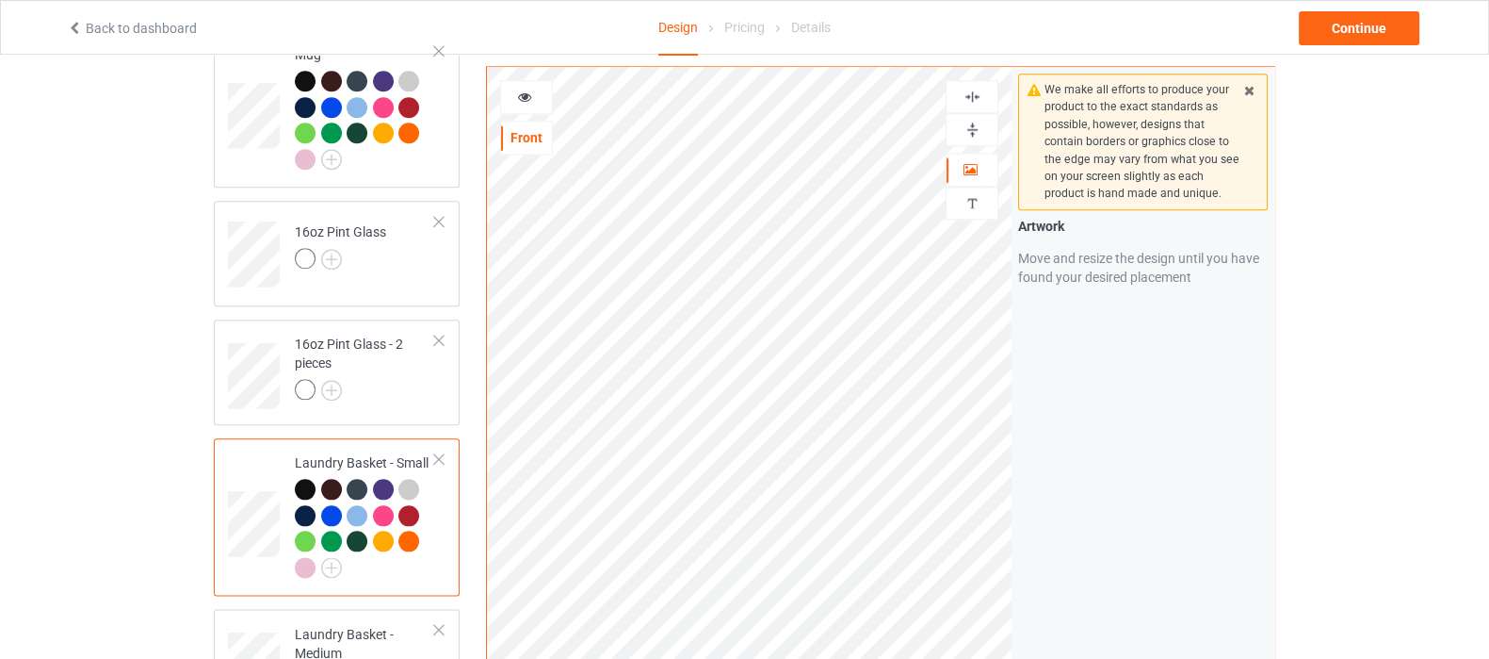
scroll to position [2708, 0]
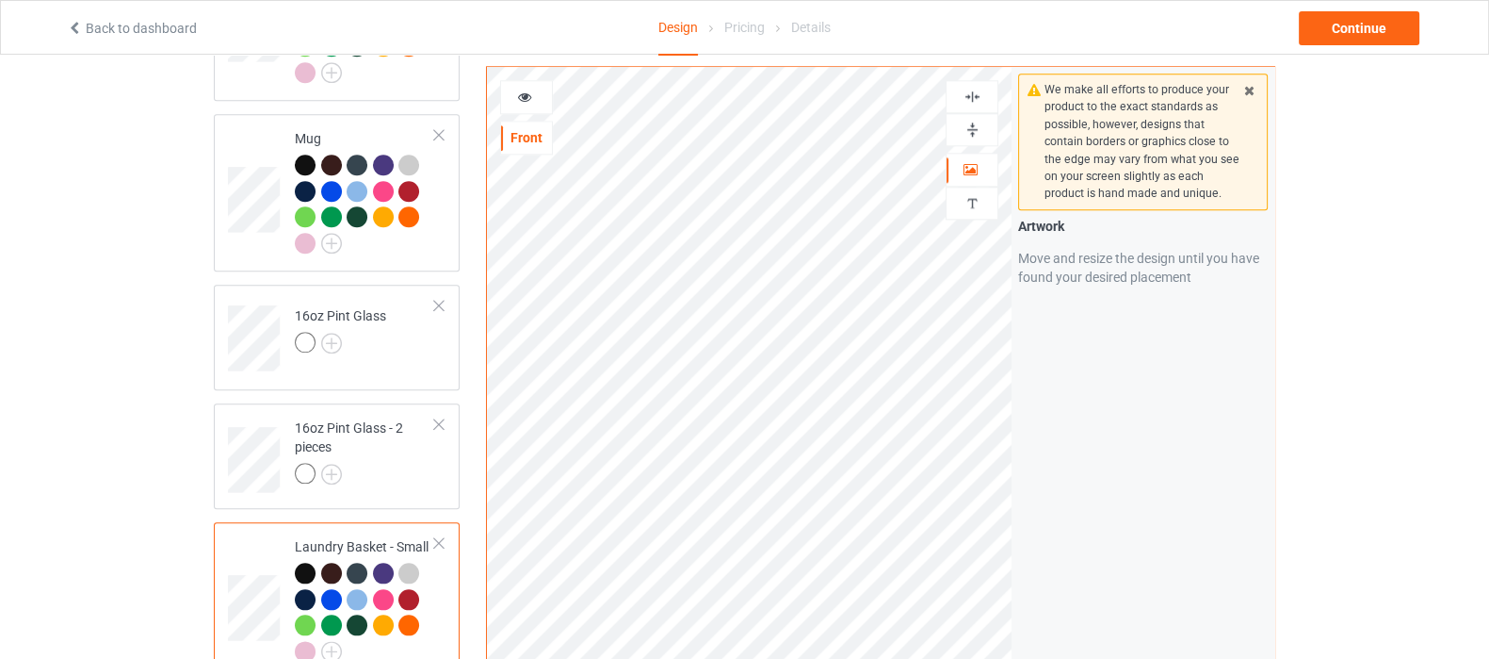
click at [967, 128] on img at bounding box center [973, 130] width 18 height 18
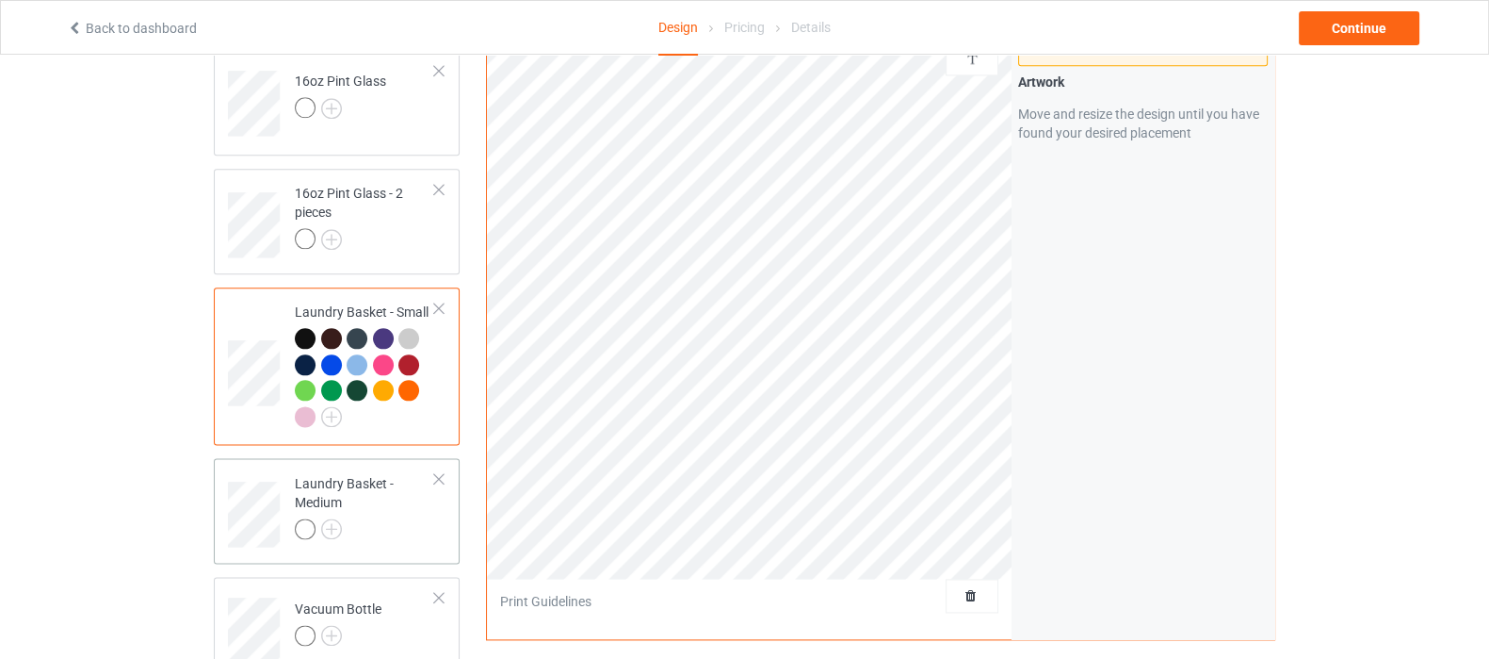
scroll to position [2943, 0]
click at [338, 518] on img at bounding box center [331, 528] width 21 height 21
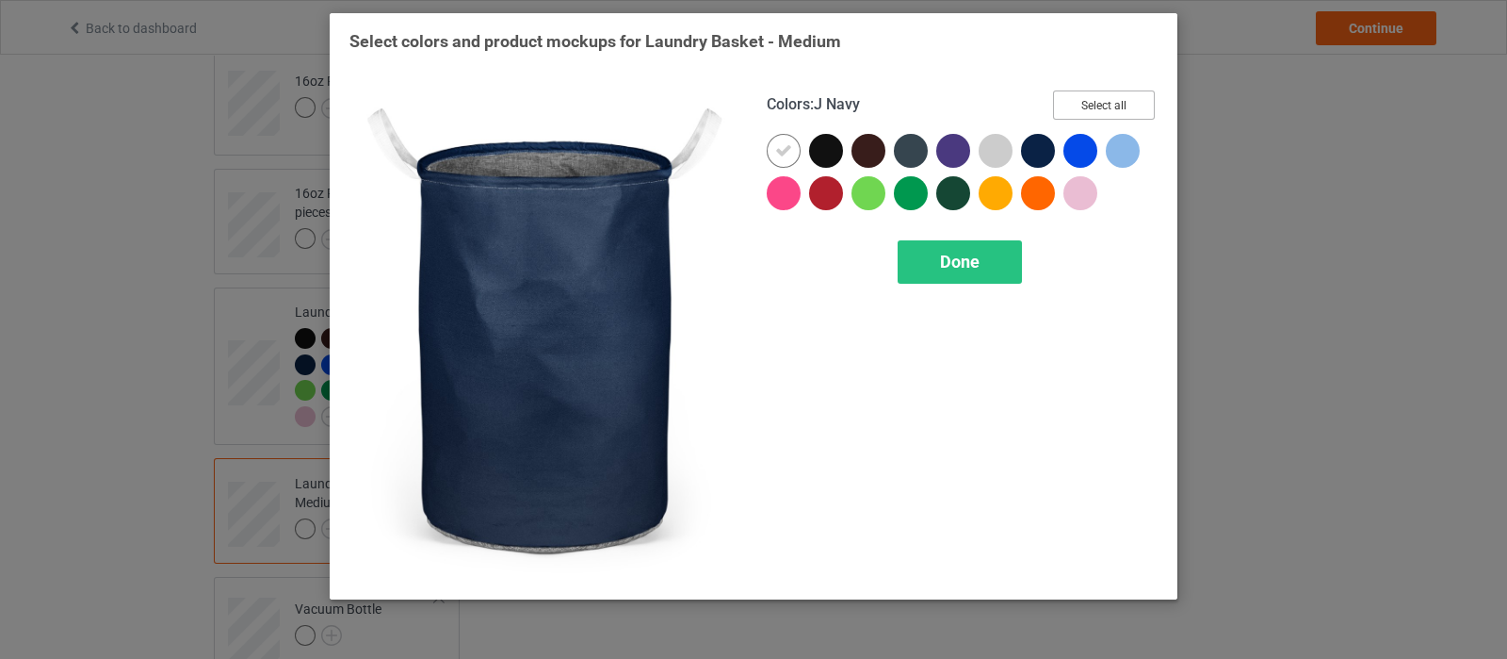
click at [1062, 93] on button "Select all" at bounding box center [1104, 104] width 102 height 29
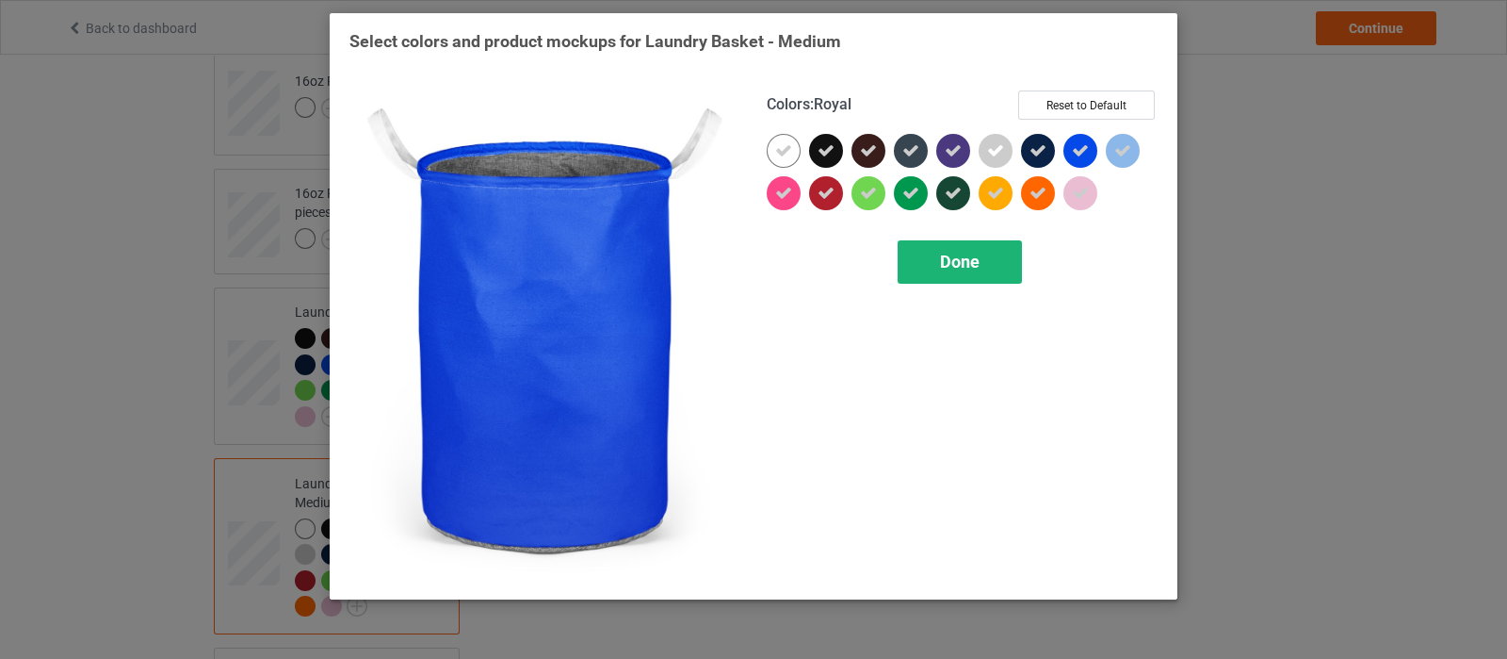
click at [930, 274] on div "Done" at bounding box center [960, 261] width 124 height 43
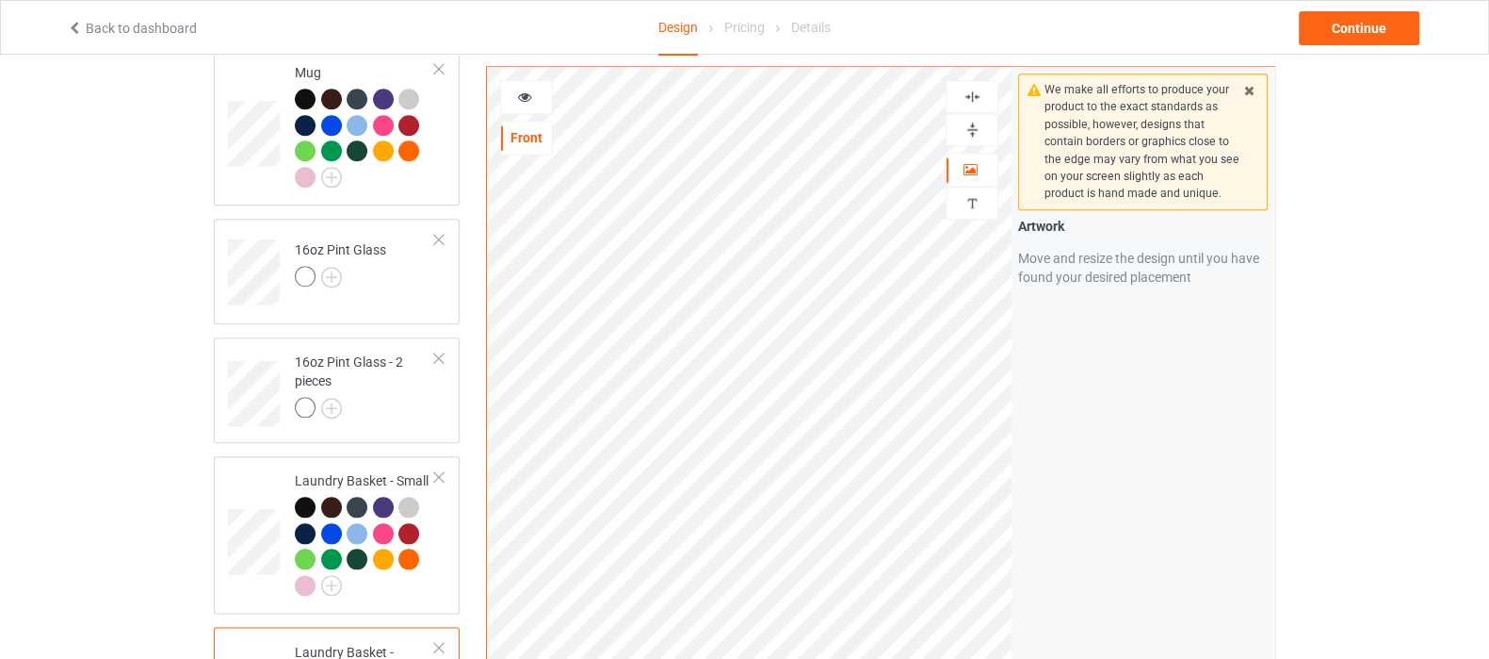
scroll to position [2708, 0]
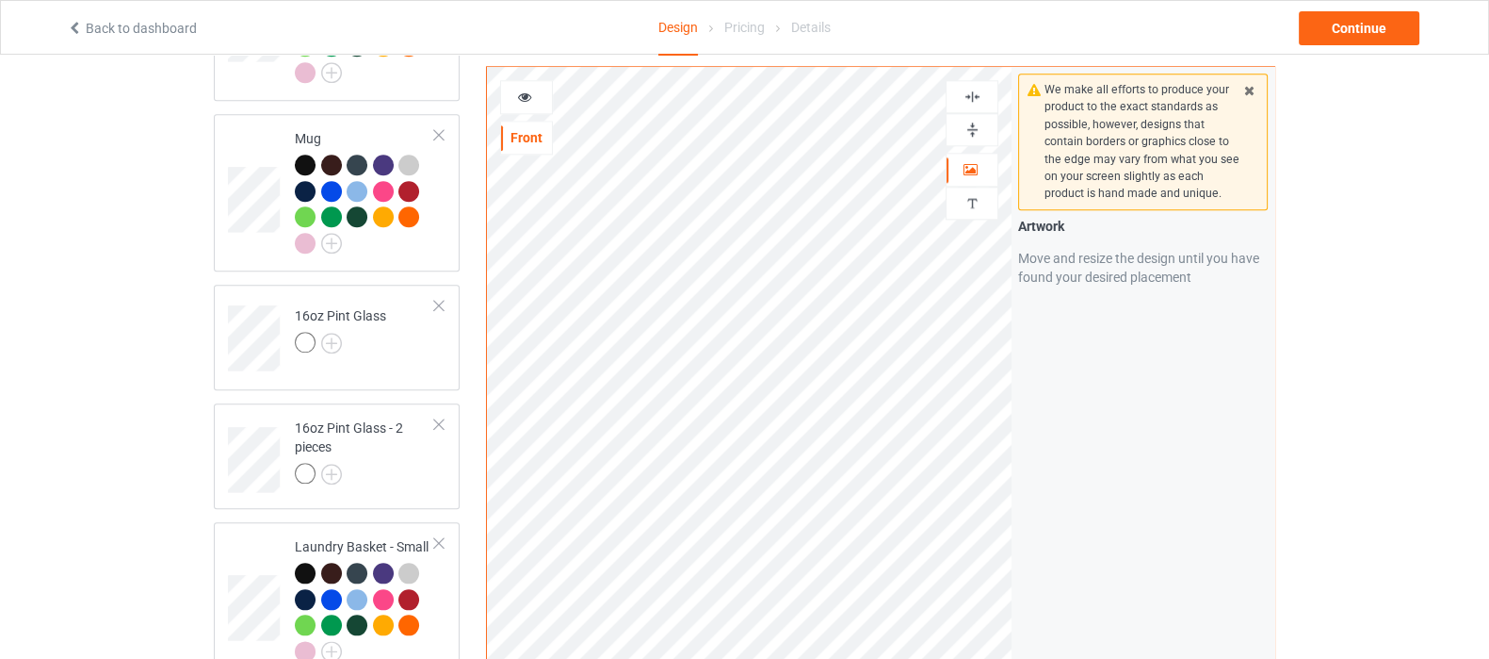
click at [966, 130] on img at bounding box center [973, 130] width 18 height 18
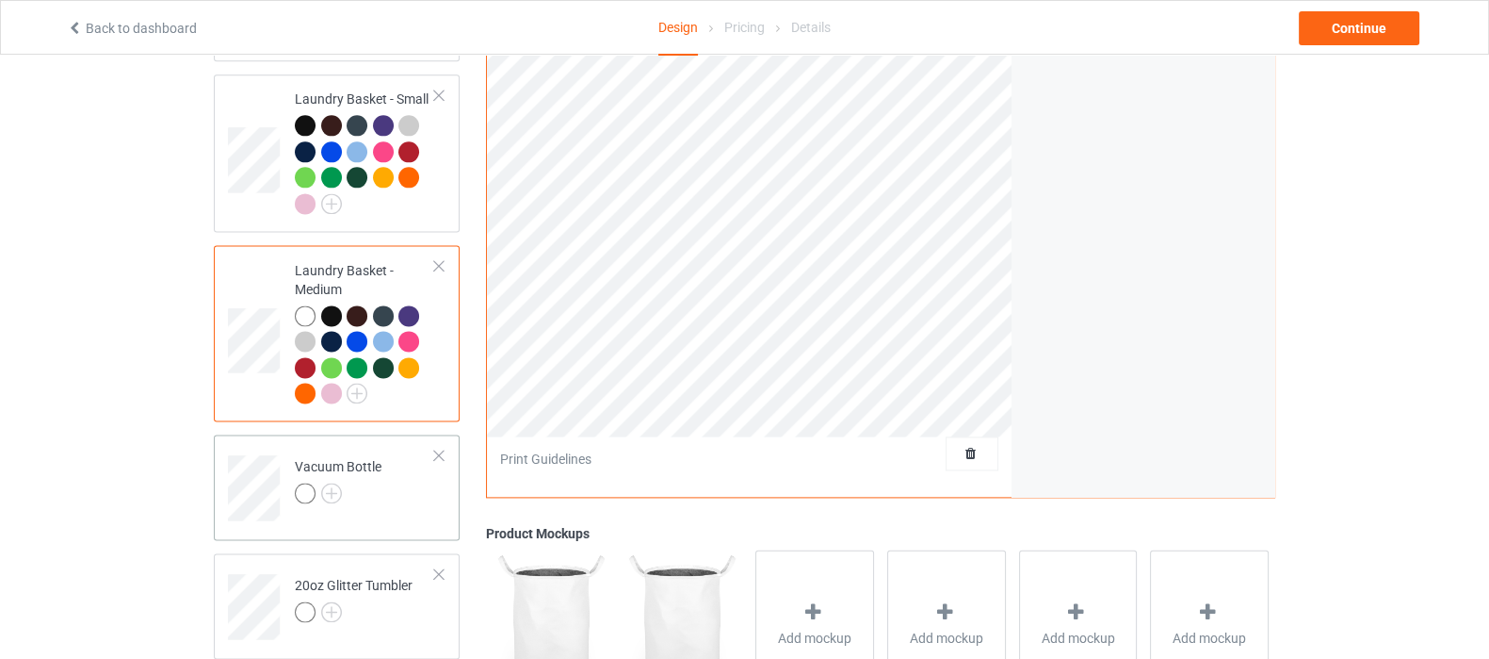
scroll to position [3179, 0]
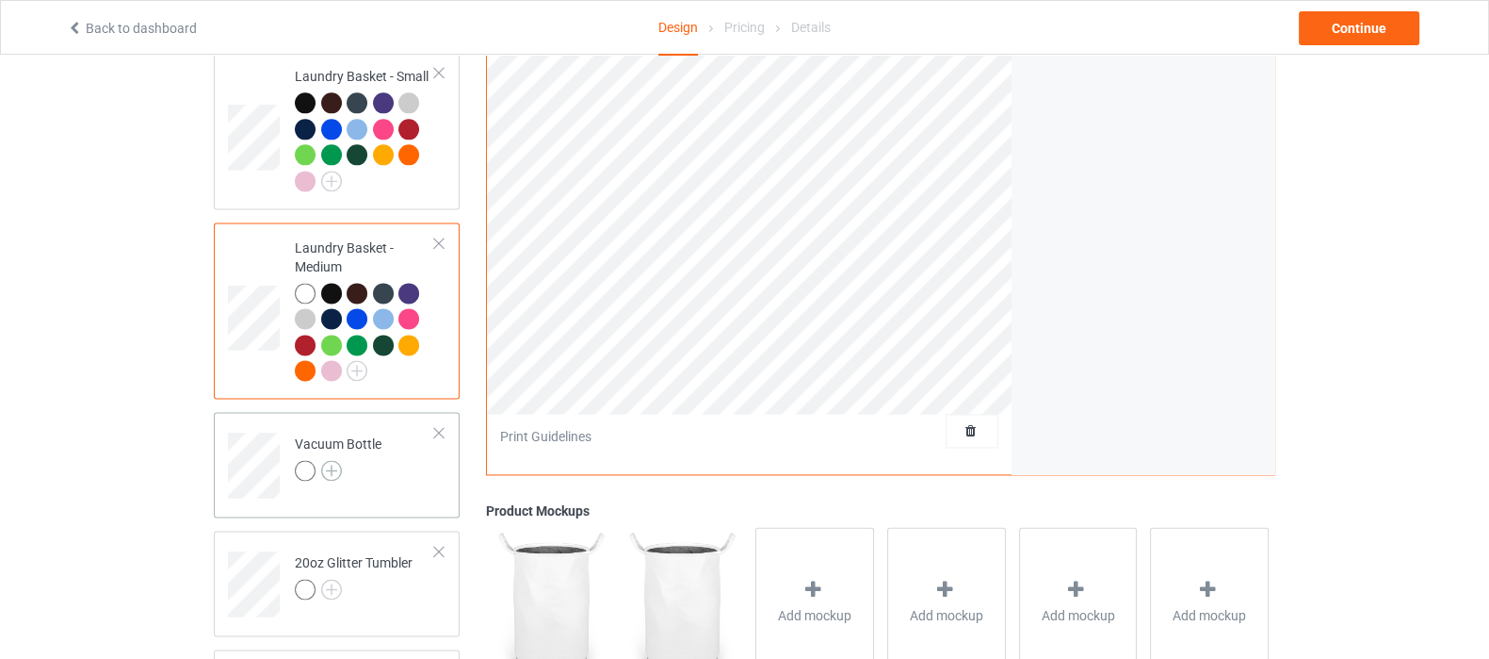
click at [331, 460] on img at bounding box center [331, 470] width 21 height 21
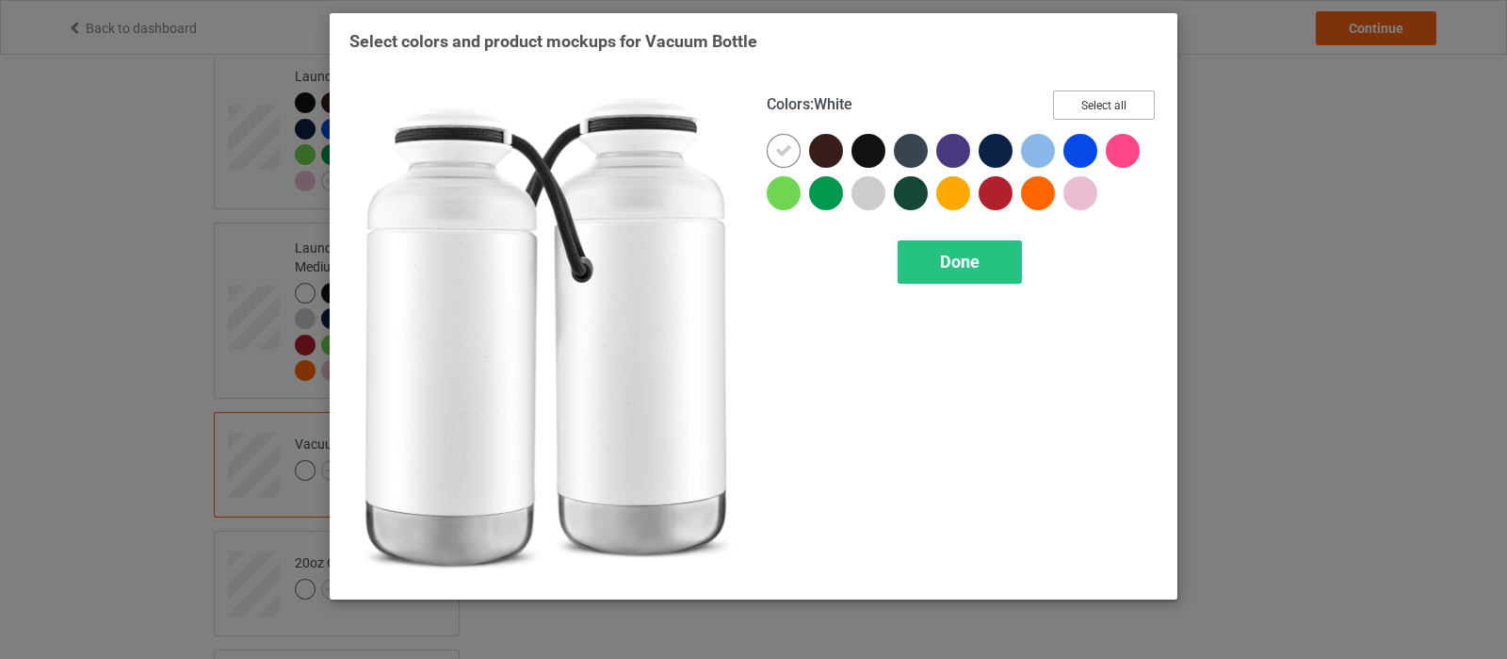
click at [1087, 106] on button "Select all" at bounding box center [1104, 104] width 102 height 29
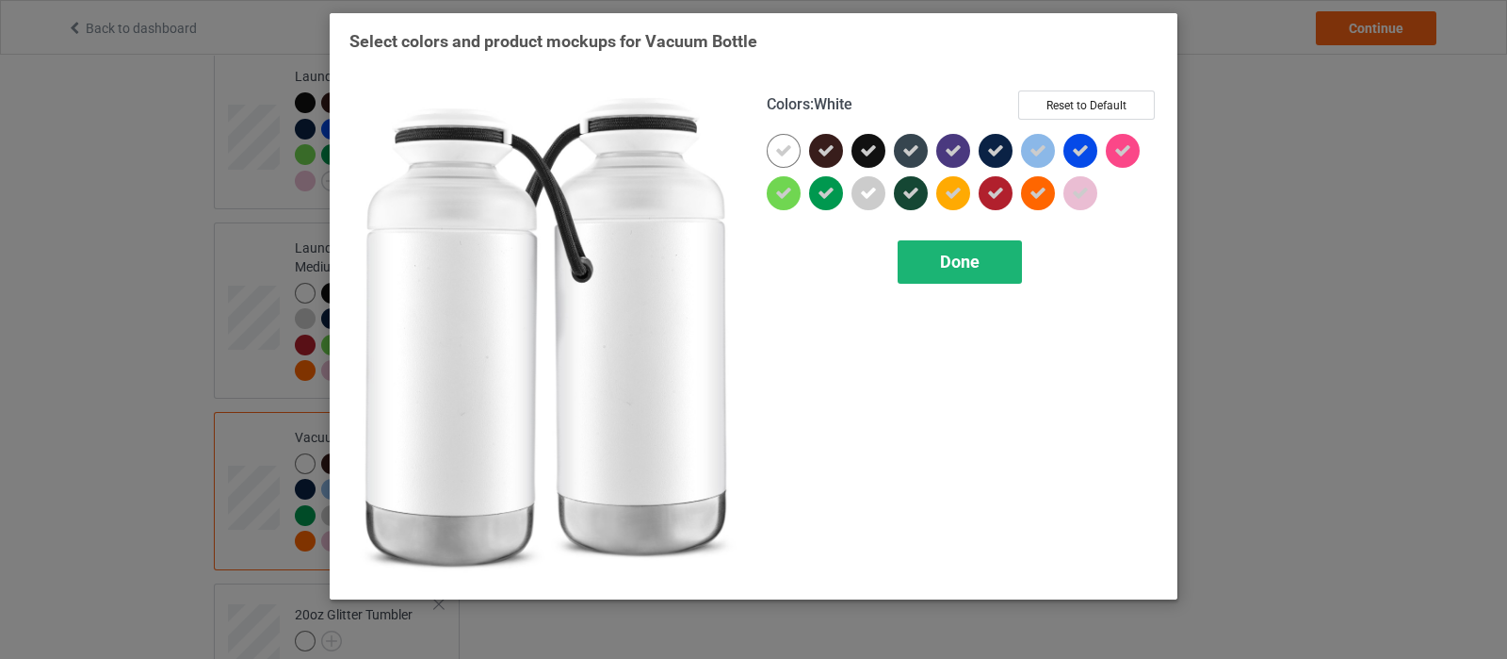
drag, startPoint x: 786, startPoint y: 157, endPoint x: 900, endPoint y: 247, distance: 144.9
click at [797, 157] on div at bounding box center [784, 151] width 34 height 34
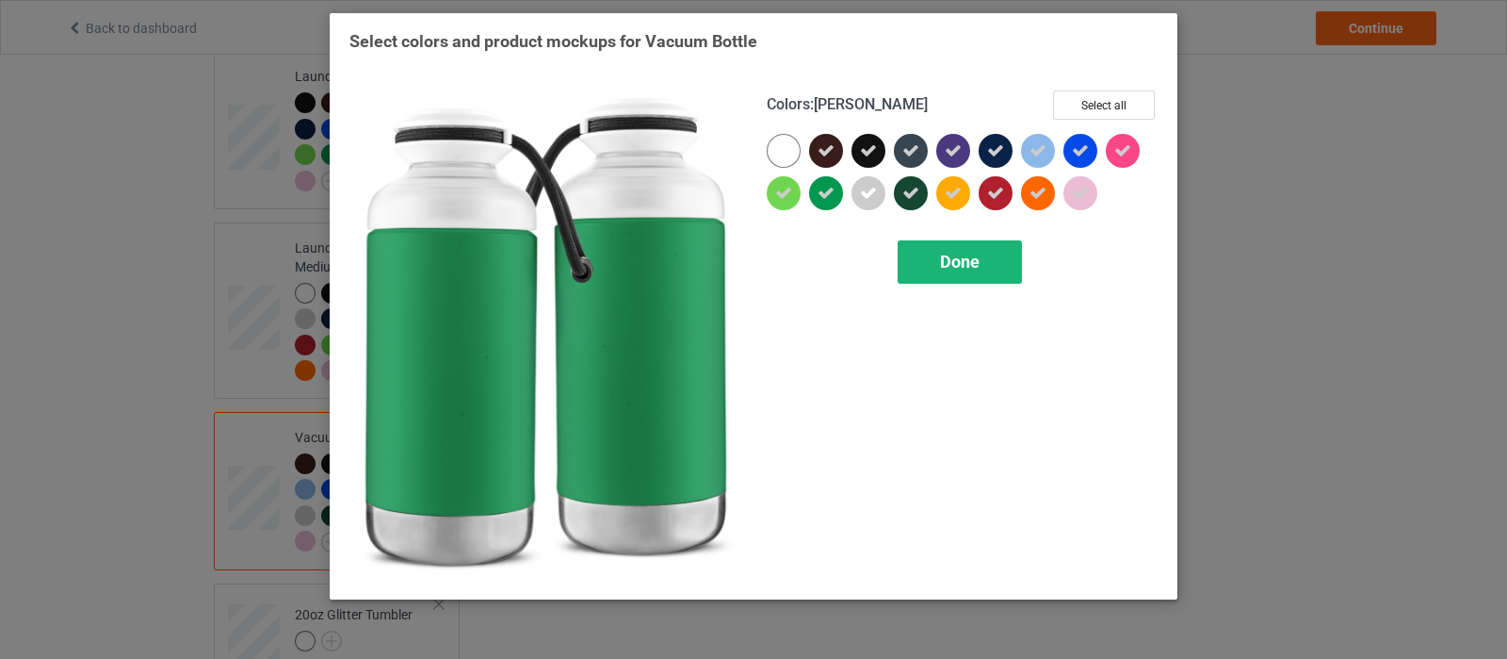
click at [925, 261] on div "Done" at bounding box center [960, 261] width 124 height 43
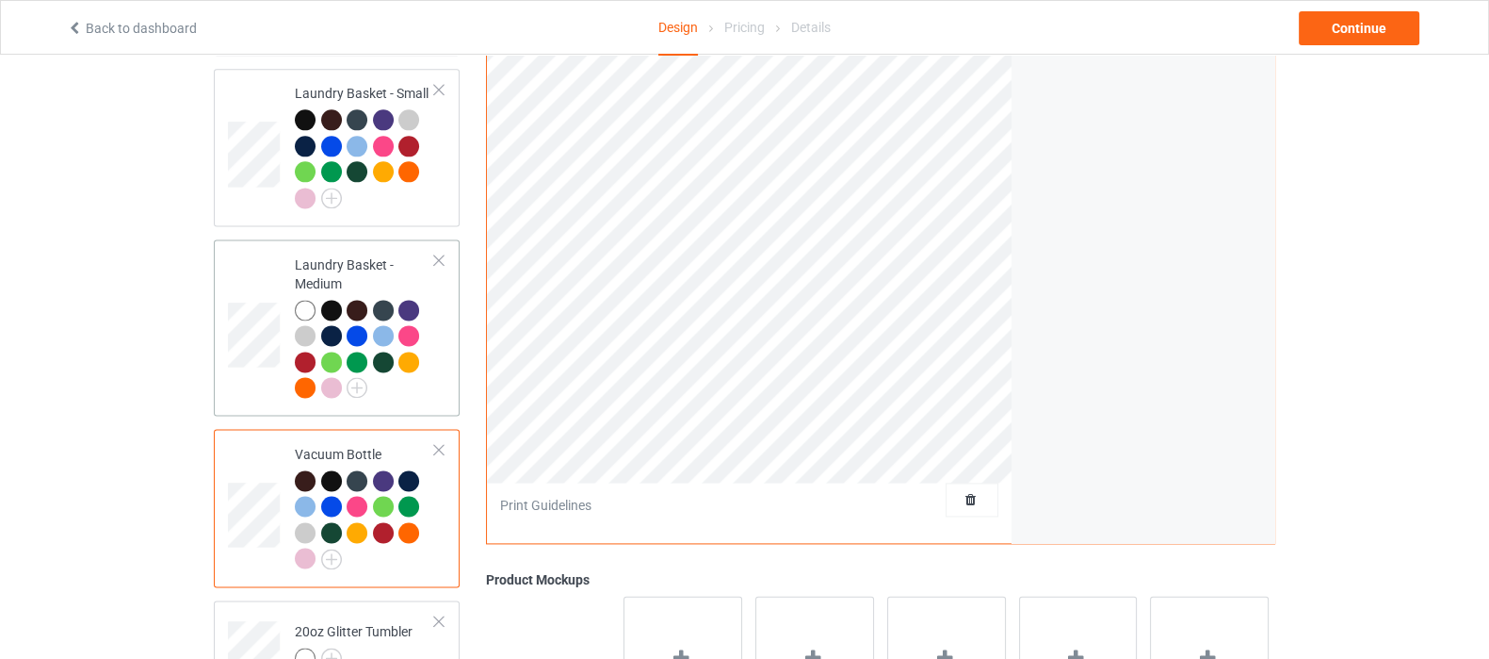
scroll to position [2943, 0]
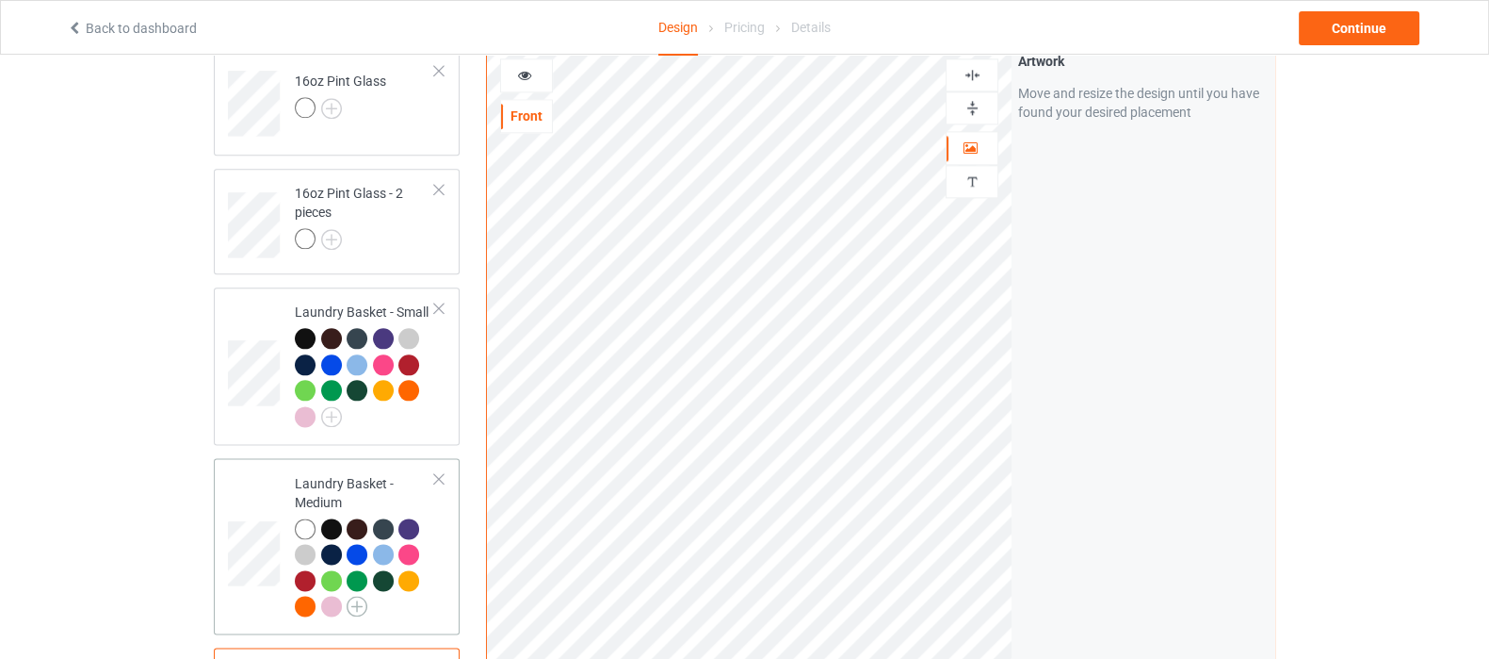
click at [359, 595] on img at bounding box center [357, 605] width 21 height 21
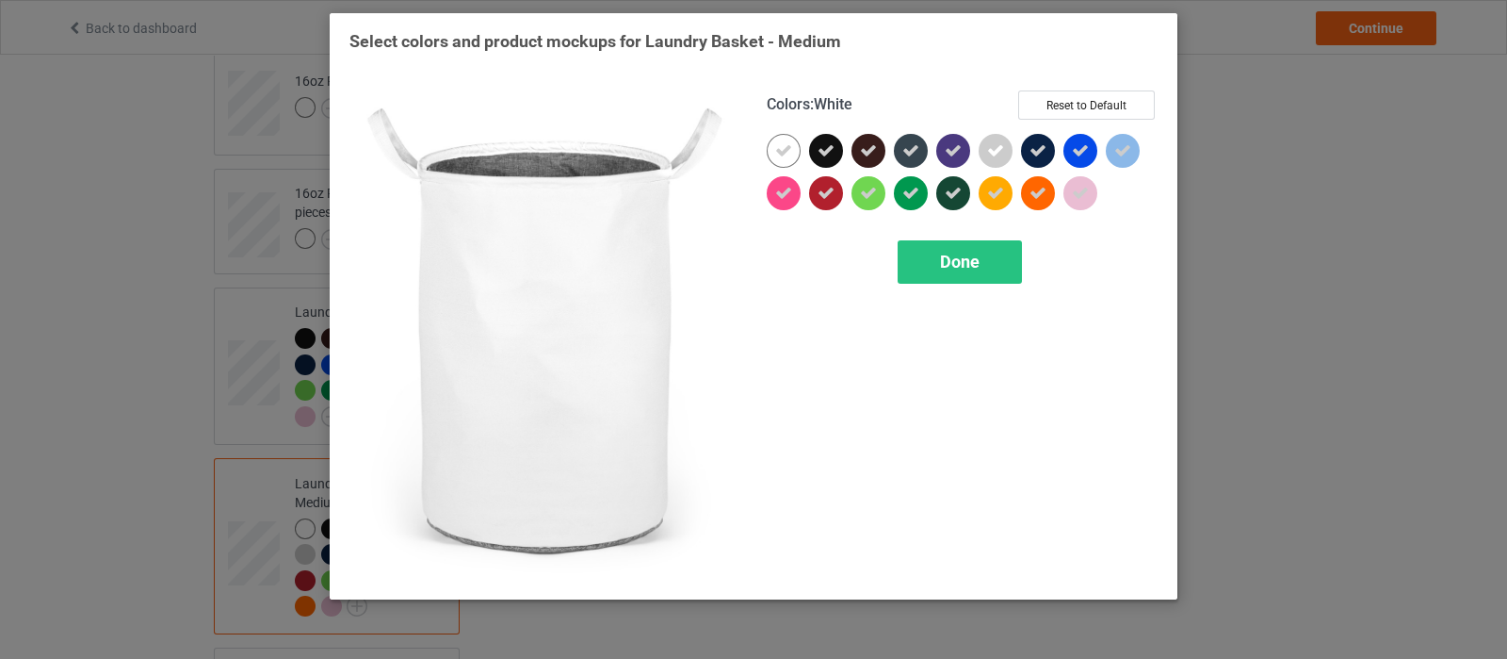
drag, startPoint x: 780, startPoint y: 142, endPoint x: 805, endPoint y: 172, distance: 39.4
click at [781, 142] on icon at bounding box center [783, 150] width 17 height 17
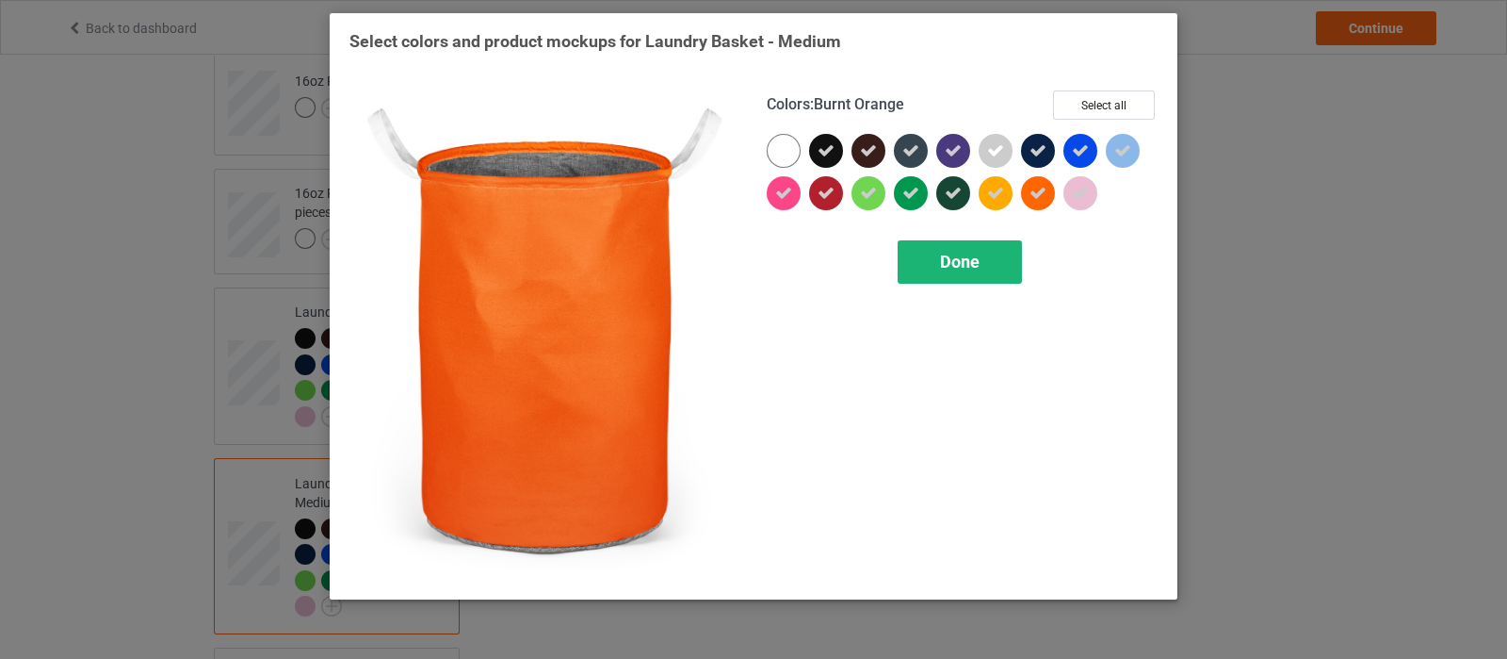
click at [954, 279] on div "Done" at bounding box center [960, 261] width 124 height 43
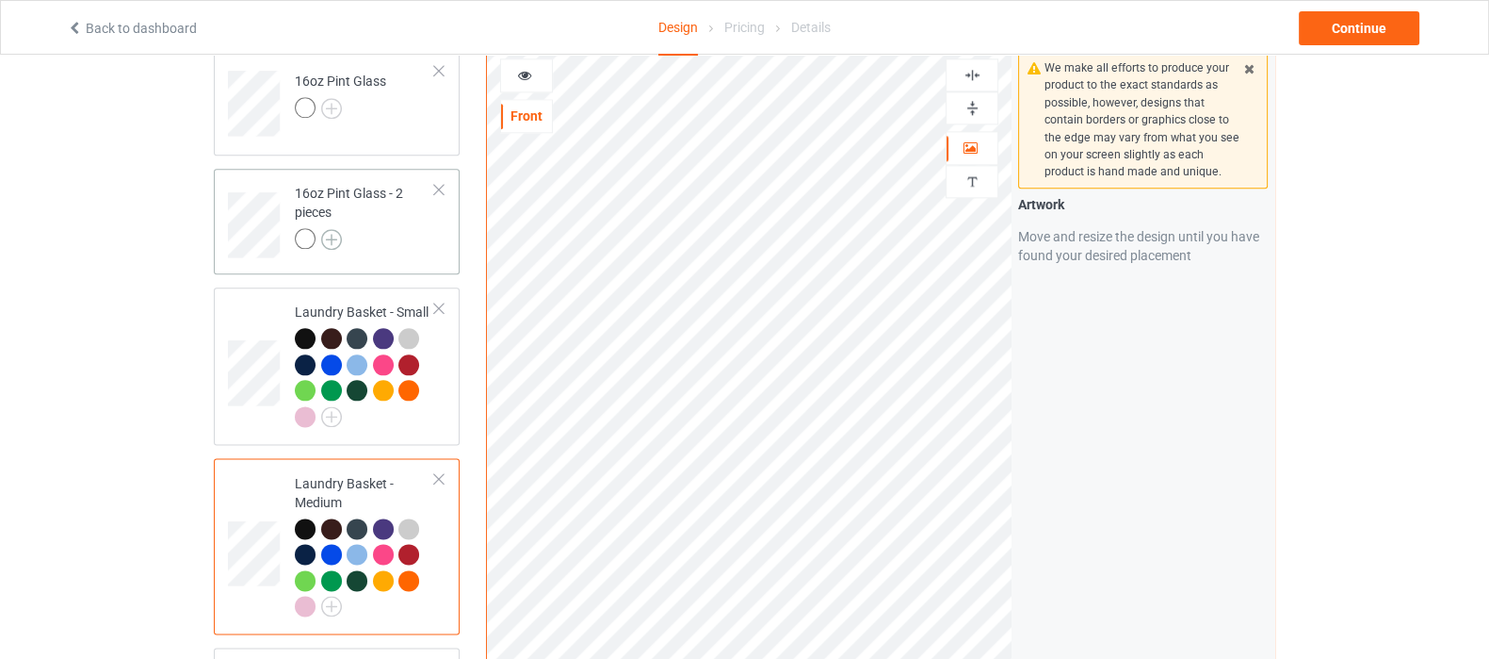
click at [330, 229] on img at bounding box center [331, 239] width 21 height 21
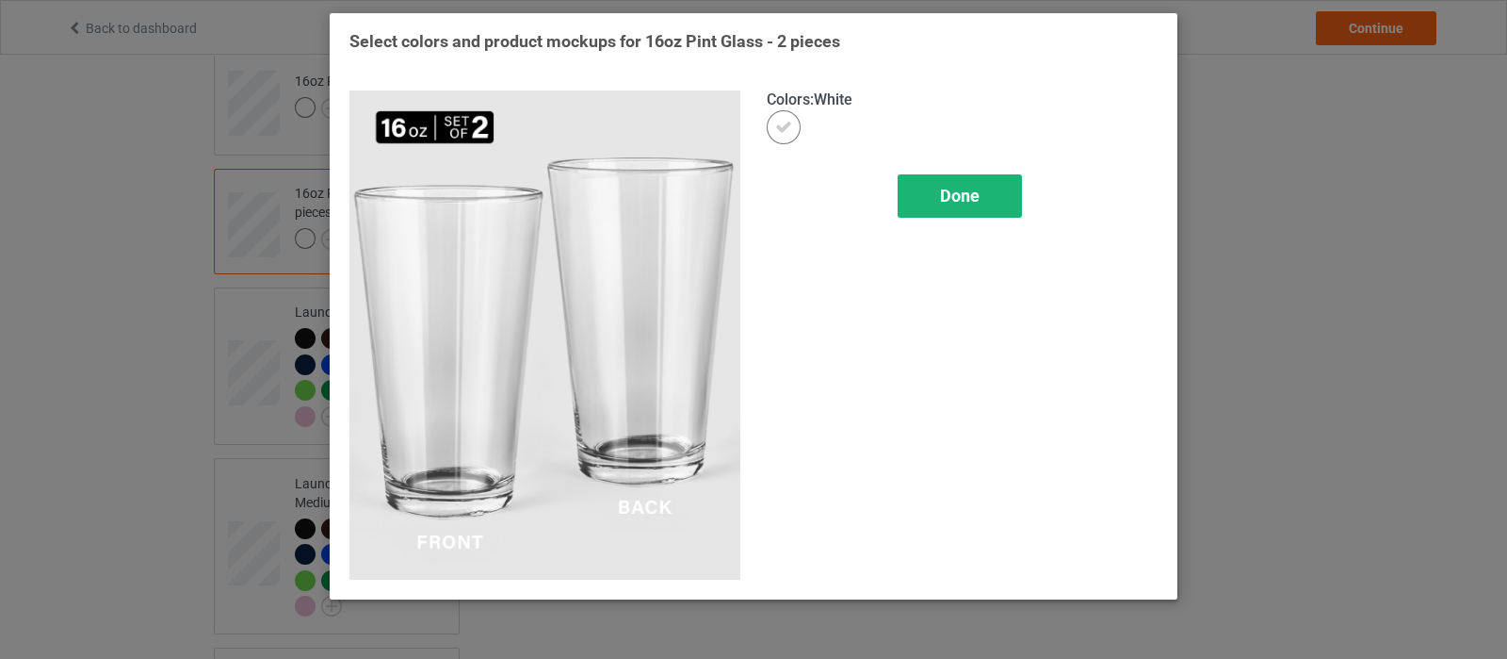
click at [950, 192] on span "Done" at bounding box center [960, 196] width 40 height 20
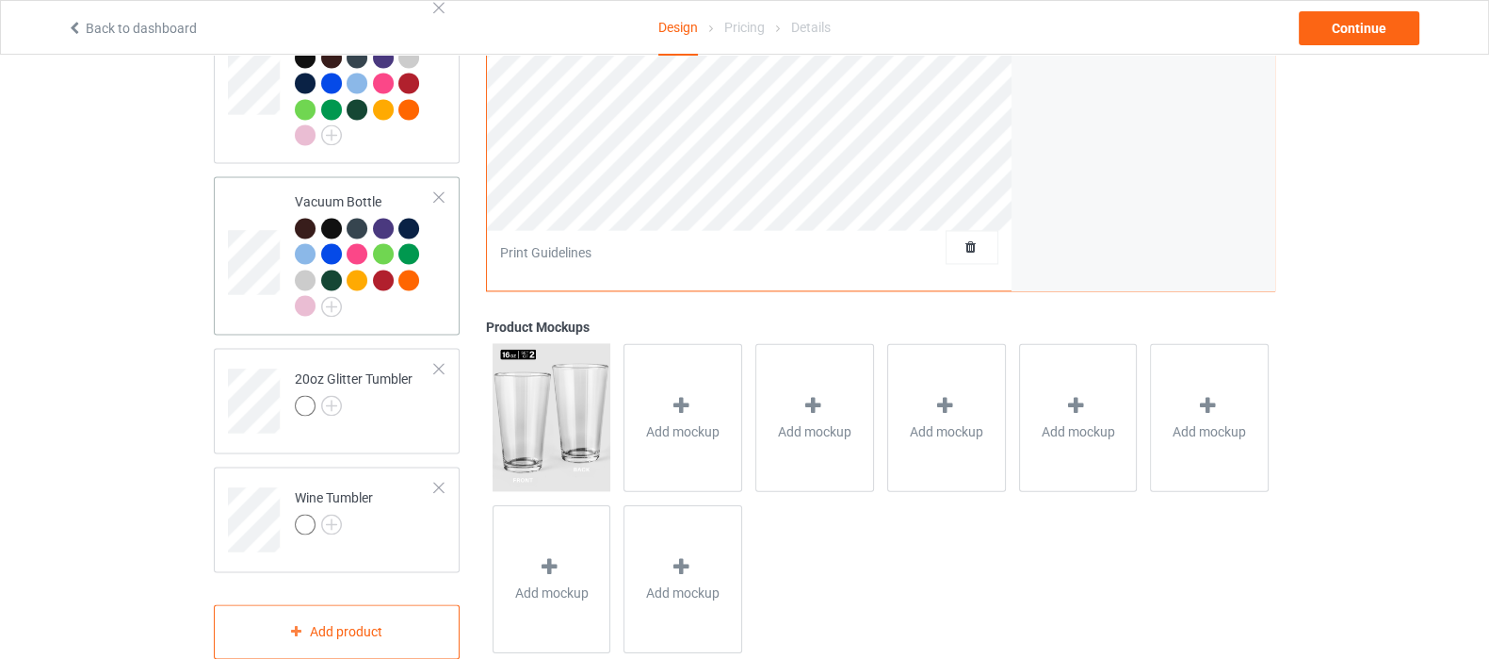
scroll to position [3179, 0]
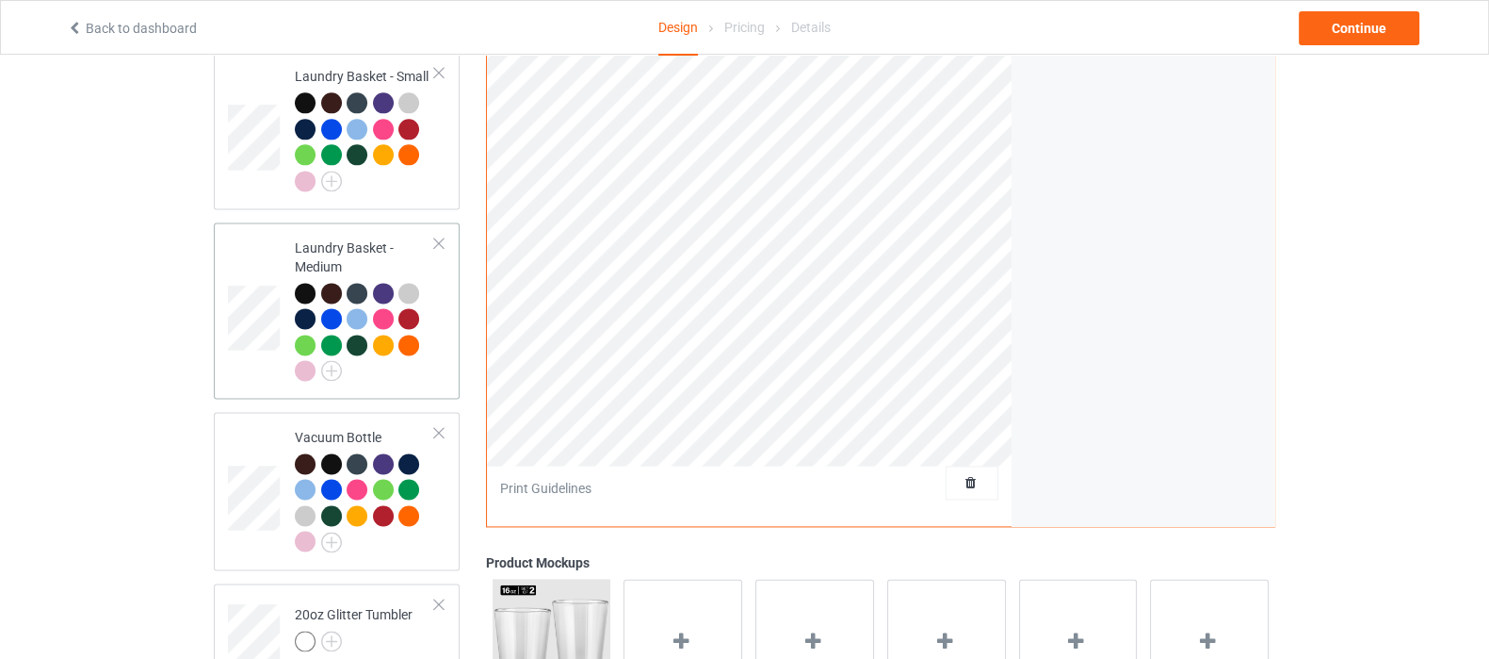
click at [395, 352] on div at bounding box center [365, 335] width 140 height 104
click at [400, 534] on td "Vacuum Bottle" at bounding box center [365, 490] width 161 height 142
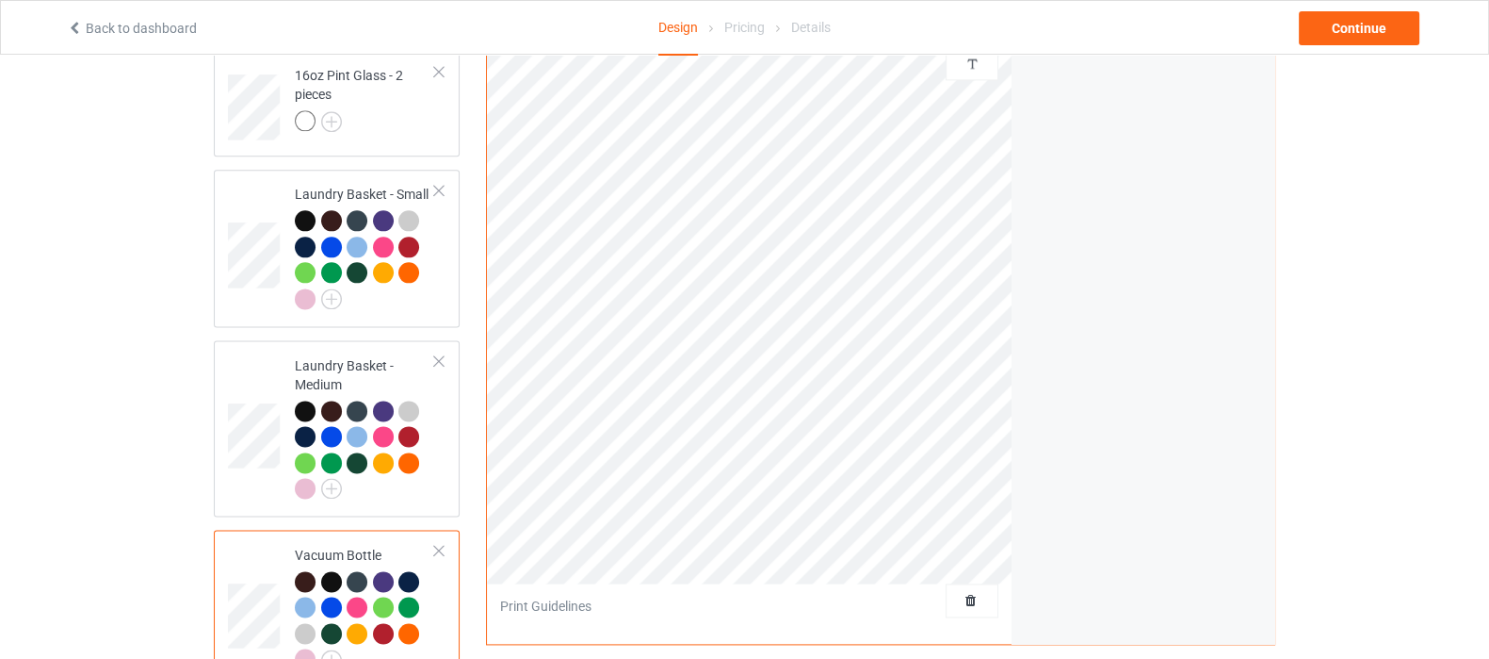
scroll to position [2708, 0]
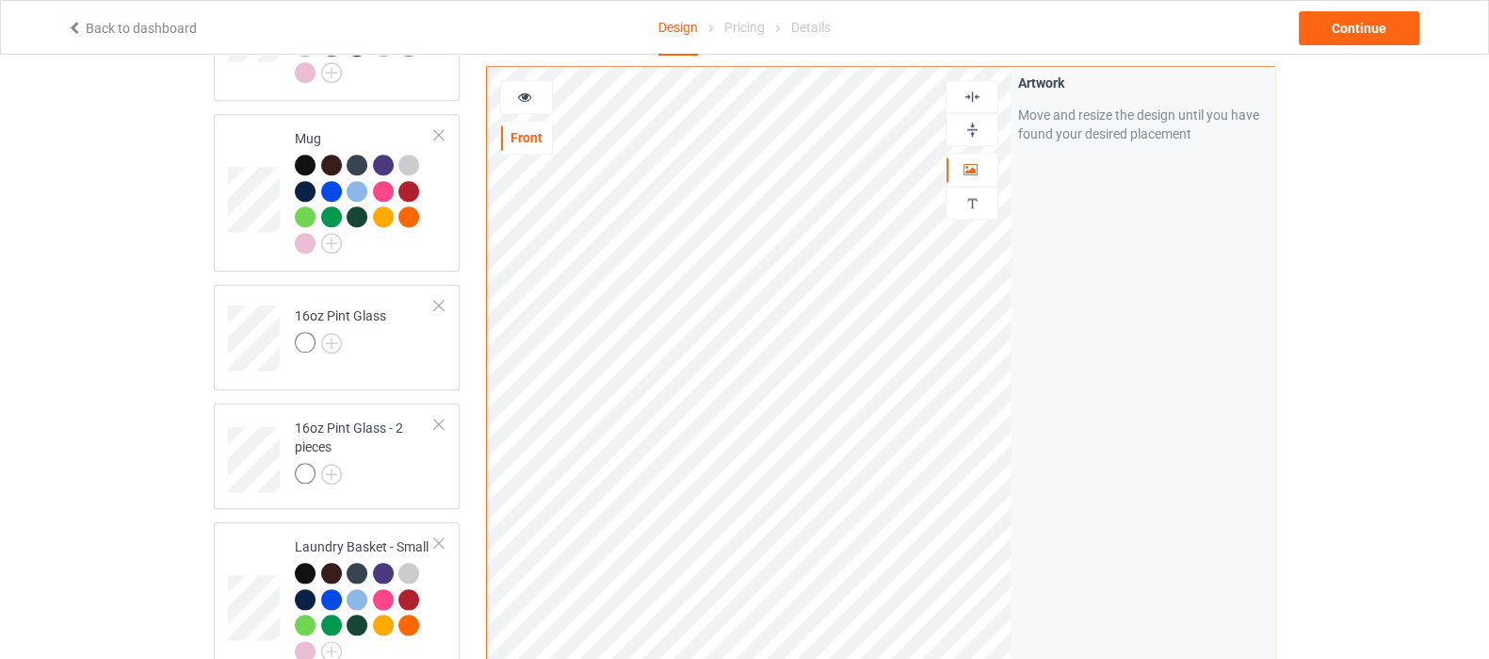
click at [984, 135] on div at bounding box center [972, 130] width 51 height 18
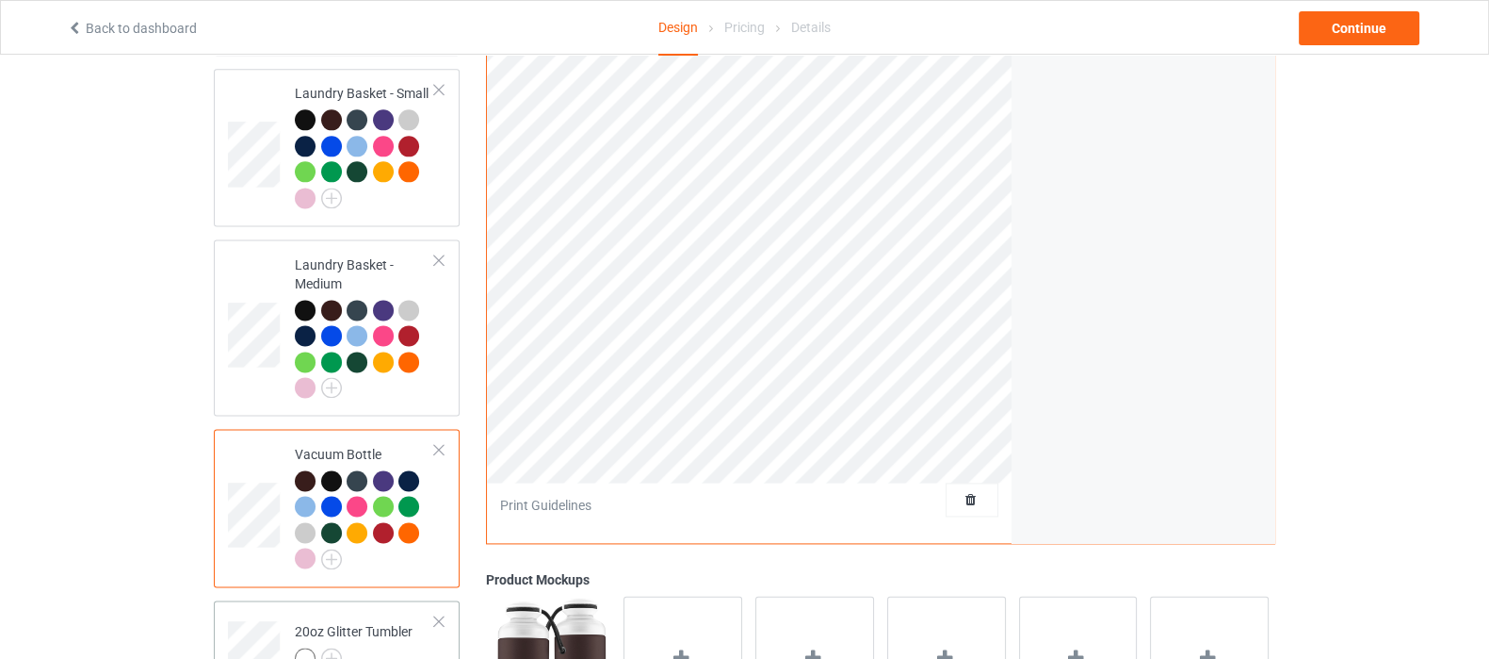
scroll to position [3414, 0]
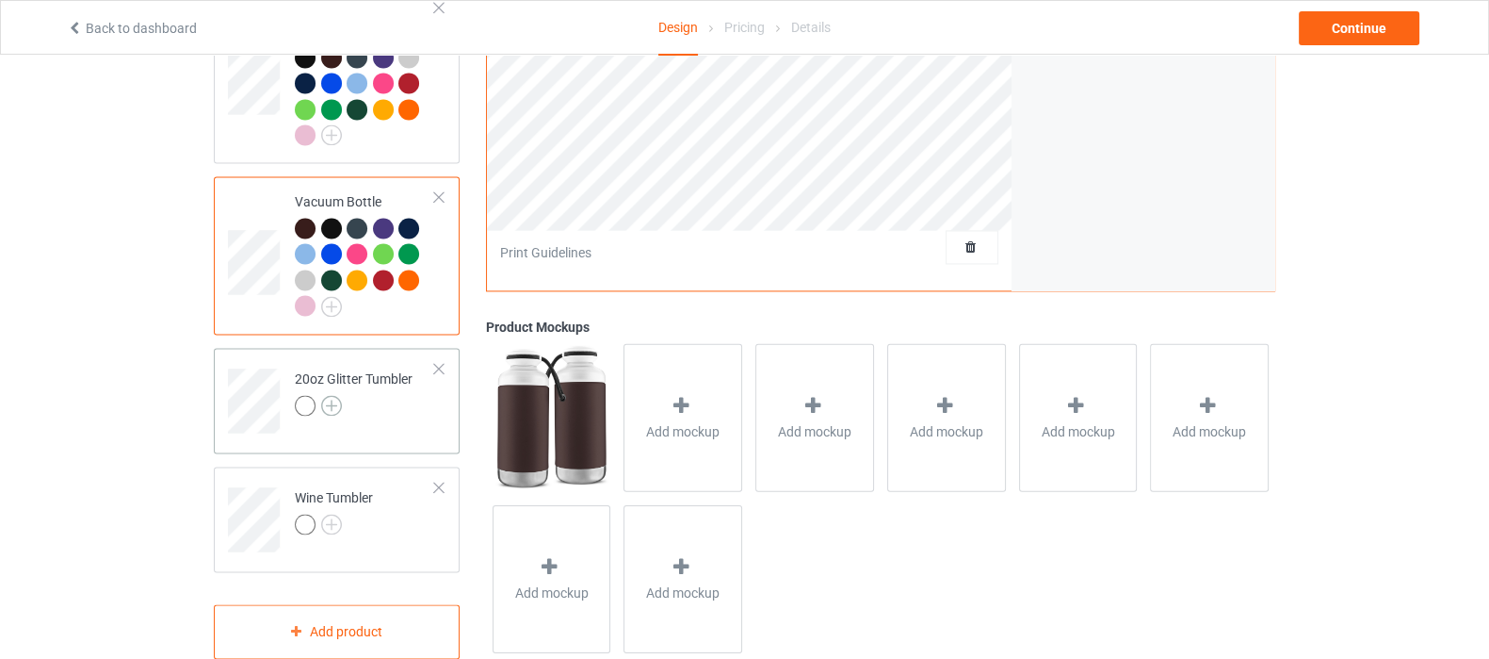
click at [325, 395] on img at bounding box center [331, 405] width 21 height 21
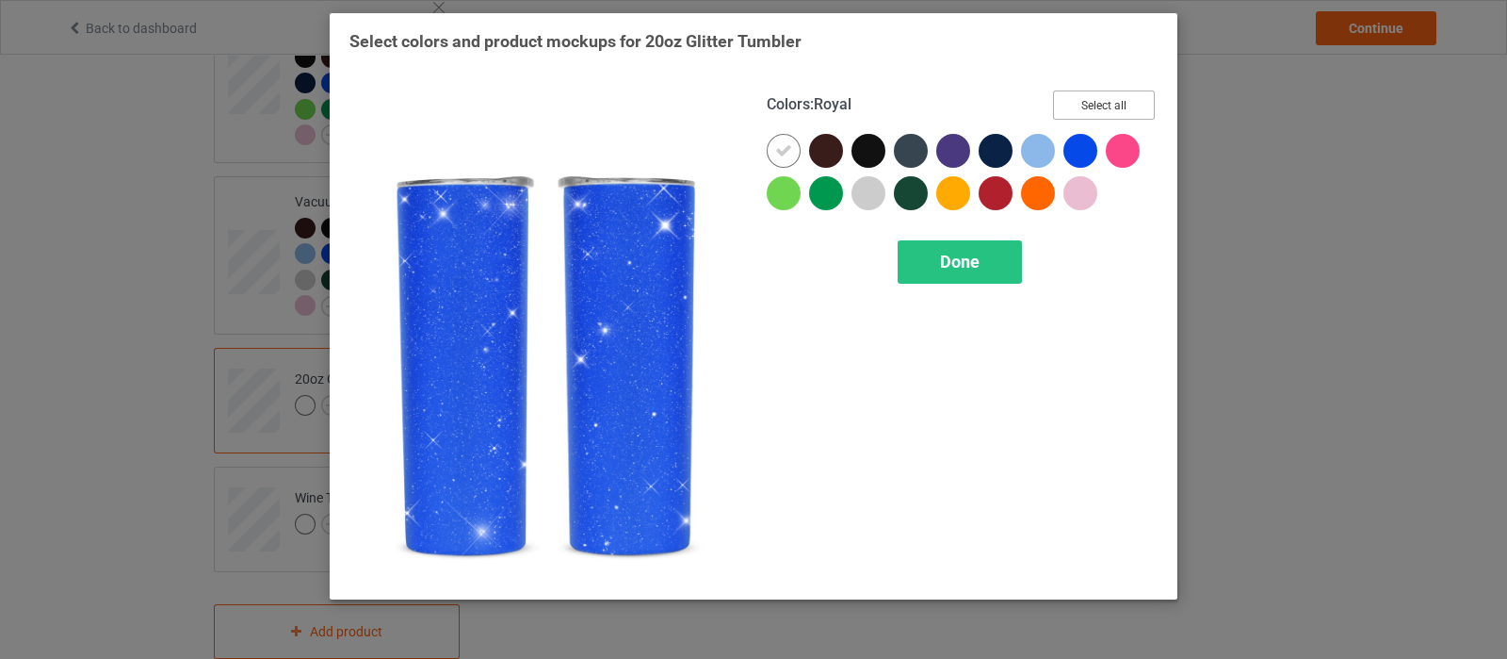
click at [1096, 113] on button "Select all" at bounding box center [1104, 104] width 102 height 29
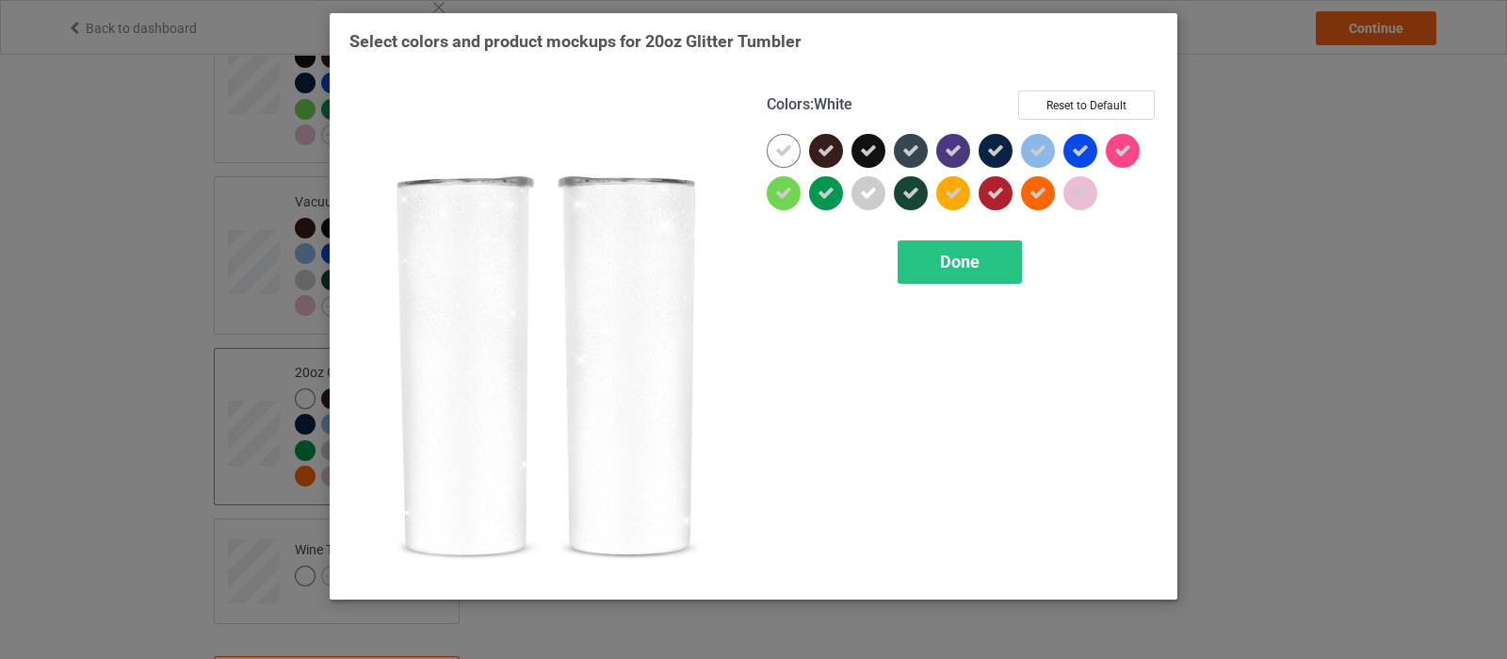
drag, startPoint x: 763, startPoint y: 157, endPoint x: 837, endPoint y: 159, distance: 74.4
click at [768, 157] on div "Colors : White Reset to Default Done" at bounding box center [962, 334] width 417 height 515
click at [780, 149] on icon at bounding box center [783, 150] width 17 height 17
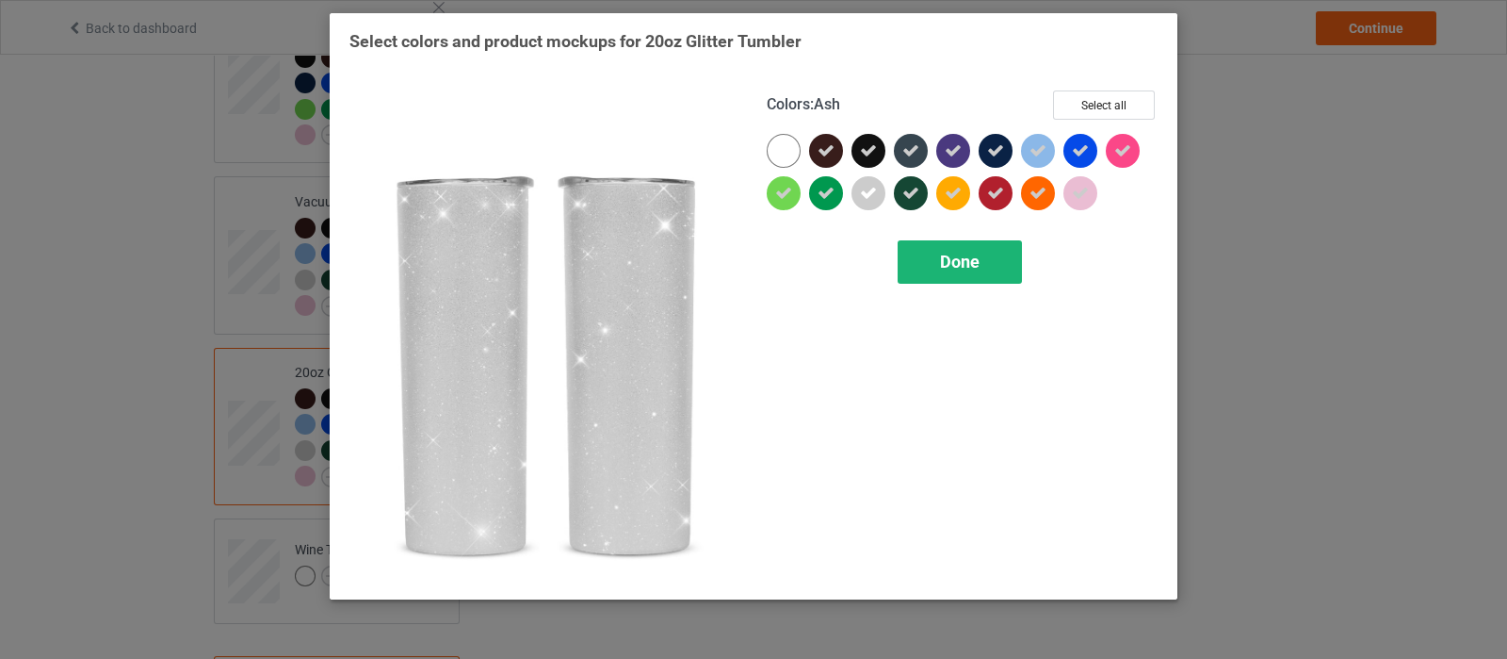
click at [933, 252] on div "Done" at bounding box center [960, 261] width 124 height 43
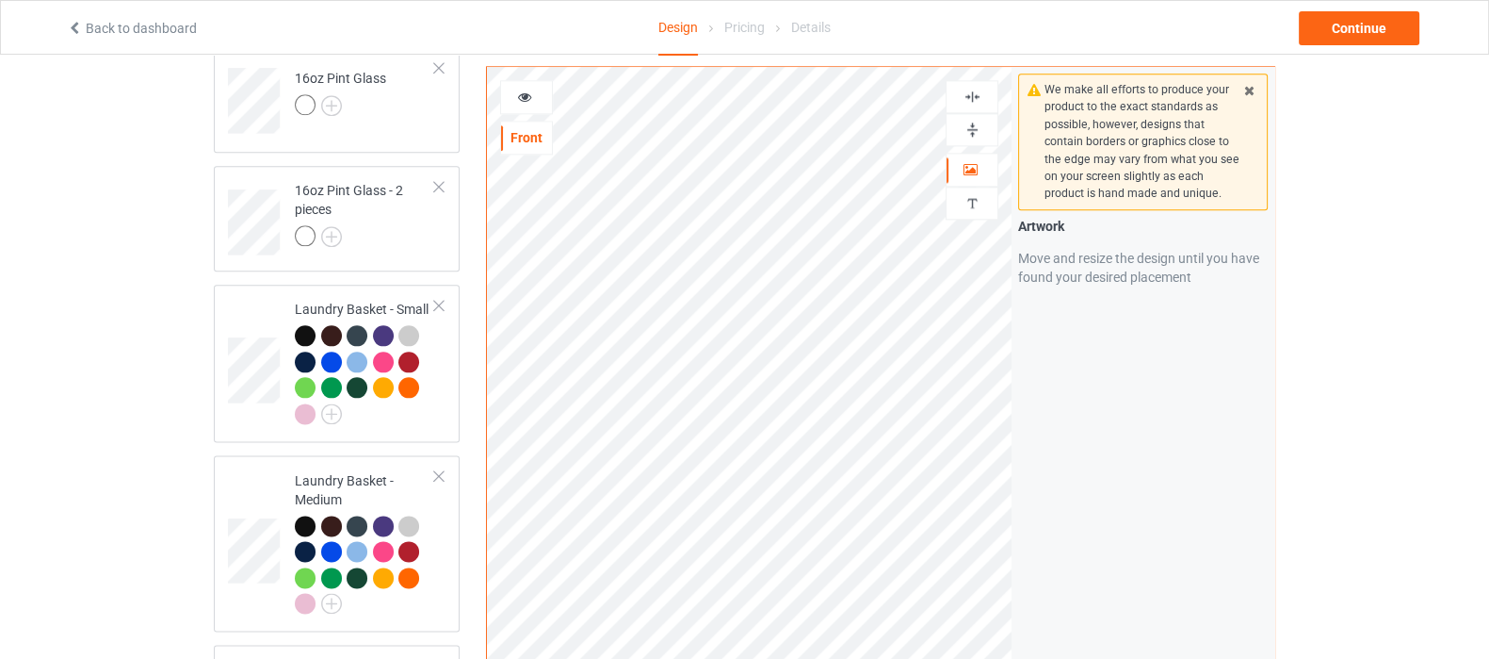
scroll to position [2826, 0]
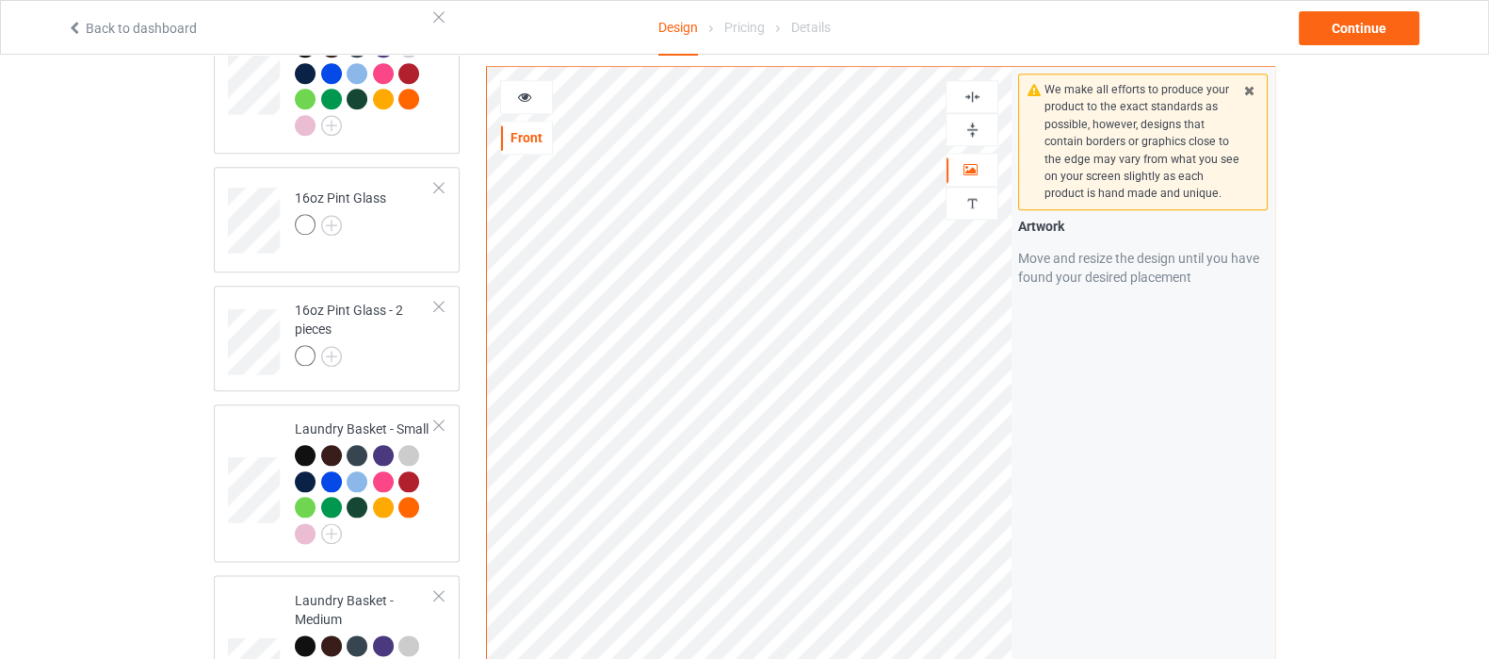
click at [980, 129] on img at bounding box center [973, 130] width 18 height 18
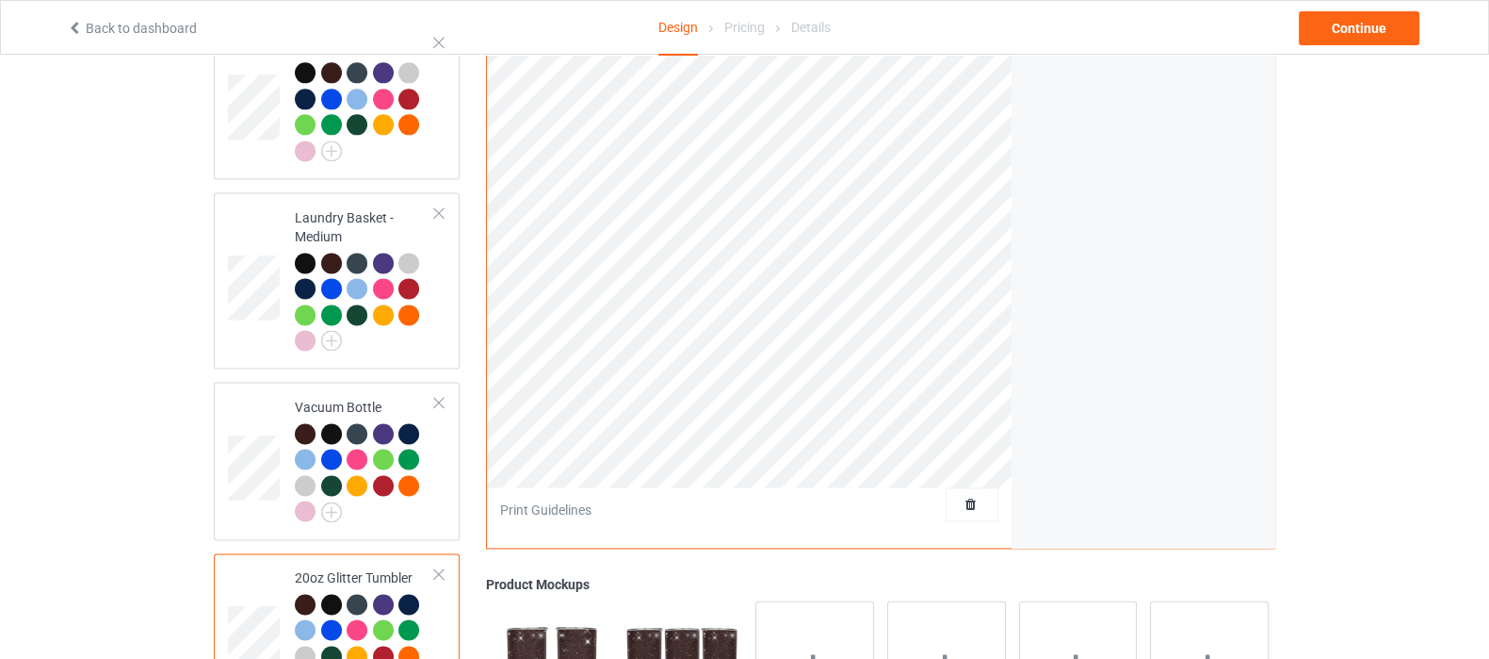
scroll to position [3479, 0]
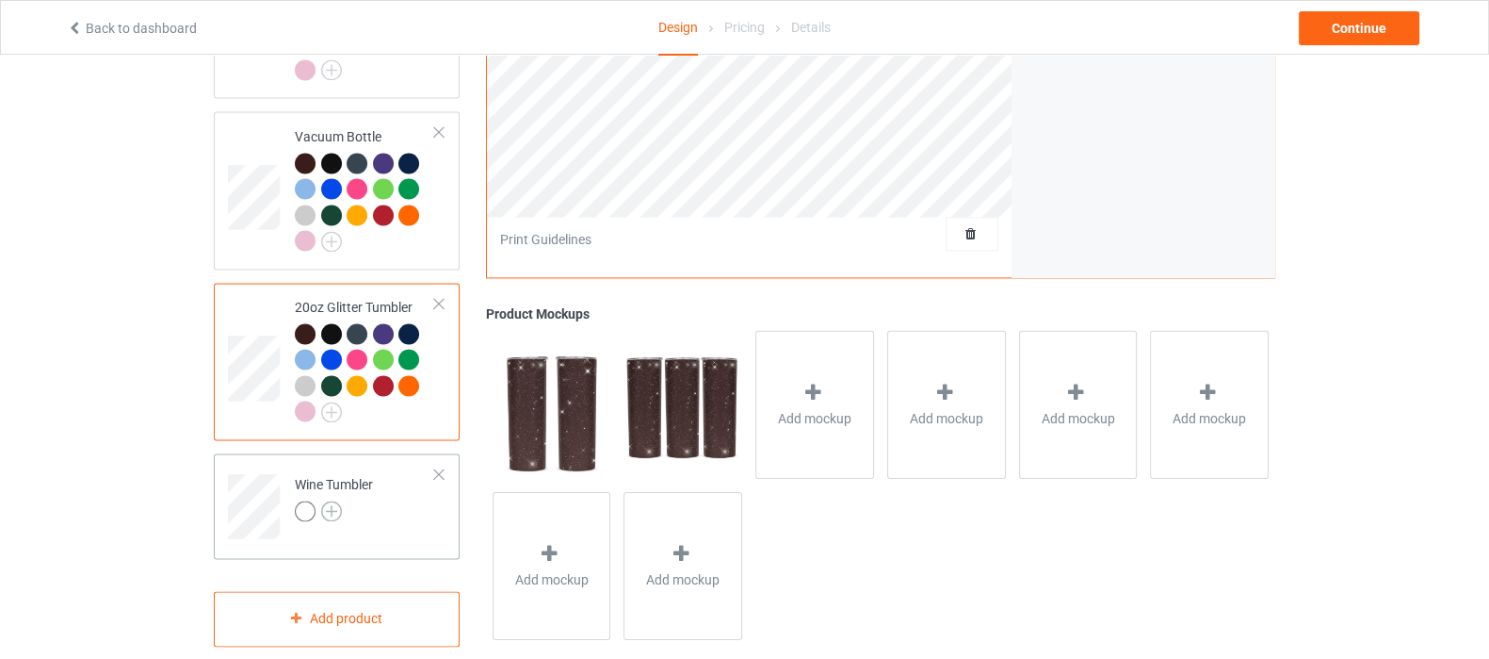
click at [340, 500] on img at bounding box center [331, 510] width 21 height 21
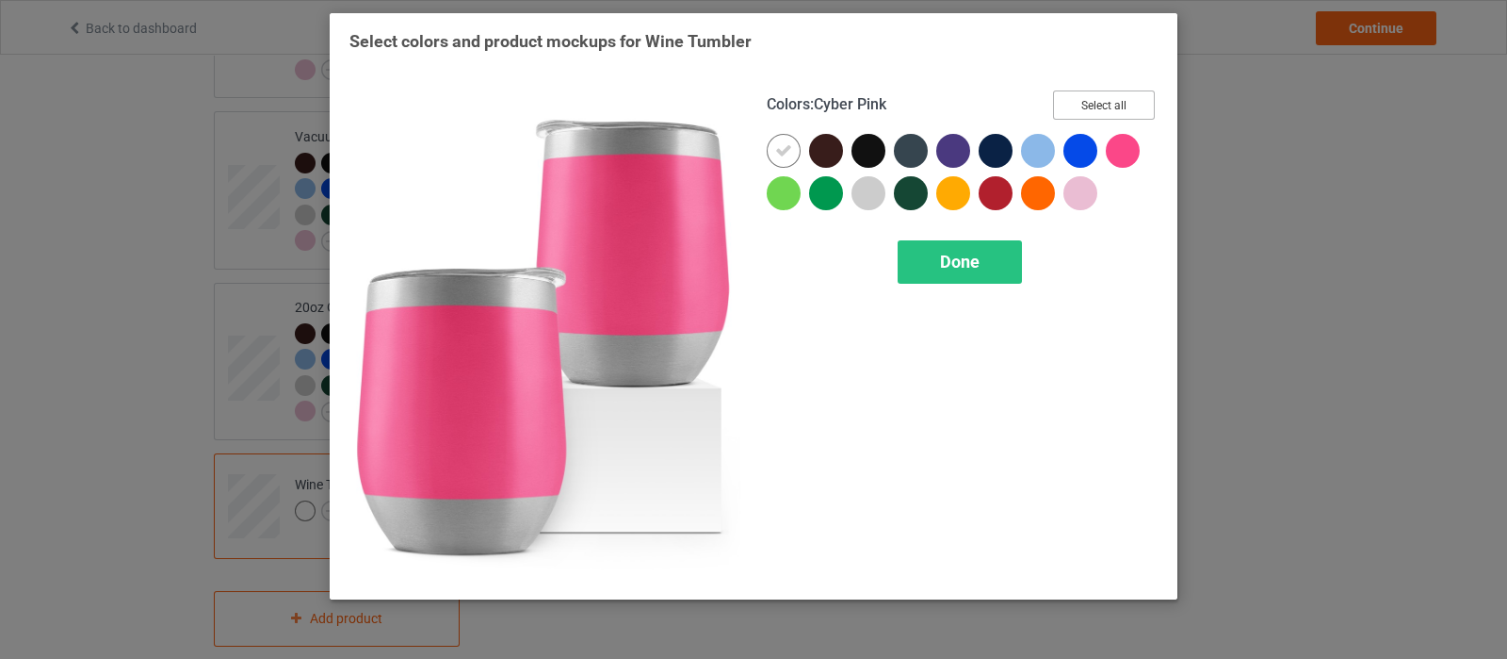
click at [1108, 91] on button "Select all" at bounding box center [1104, 104] width 102 height 29
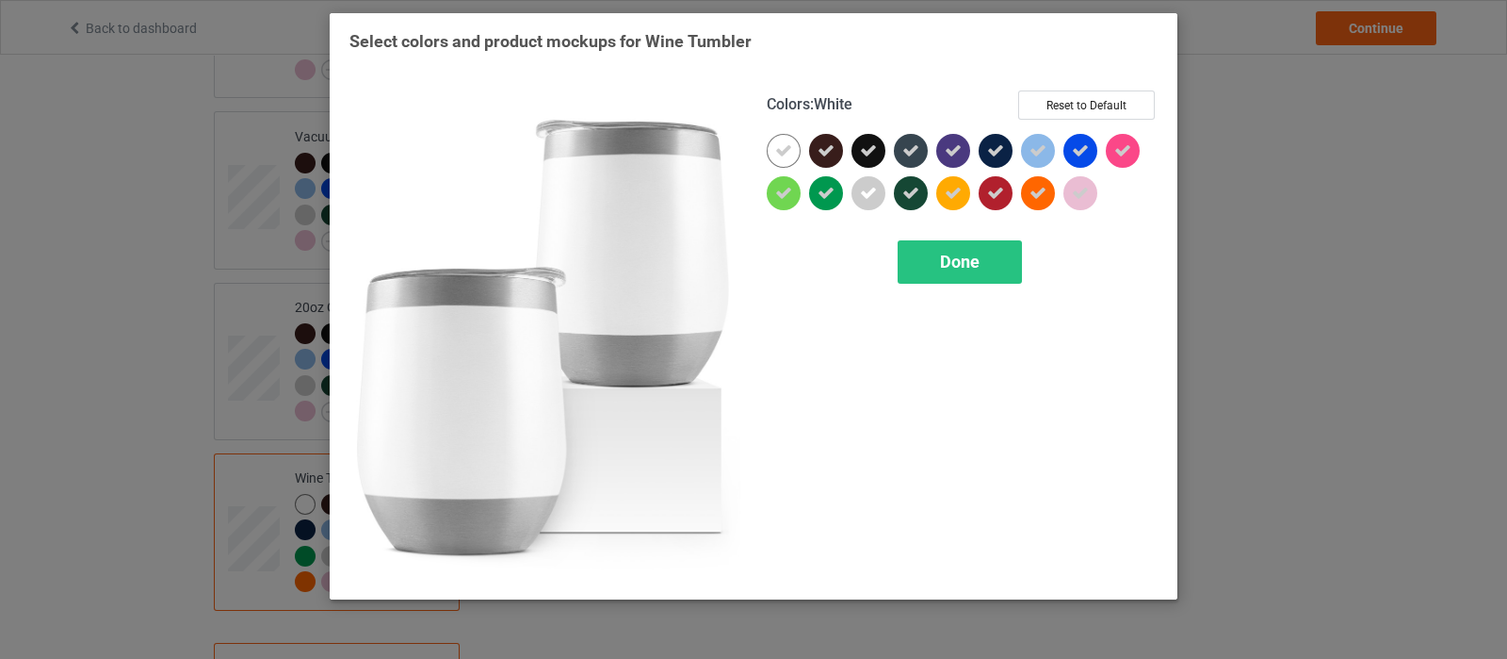
drag, startPoint x: 783, startPoint y: 155, endPoint x: 889, endPoint y: 247, distance: 140.3
click at [787, 155] on icon at bounding box center [783, 150] width 17 height 17
click at [959, 264] on span "Done" at bounding box center [960, 262] width 40 height 20
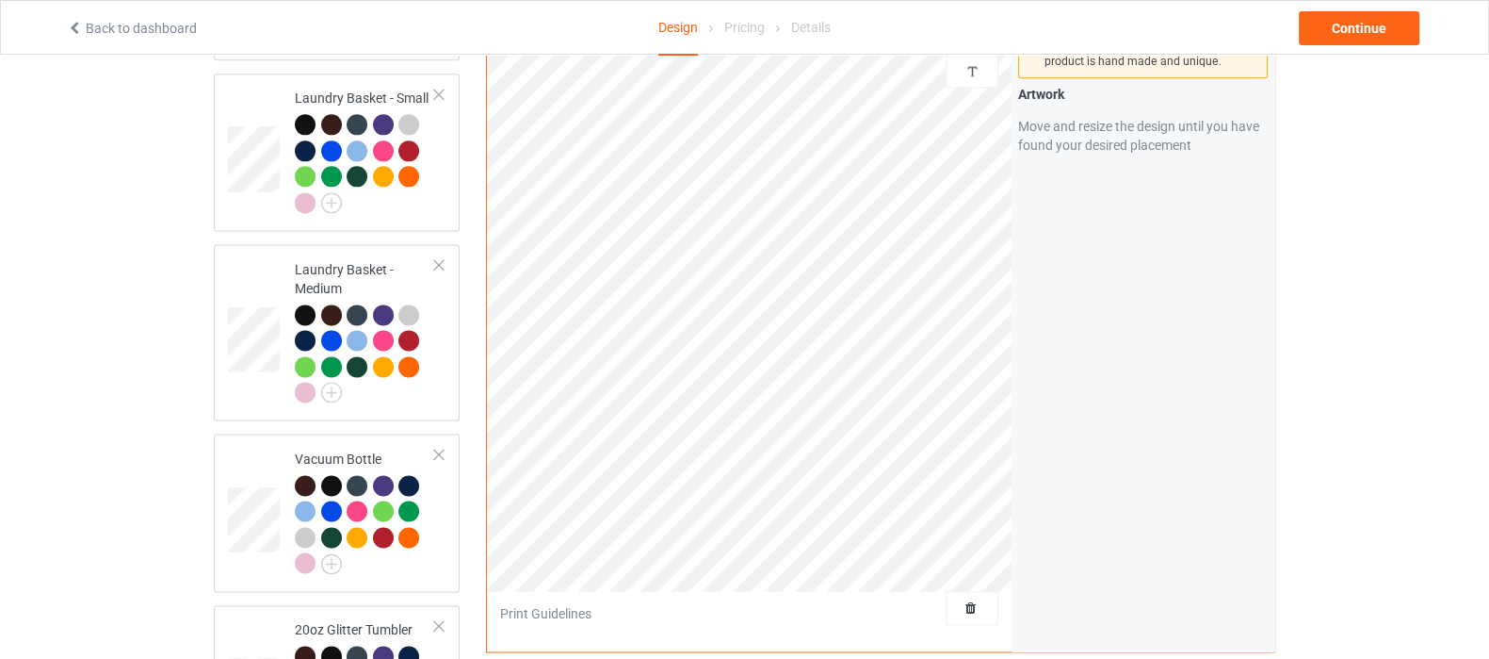
scroll to position [2890, 0]
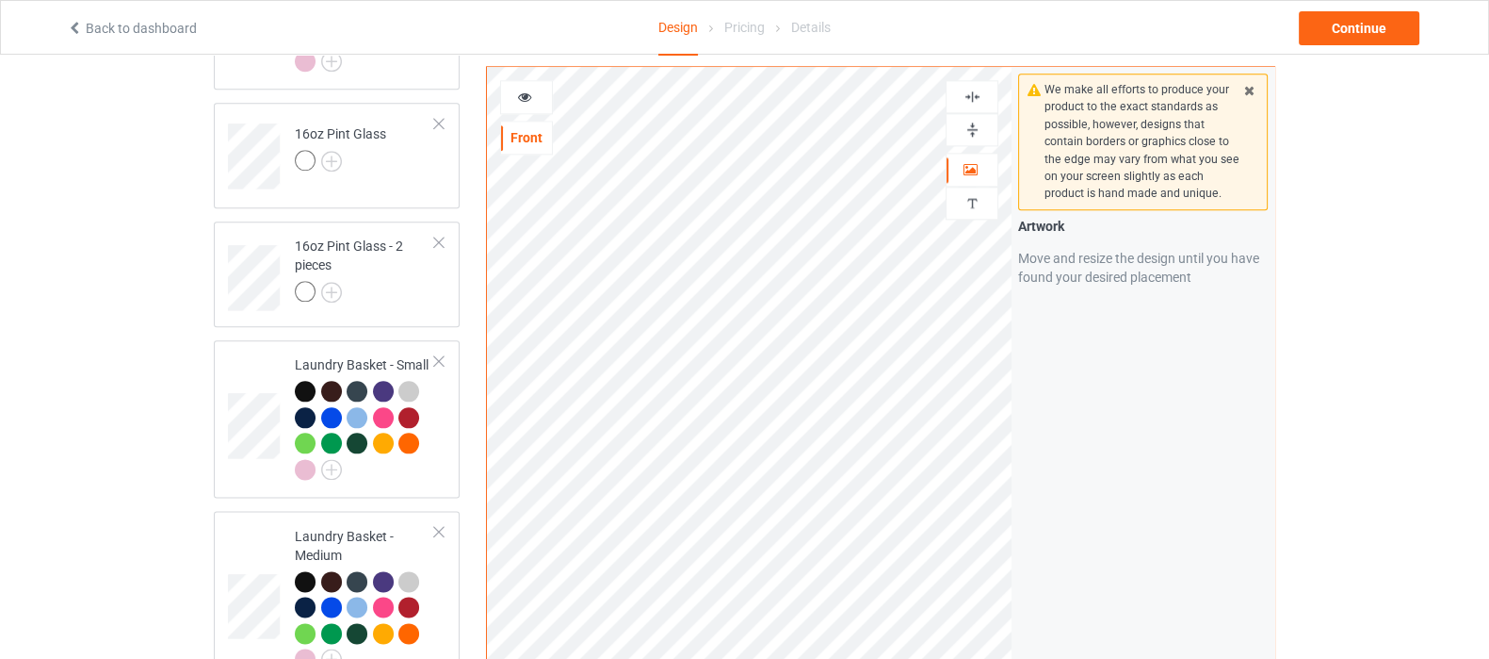
click at [975, 136] on img at bounding box center [973, 130] width 18 height 18
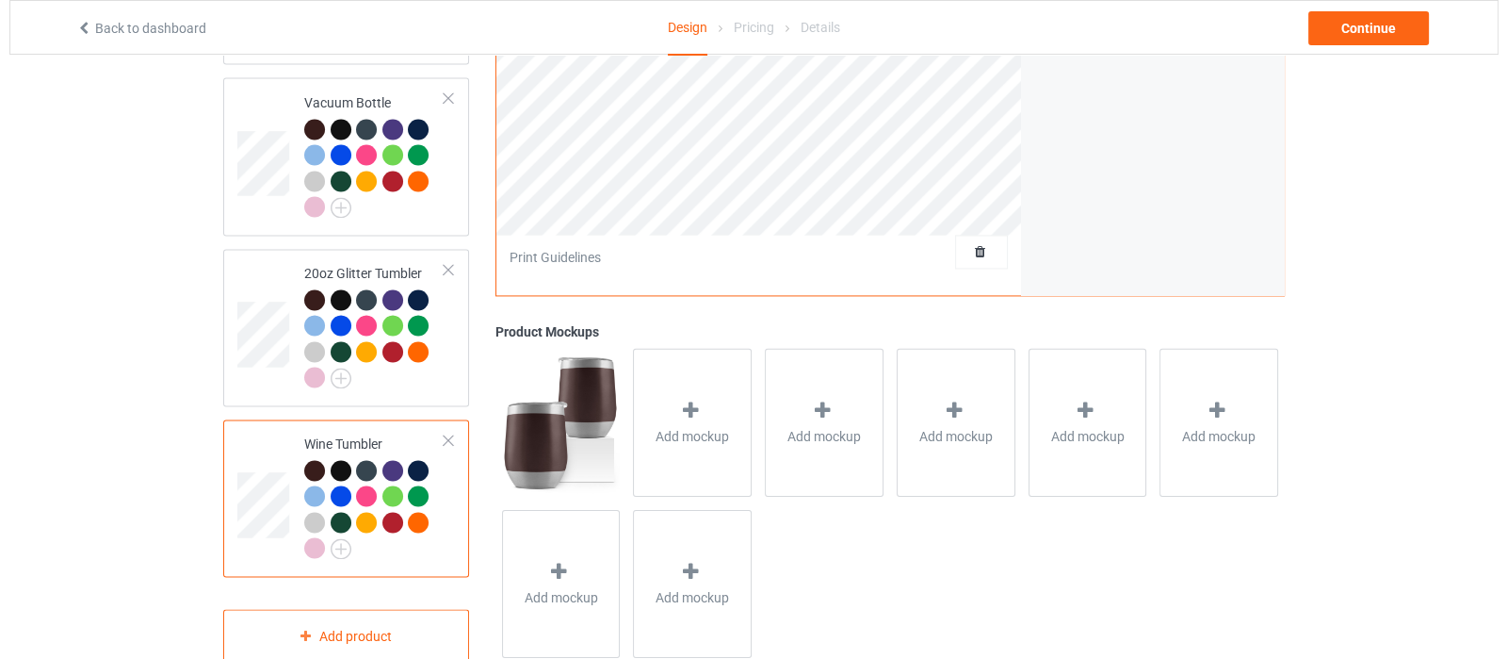
scroll to position [3531, 0]
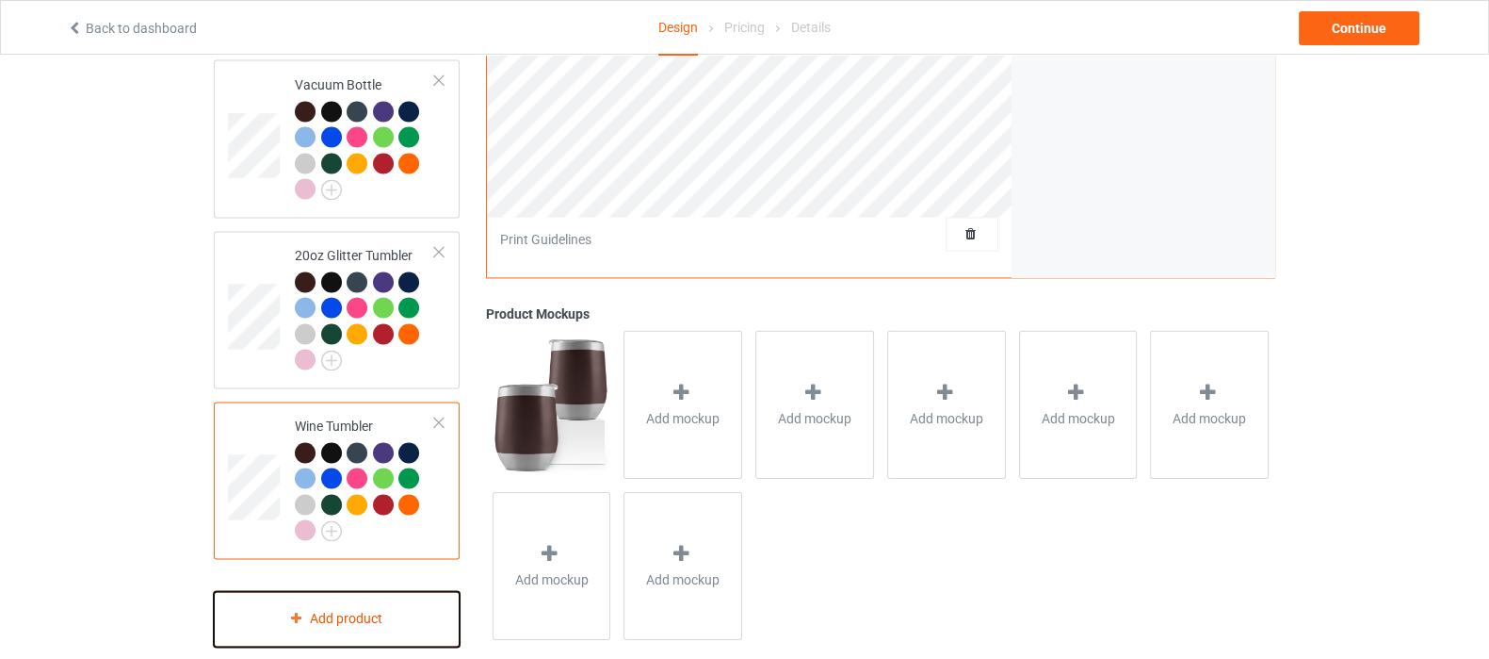
click at [323, 591] on div "Add product" at bounding box center [337, 619] width 246 height 56
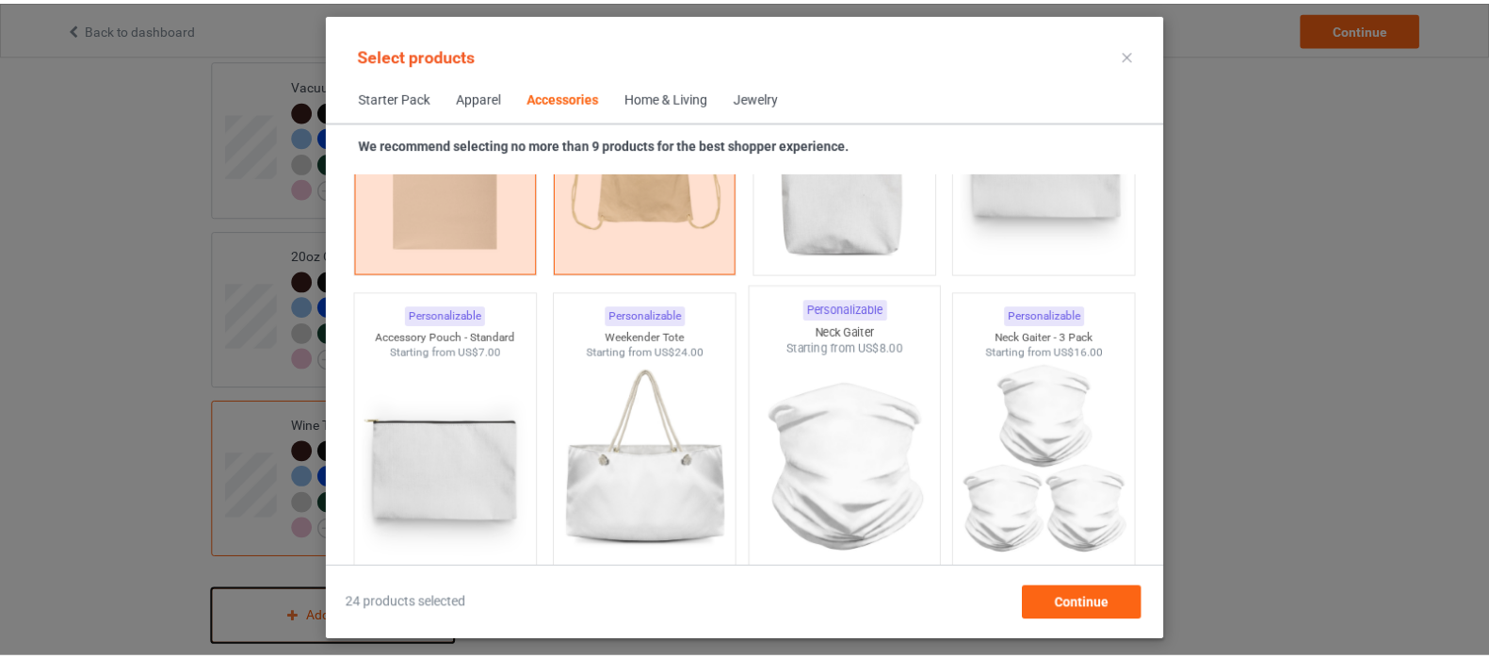
scroll to position [5676, 0]
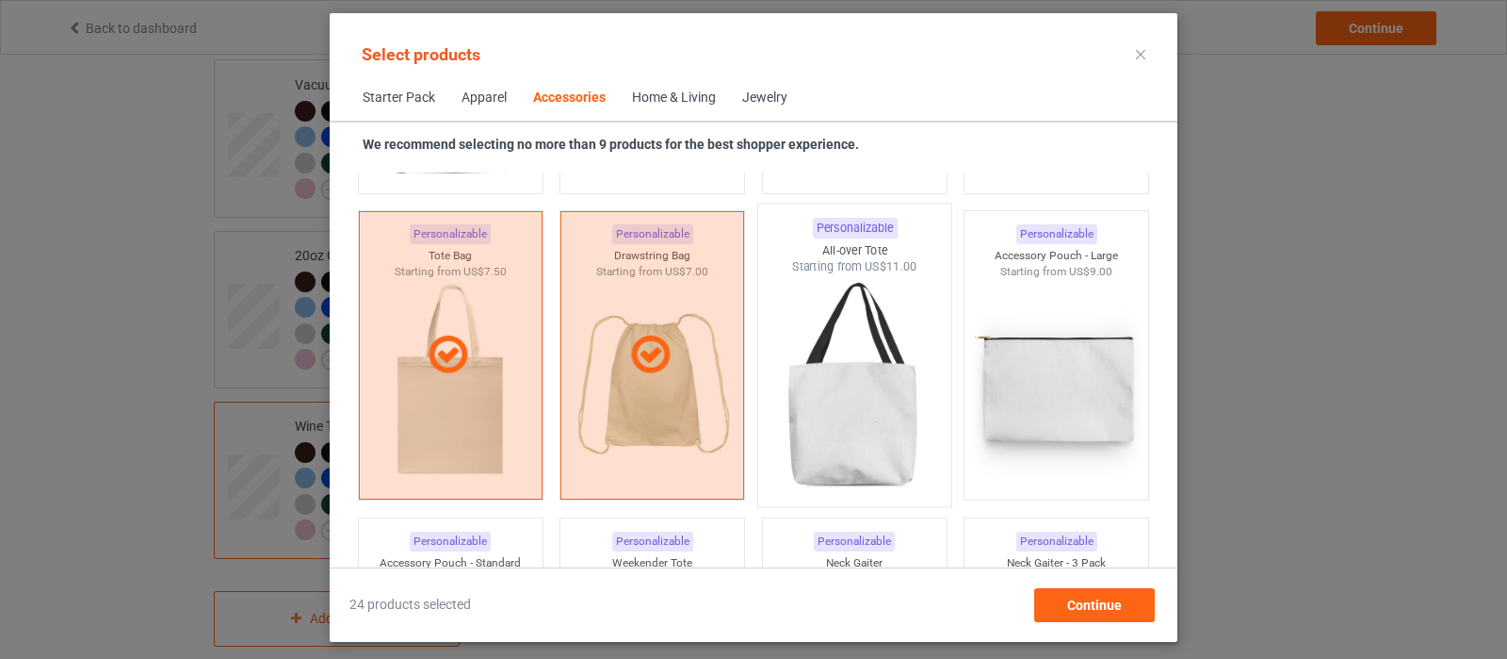
click at [853, 406] on img at bounding box center [854, 385] width 177 height 221
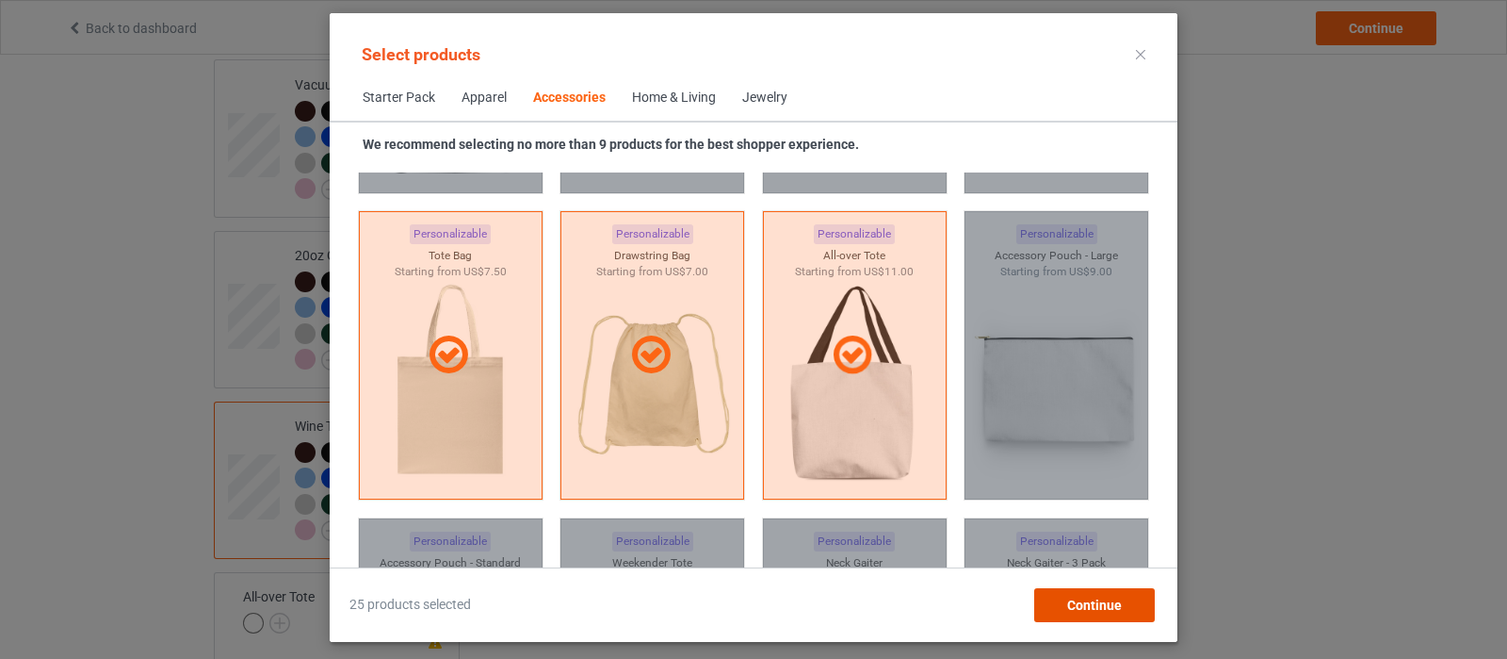
click at [1114, 609] on span "Continue" at bounding box center [1094, 604] width 55 height 15
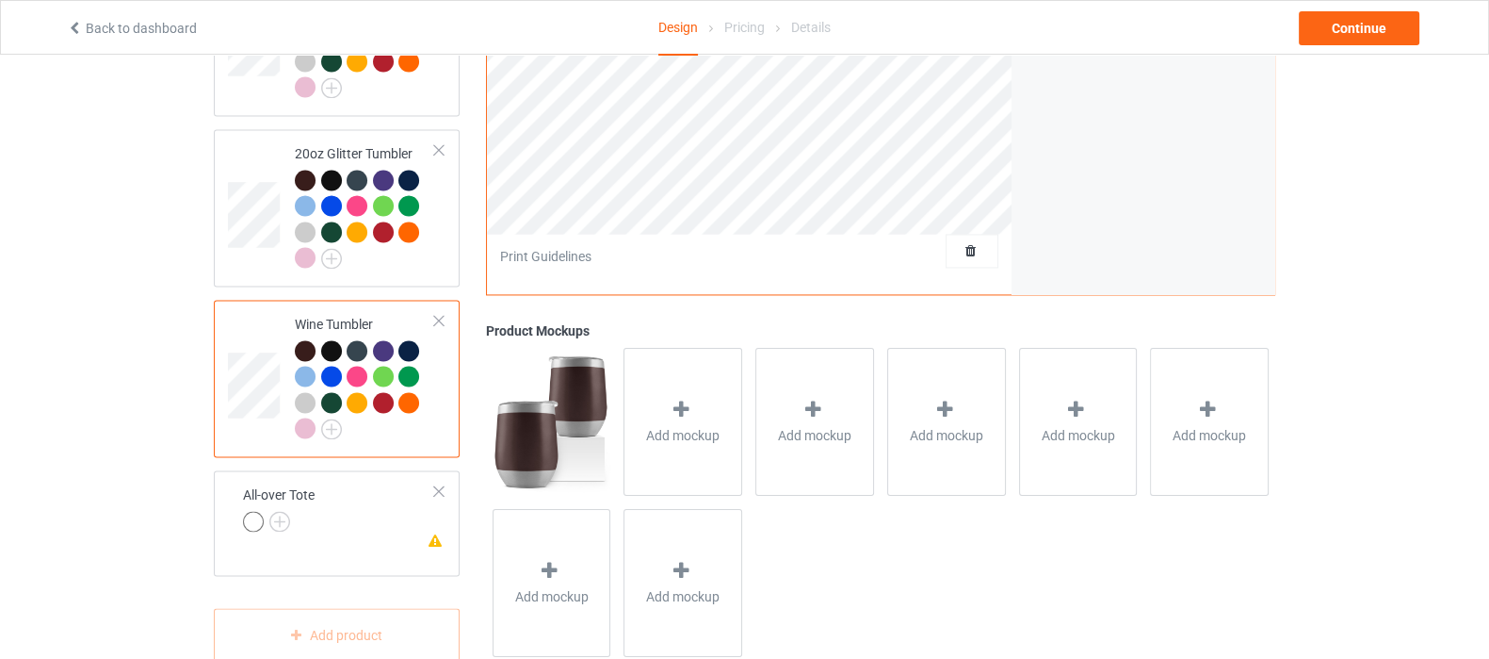
scroll to position [3650, 0]
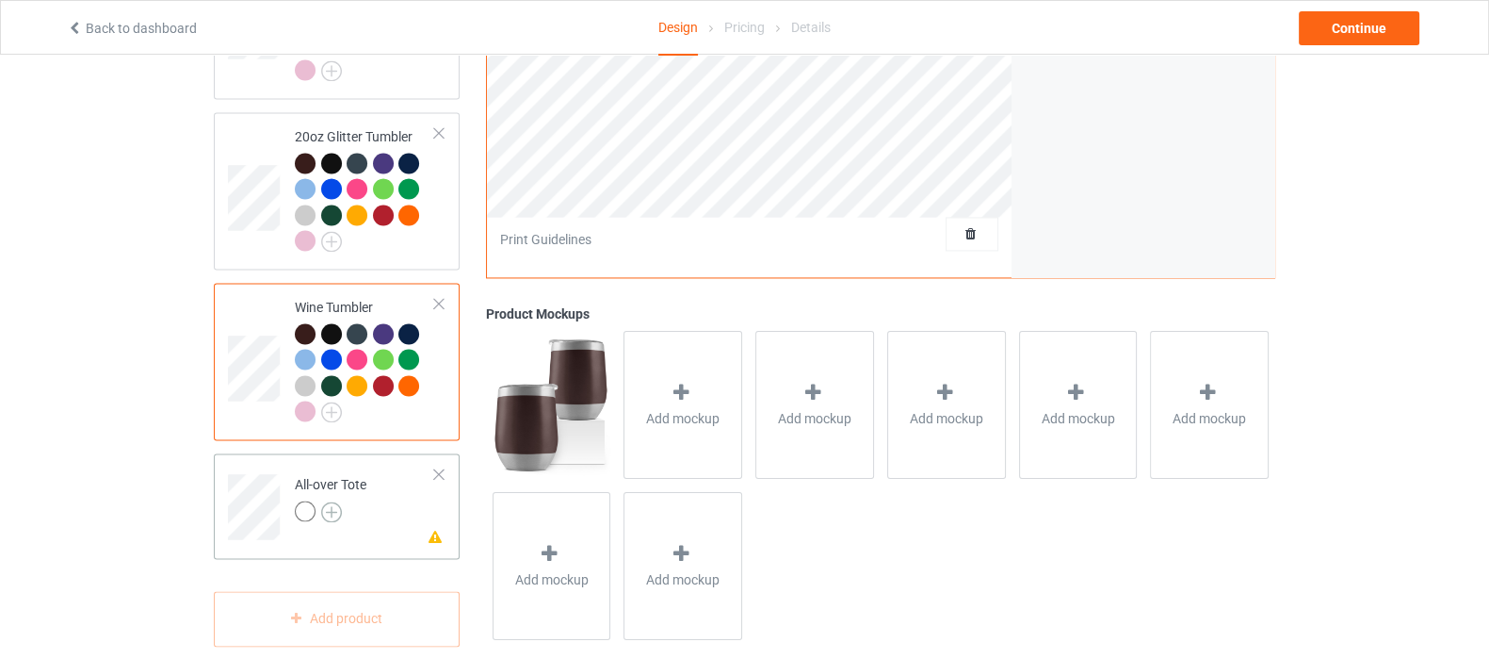
click at [330, 501] on img at bounding box center [331, 511] width 21 height 21
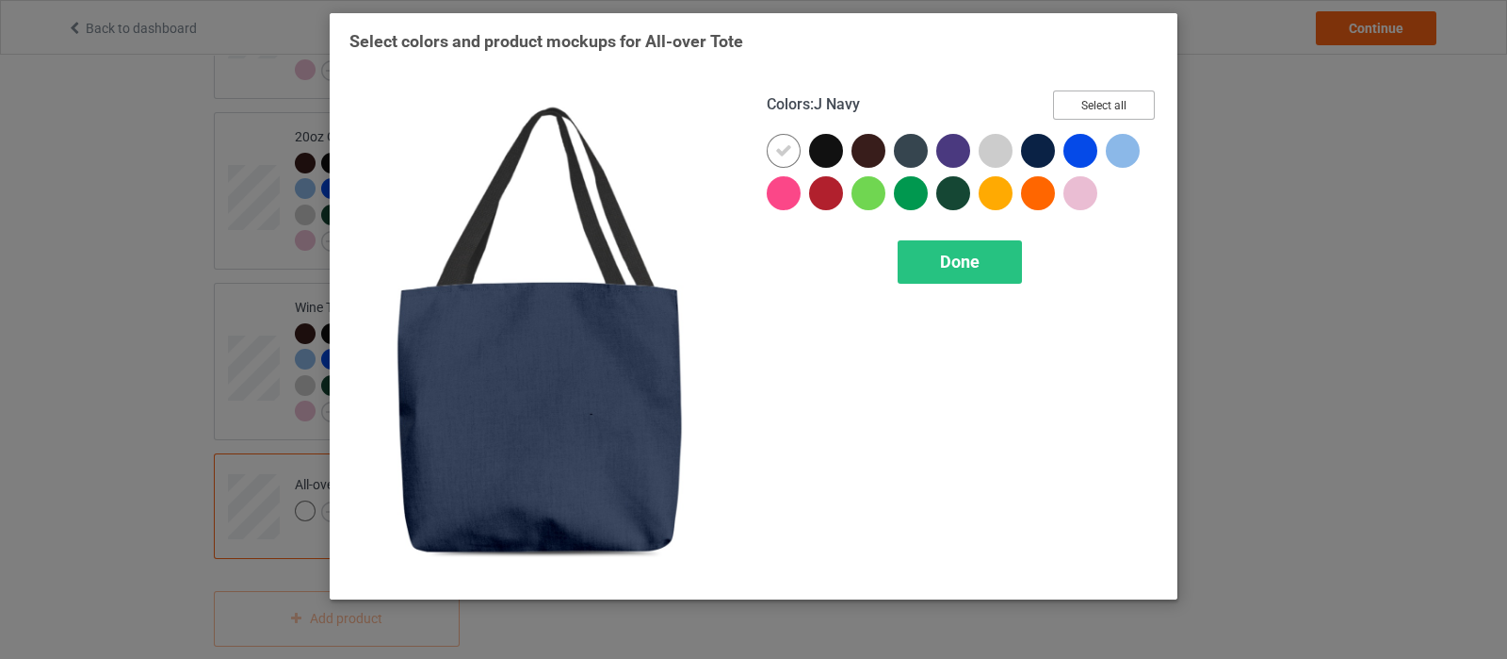
click at [1099, 105] on button "Select all" at bounding box center [1104, 104] width 102 height 29
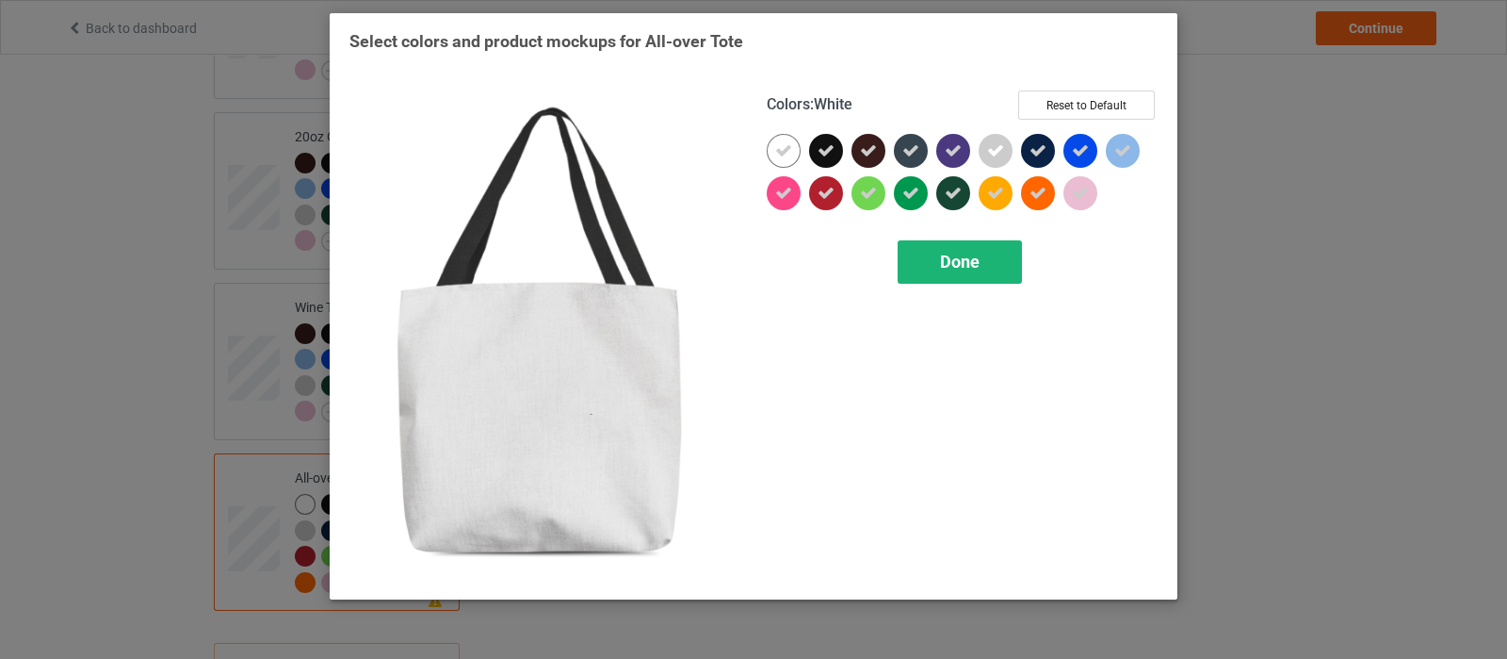
drag, startPoint x: 783, startPoint y: 162, endPoint x: 953, endPoint y: 265, distance: 199.0
click at [787, 162] on div at bounding box center [784, 151] width 34 height 34
click at [938, 265] on div "Done" at bounding box center [960, 261] width 124 height 43
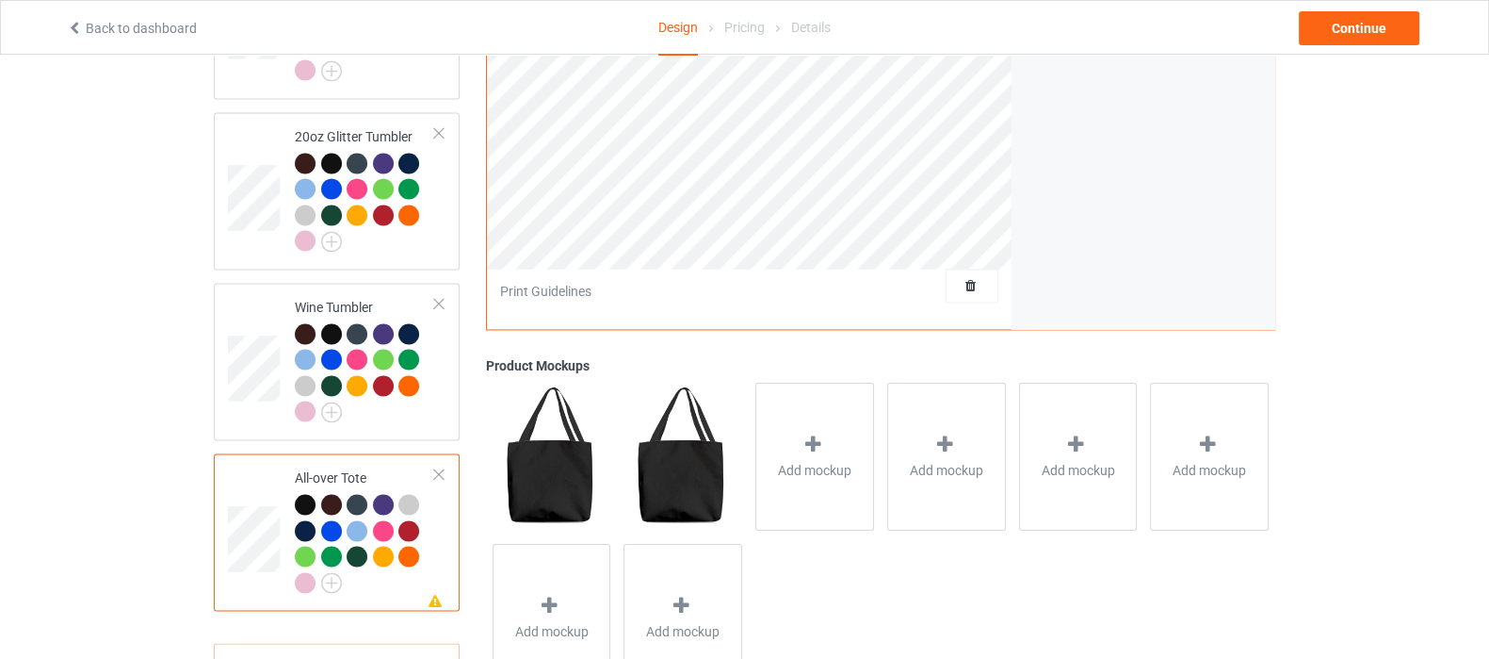
scroll to position [3296, 0]
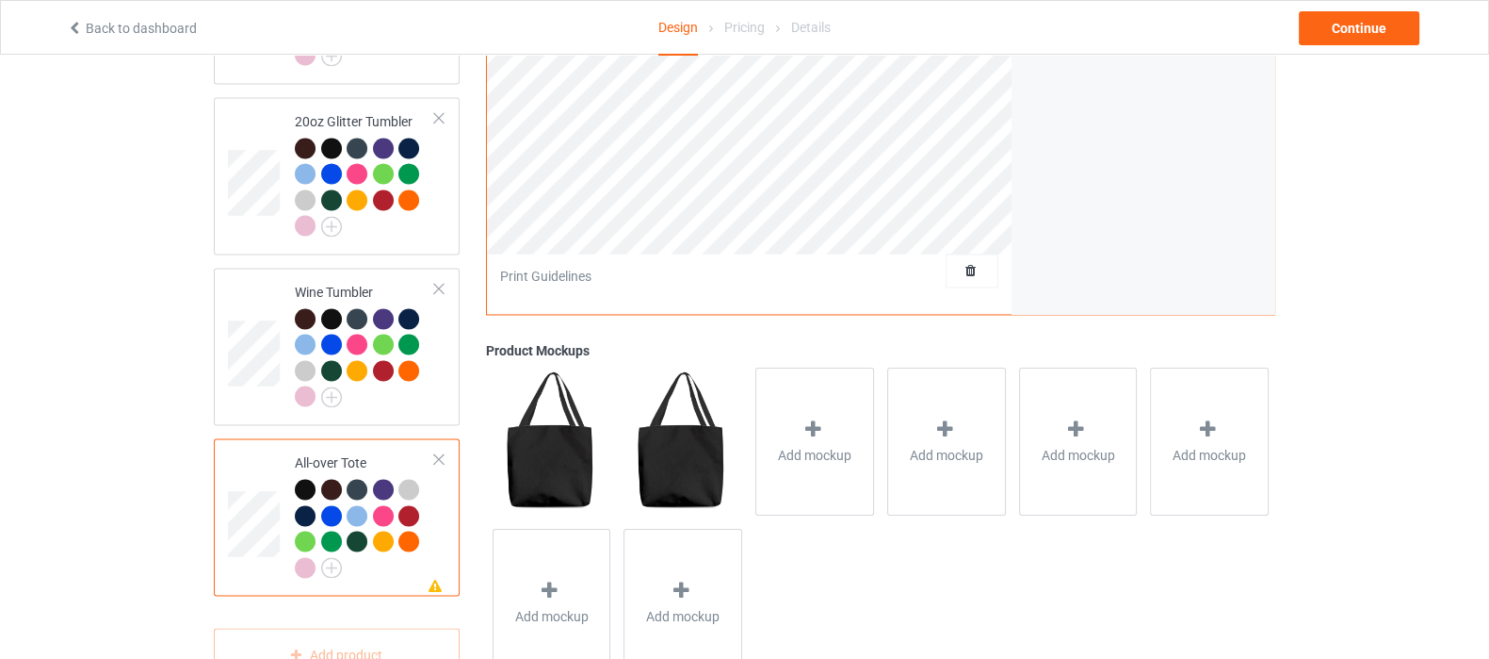
scroll to position [3700, 0]
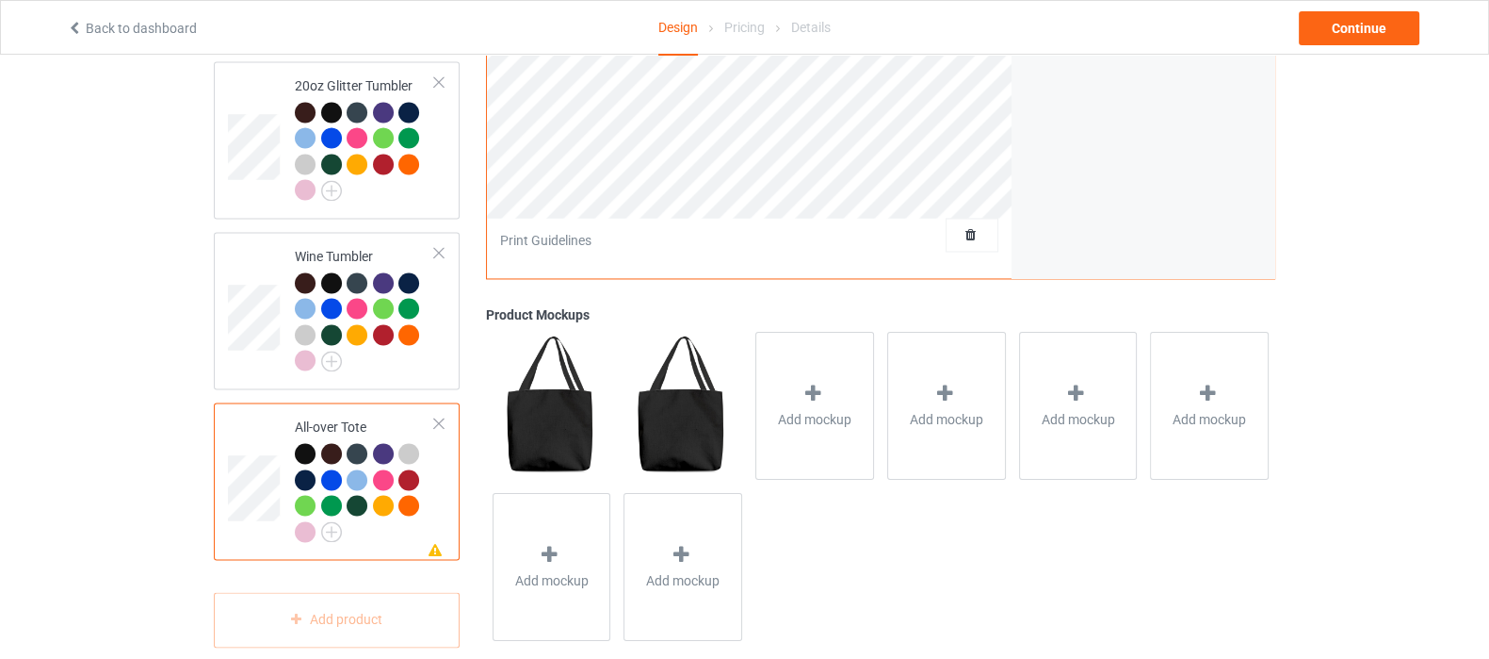
click at [443, 416] on div at bounding box center [438, 422] width 13 height 13
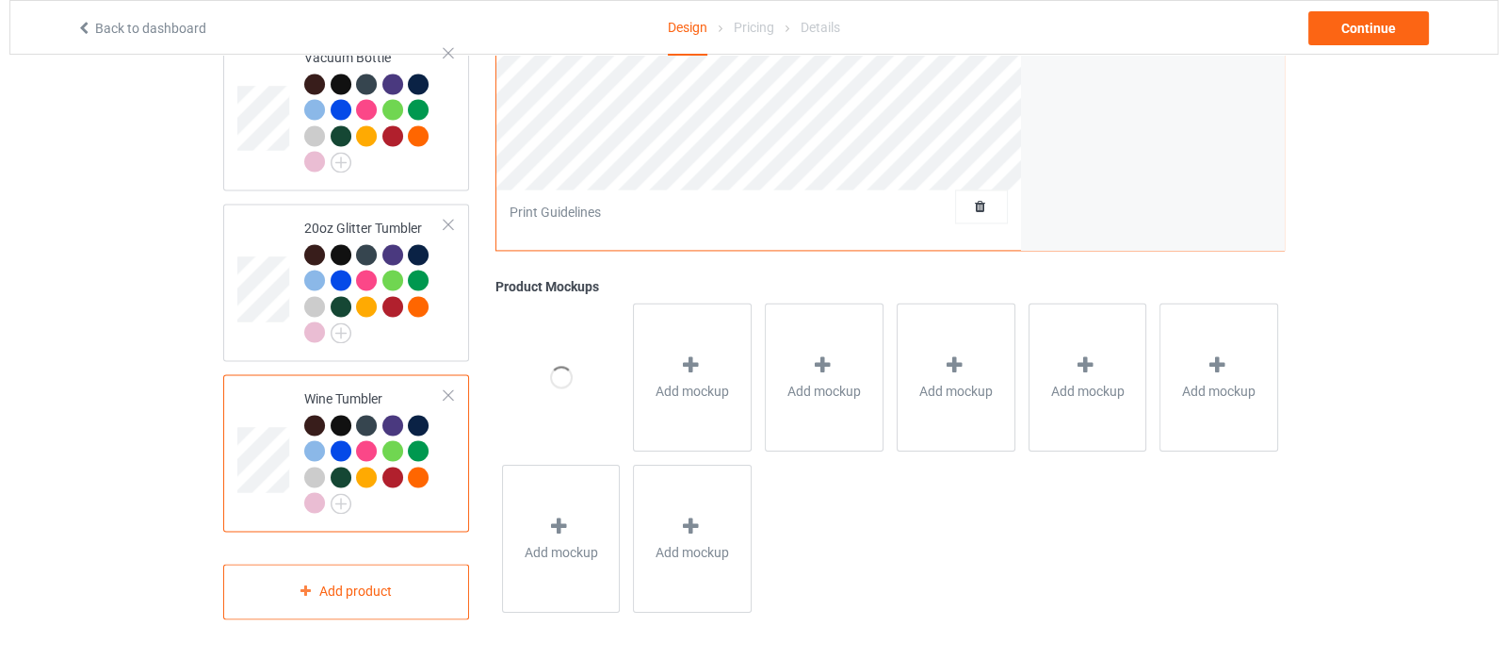
scroll to position [3531, 0]
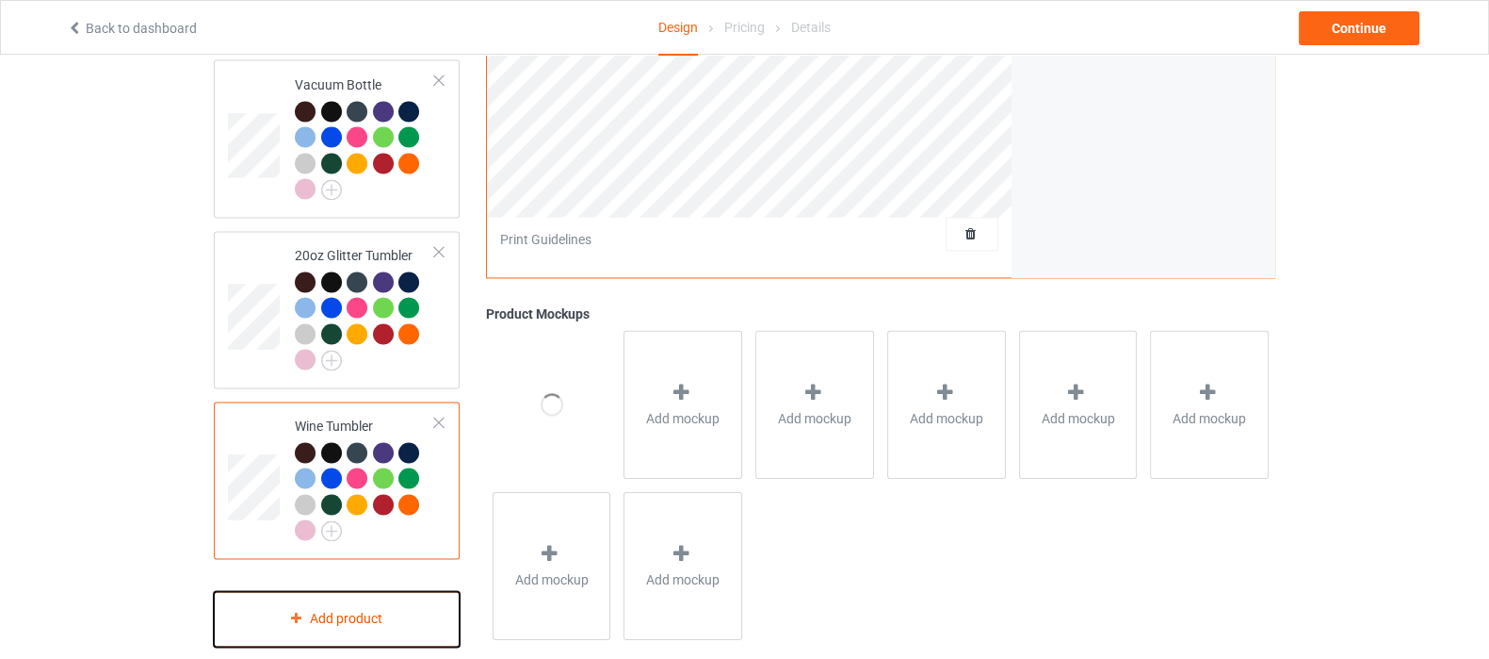
click at [320, 594] on div "Add product" at bounding box center [337, 619] width 246 height 56
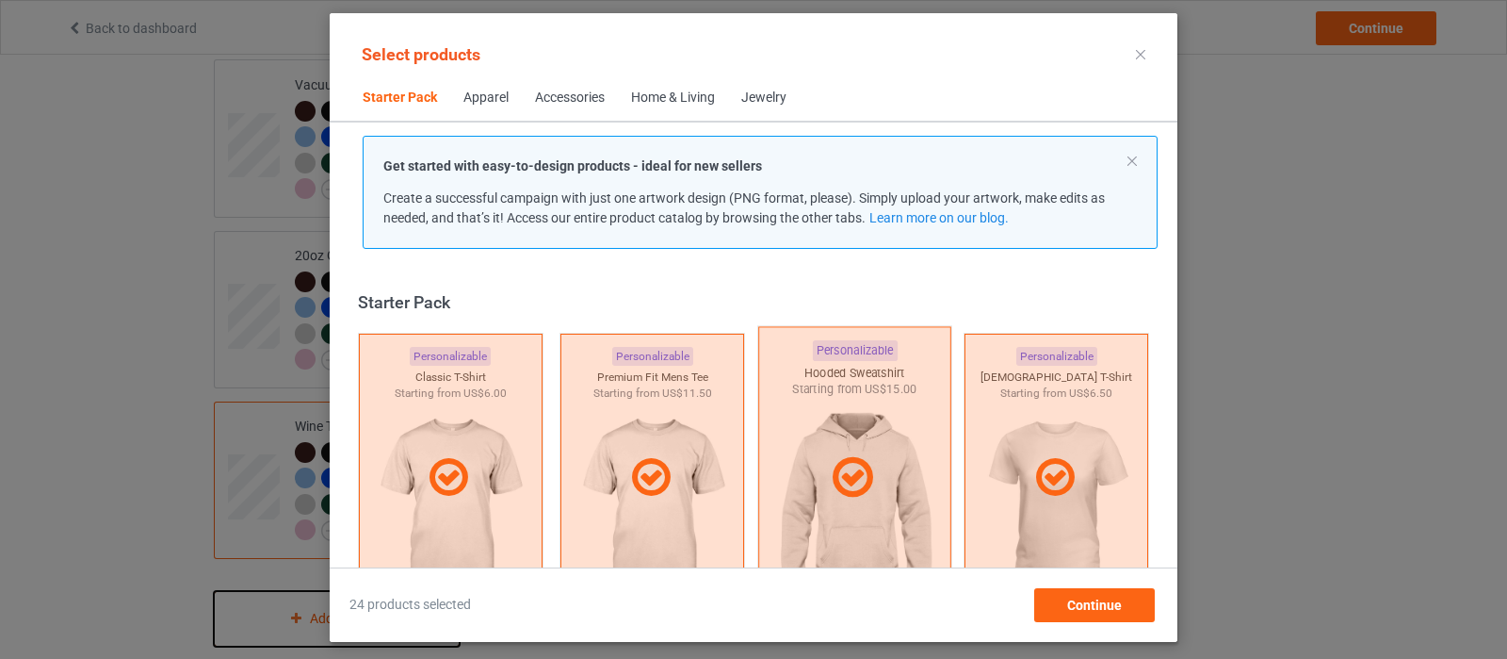
scroll to position [23, 0]
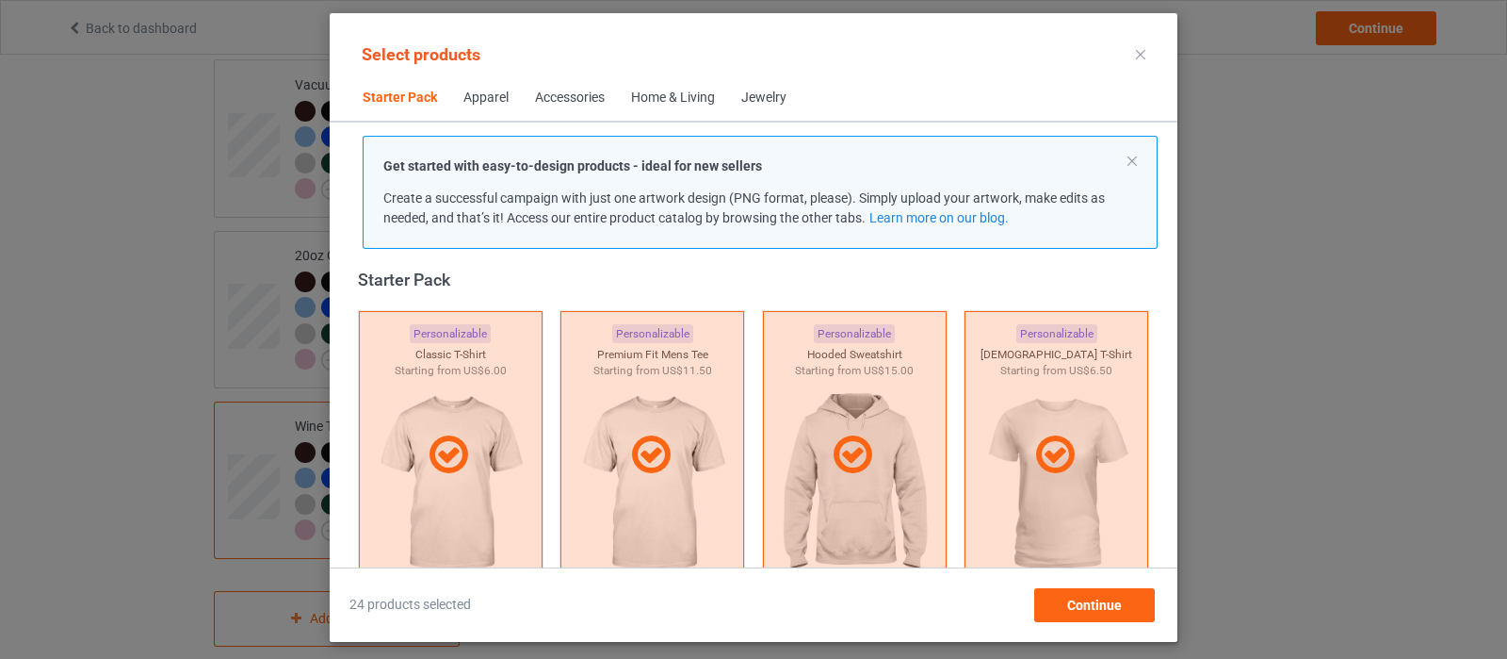
click at [1135, 157] on div "Get started with easy-to-design products - ideal for new sellers Create a succe…" at bounding box center [760, 192] width 795 height 113
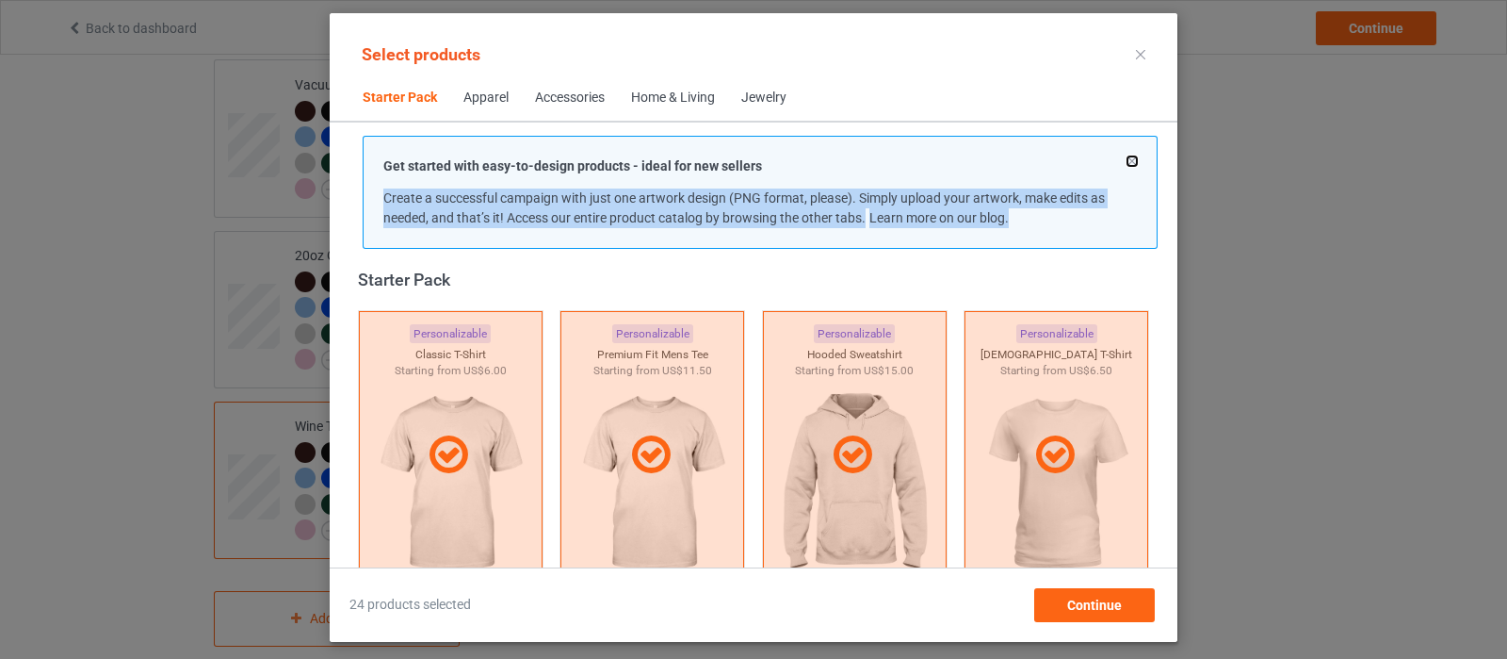
click at [1132, 159] on button at bounding box center [1132, 160] width 9 height 9
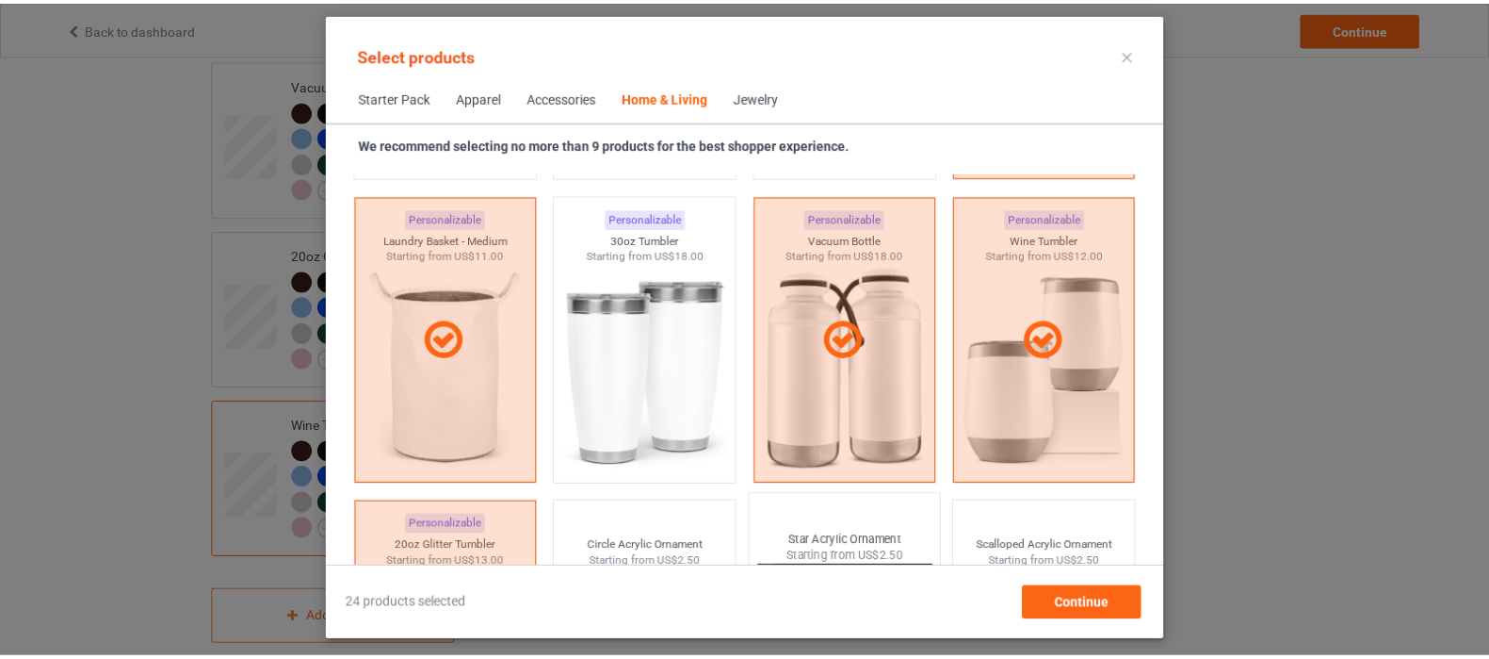
scroll to position [14389, 0]
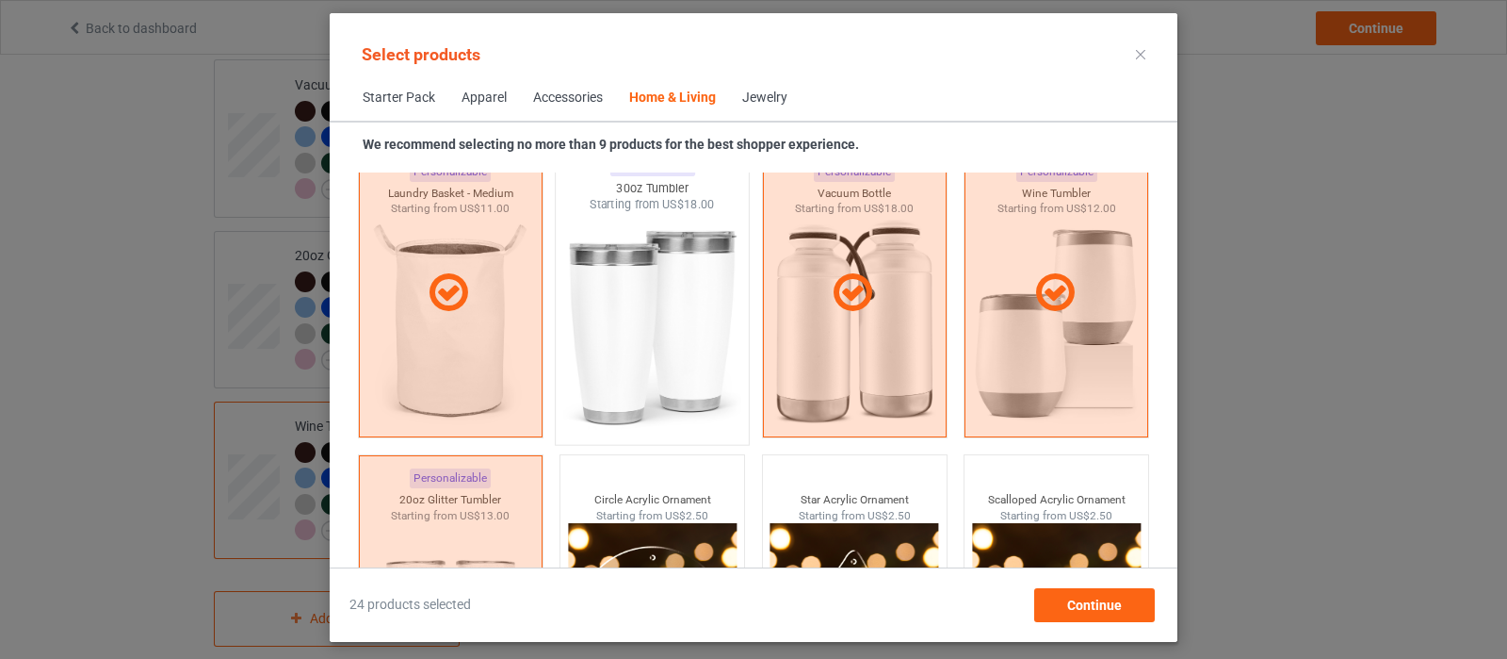
click at [609, 333] on img at bounding box center [652, 323] width 177 height 221
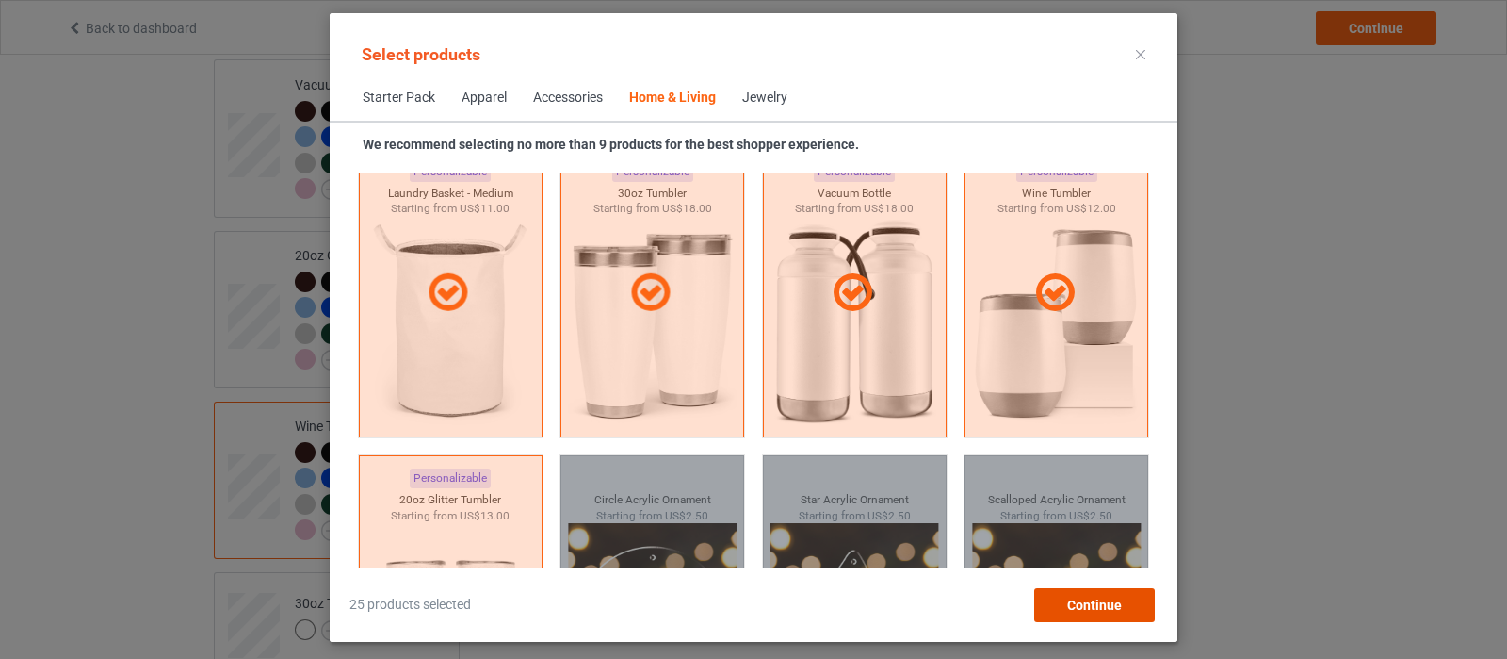
click at [1092, 617] on div "Continue" at bounding box center [1094, 605] width 121 height 34
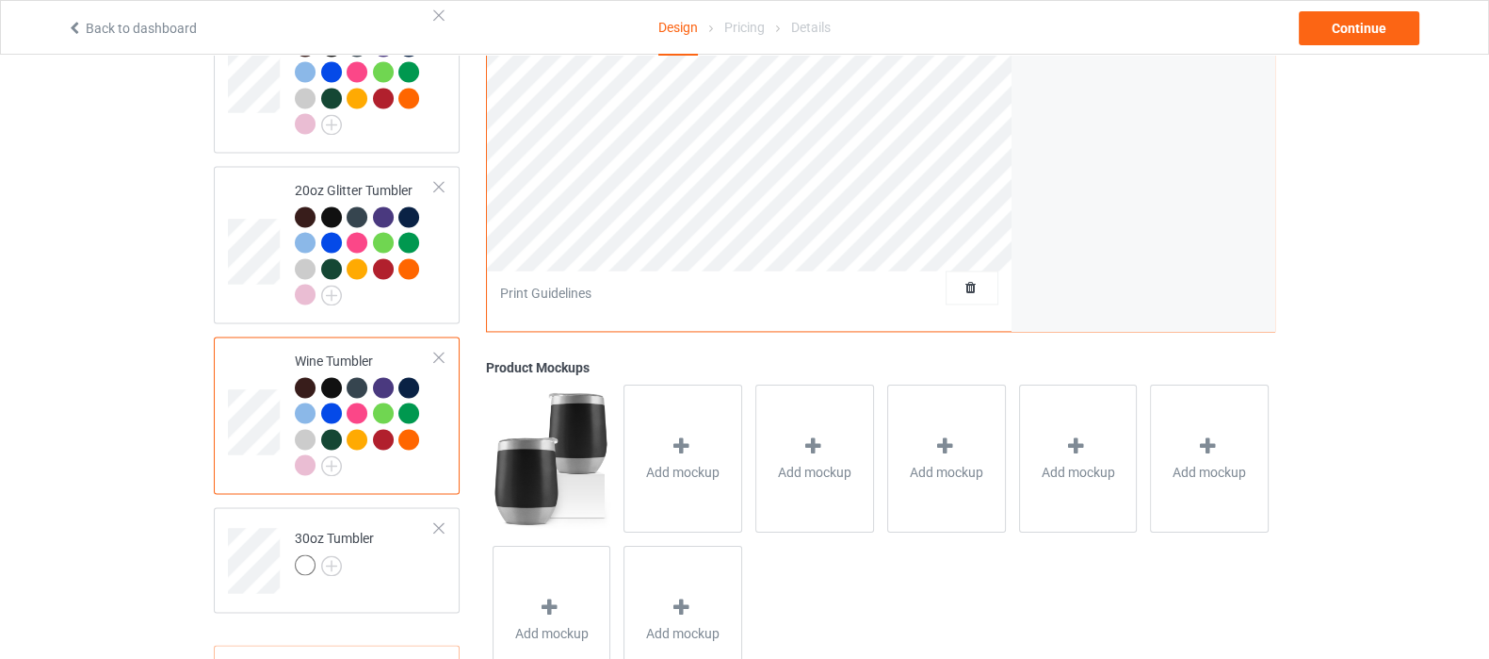
scroll to position [3650, 0]
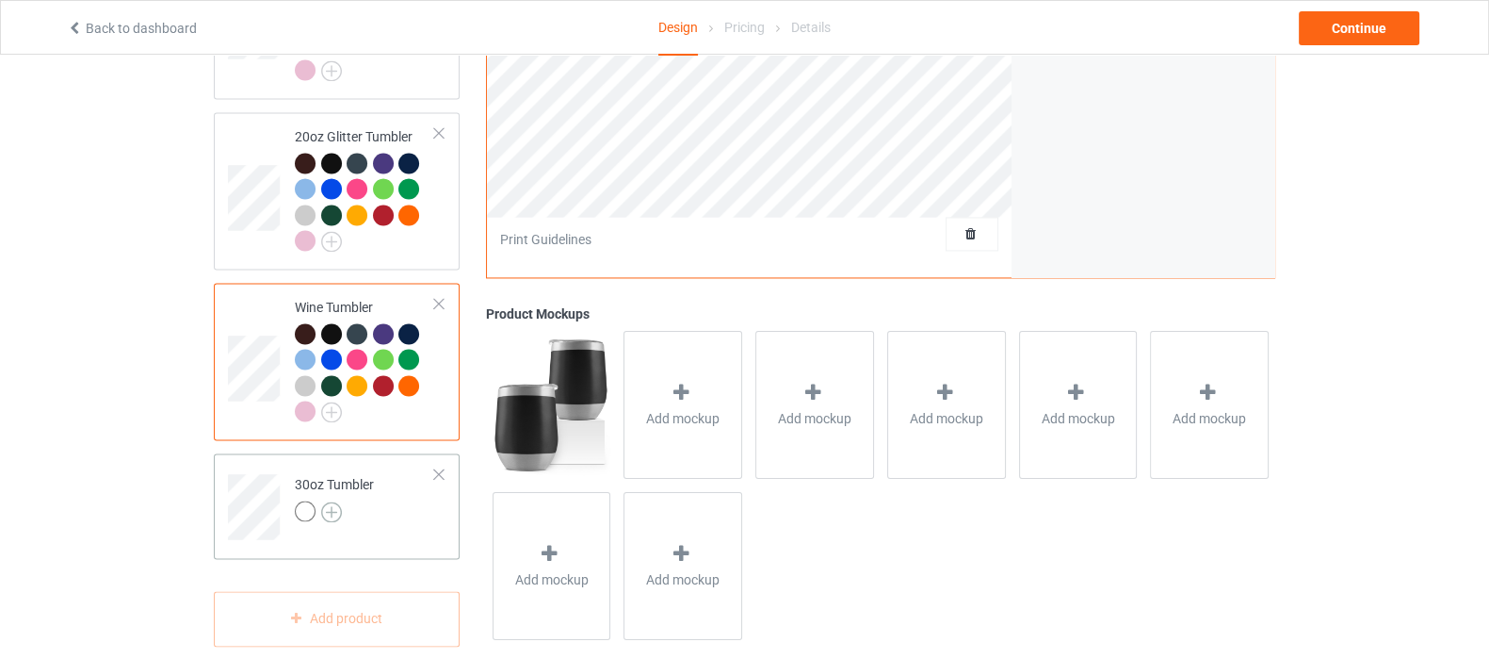
click at [337, 501] on img at bounding box center [331, 511] width 21 height 21
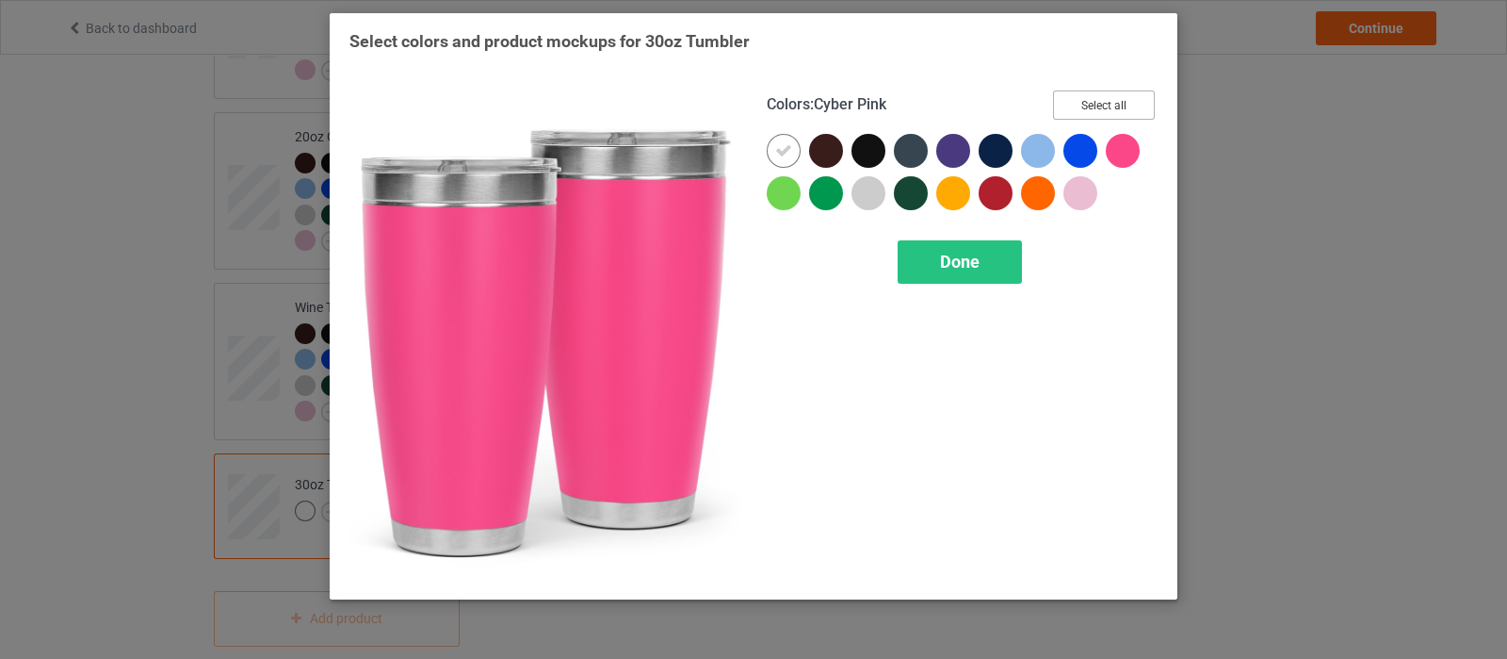
drag, startPoint x: 1114, startPoint y: 106, endPoint x: 921, endPoint y: 164, distance: 200.9
click at [1114, 106] on button "Select all" at bounding box center [1104, 104] width 102 height 29
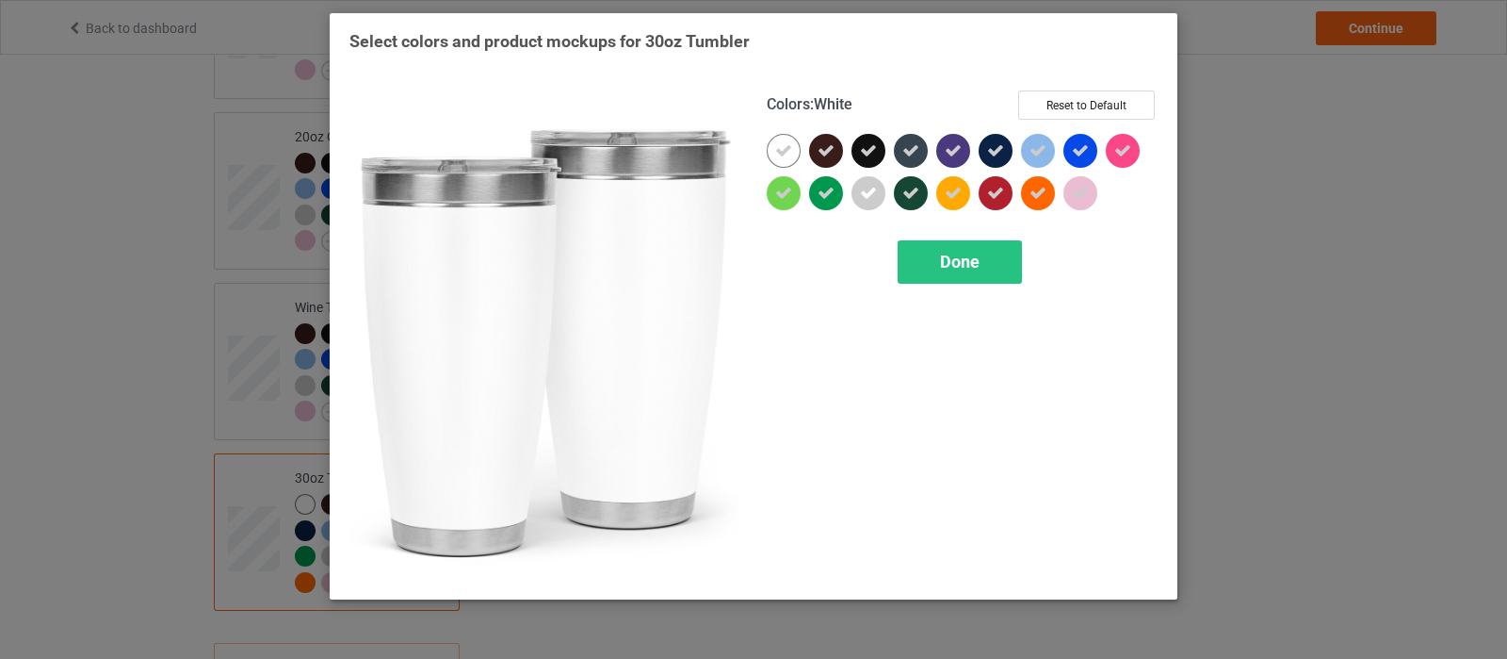
click at [801, 152] on div at bounding box center [788, 155] width 42 height 42
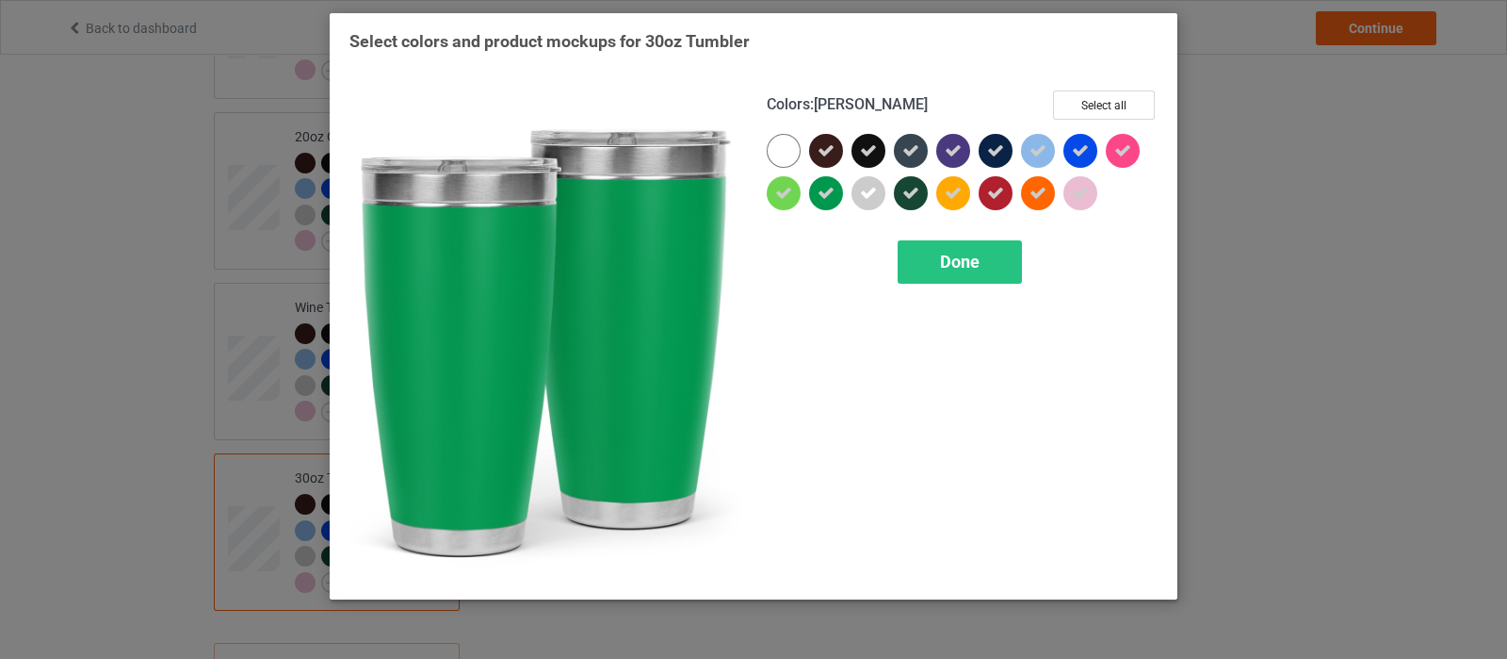
click at [962, 272] on div "Done" at bounding box center [960, 261] width 124 height 43
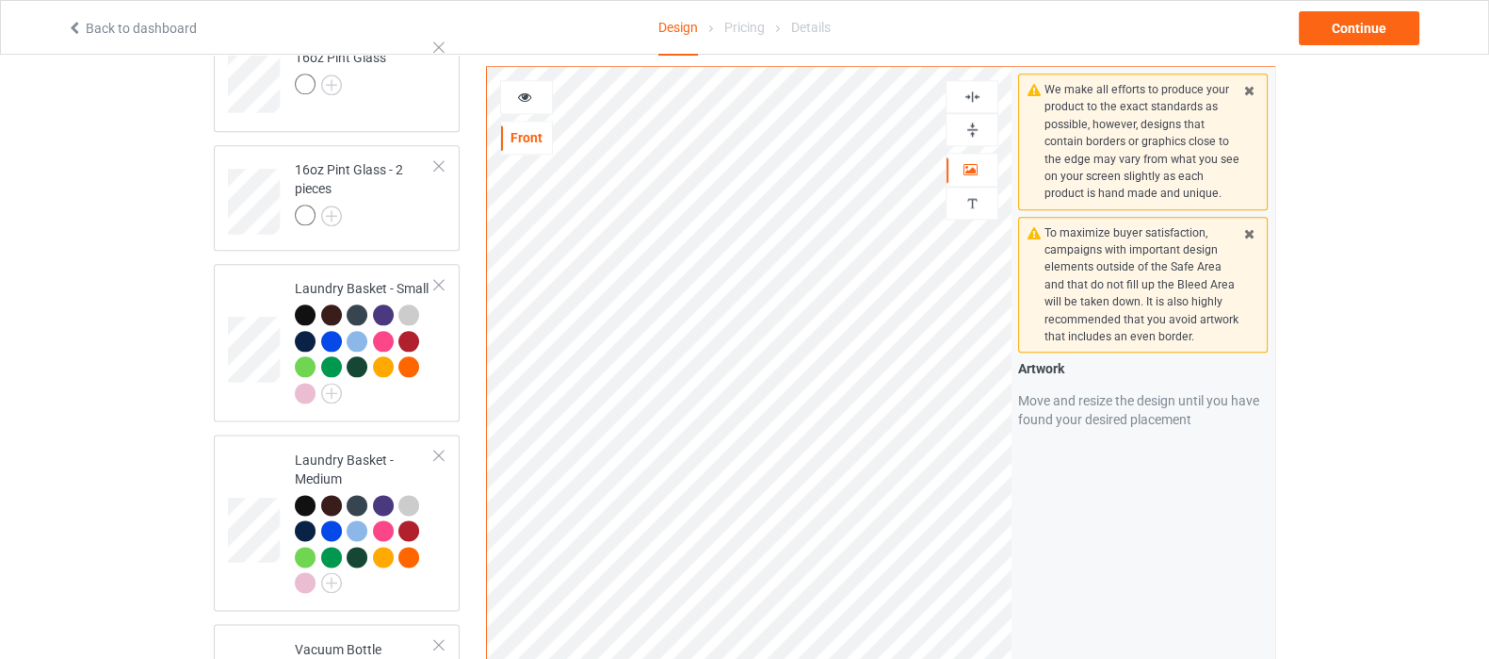
scroll to position [2943, 0]
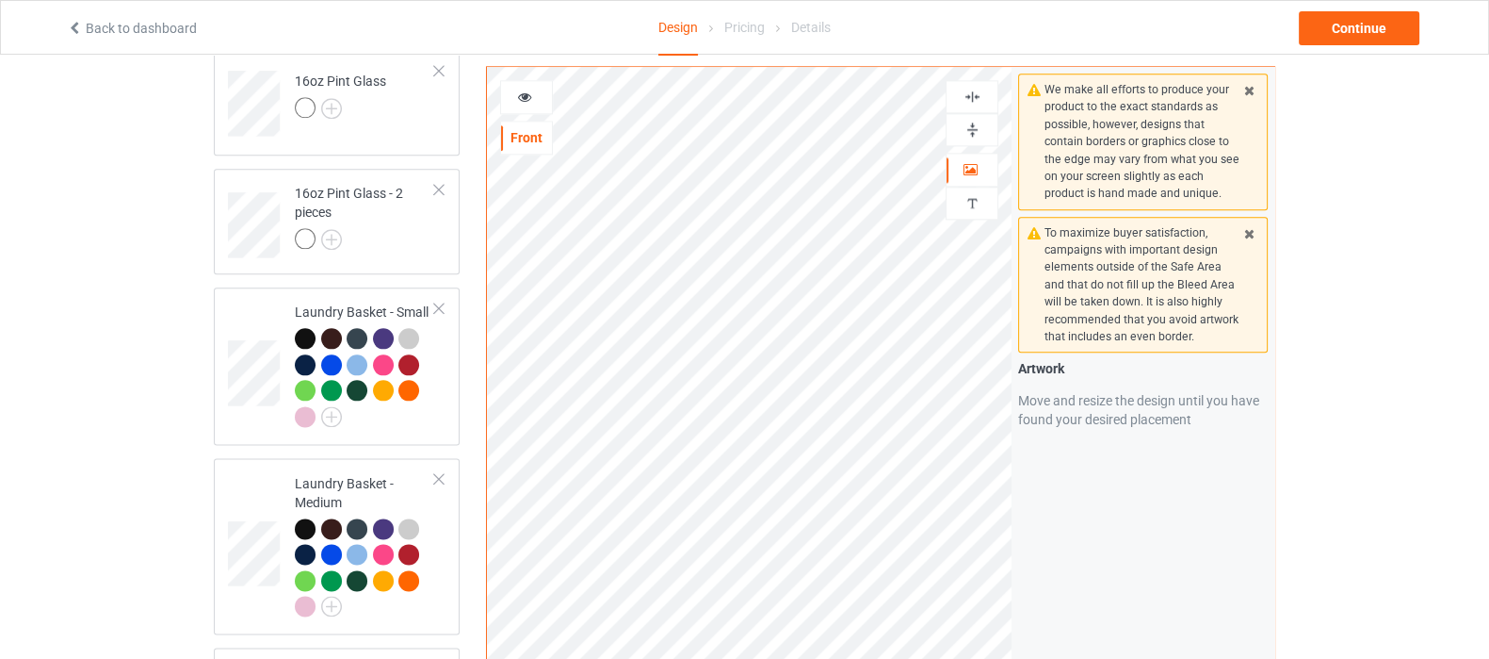
click at [973, 121] on img at bounding box center [973, 130] width 18 height 18
click at [988, 113] on div at bounding box center [972, 129] width 53 height 33
click at [973, 122] on img at bounding box center [973, 130] width 18 height 18
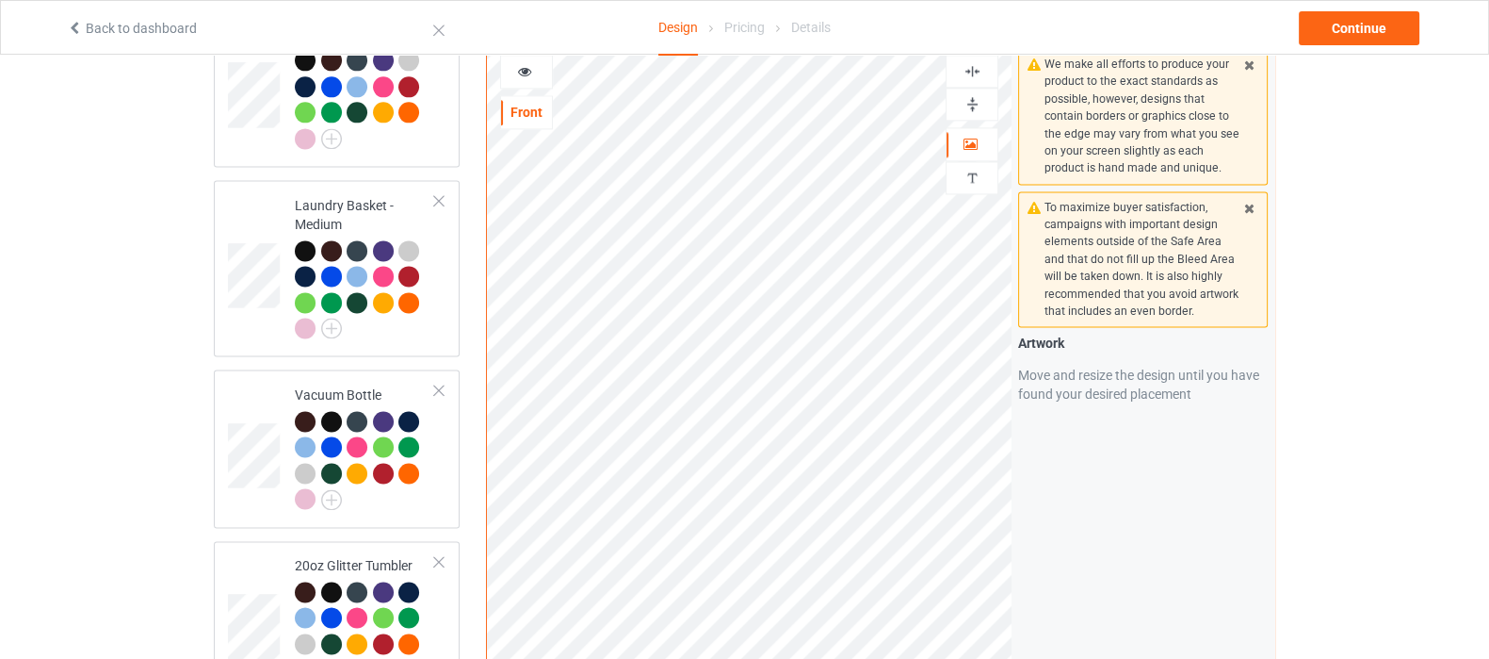
scroll to position [2994, 0]
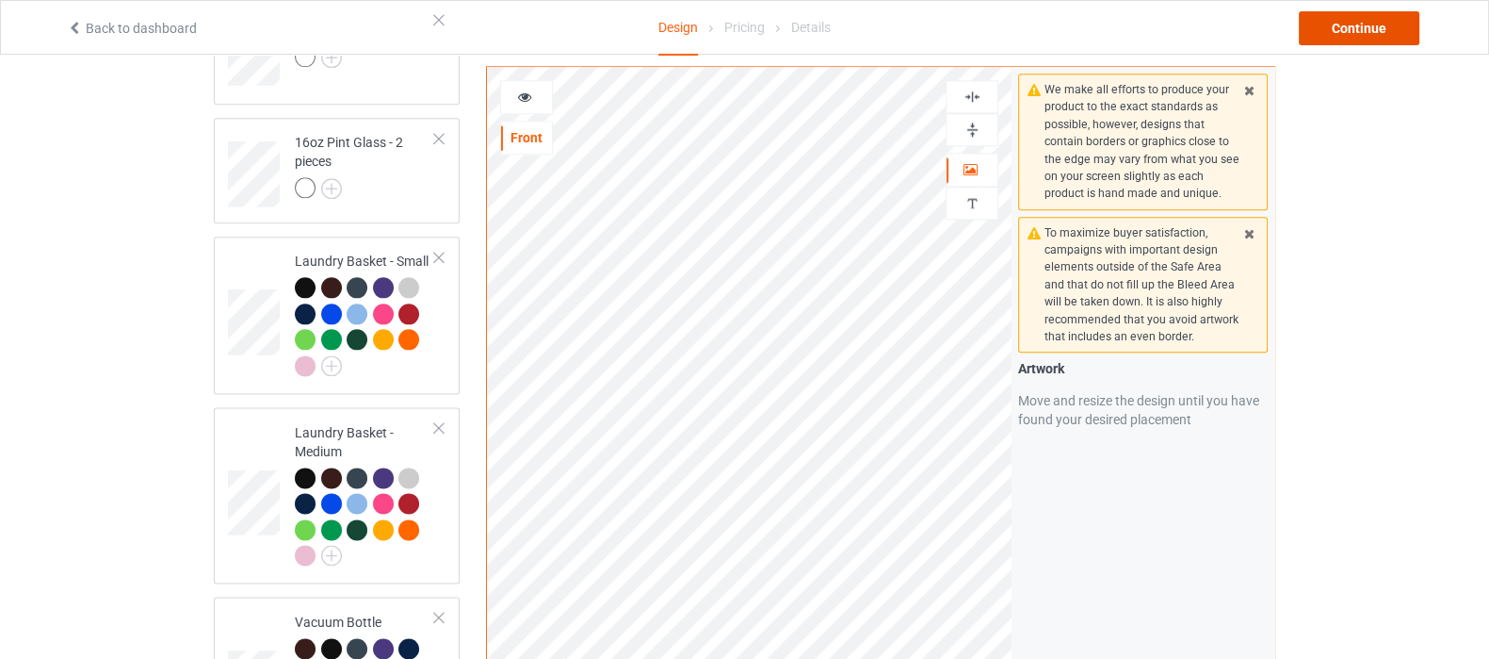
click at [1328, 26] on div "Continue" at bounding box center [1359, 28] width 121 height 34
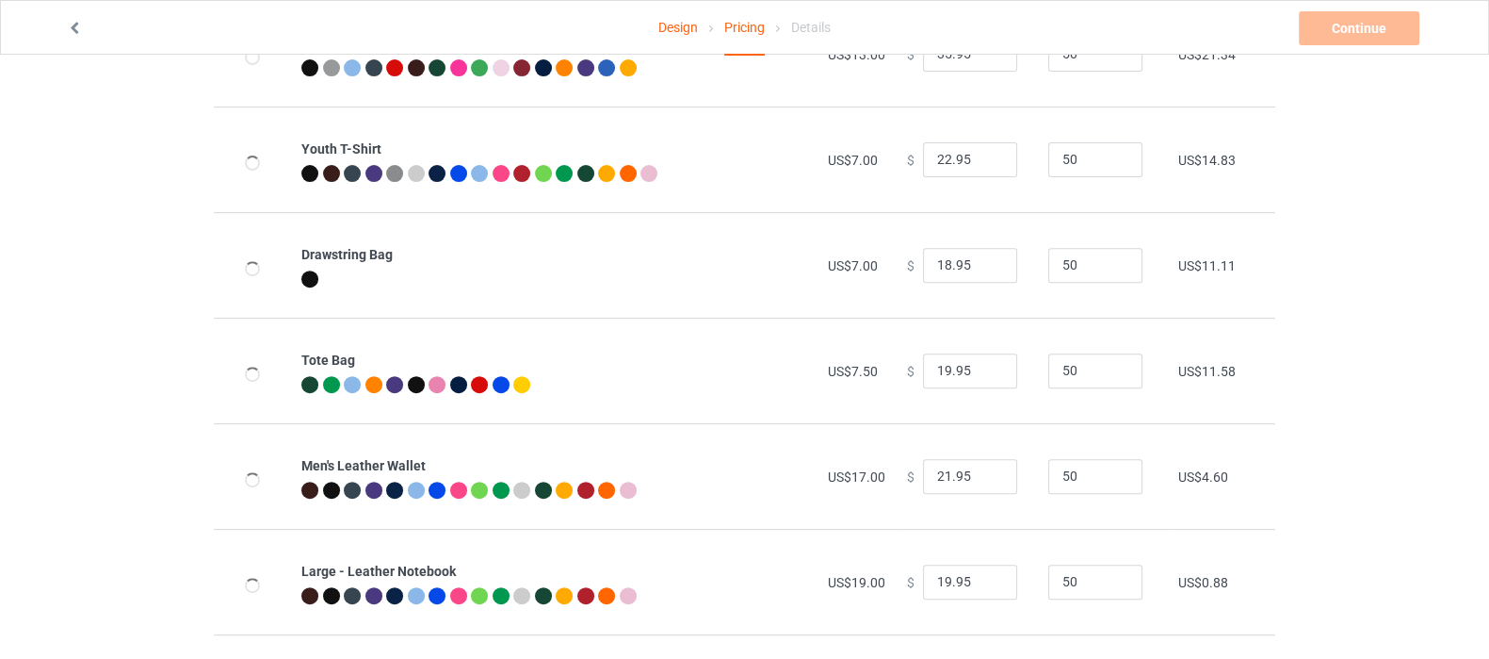
scroll to position [1060, 0]
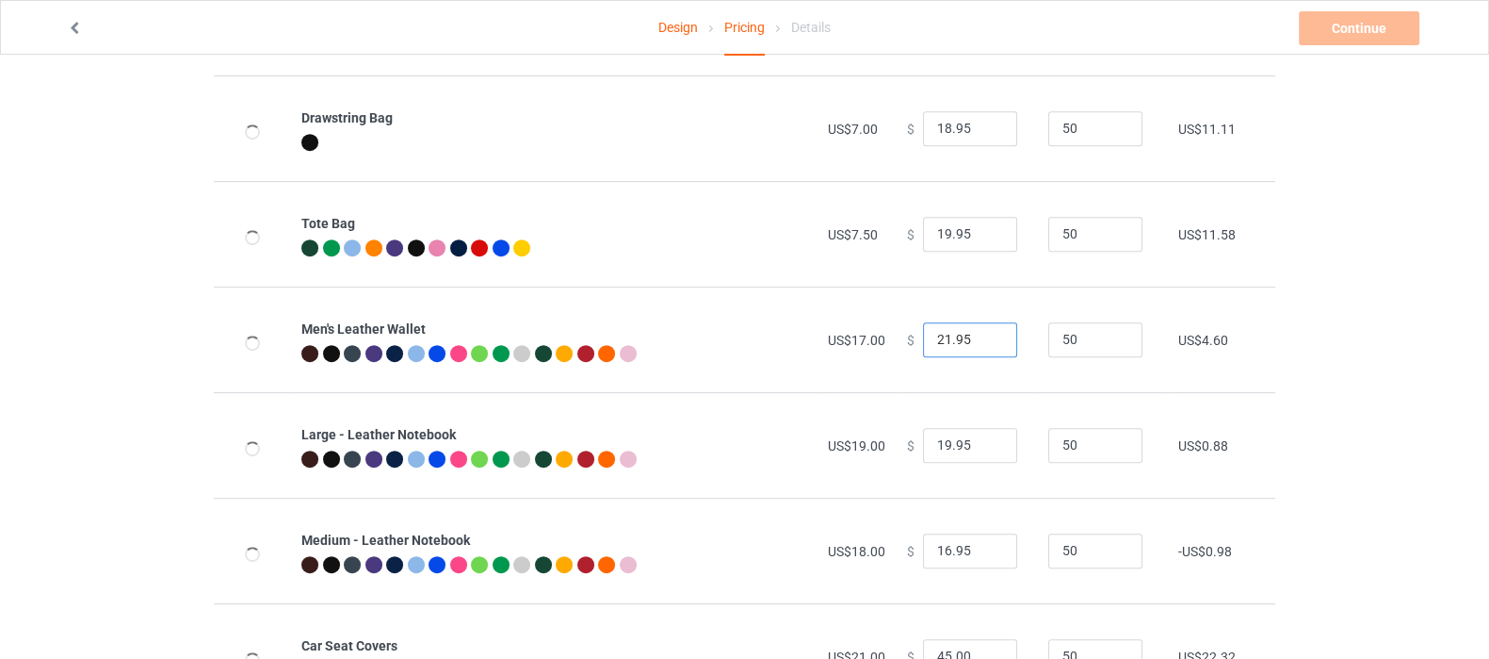
drag, startPoint x: 973, startPoint y: 341, endPoint x: 864, endPoint y: 348, distance: 109.5
click at [864, 348] on tr "Men's Leather Wallet US$17.00 $ 21.95 50 US$4.60" at bounding box center [745, 339] width 1062 height 106
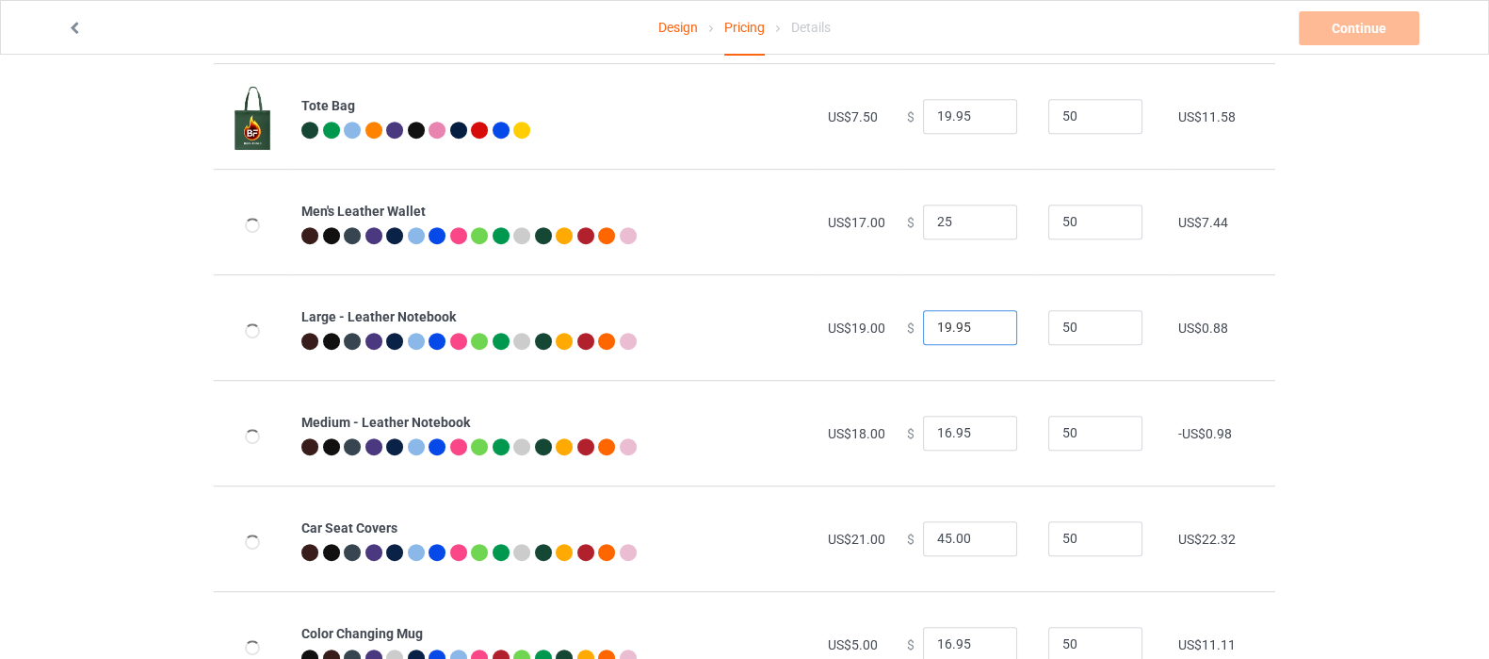
type input "25.00"
drag, startPoint x: 976, startPoint y: 323, endPoint x: 849, endPoint y: 330, distance: 127.3
click at [851, 330] on tr "Large - Leather Notebook US$19.00 $ 19.95 50 US$0.88" at bounding box center [745, 327] width 1062 height 106
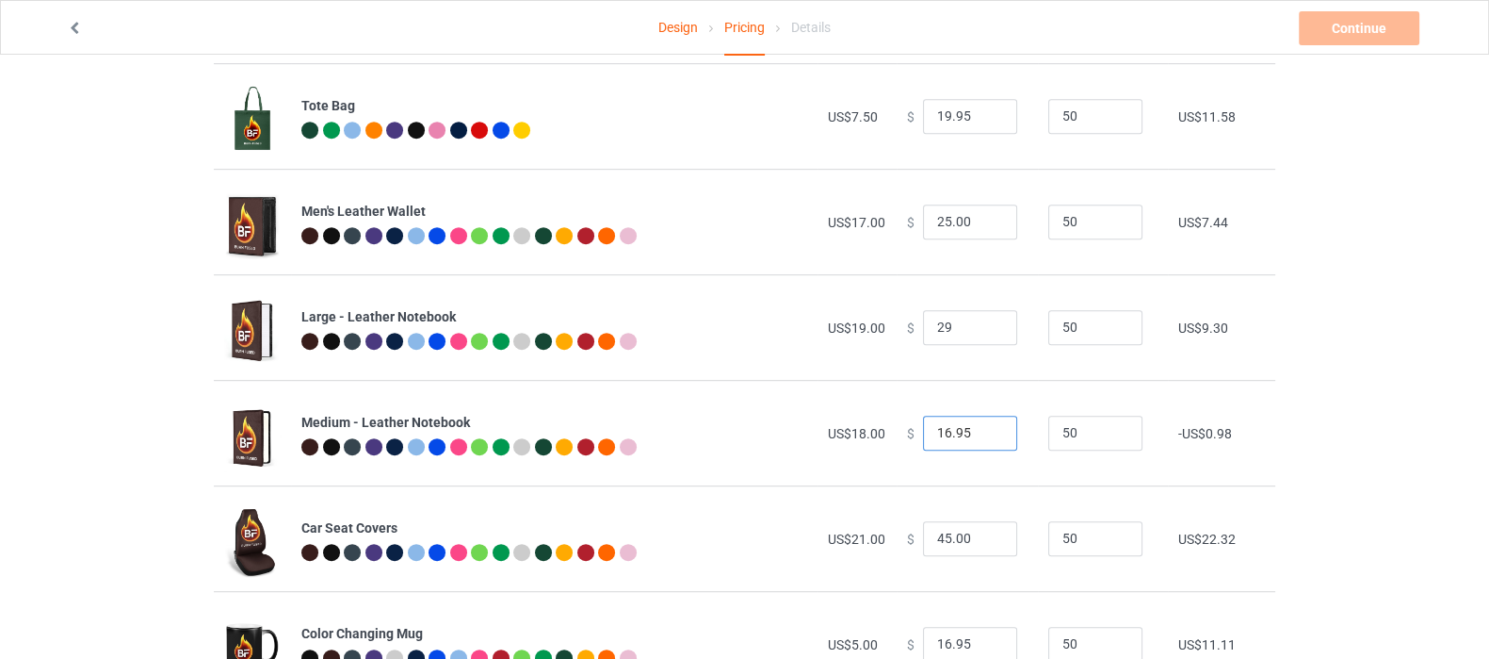
type input "29.00"
drag, startPoint x: 966, startPoint y: 434, endPoint x: 886, endPoint y: 435, distance: 79.1
click at [897, 435] on td "$ 16.95" at bounding box center [967, 433] width 141 height 106
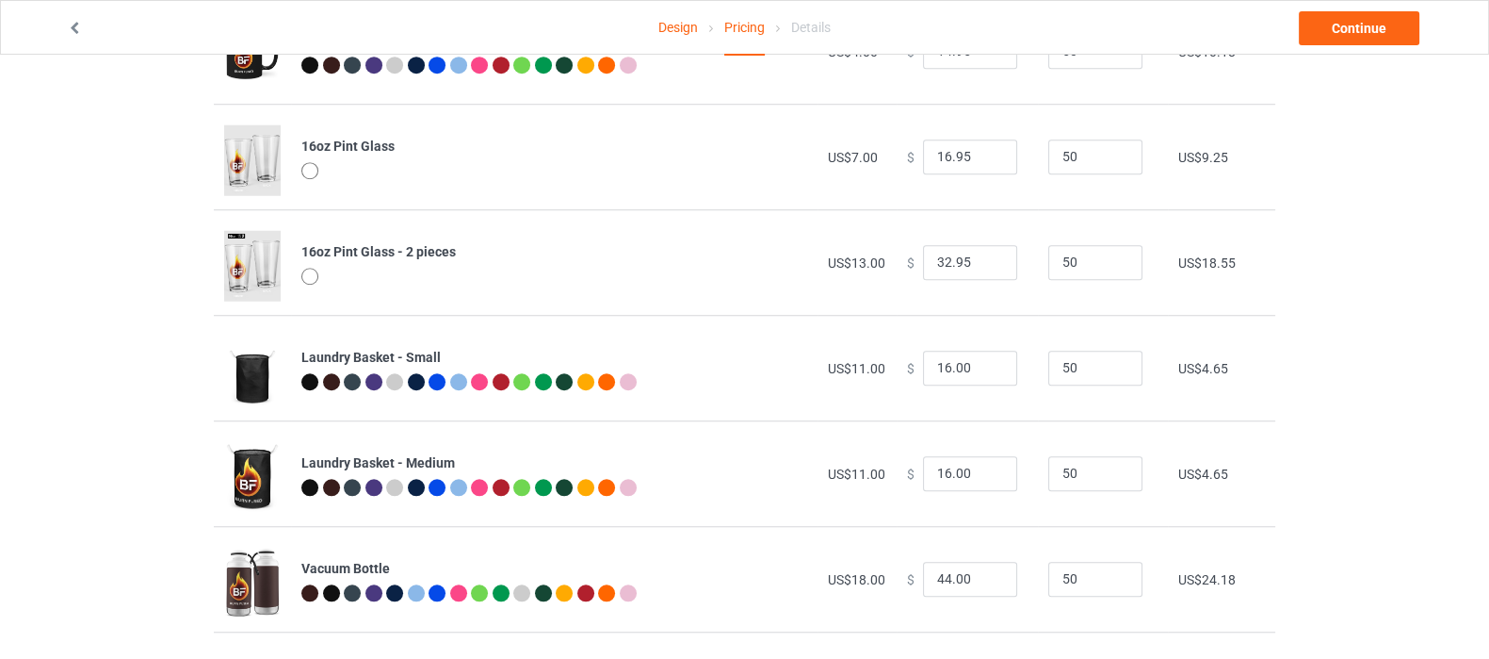
scroll to position [1883, 0]
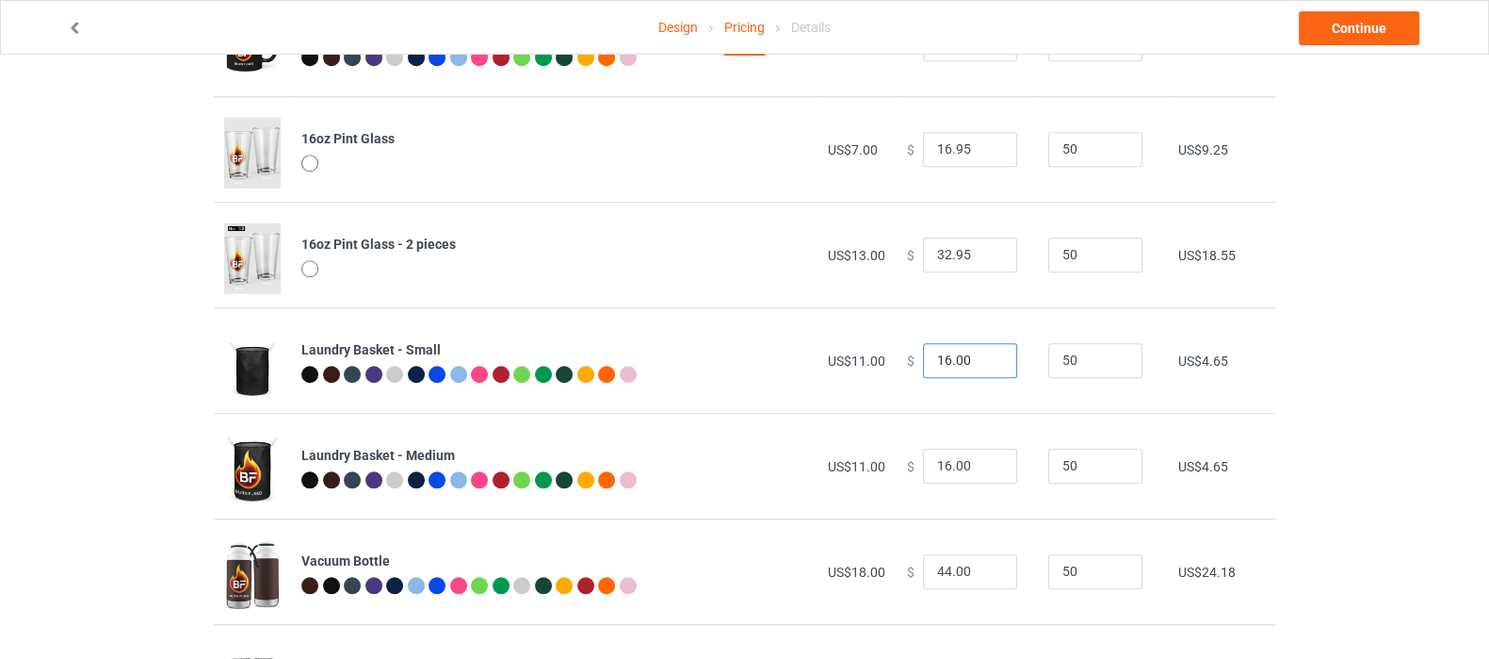
type input "28.00"
drag, startPoint x: 974, startPoint y: 360, endPoint x: 888, endPoint y: 369, distance: 86.2
click at [897, 369] on td "$ 16.00" at bounding box center [967, 360] width 141 height 106
type input "20.00"
drag, startPoint x: 971, startPoint y: 465, endPoint x: 865, endPoint y: 463, distance: 106.5
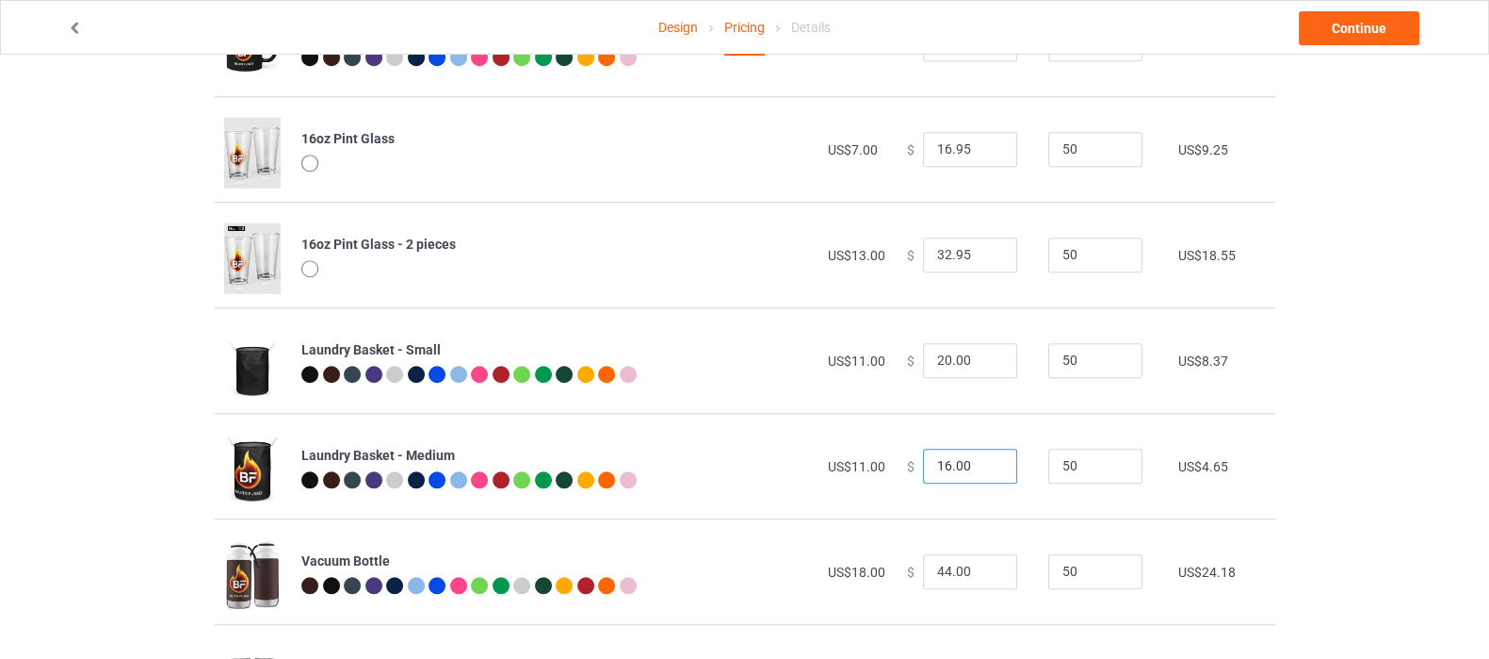
click at [865, 463] on tr "Laundry Basket - Medium US$11.00 $ 16.00 50 US$4.65" at bounding box center [745, 466] width 1062 height 106
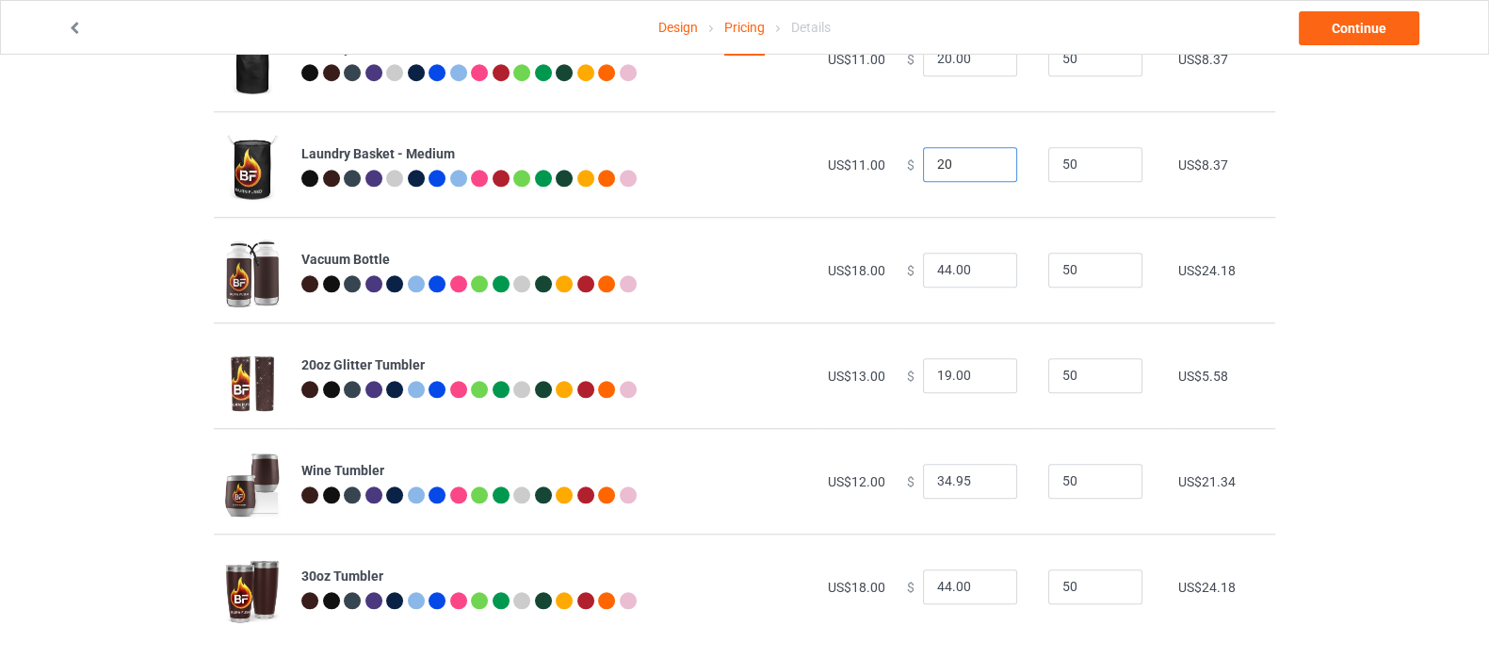
scroll to position [2203, 0]
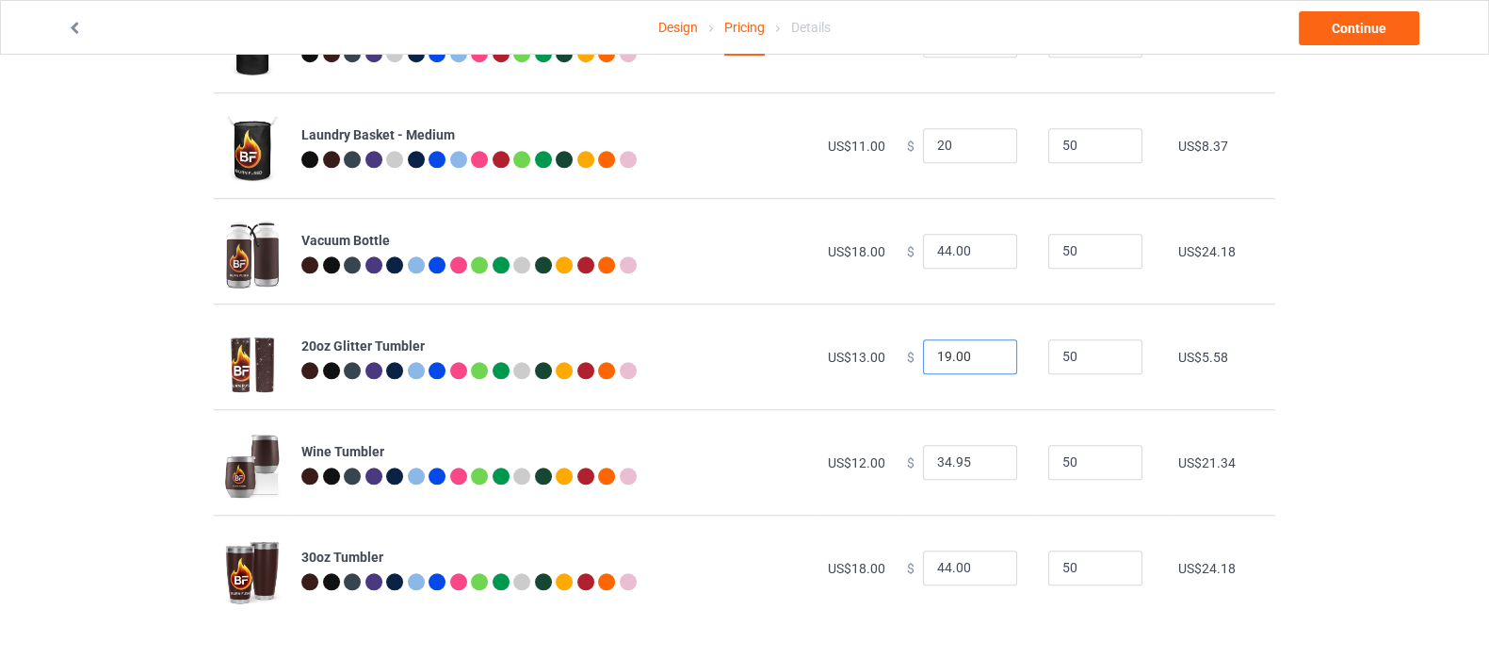
type input "20.00"
drag, startPoint x: 979, startPoint y: 360, endPoint x: 891, endPoint y: 373, distance: 88.6
click at [923, 373] on input "15" at bounding box center [970, 357] width 94 height 36
drag, startPoint x: 971, startPoint y: 345, endPoint x: 889, endPoint y: 345, distance: 82.0
click at [897, 345] on td "$ 15" at bounding box center [967, 356] width 141 height 106
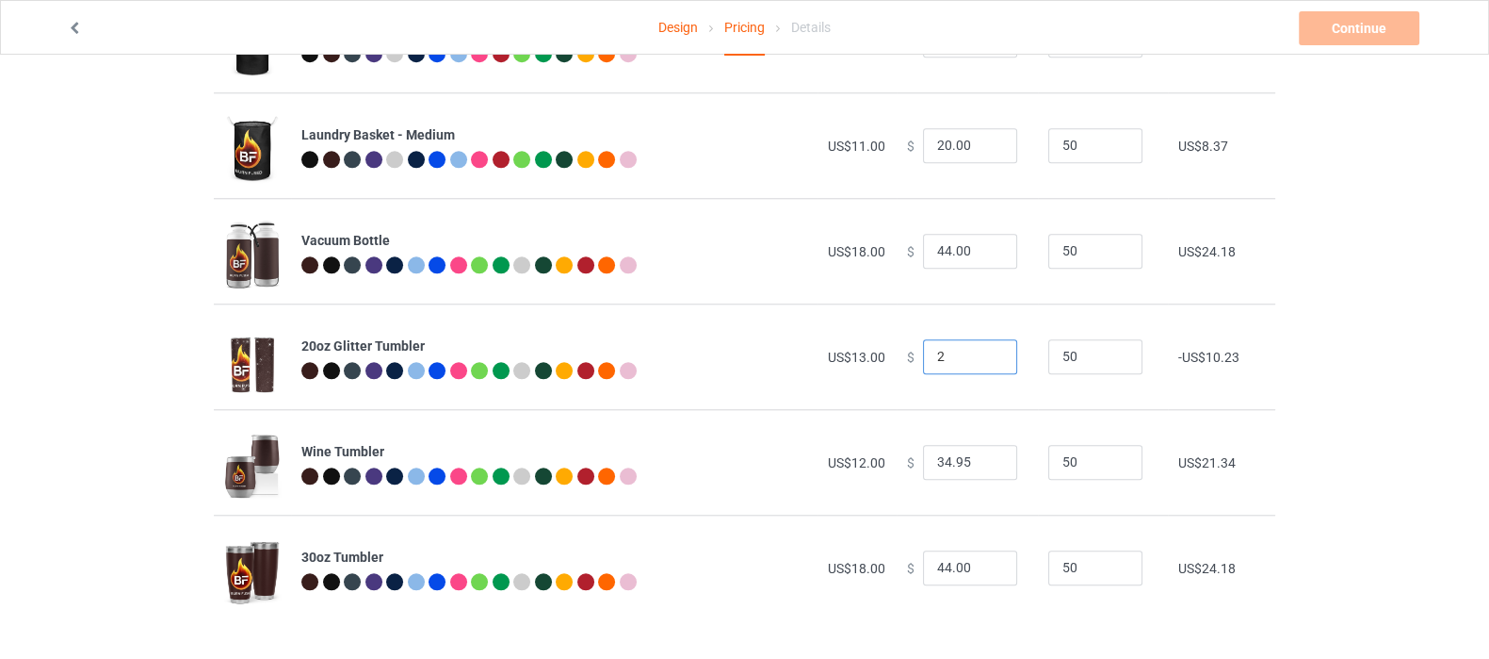
click at [935, 365] on input "2" at bounding box center [970, 357] width 94 height 36
click at [957, 386] on td "$ 2.00" at bounding box center [967, 356] width 141 height 106
click at [963, 357] on input "2.00" at bounding box center [970, 357] width 94 height 36
drag, startPoint x: 963, startPoint y: 357, endPoint x: 884, endPoint y: 356, distance: 79.1
click at [884, 356] on tr "20oz Glitter Tumbler US$13.00 $ 2.00 50 -US$10.23" at bounding box center [745, 356] width 1062 height 106
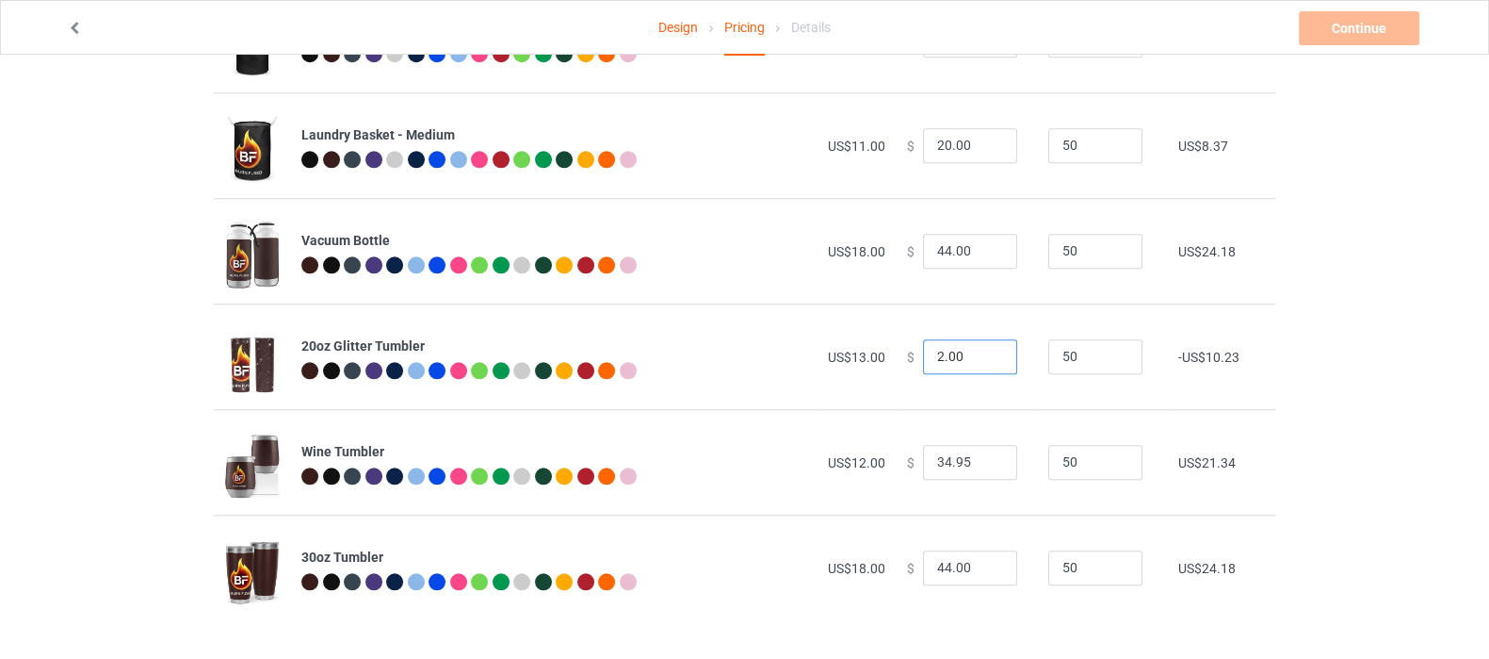
click at [969, 355] on input "2.00" at bounding box center [970, 357] width 94 height 36
click at [952, 350] on input "2.00" at bounding box center [970, 357] width 94 height 36
click at [984, 364] on input "1" at bounding box center [970, 357] width 94 height 36
click at [985, 350] on input "2" at bounding box center [970, 357] width 94 height 36
click at [985, 350] on input "3" at bounding box center [970, 357] width 94 height 36
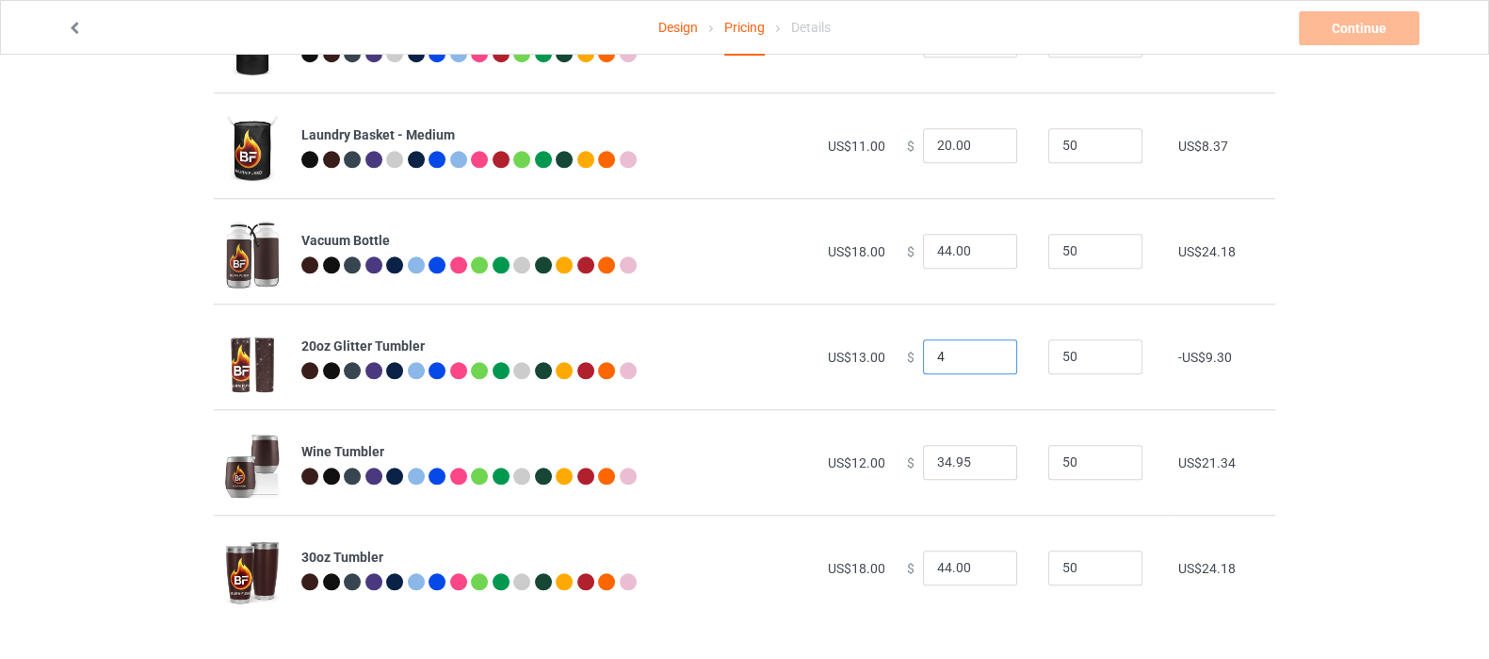
click at [985, 350] on input "4" at bounding box center [970, 357] width 94 height 36
click at [985, 350] on input "5" at bounding box center [970, 357] width 94 height 36
click at [985, 350] on input "6" at bounding box center [970, 357] width 94 height 36
click at [985, 350] on input "7" at bounding box center [970, 357] width 94 height 36
click at [985, 350] on input "8" at bounding box center [970, 357] width 94 height 36
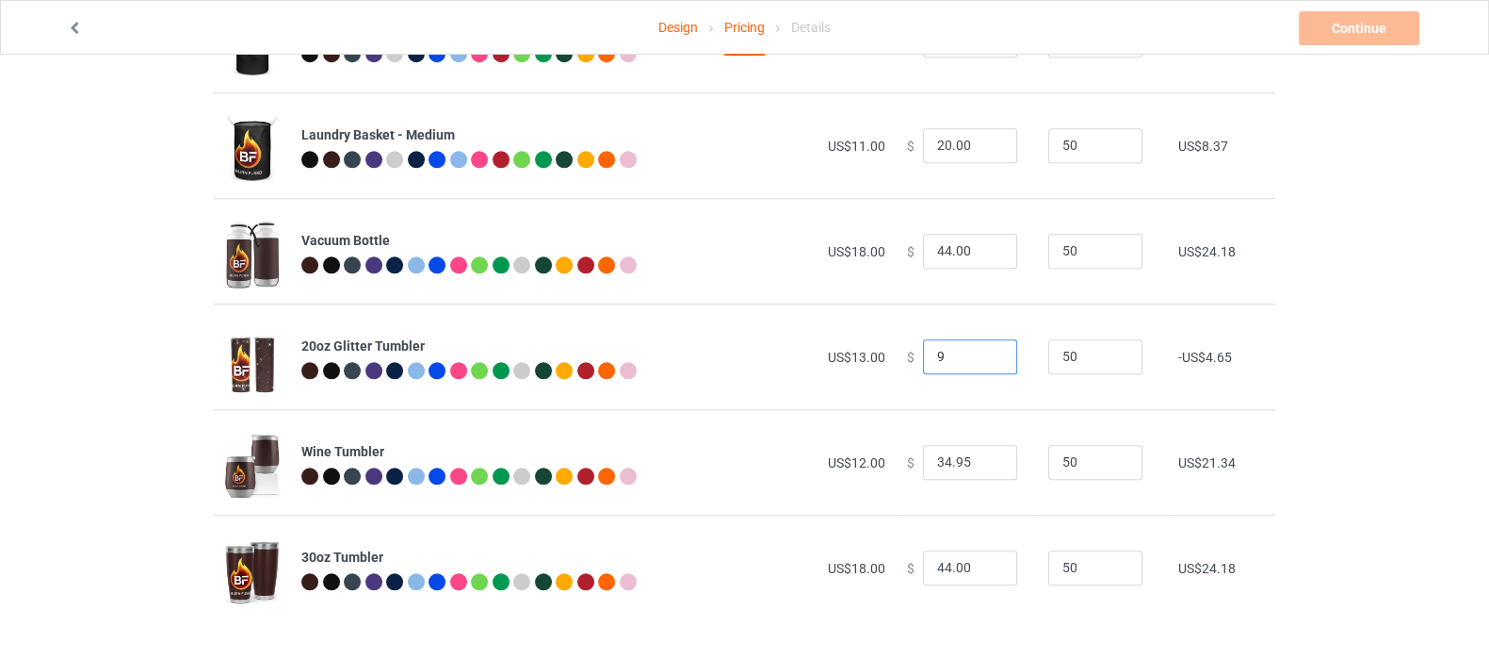
click at [985, 350] on input "9" at bounding box center [970, 357] width 94 height 36
click at [985, 347] on input "21" at bounding box center [970, 357] width 94 height 36
click at [985, 360] on input "20" at bounding box center [970, 357] width 94 height 36
click at [985, 342] on input "20" at bounding box center [970, 357] width 94 height 36
click at [984, 347] on input "21" at bounding box center [970, 357] width 94 height 36
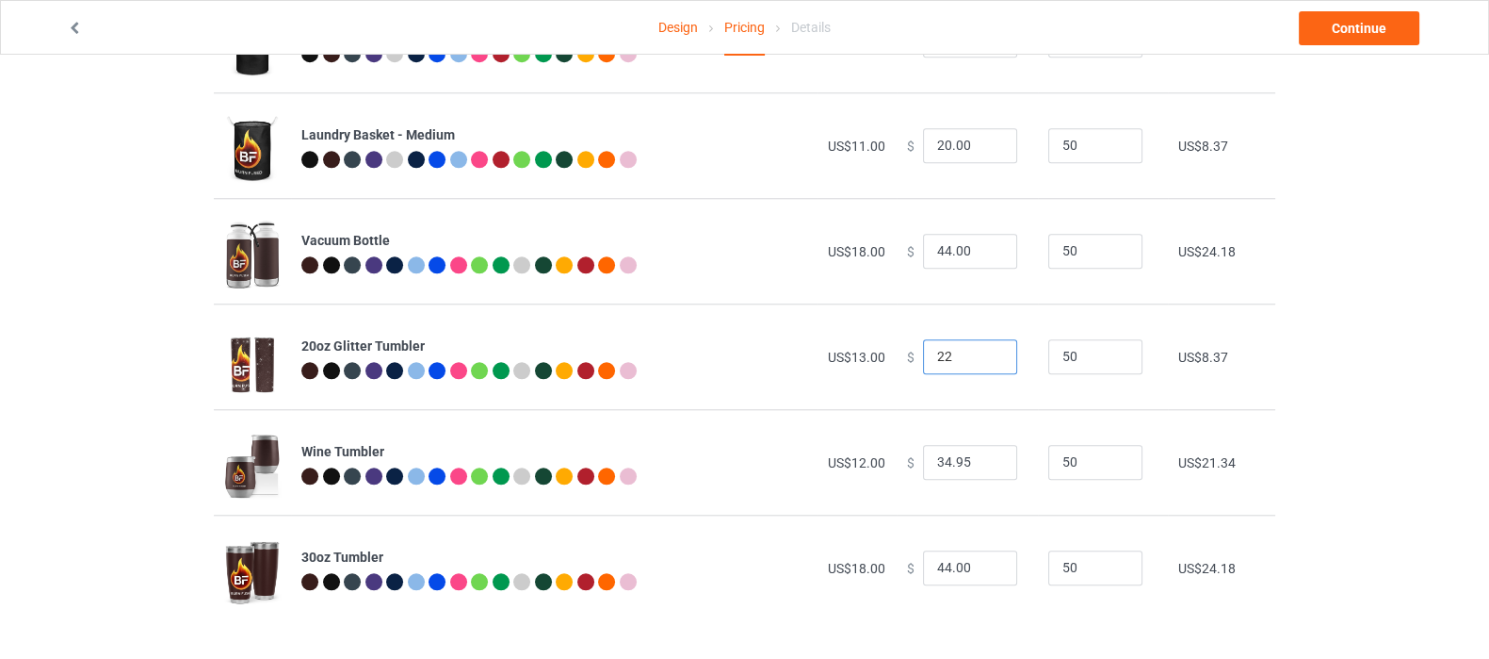
click at [984, 347] on input "22" at bounding box center [970, 357] width 94 height 36
click at [984, 347] on input "23" at bounding box center [970, 357] width 94 height 36
type input "23.00"
click at [1359, 36] on link "Continue" at bounding box center [1359, 28] width 121 height 34
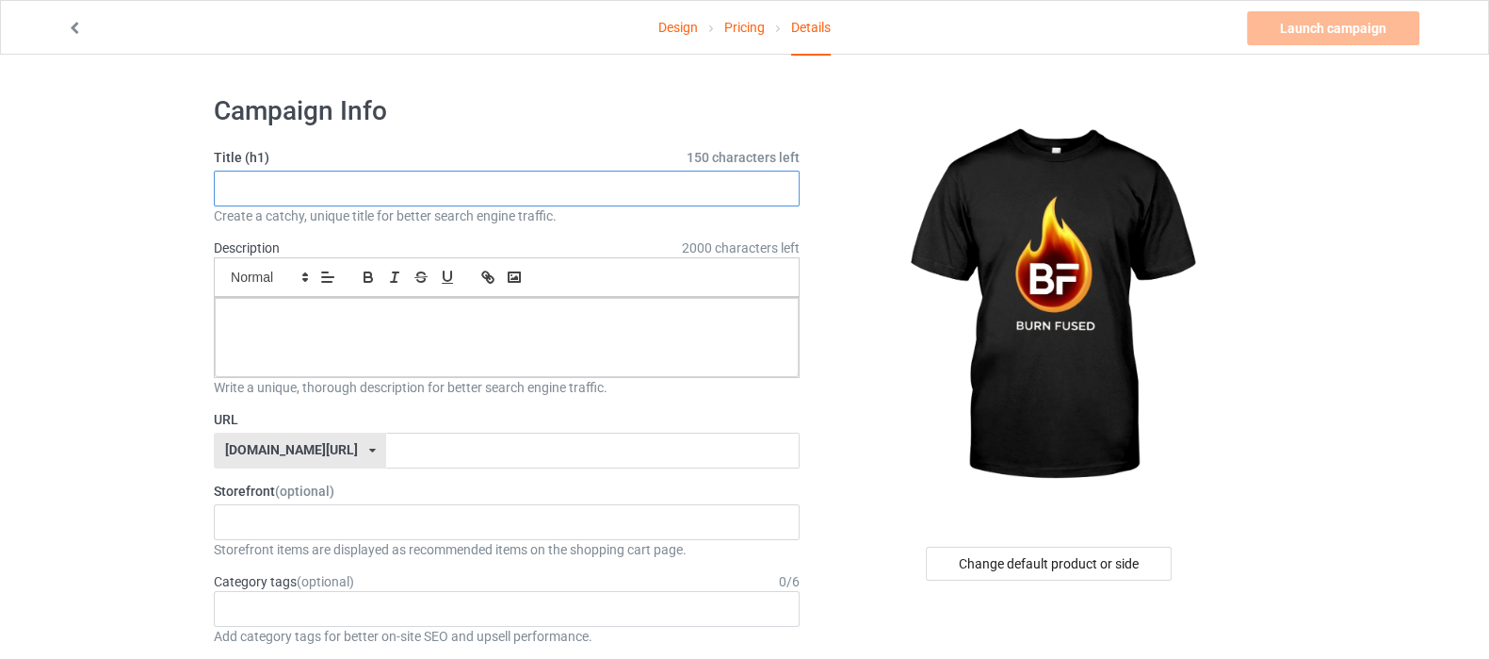
click at [312, 195] on input "text" at bounding box center [507, 189] width 586 height 36
type input "G"
type input "Fire Shirt"
click at [284, 310] on p at bounding box center [507, 319] width 554 height 18
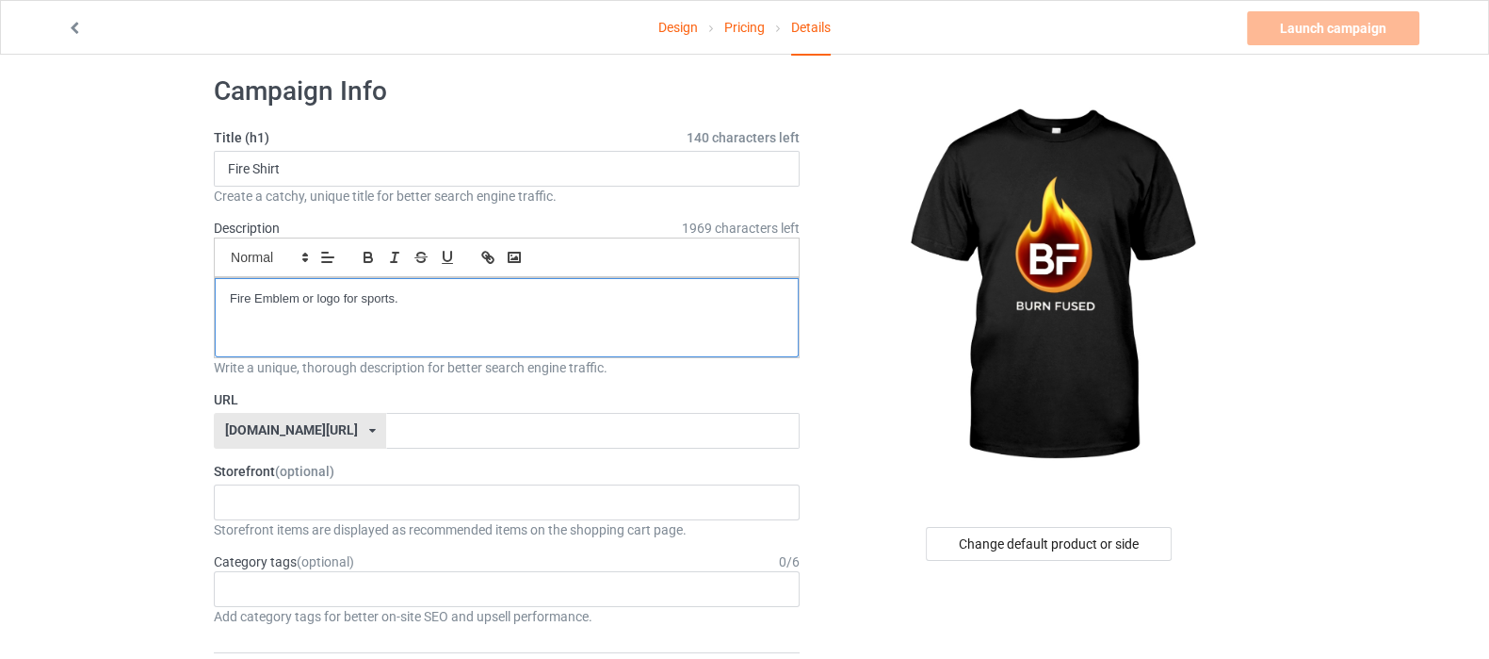
scroll to position [117, 0]
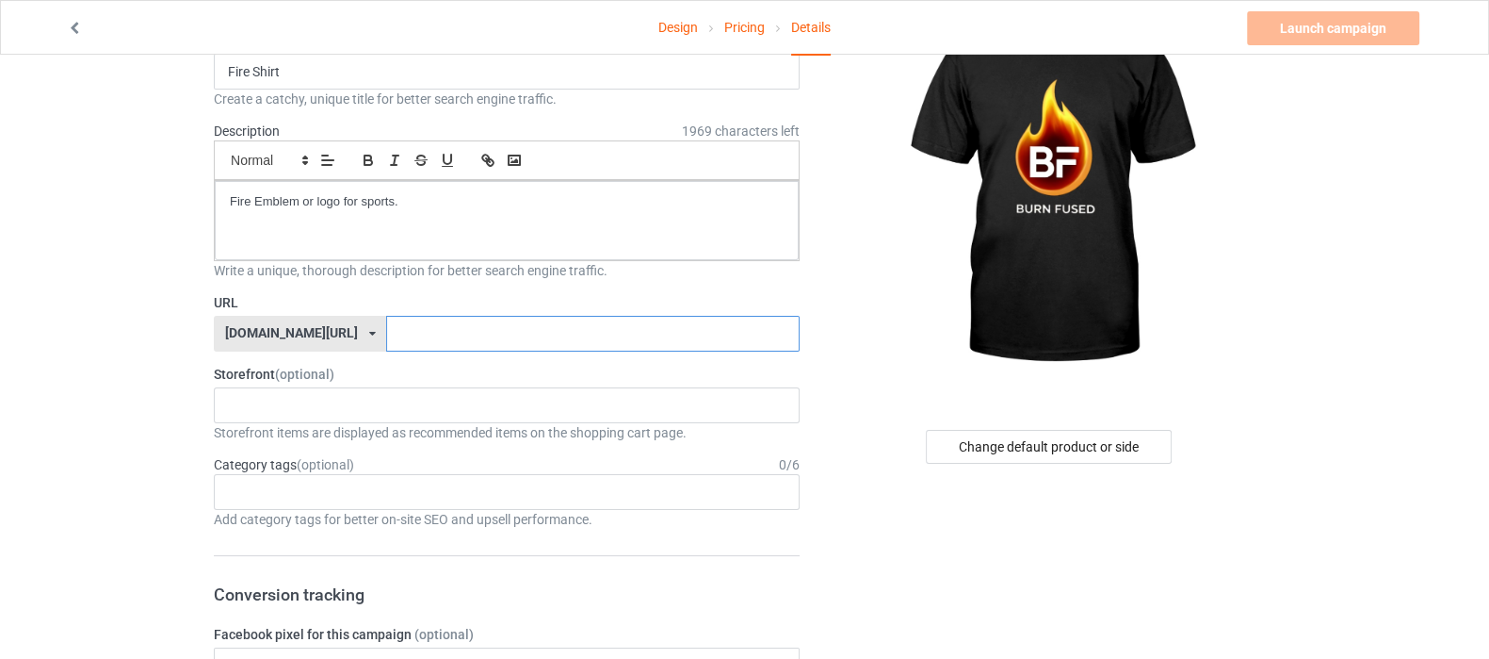
click at [386, 325] on input "text" at bounding box center [592, 334] width 413 height 36
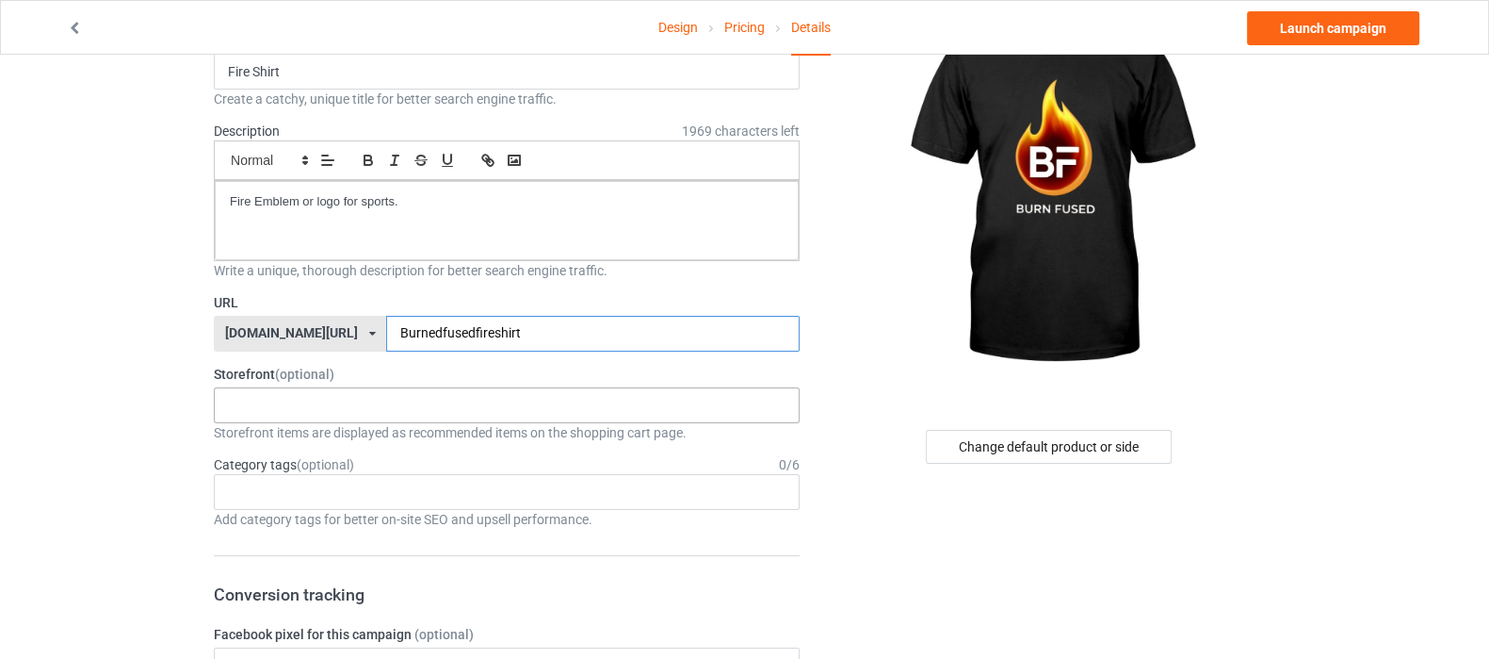
type input "Burnedfusedfireshirt"
click at [252, 410] on input "text" at bounding box center [242, 405] width 29 height 16
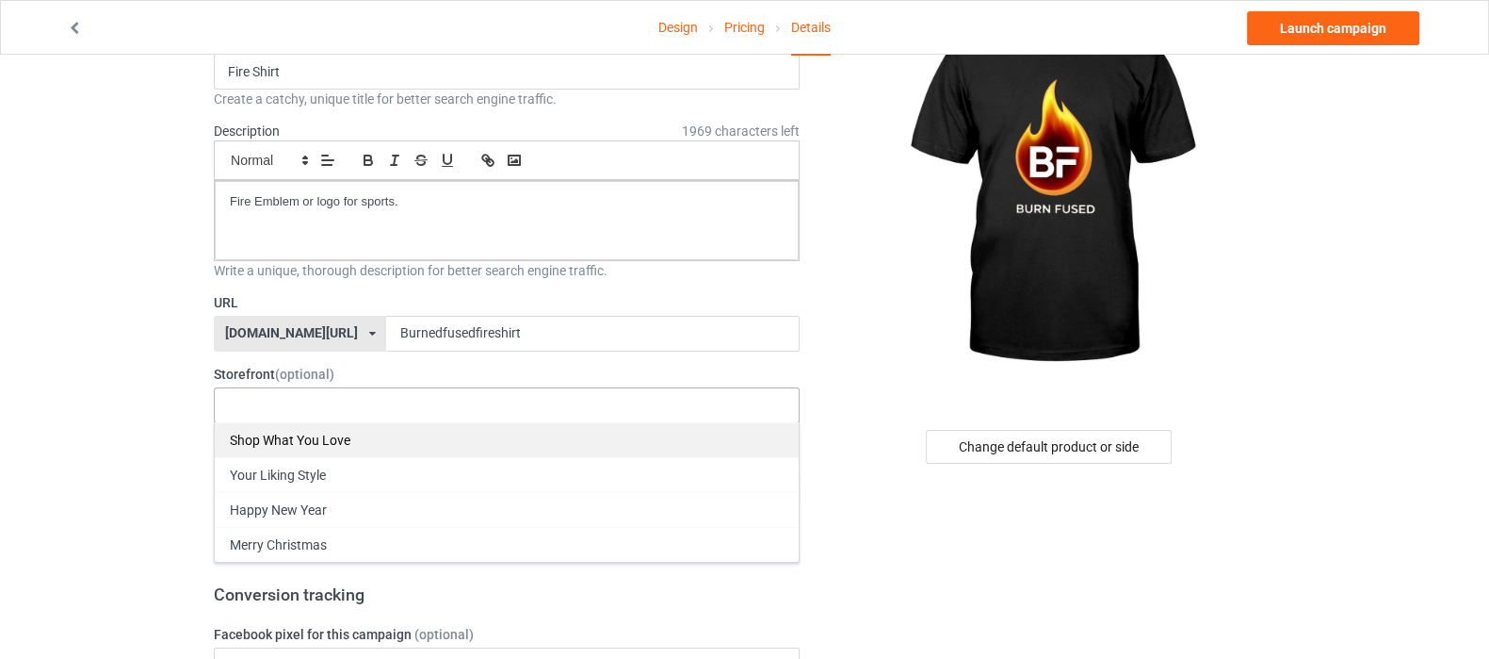
drag, startPoint x: 290, startPoint y: 458, endPoint x: 300, endPoint y: 439, distance: 21.1
click at [291, 458] on div "Your Liking Style" at bounding box center [507, 474] width 584 height 35
click at [344, 440] on div "Shop What You Love" at bounding box center [507, 439] width 584 height 35
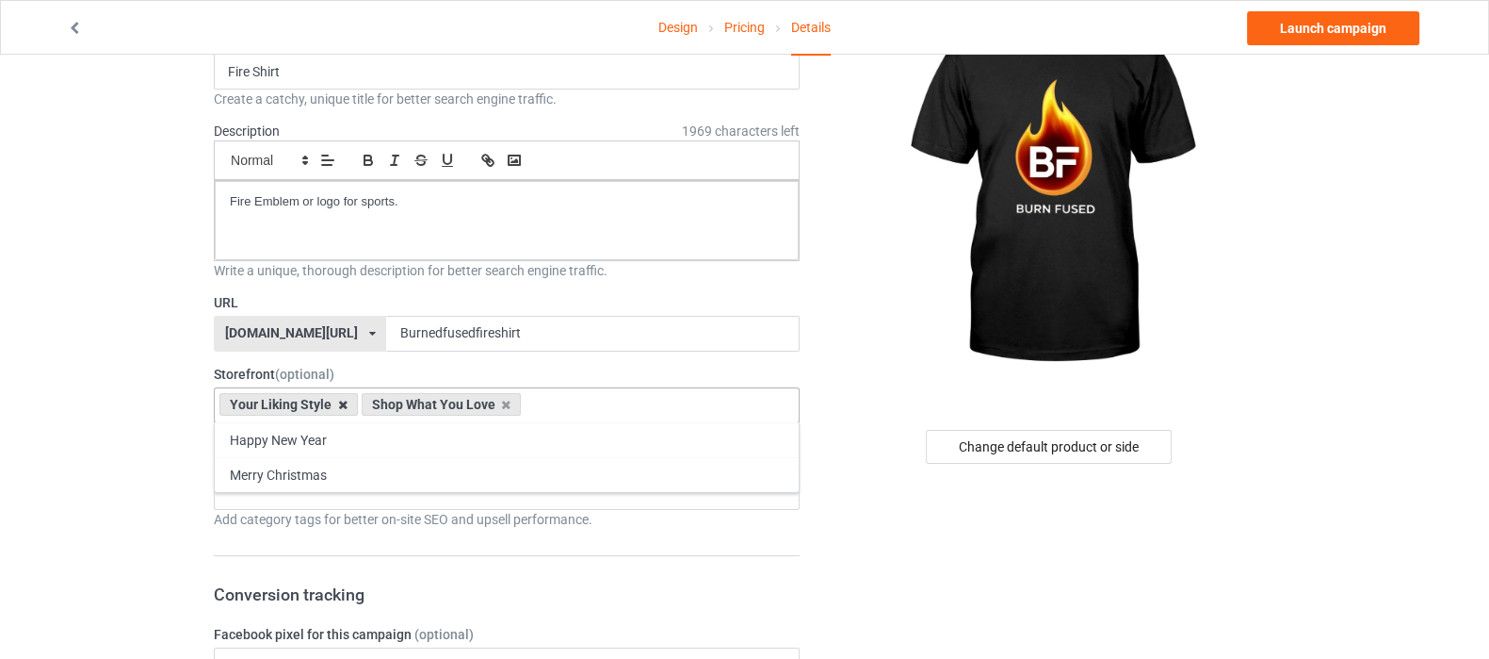
click at [343, 405] on icon at bounding box center [342, 404] width 9 height 12
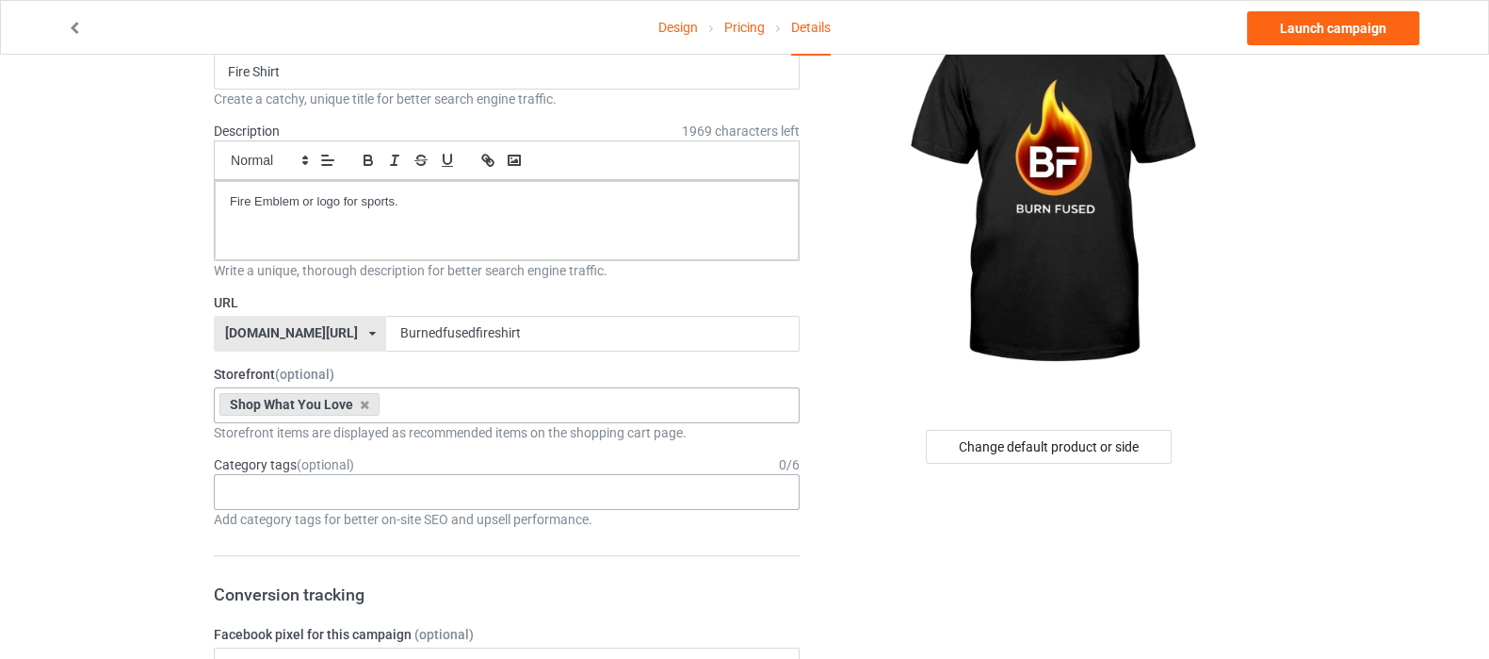
click at [371, 482] on div "Age > [DEMOGRAPHIC_DATA] > 1 Age > [DEMOGRAPHIC_DATA] Months > 1 Month Age > [D…" at bounding box center [507, 492] width 586 height 36
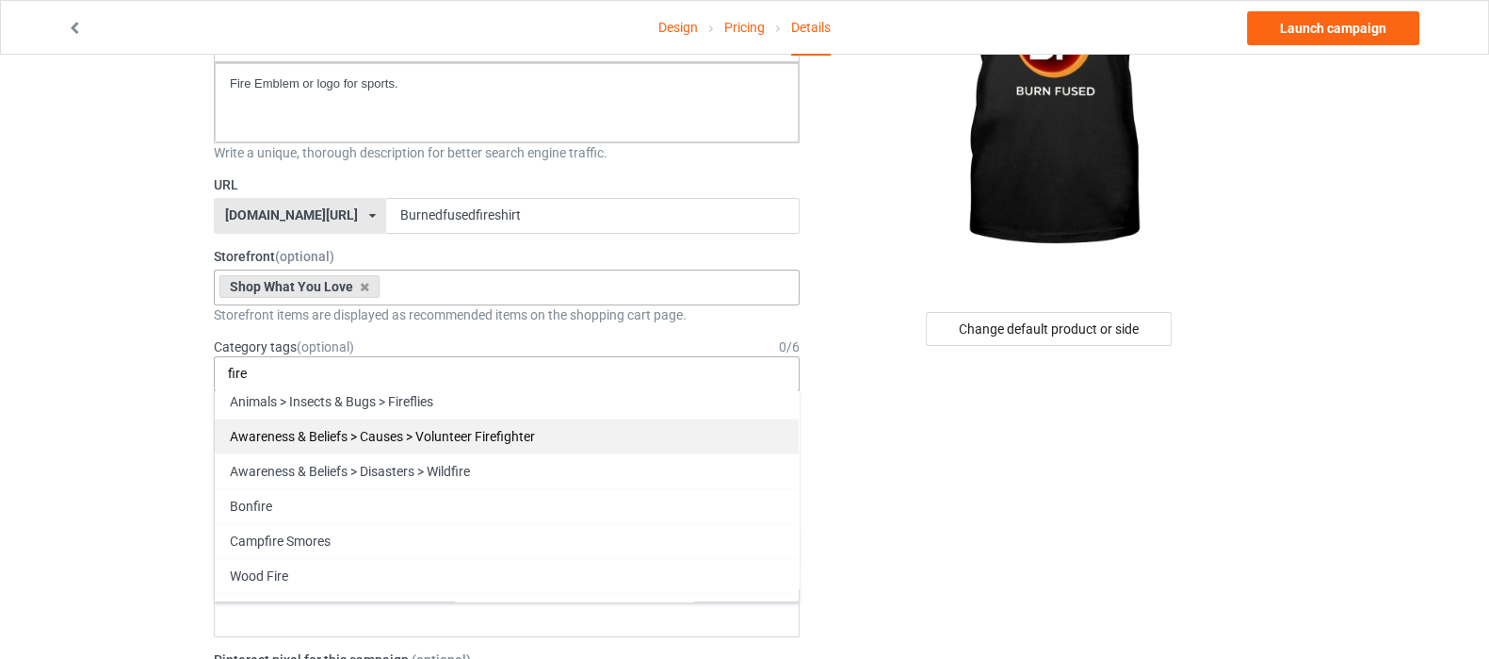
scroll to position [66, 0]
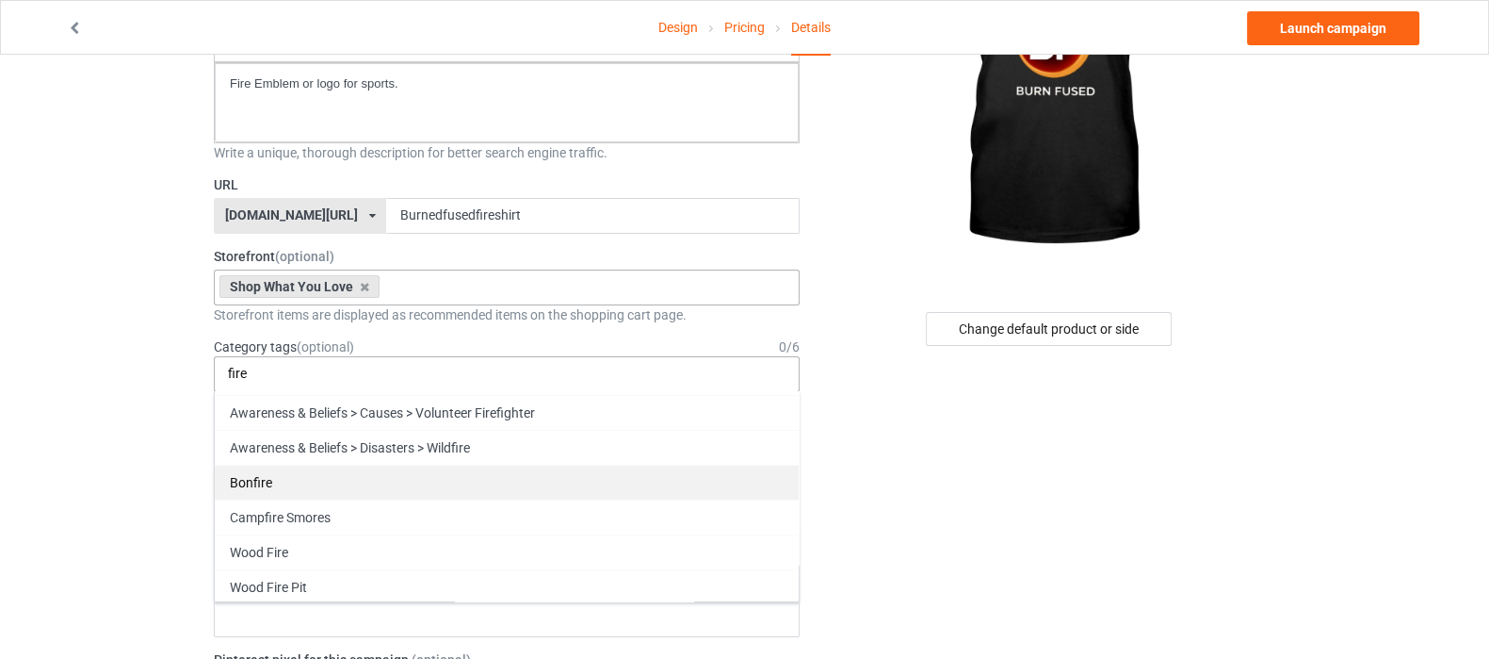
type input "fire"
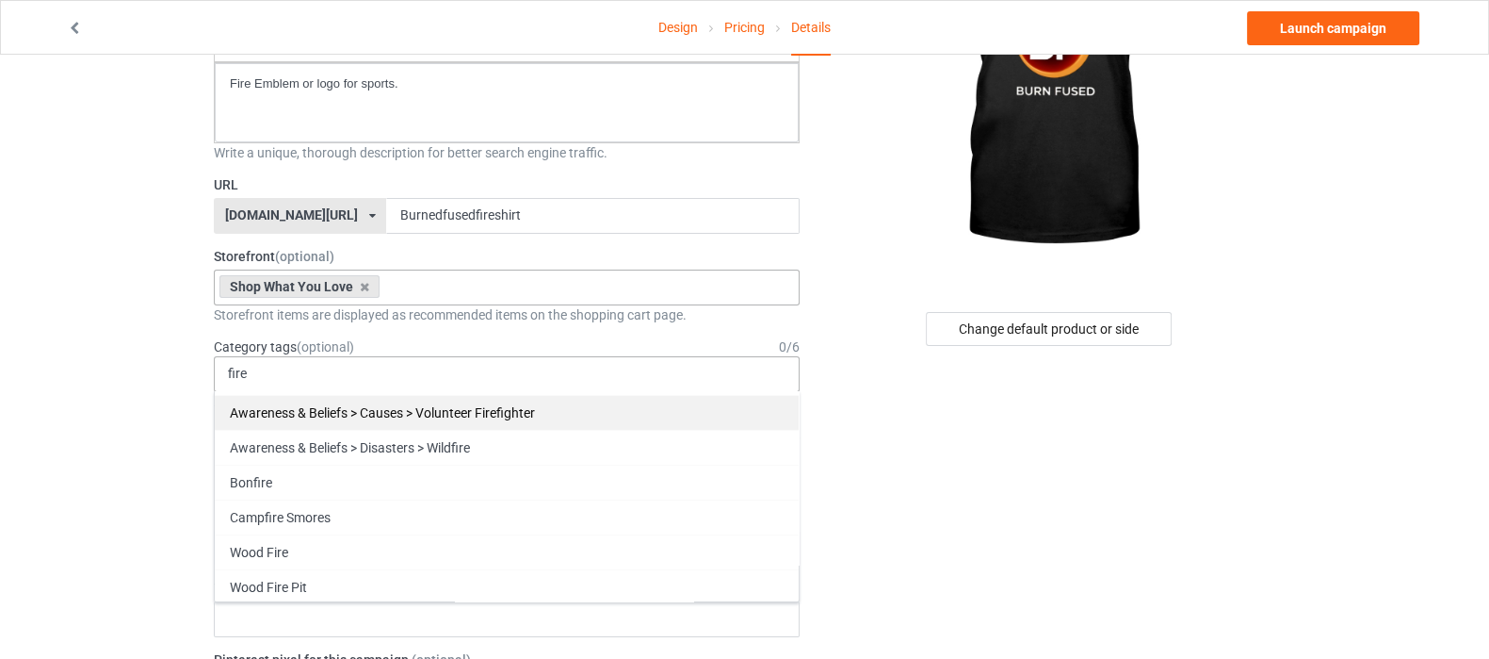
drag, startPoint x: 382, startPoint y: 487, endPoint x: 478, endPoint y: 421, distance: 115.8
click at [478, 421] on div "Hobbies > Outdoors > Bonfire Animals > Insects & Bugs > Fireflies Awareness & B…" at bounding box center [507, 496] width 586 height 211
click at [478, 421] on div "Awareness & Beliefs > Causes > Volunteer Firefighter" at bounding box center [507, 412] width 584 height 35
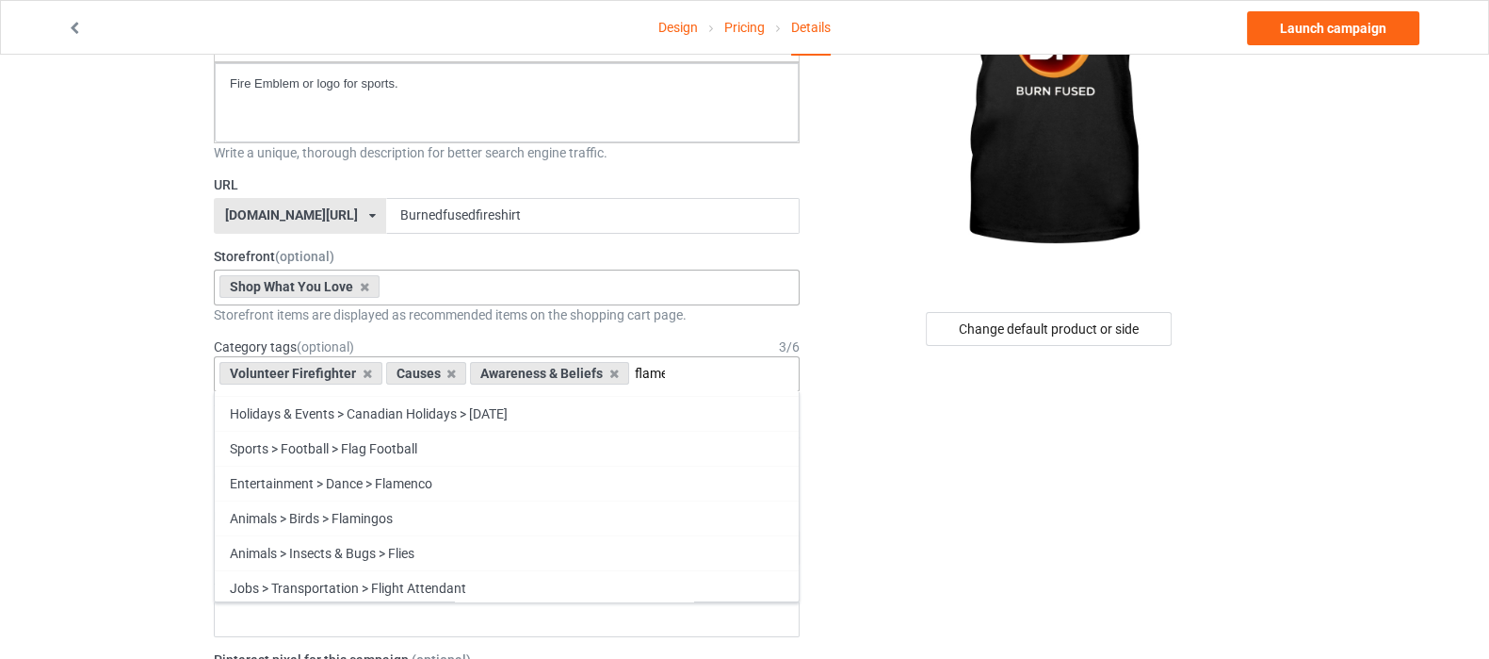
scroll to position [0, 0]
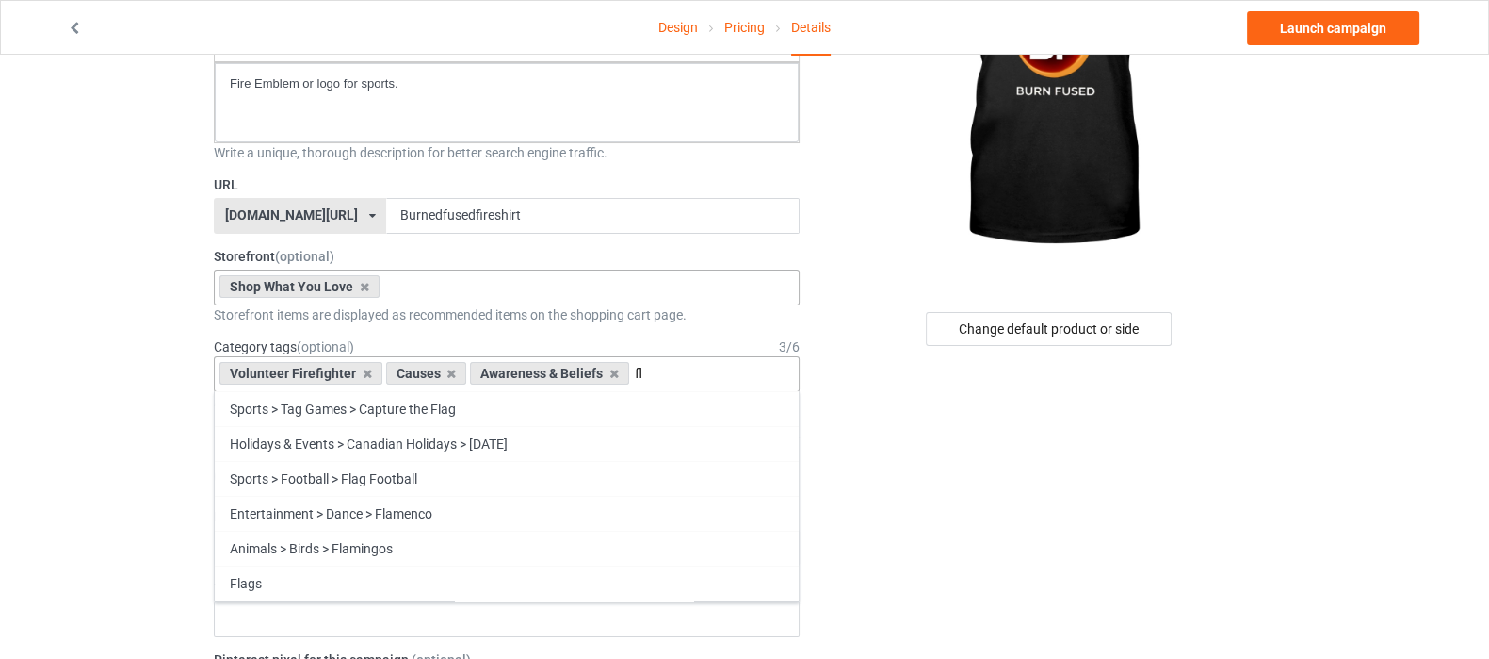
type input "f"
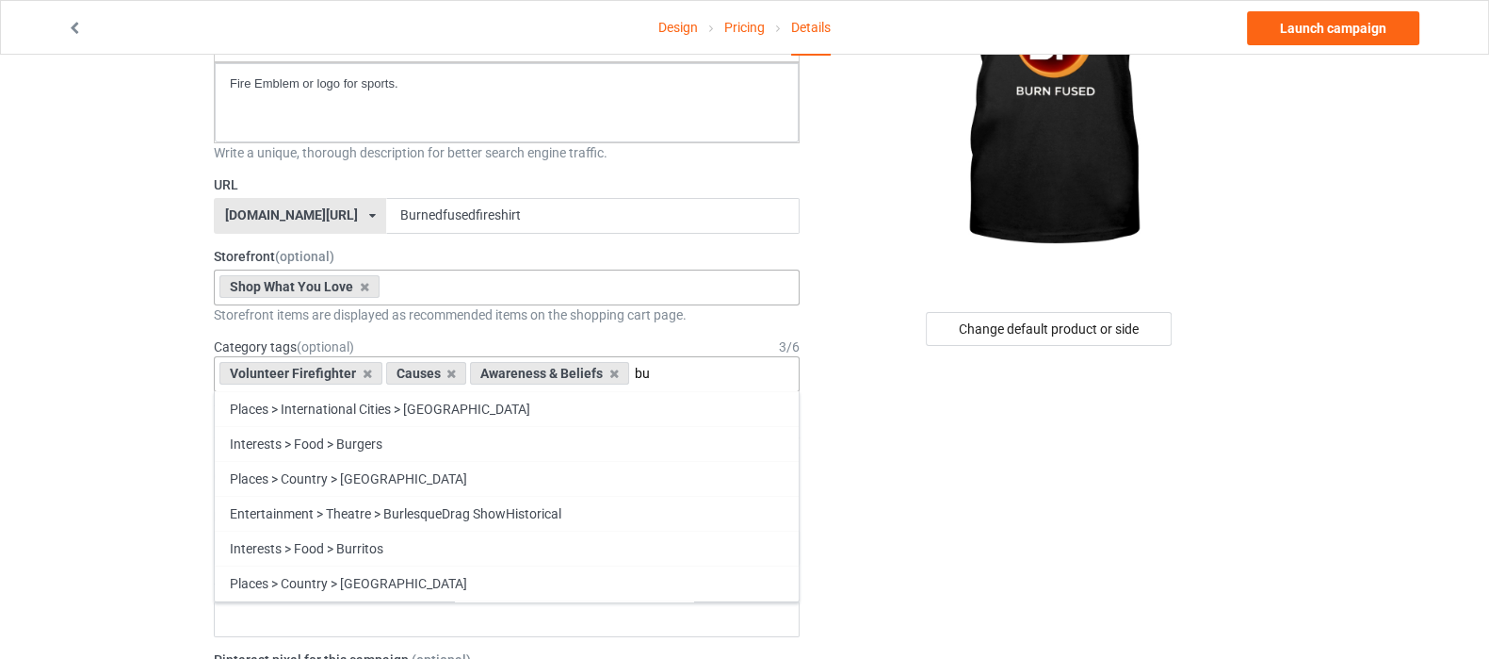
type input "b"
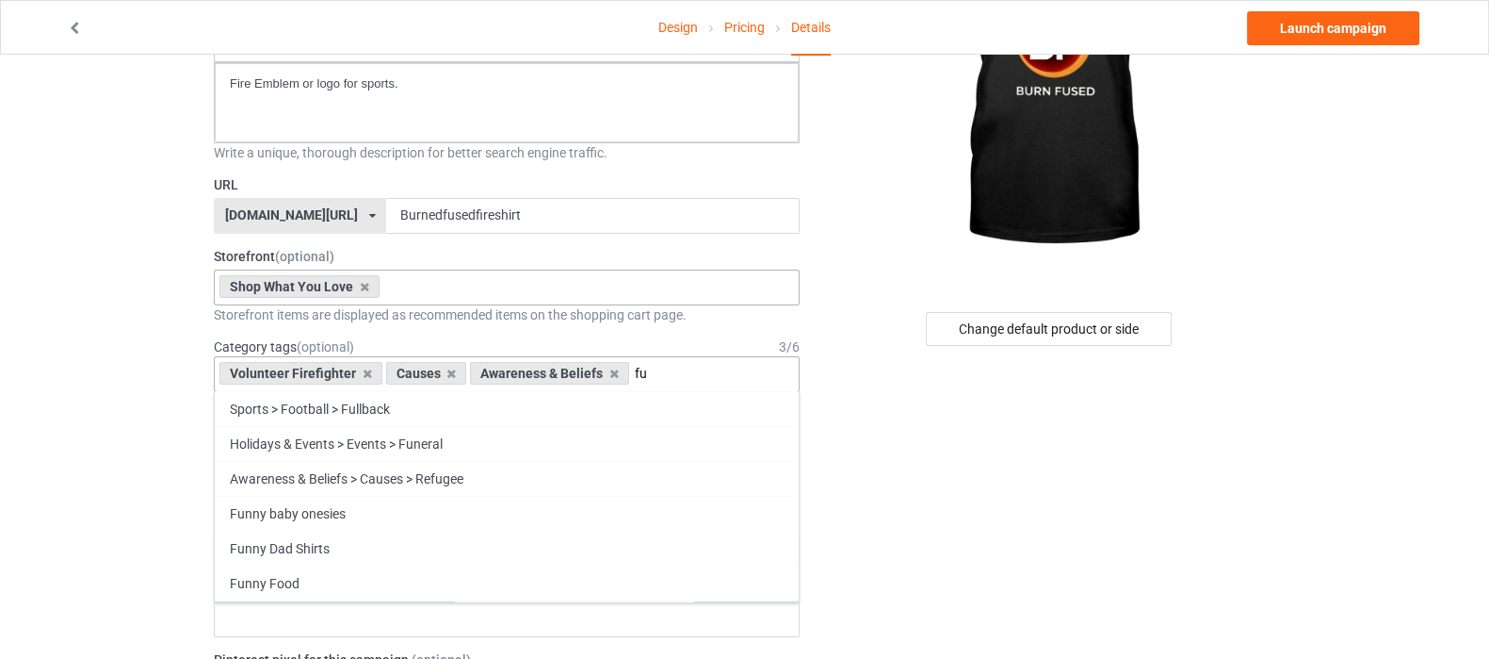
type input "f"
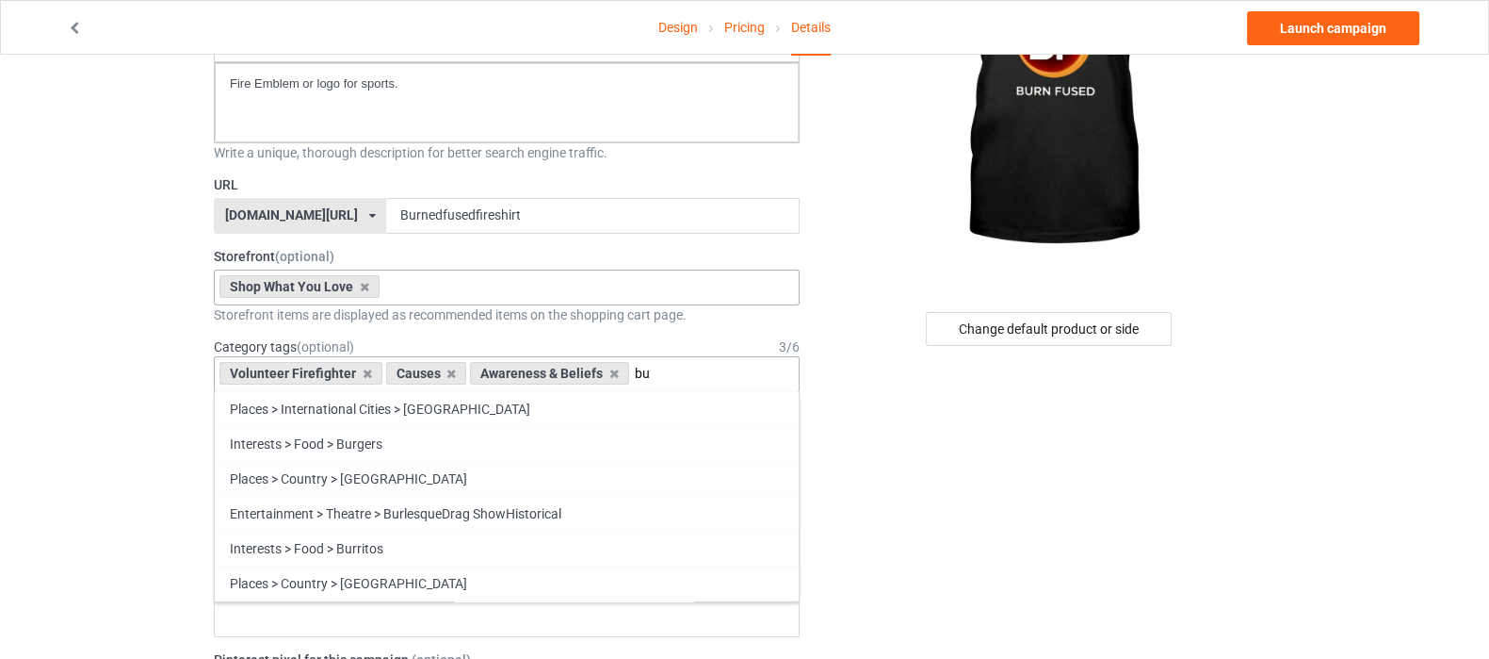
type input "b"
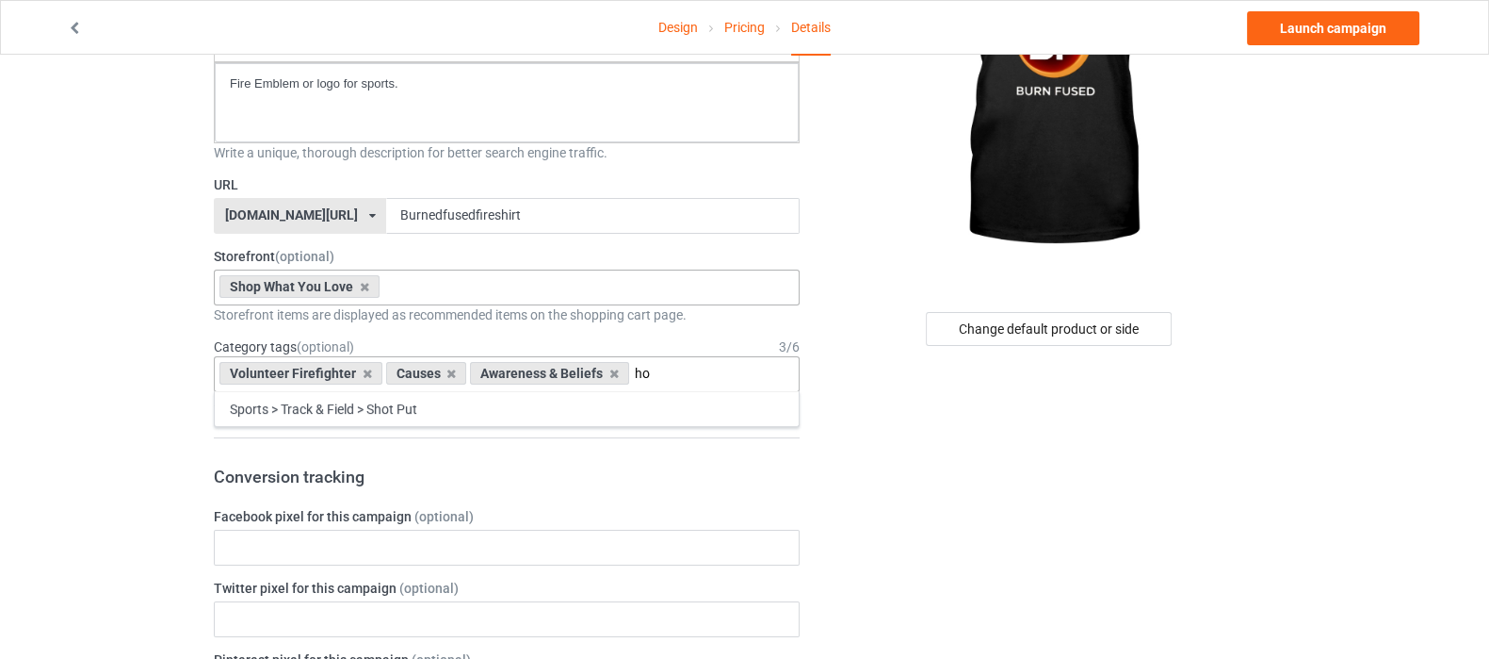
type input "h"
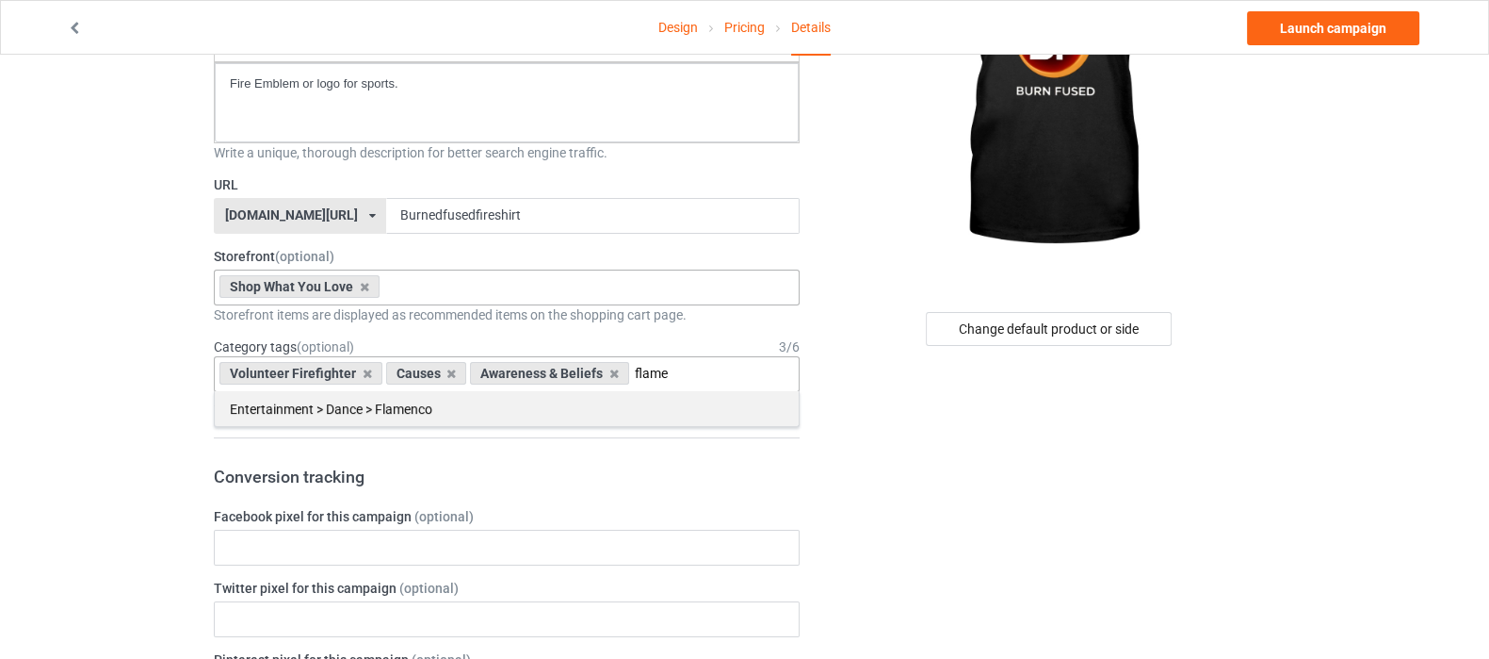
type input "flame"
click at [483, 423] on div "Entertainment > Dance > Flamenco" at bounding box center [507, 409] width 586 height 36
click at [490, 405] on div "Entertainment > Dance > Flamenco" at bounding box center [507, 408] width 584 height 35
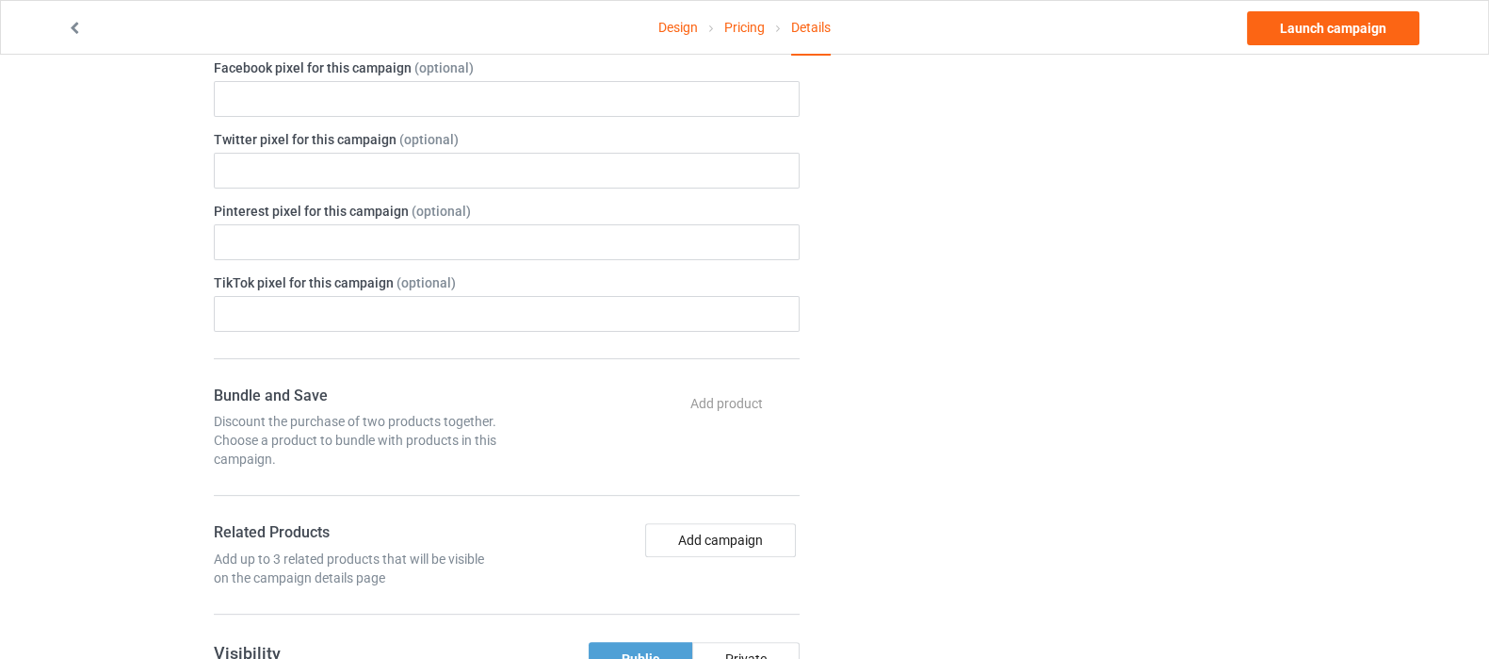
scroll to position [941, 0]
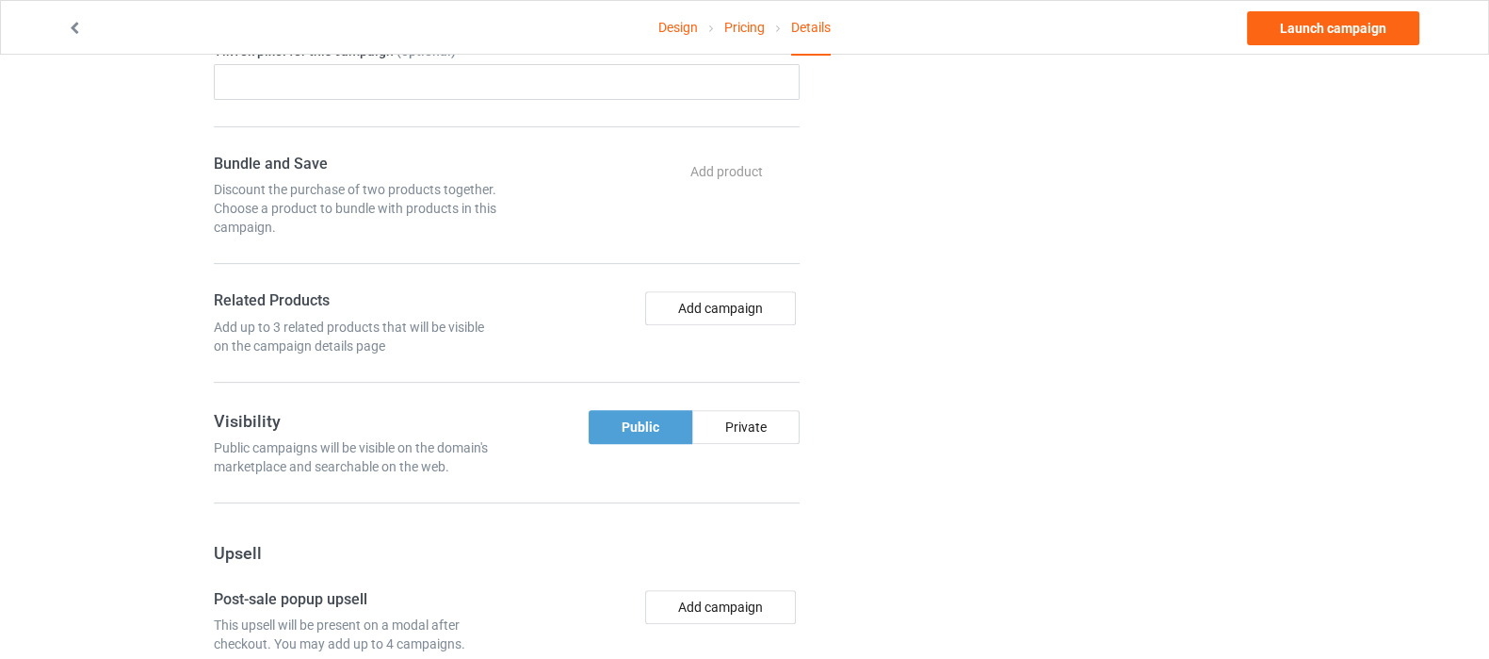
click at [711, 285] on div "Bundle and Save Discount the purchase of two products together. Choose a produc…" at bounding box center [507, 268] width 586 height 229
click at [724, 308] on button "Add campaign" at bounding box center [720, 308] width 151 height 34
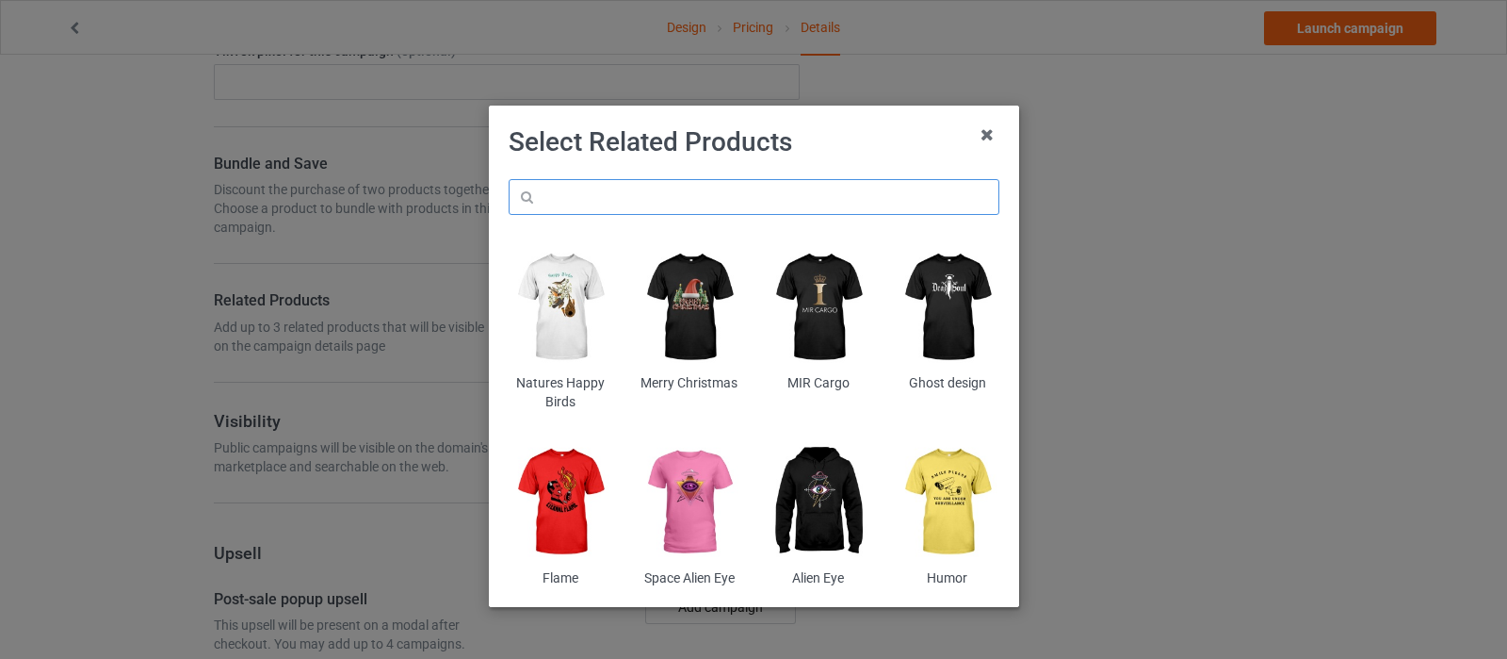
click at [664, 197] on input "text" at bounding box center [754, 197] width 491 height 36
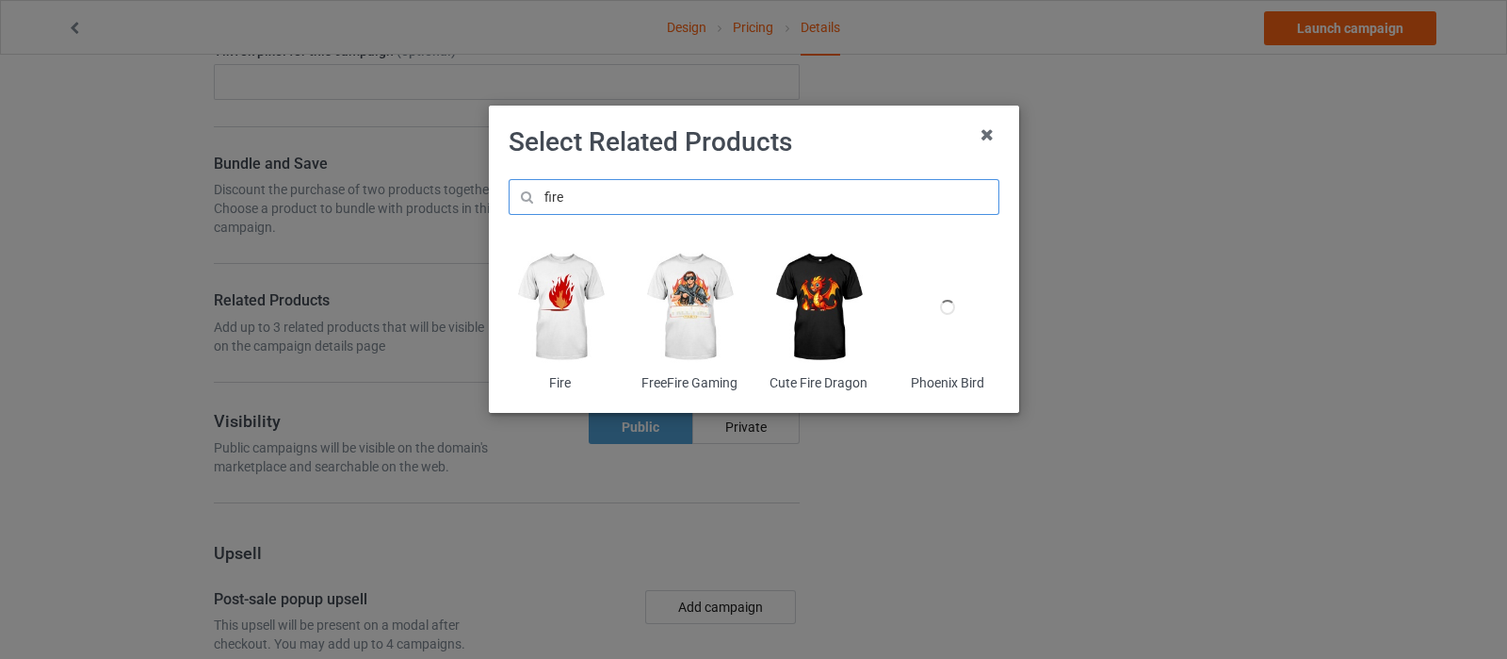
type input "fire"
click at [567, 285] on img at bounding box center [560, 307] width 103 height 128
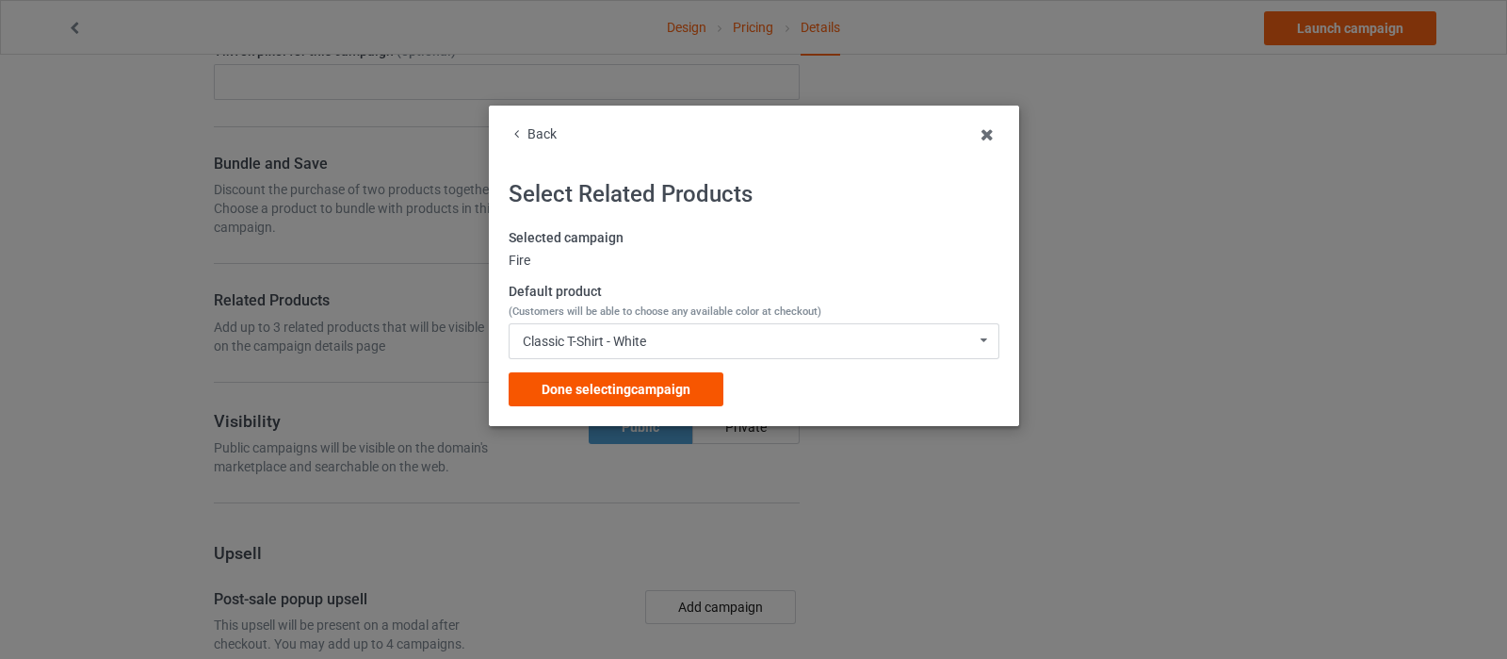
click at [638, 405] on div "Done selecting campaign" at bounding box center [616, 389] width 215 height 34
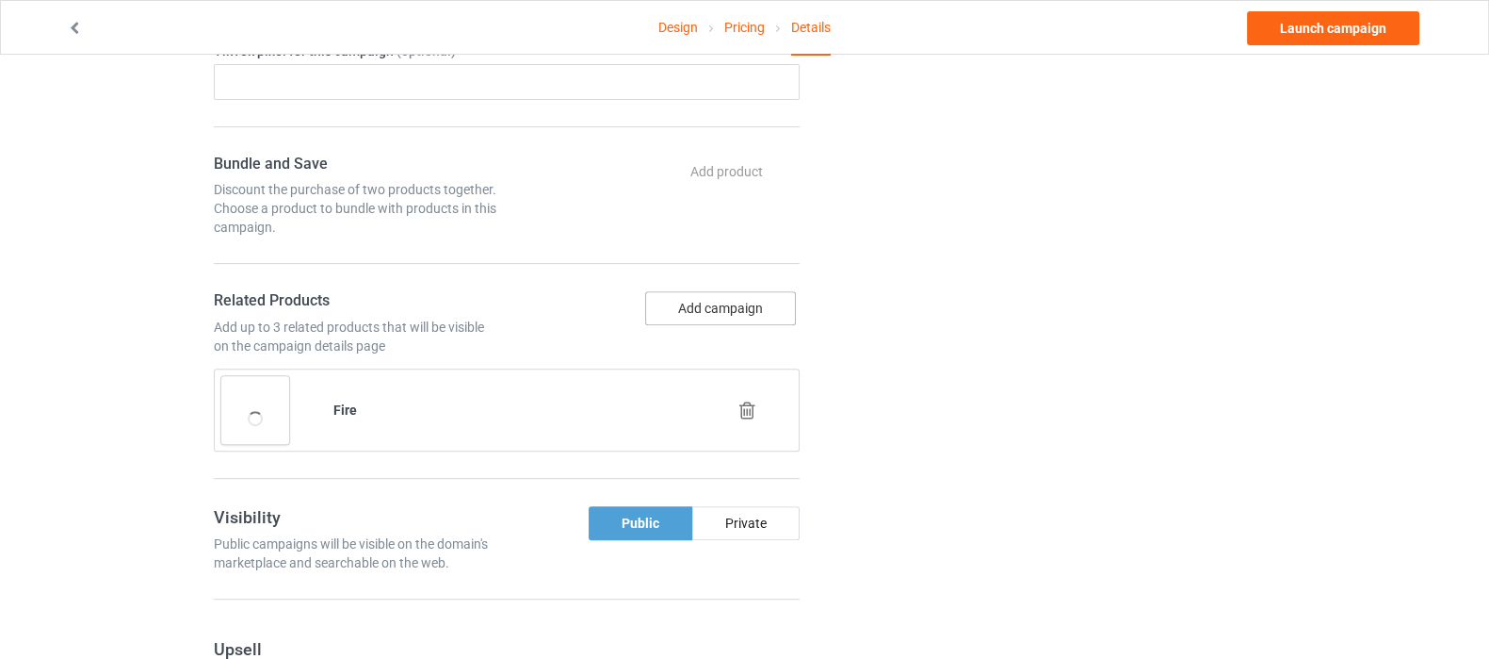
click at [694, 291] on button "Add campaign" at bounding box center [720, 308] width 151 height 34
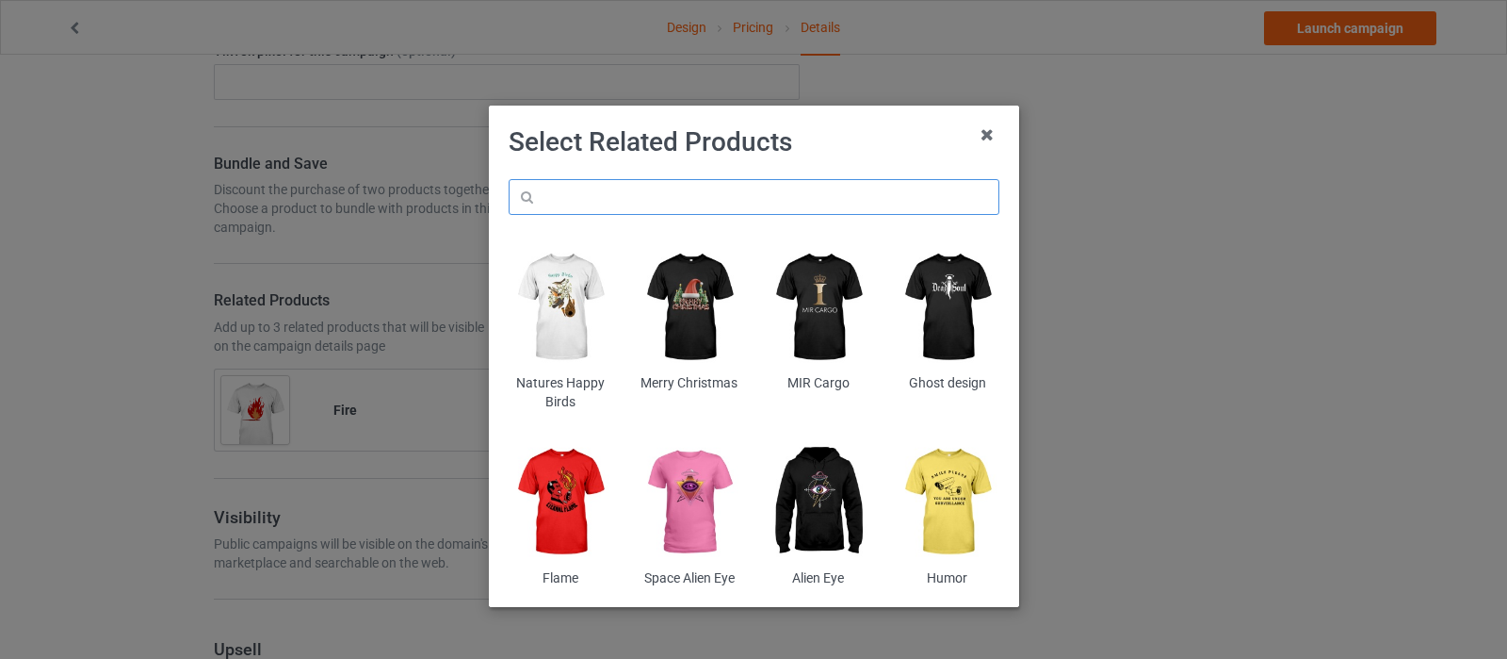
click at [627, 207] on input "text" at bounding box center [754, 197] width 491 height 36
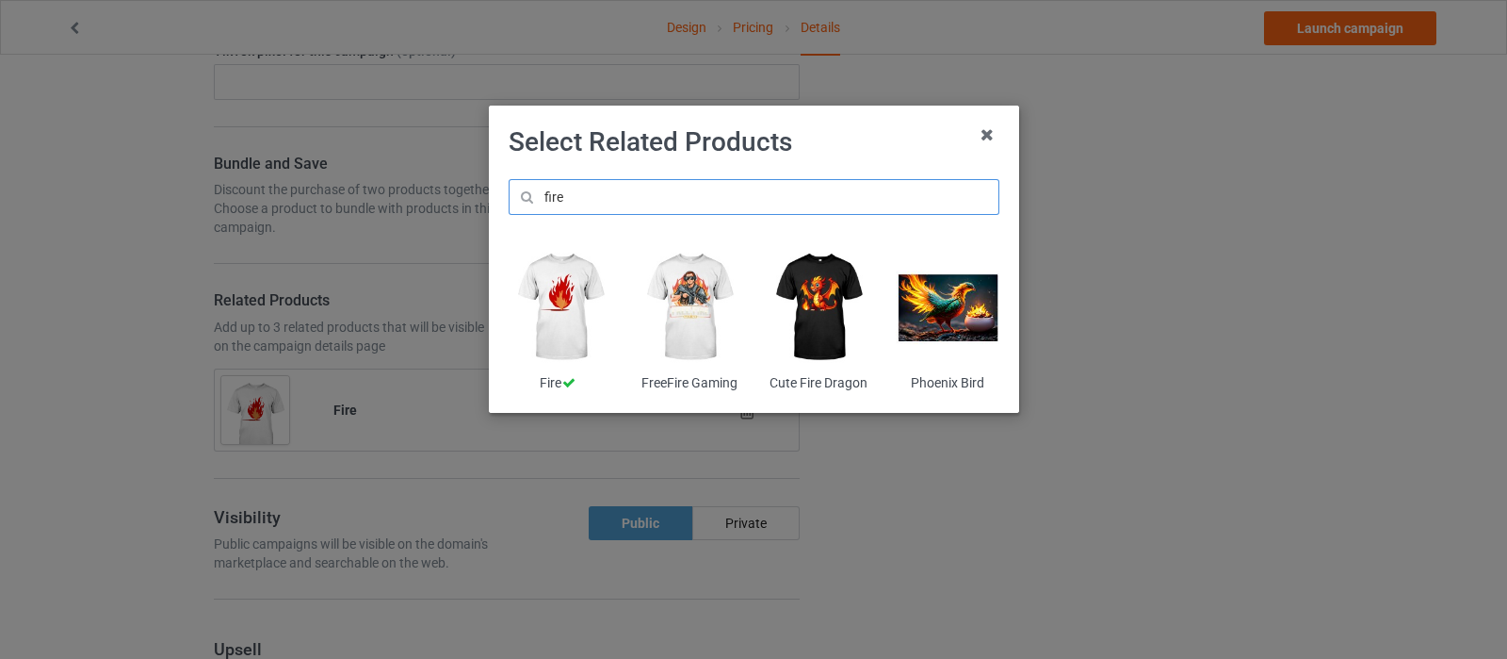
type input "fire"
click at [691, 306] on img at bounding box center [689, 307] width 103 height 128
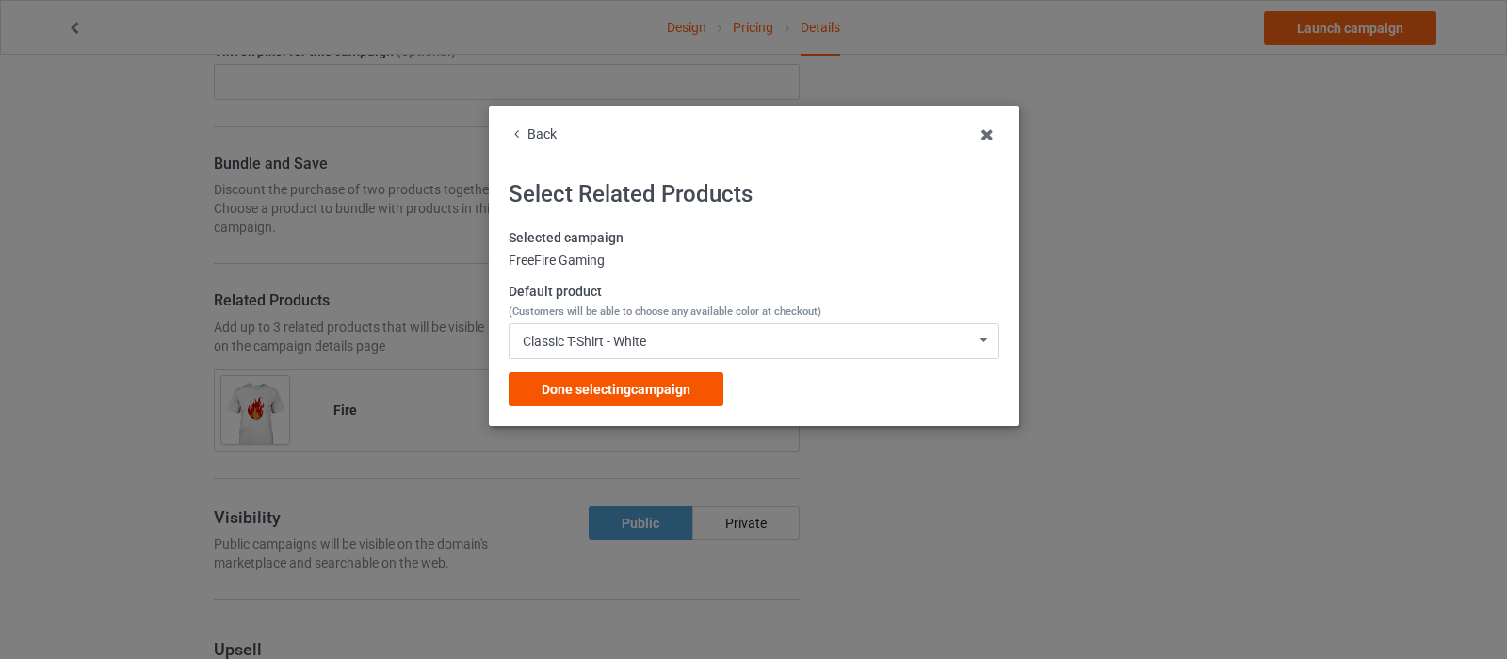
click at [657, 384] on span "Done selecting campaign" at bounding box center [616, 389] width 149 height 15
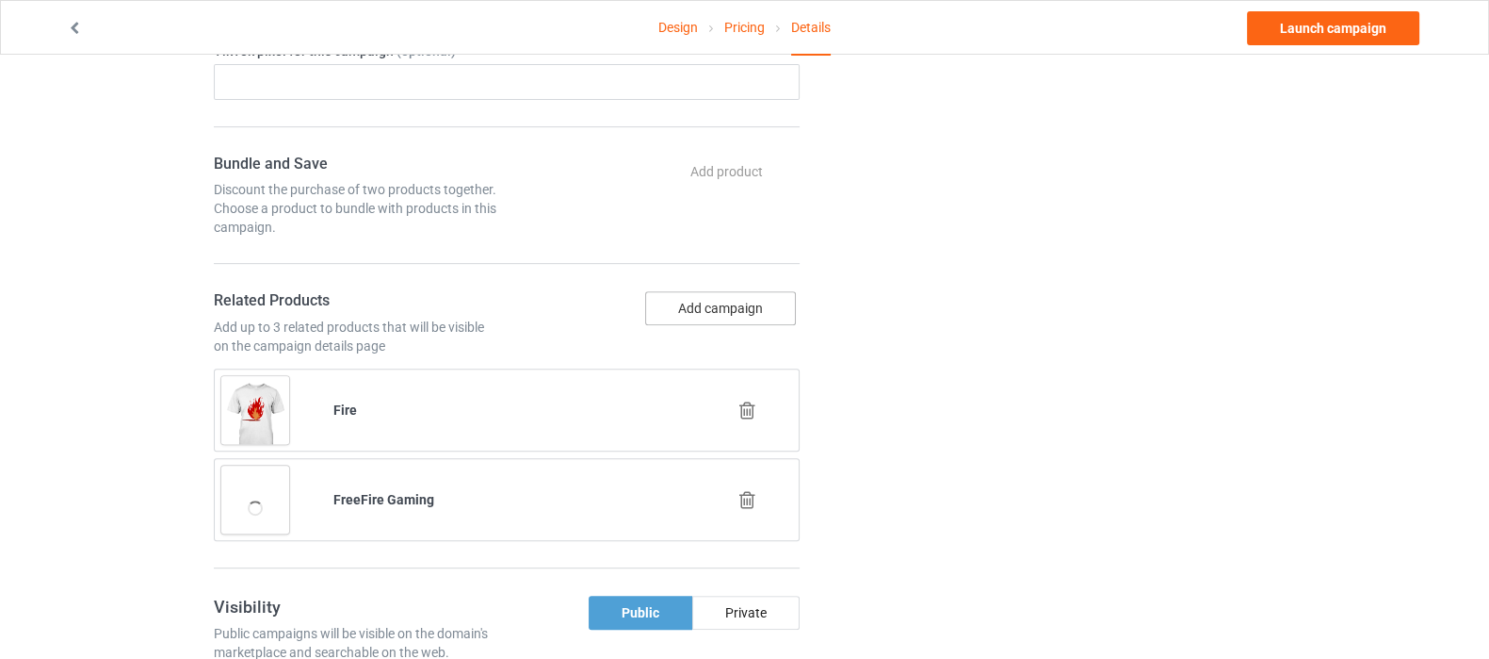
click at [721, 299] on button "Add campaign" at bounding box center [720, 308] width 151 height 34
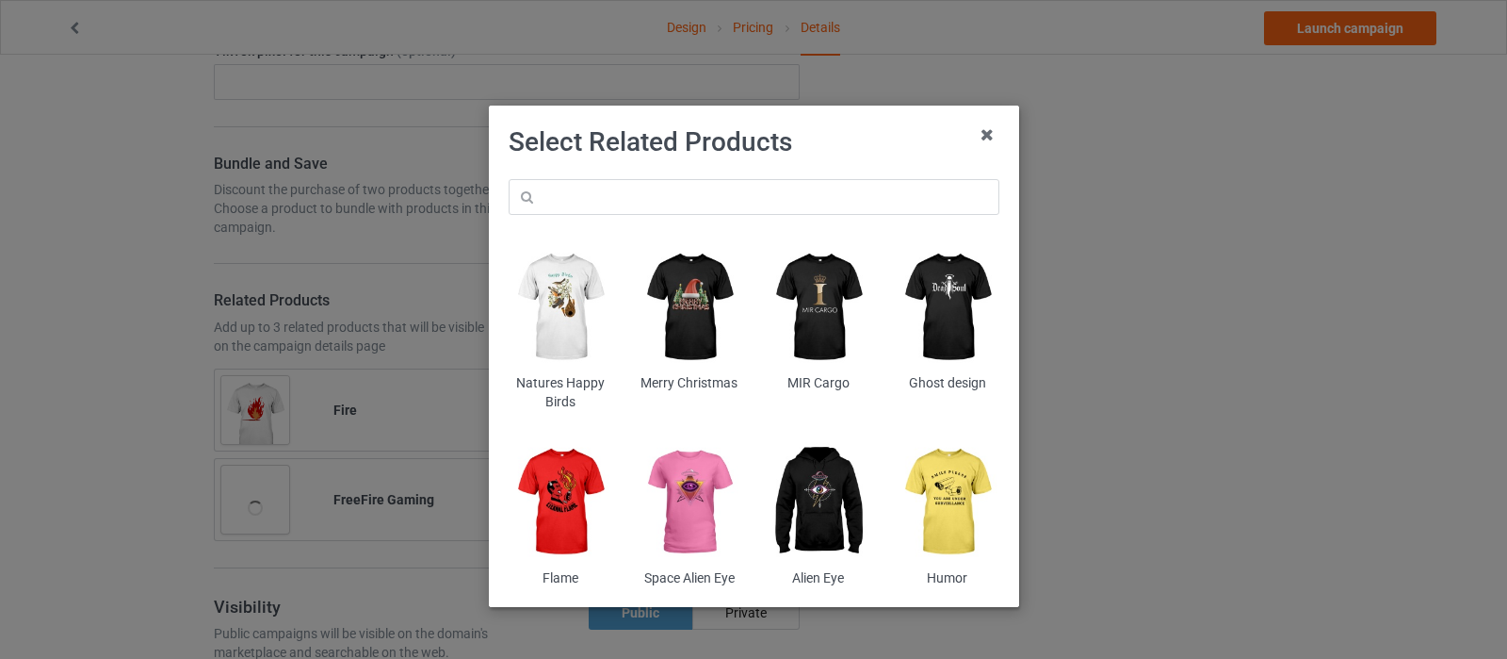
click at [626, 218] on div "Natures Happy Birds Merry Christmas MIR Cargo Ghost design Flame Space Alien Ey…" at bounding box center [754, 383] width 517 height 434
click at [626, 203] on input "text" at bounding box center [754, 197] width 491 height 36
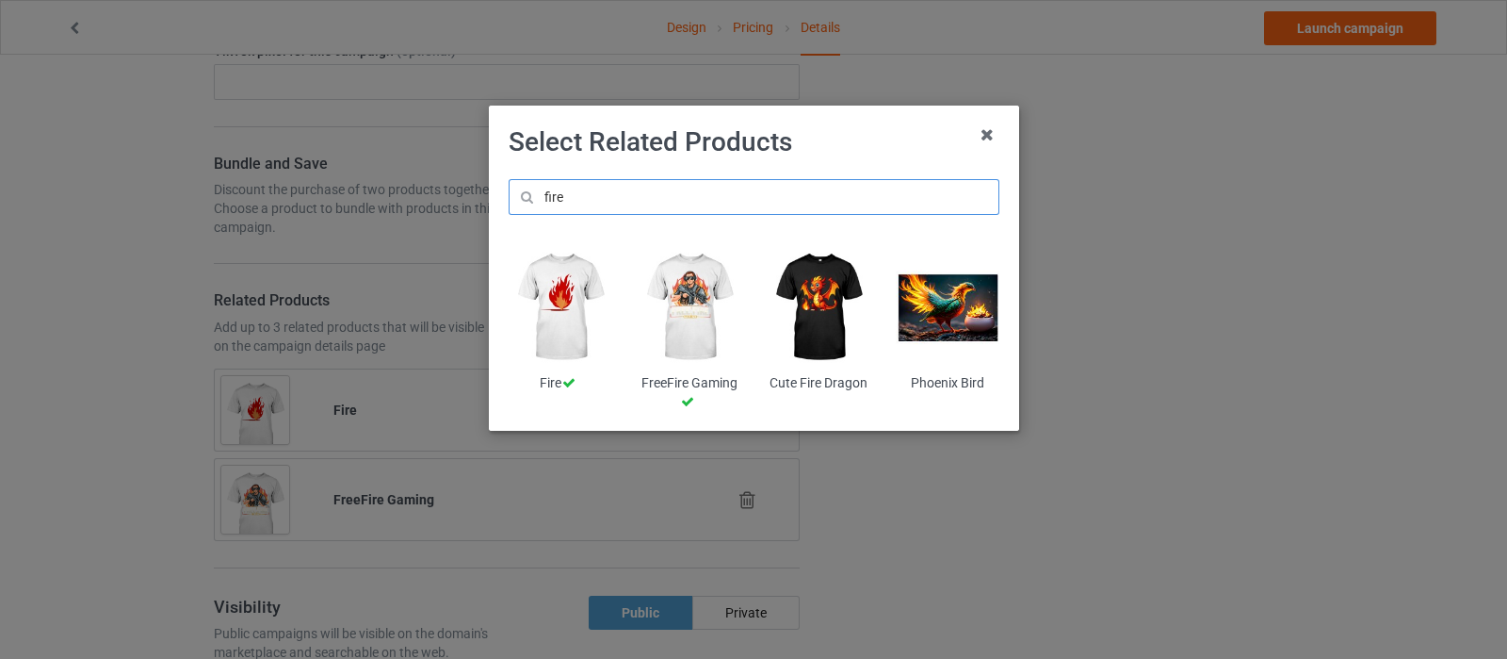
type input "fire"
click at [837, 312] on img at bounding box center [818, 307] width 103 height 128
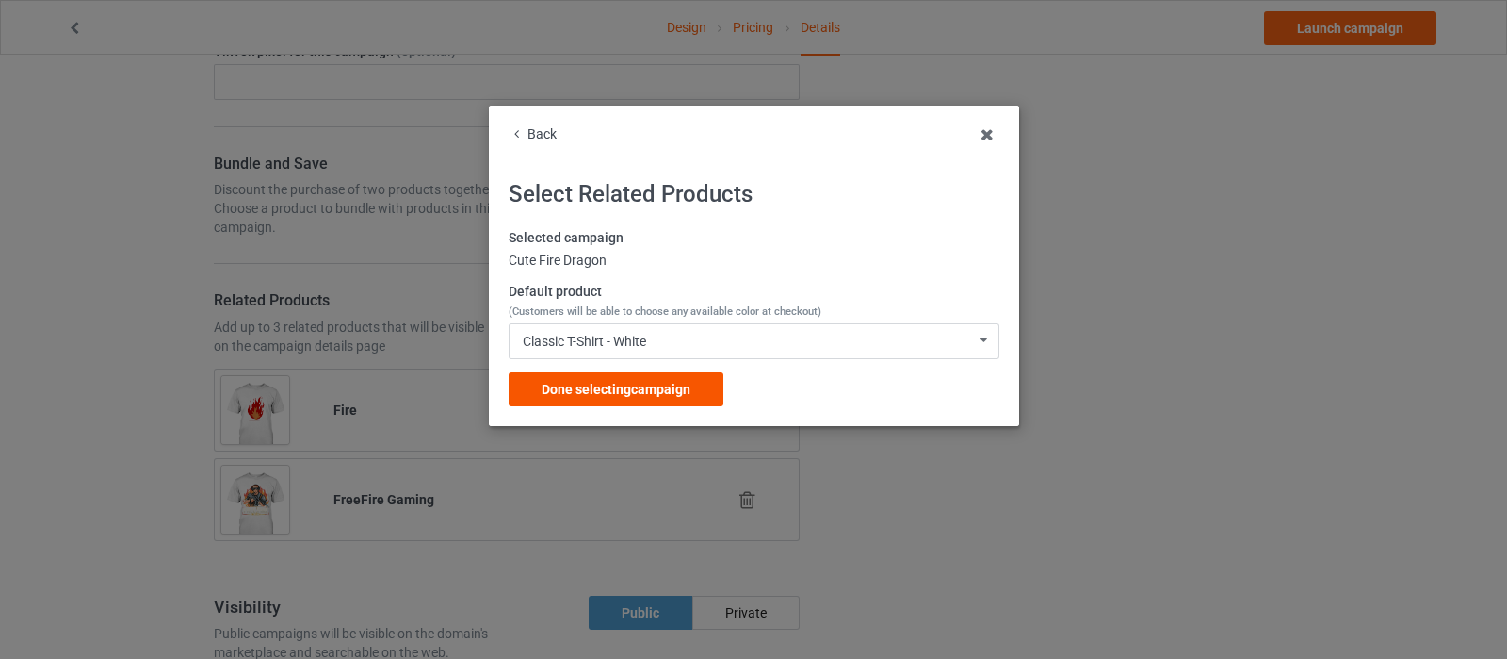
click at [566, 398] on div "Done selecting campaign" at bounding box center [616, 389] width 215 height 34
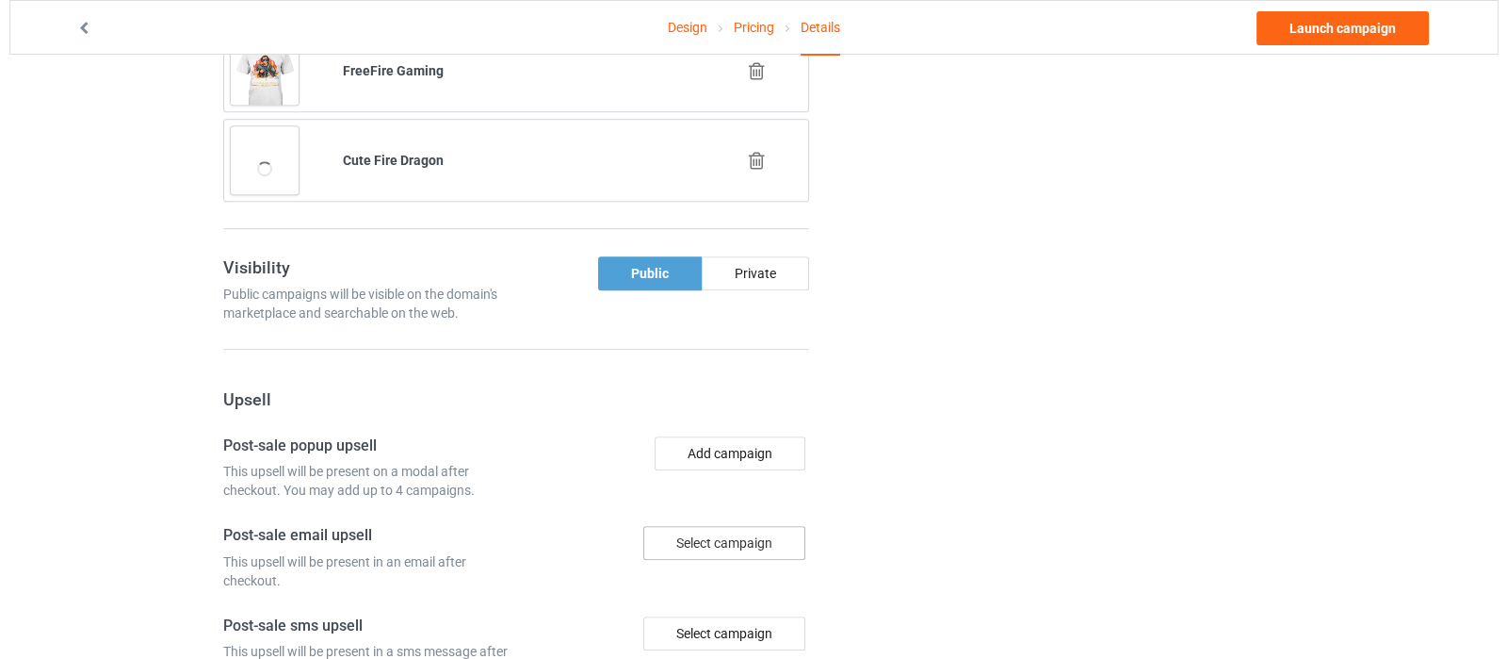
scroll to position [1643, 0]
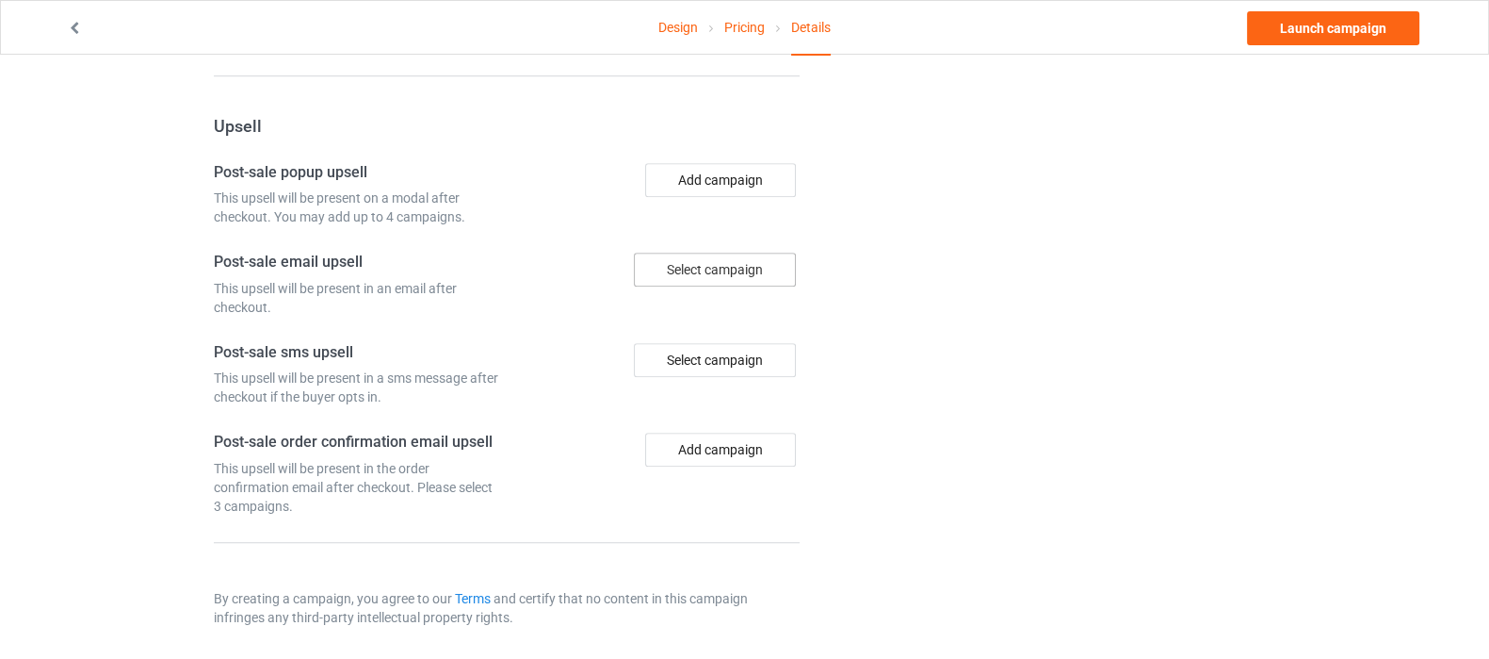
click at [706, 267] on div "Select campaign" at bounding box center [715, 269] width 162 height 34
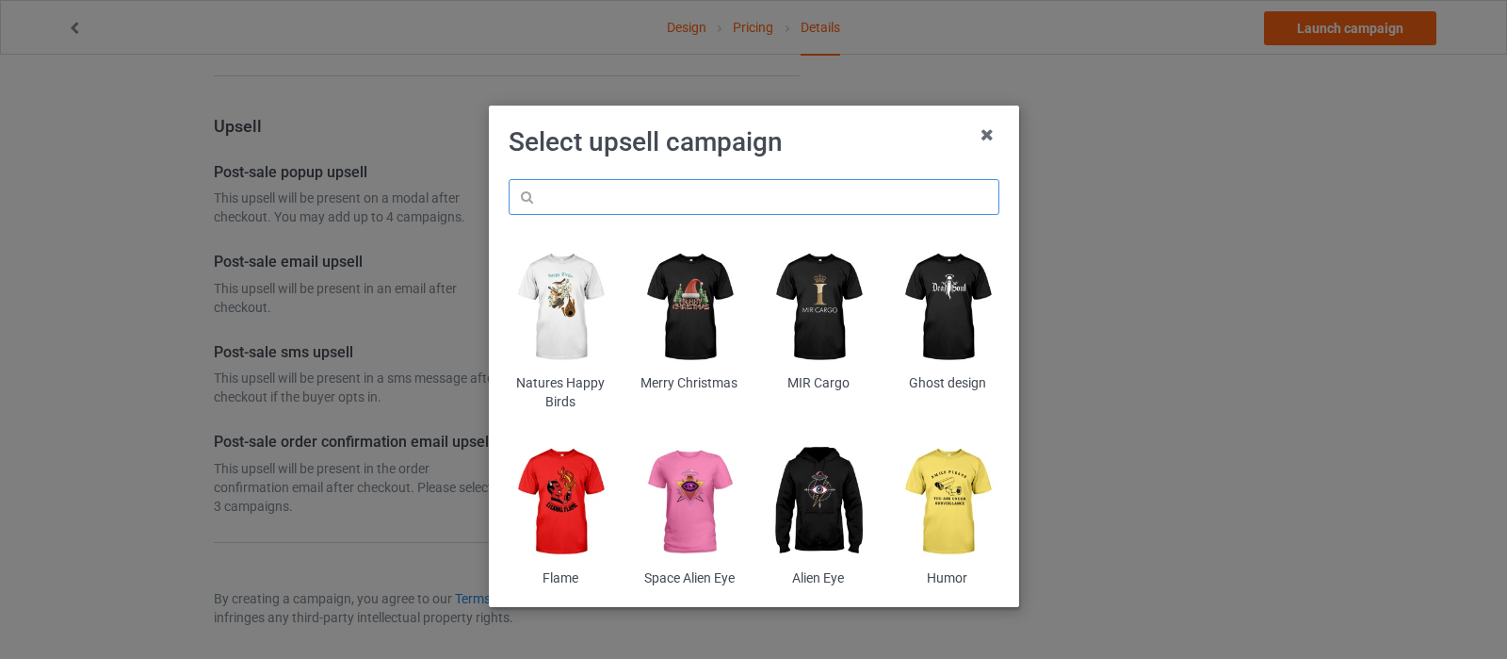
click at [716, 203] on input "text" at bounding box center [754, 197] width 491 height 36
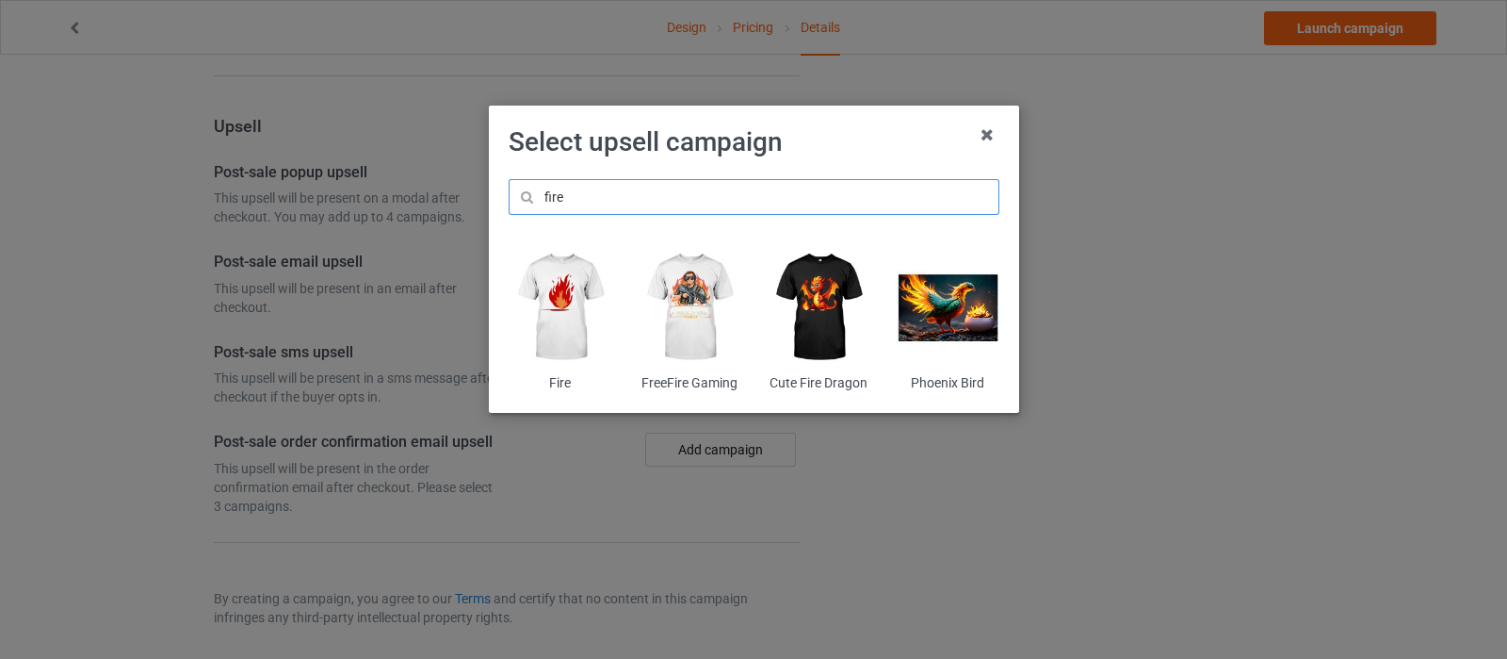
type input "fire"
click at [922, 322] on img at bounding box center [947, 307] width 103 height 128
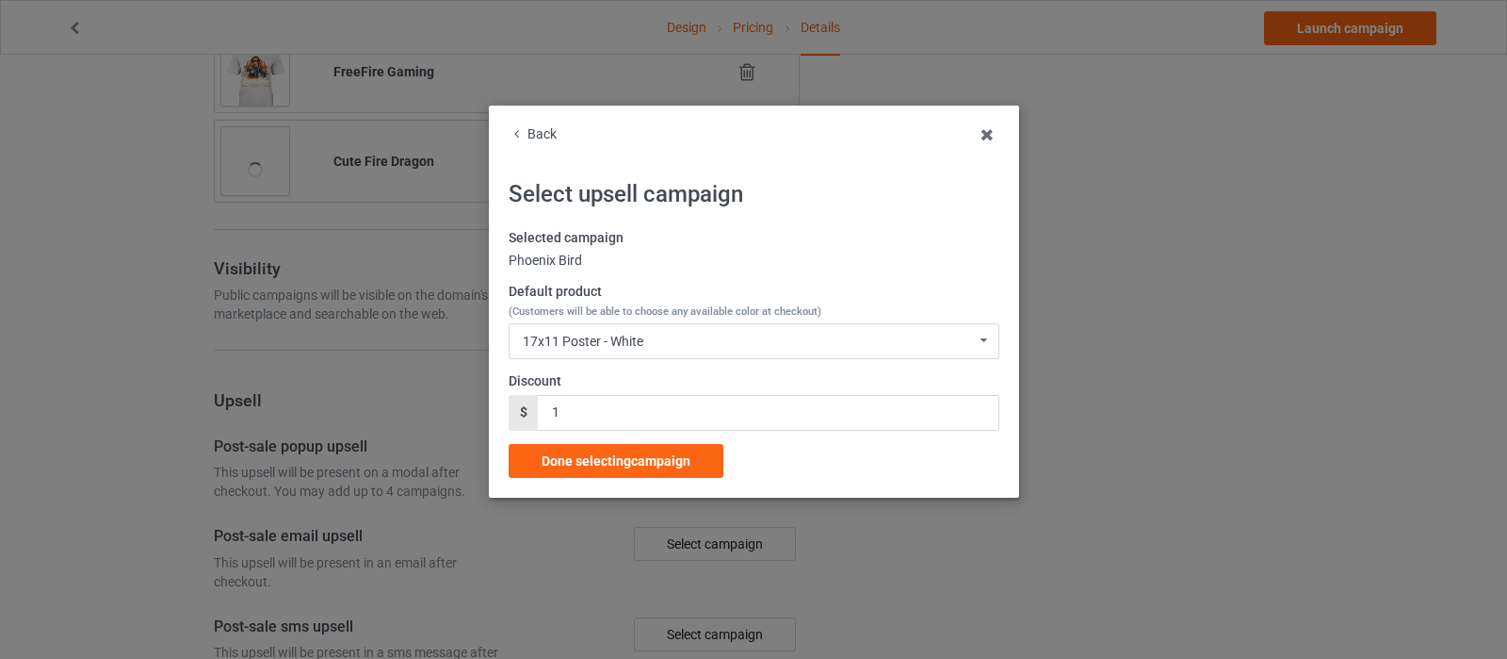
scroll to position [1643, 0]
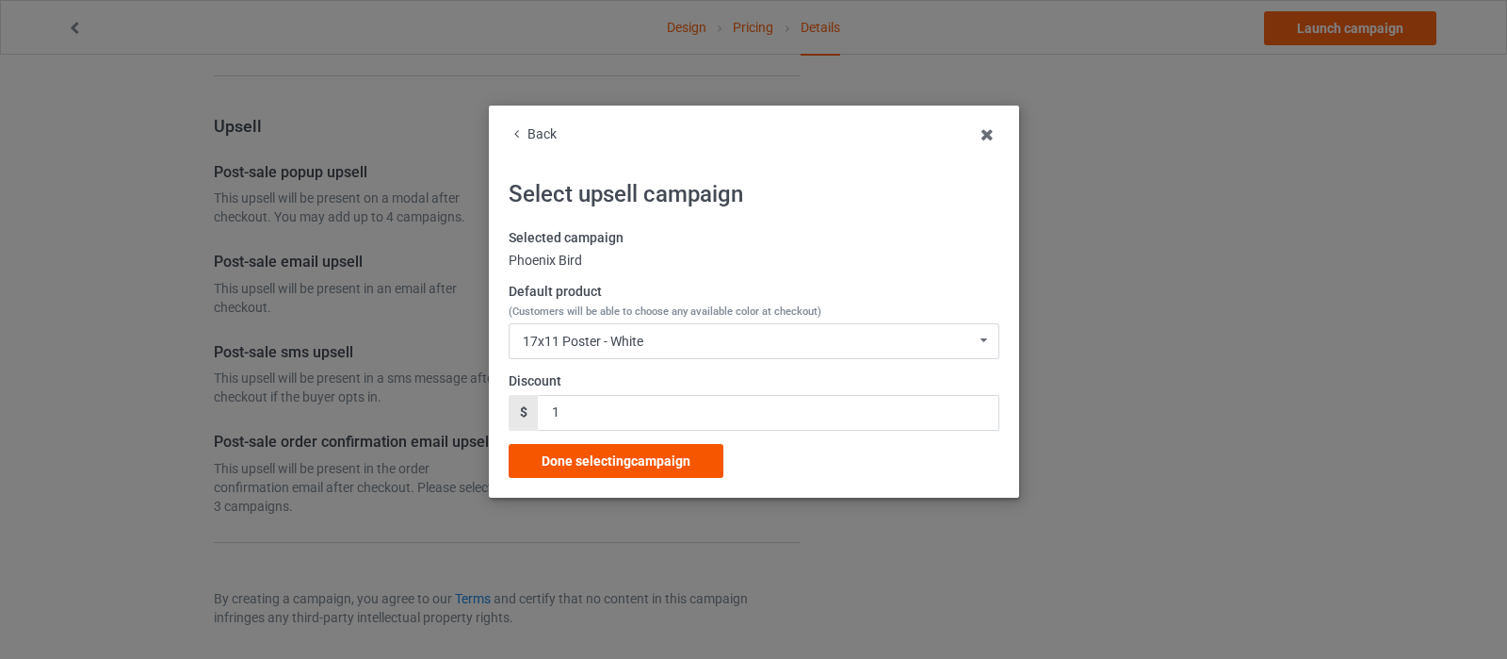
click at [606, 459] on span "Done selecting campaign" at bounding box center [616, 460] width 149 height 15
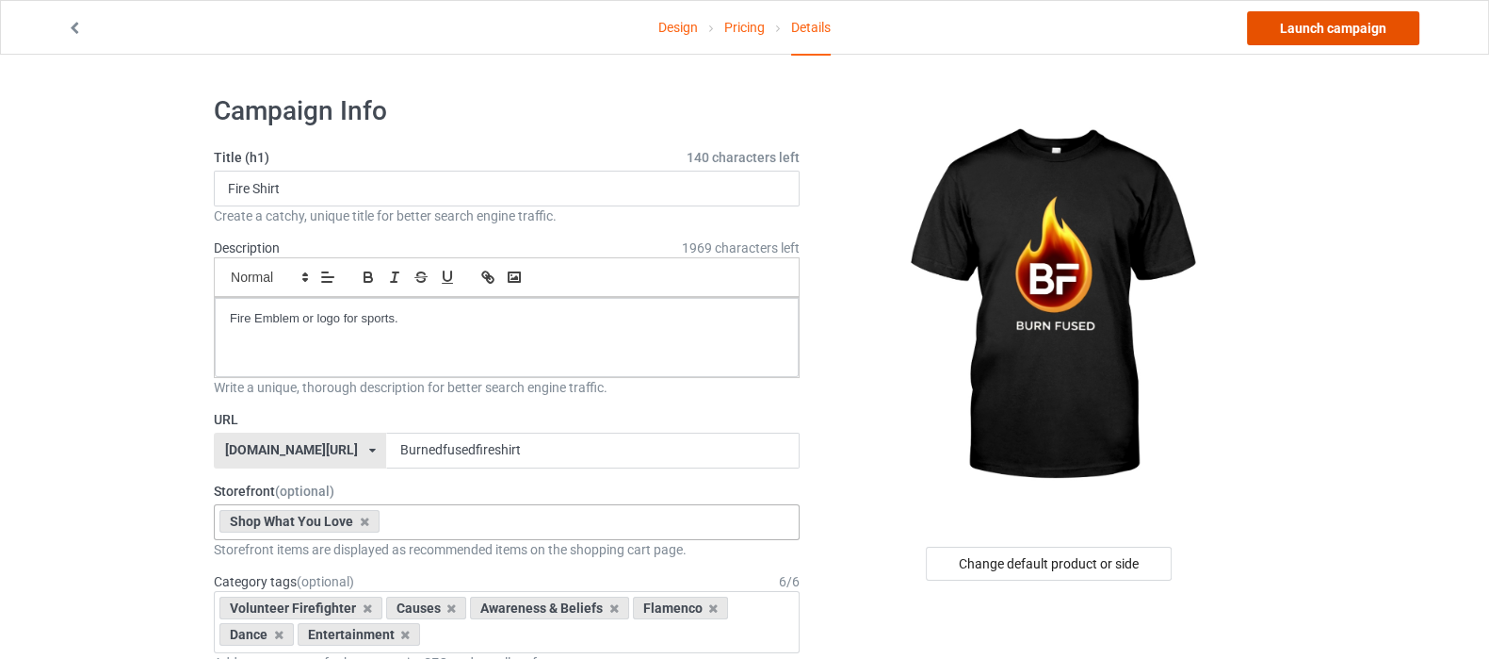
click at [1347, 29] on link "Launch campaign" at bounding box center [1333, 28] width 172 height 34
